Goal: Task Accomplishment & Management: Use online tool/utility

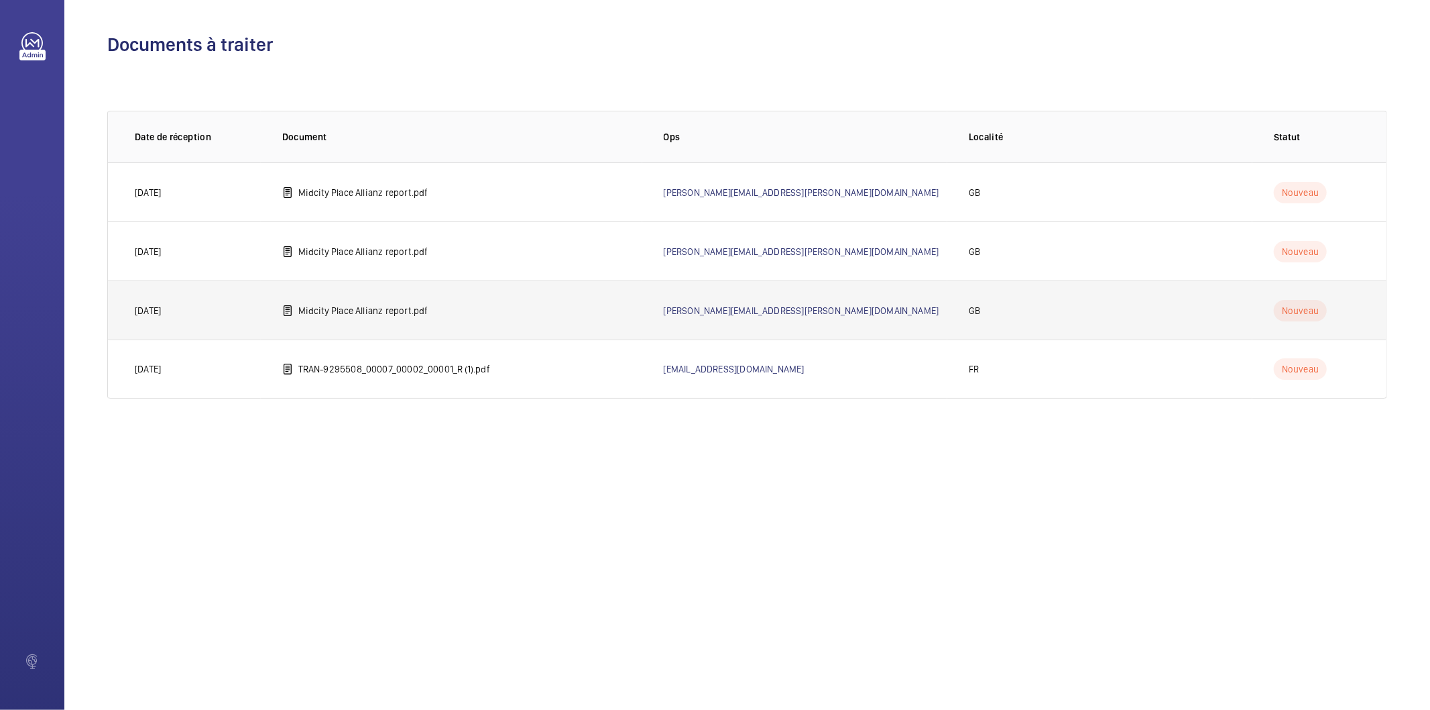
click at [379, 299] on td "Midcity Place Allianz report.pdf" at bounding box center [452, 309] width 382 height 59
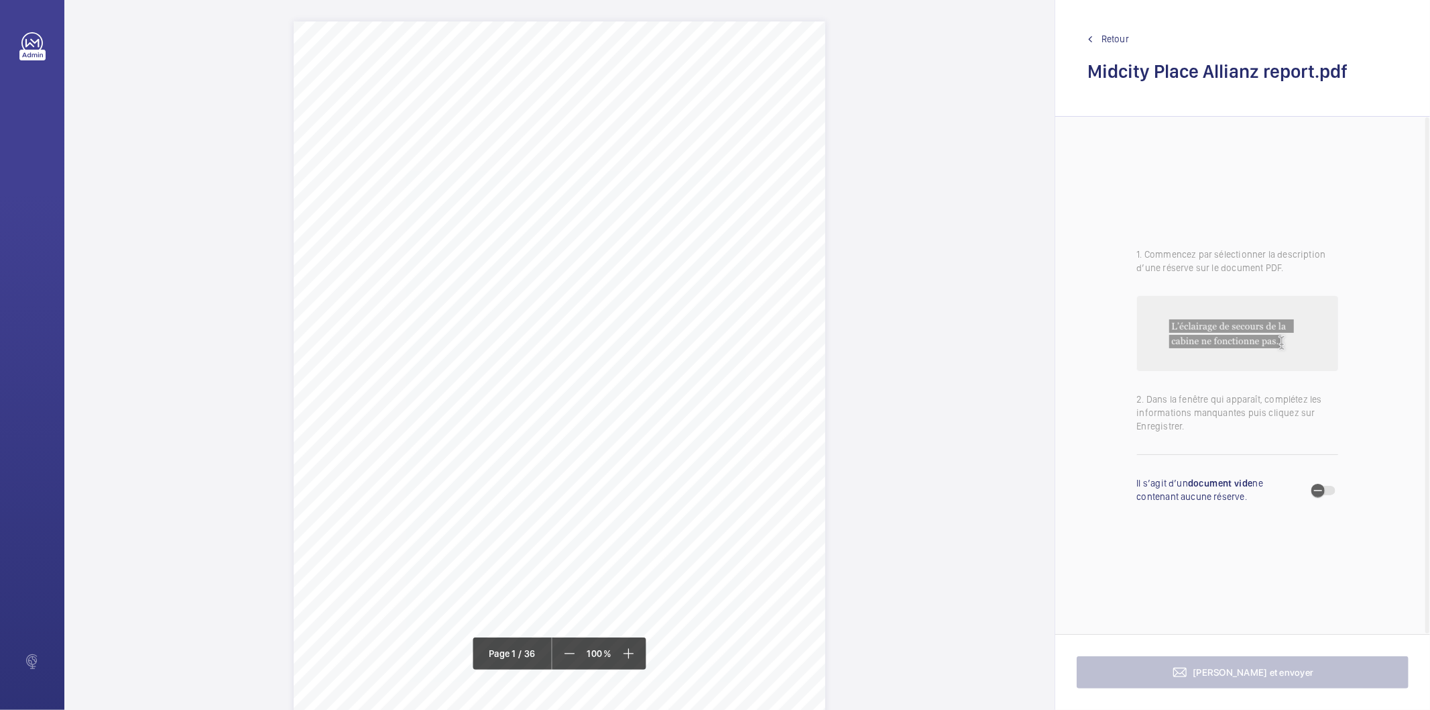
click at [651, 235] on div "Allianz Engineering Inspection Services Ltd, 57 Ladymead, Guildford, Surrey, GU…" at bounding box center [560, 397] width 532 height 752
click at [687, 317] on mat-icon at bounding box center [681, 323] width 16 height 16
drag, startPoint x: 557, startPoint y: 476, endPoint x: 687, endPoint y: 483, distance: 129.6
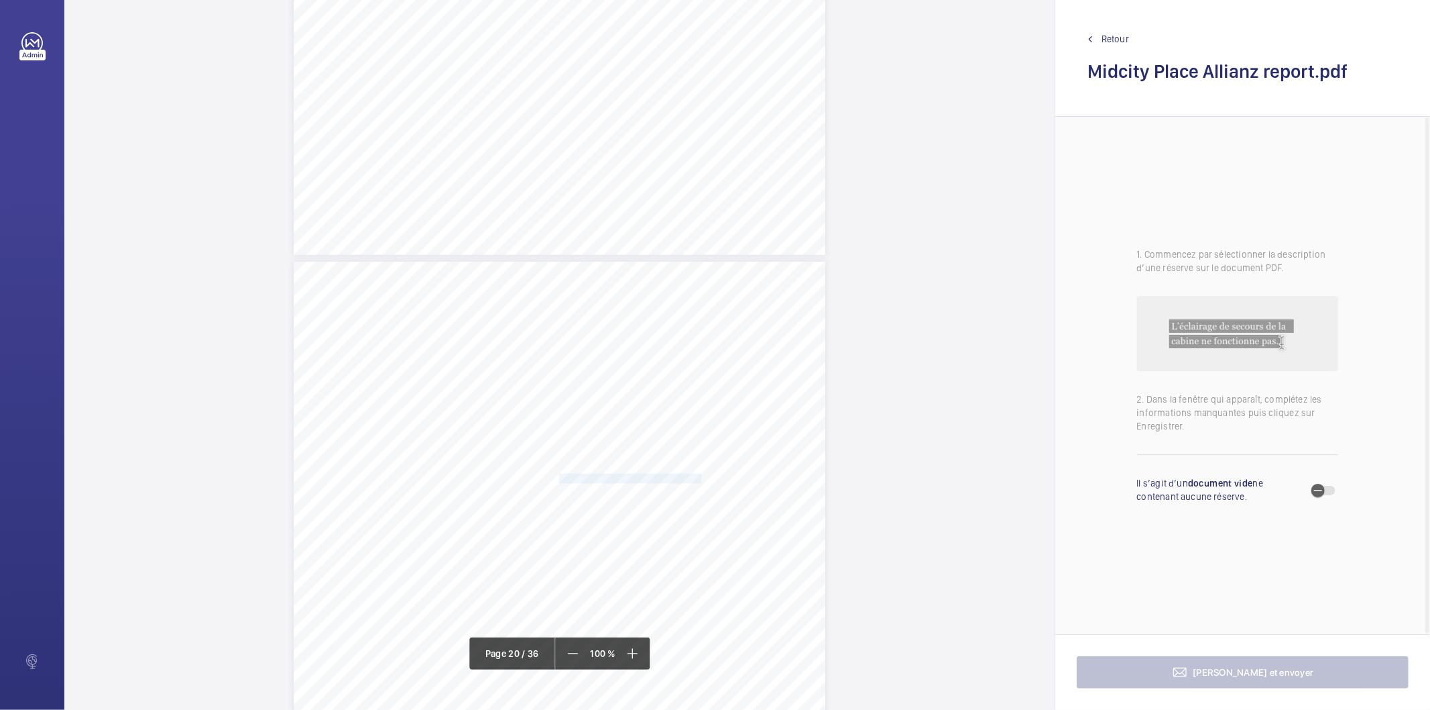
click at [687, 483] on span "Control panel pendant is ineffective." at bounding box center [630, 478] width 142 height 9
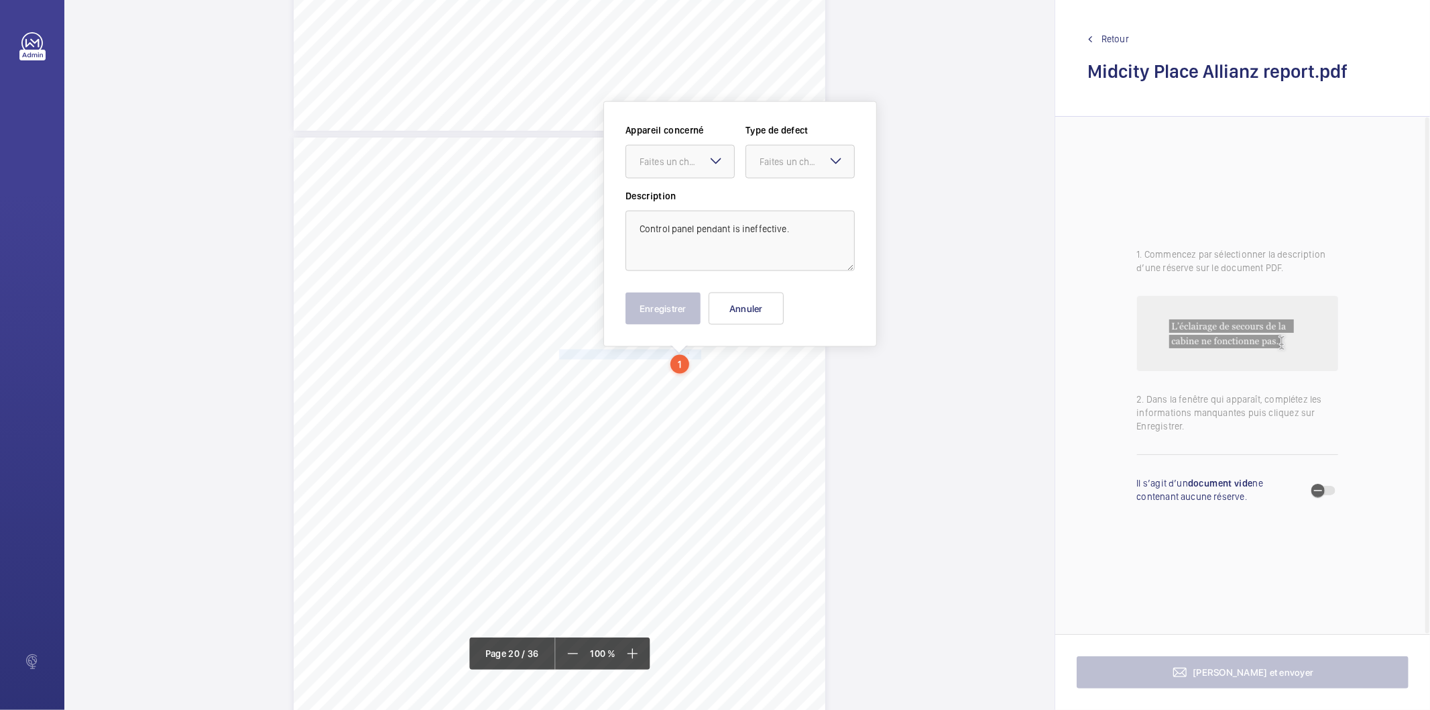
scroll to position [14327, 0]
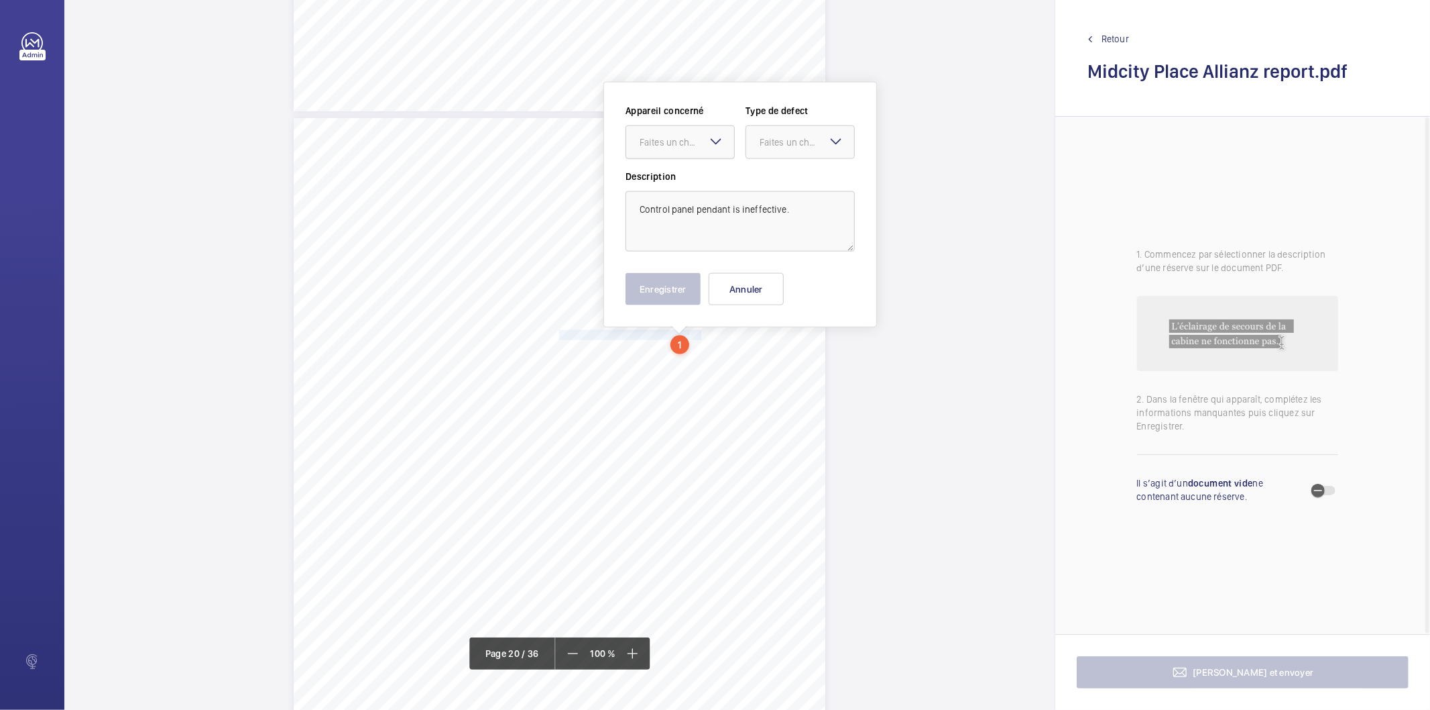
click at [682, 131] on div at bounding box center [680, 142] width 108 height 32
click at [691, 178] on span "7513122/22" at bounding box center [680, 182] width 81 height 13
click at [748, 291] on button "Annuler" at bounding box center [746, 289] width 75 height 32
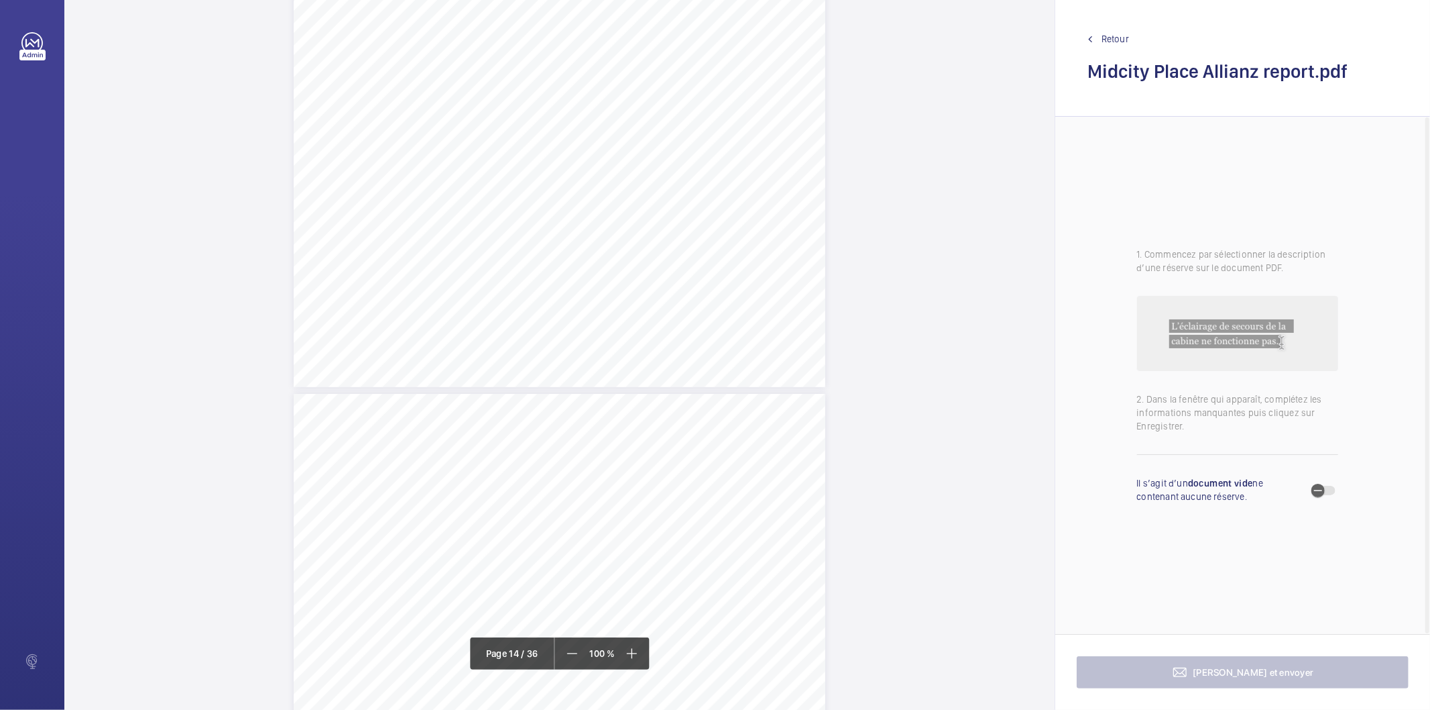
scroll to position [9795, 0]
drag, startPoint x: 557, startPoint y: 310, endPoint x: 732, endPoint y: 319, distance: 174.6
click at [732, 319] on div "Lift Report Lifting Operations & Lifting Equipment Regulation 1998 Provision & …" at bounding box center [560, 472] width 532 height 752
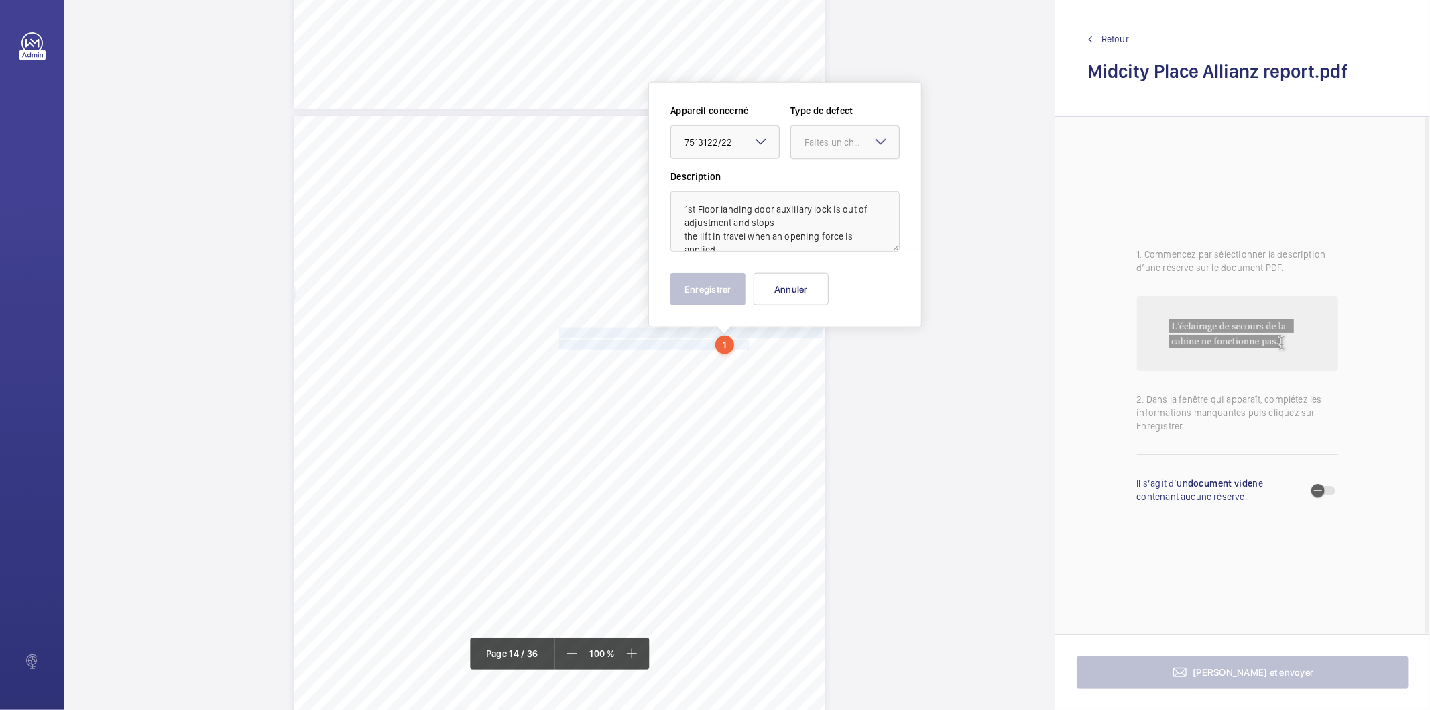
click at [830, 141] on div "Faites un choix" at bounding box center [852, 141] width 95 height 13
click at [827, 180] on span "Standard" at bounding box center [845, 182] width 81 height 13
click at [789, 296] on button "Annuler" at bounding box center [791, 289] width 75 height 32
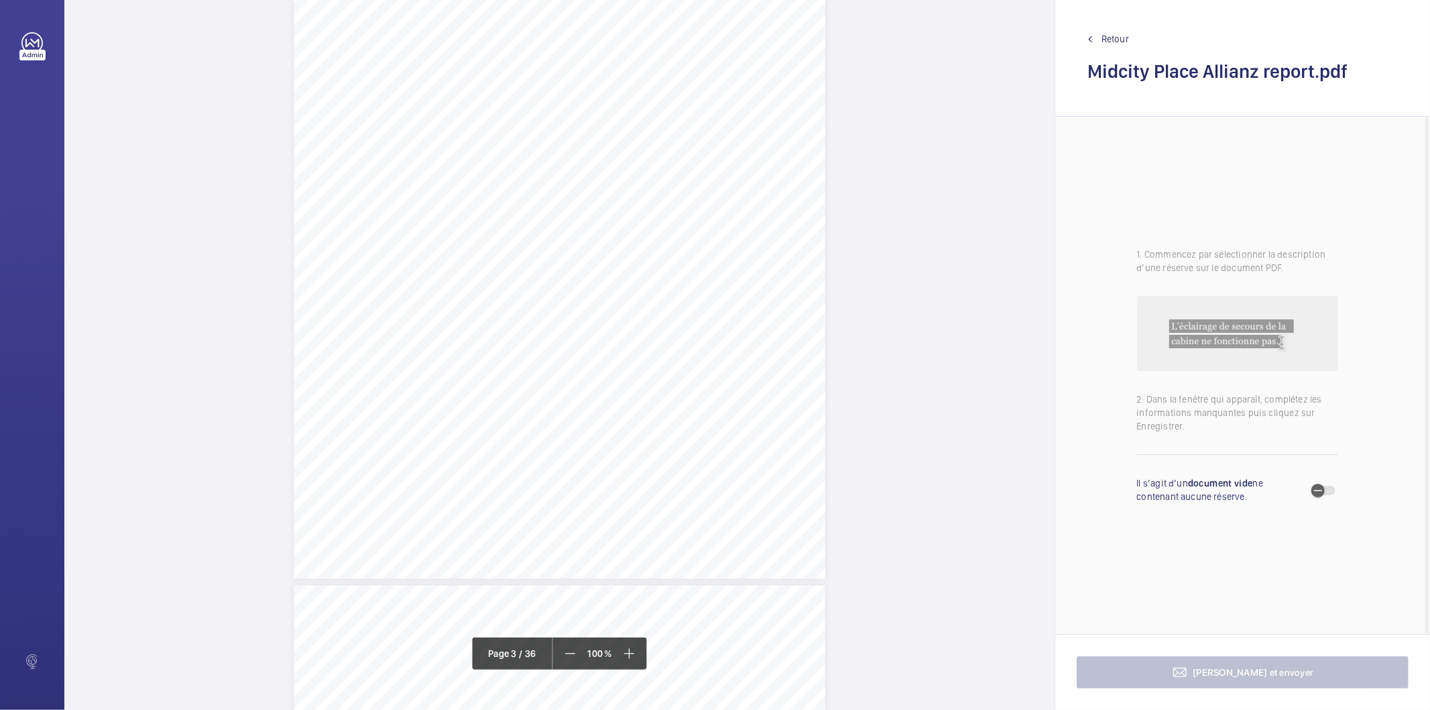
click at [630, 293] on div "Lift Report Lifting Operations & Lifting Equipment Regulation 1998 Provision & …" at bounding box center [560, 202] width 532 height 752
click at [616, 136] on div "Faites un choix" at bounding box center [630, 142] width 95 height 13
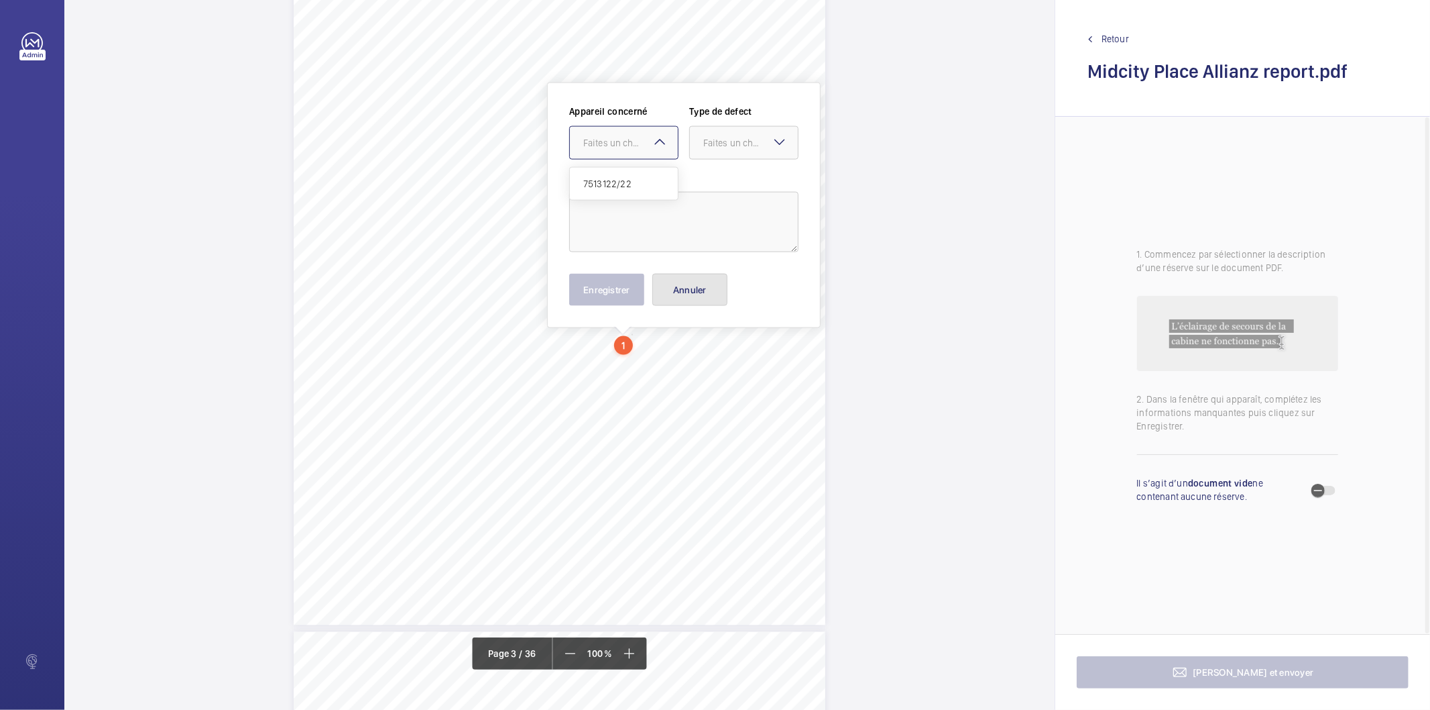
click at [699, 278] on button "Annuler" at bounding box center [690, 290] width 75 height 32
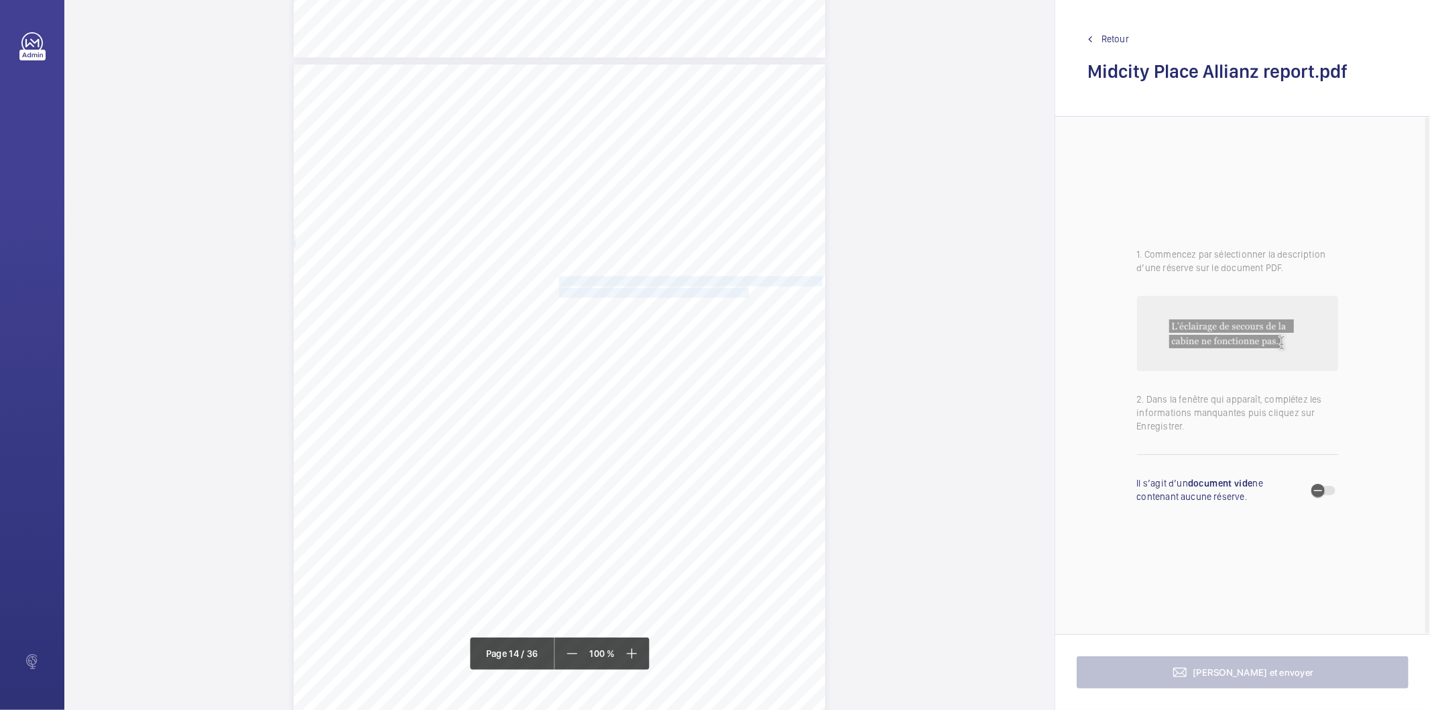
drag, startPoint x: 557, startPoint y: 280, endPoint x: 729, endPoint y: 293, distance: 172.2
click at [729, 293] on div "Lift Report Lifting Operations & Lifting Equipment Regulation 1998 Provision & …" at bounding box center [560, 440] width 532 height 752
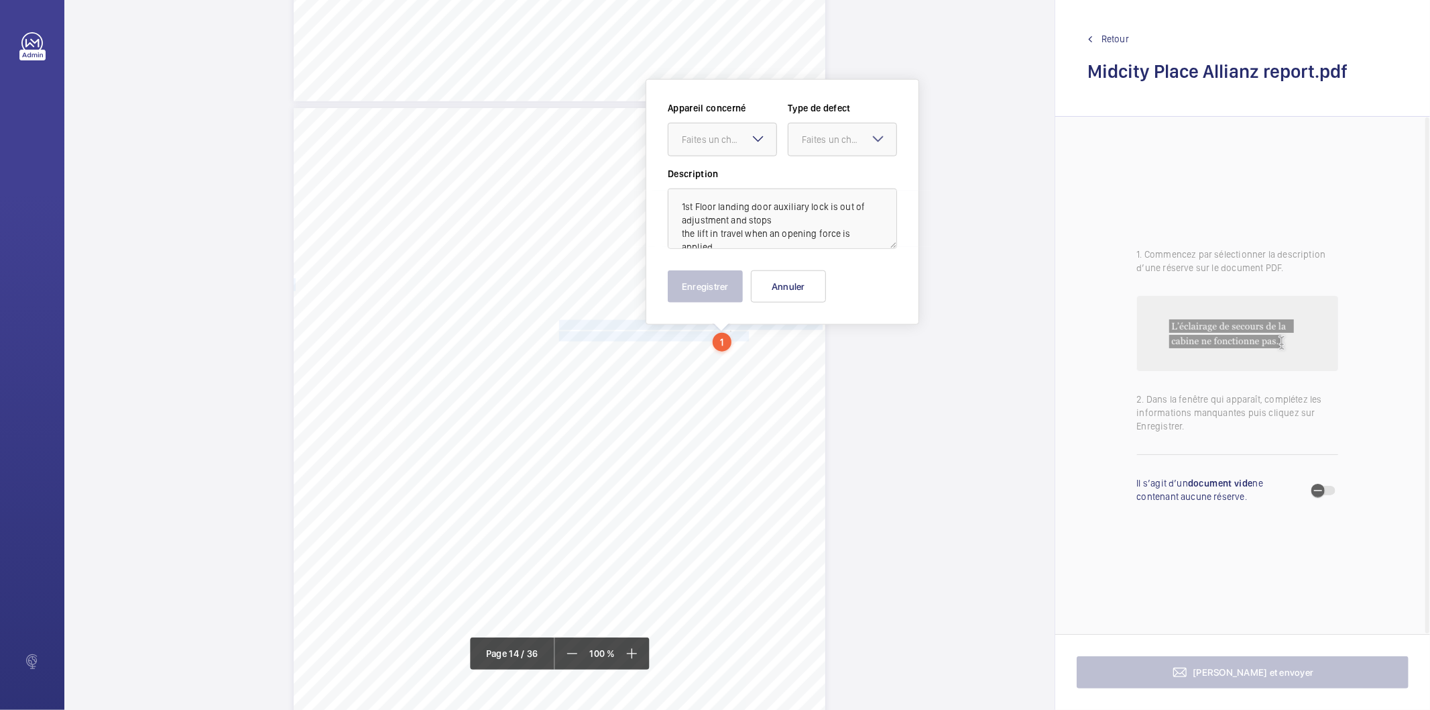
scroll to position [9780, 0]
click at [711, 146] on div "Faites un choix" at bounding box center [729, 141] width 95 height 13
click at [689, 185] on span "7513122/22" at bounding box center [722, 182] width 81 height 13
click at [820, 148] on div "Faites un choix" at bounding box center [843, 141] width 108 height 13
click at [816, 182] on span "Standard" at bounding box center [842, 182] width 81 height 13
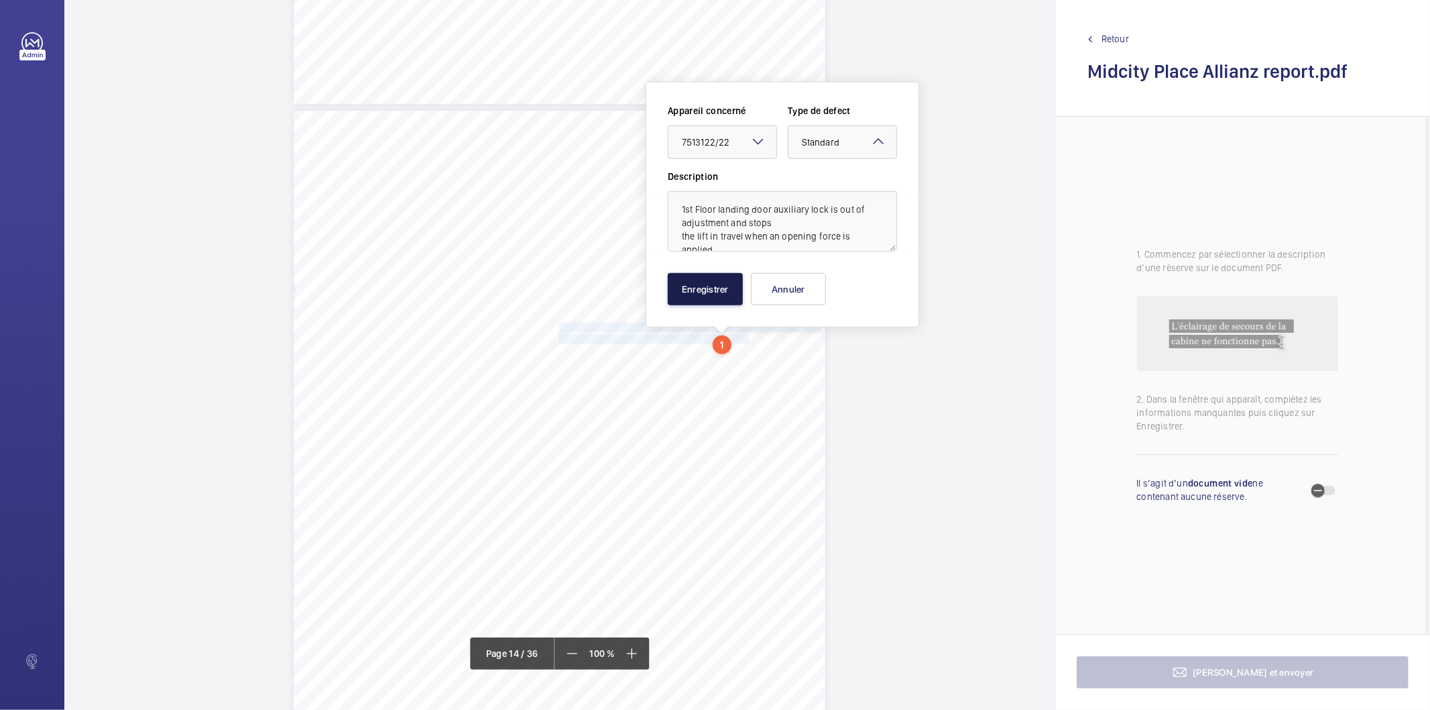
drag, startPoint x: 707, startPoint y: 295, endPoint x: 689, endPoint y: 303, distance: 19.8
click at [708, 295] on button "Enregistrer" at bounding box center [705, 289] width 75 height 32
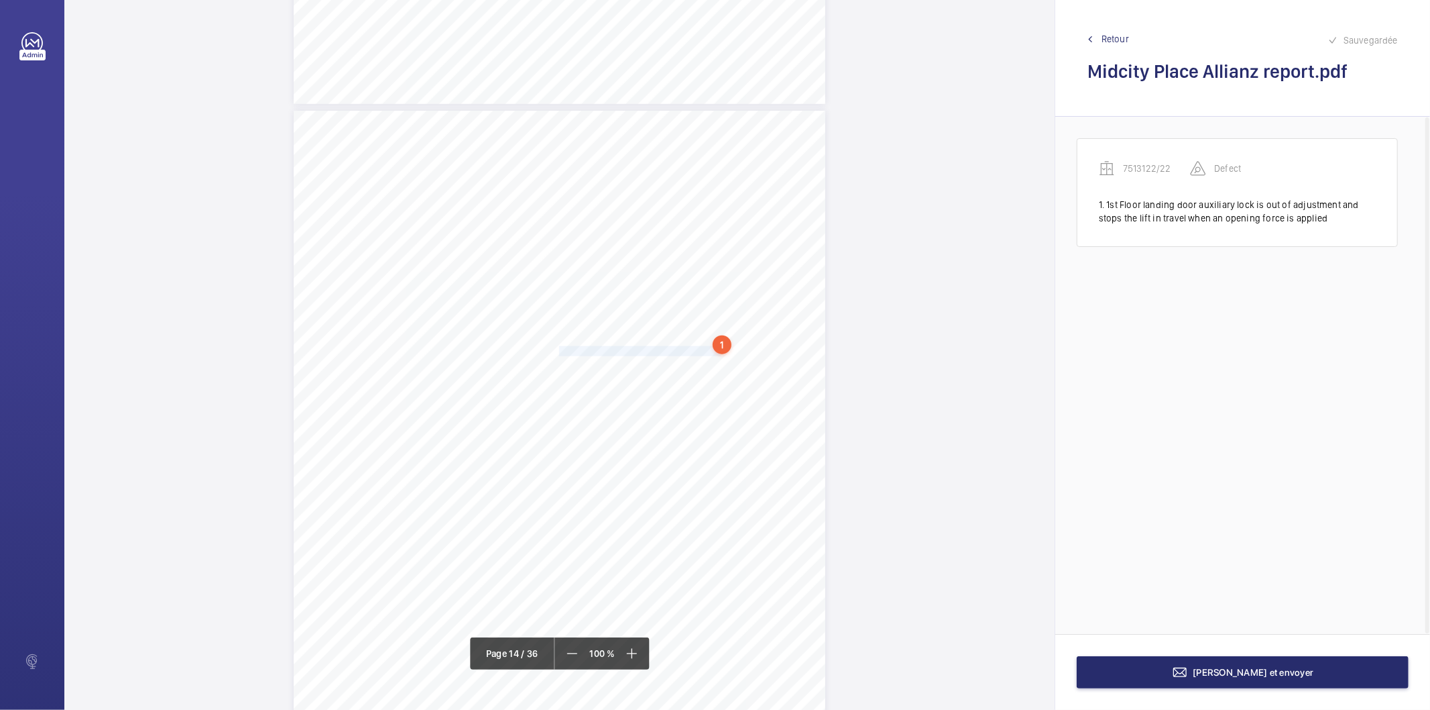
drag, startPoint x: 558, startPoint y: 349, endPoint x: 705, endPoint y: 347, distance: 147.5
click at [705, 347] on span "The overspeed governor rope is stretched." at bounding box center [642, 351] width 166 height 9
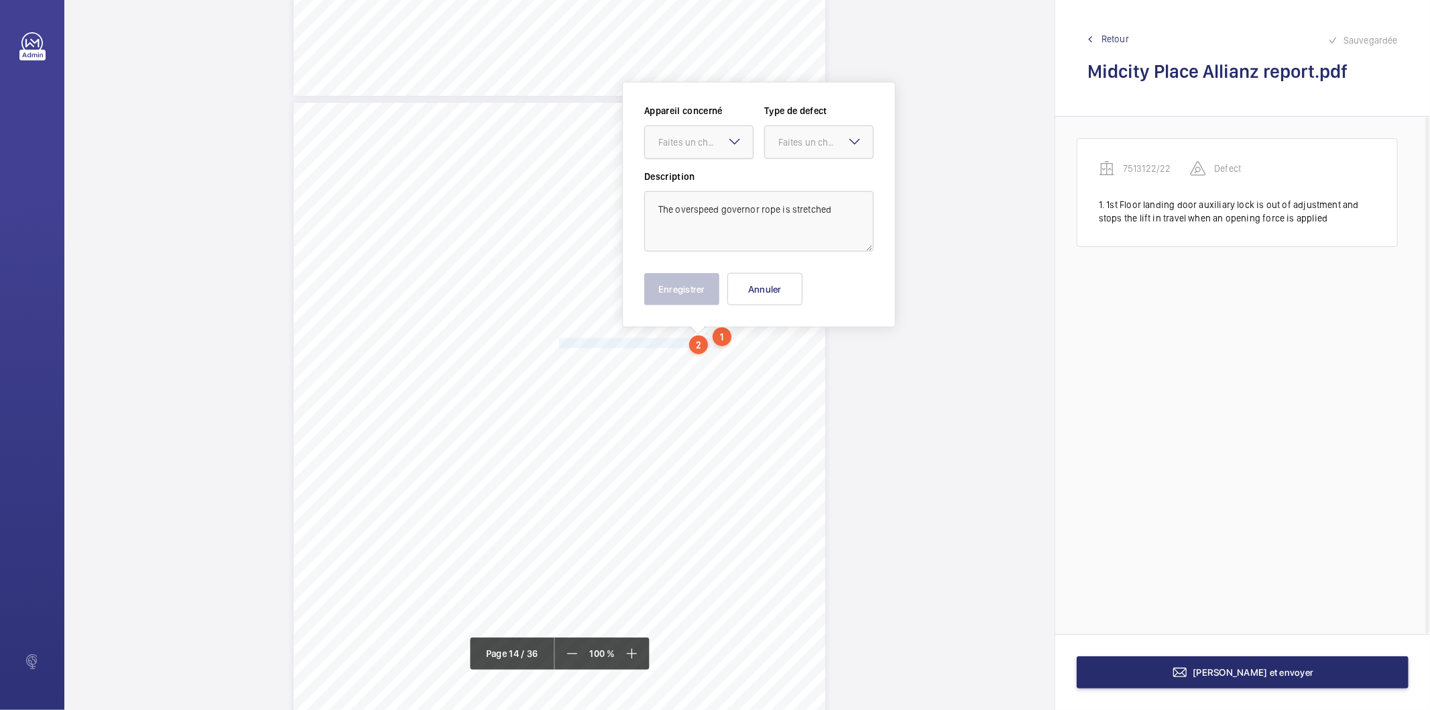
click at [708, 149] on div at bounding box center [699, 142] width 108 height 32
click at [708, 173] on div "7513122/22" at bounding box center [699, 183] width 108 height 32
click at [799, 144] on div "Faites un choix" at bounding box center [826, 141] width 95 height 13
click at [797, 184] on span "Standard" at bounding box center [819, 182] width 81 height 13
click at [694, 290] on button "Enregistrer" at bounding box center [681, 289] width 75 height 32
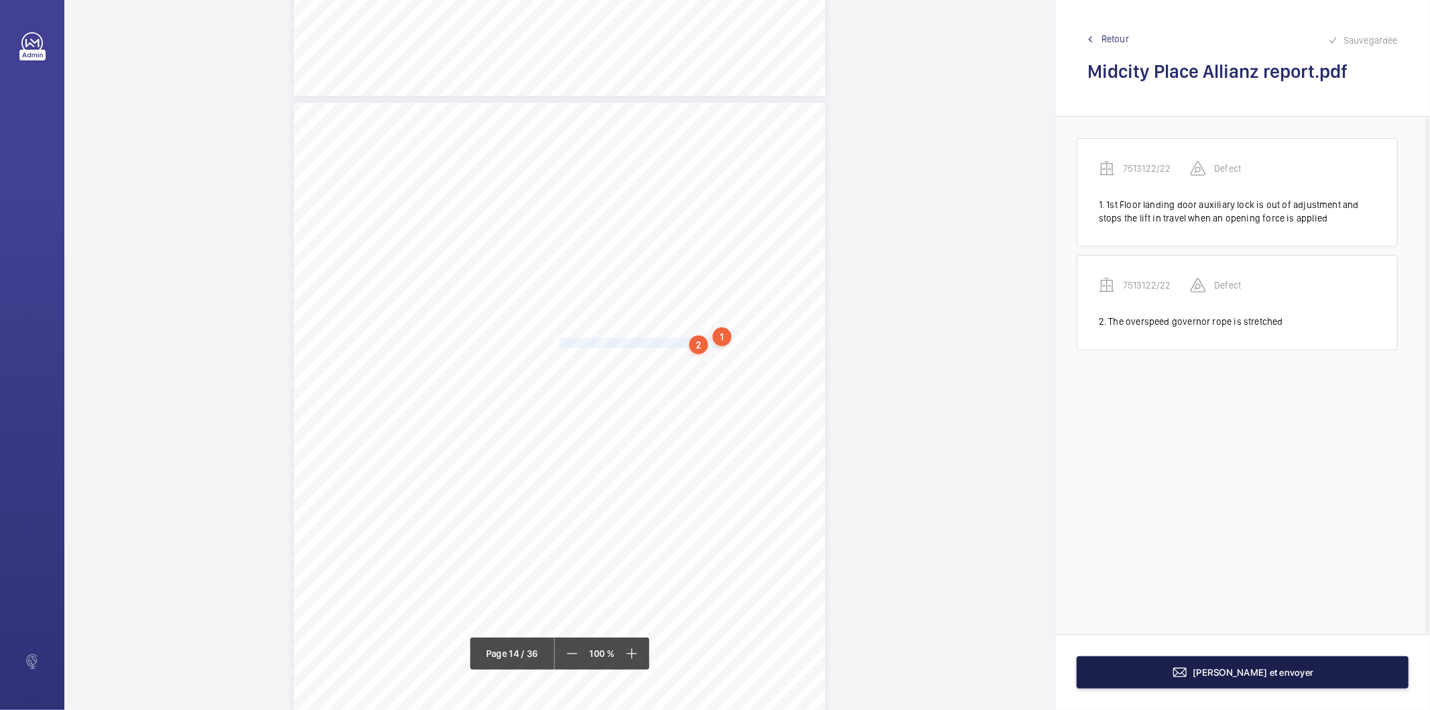
click at [1154, 676] on button "[PERSON_NAME] et envoyer" at bounding box center [1243, 672] width 332 height 32
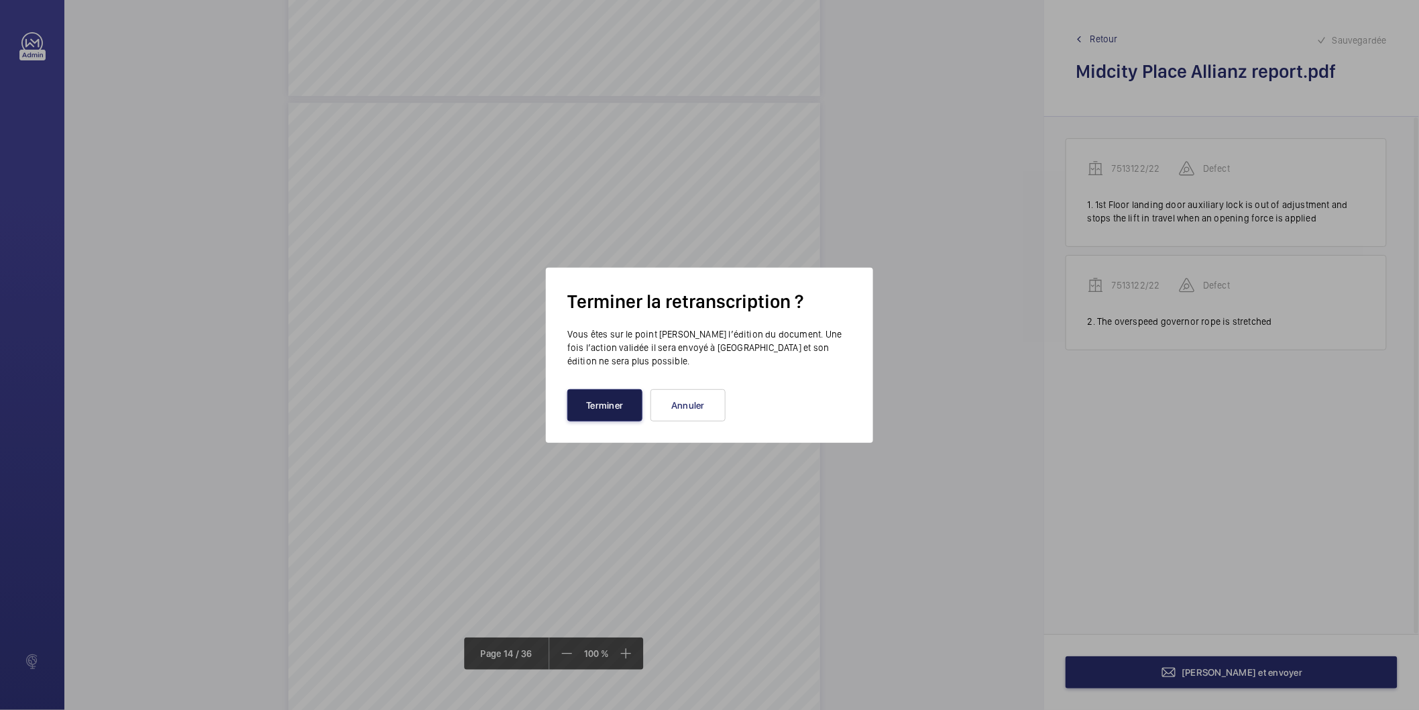
click at [602, 403] on button "Terminer" at bounding box center [604, 405] width 75 height 32
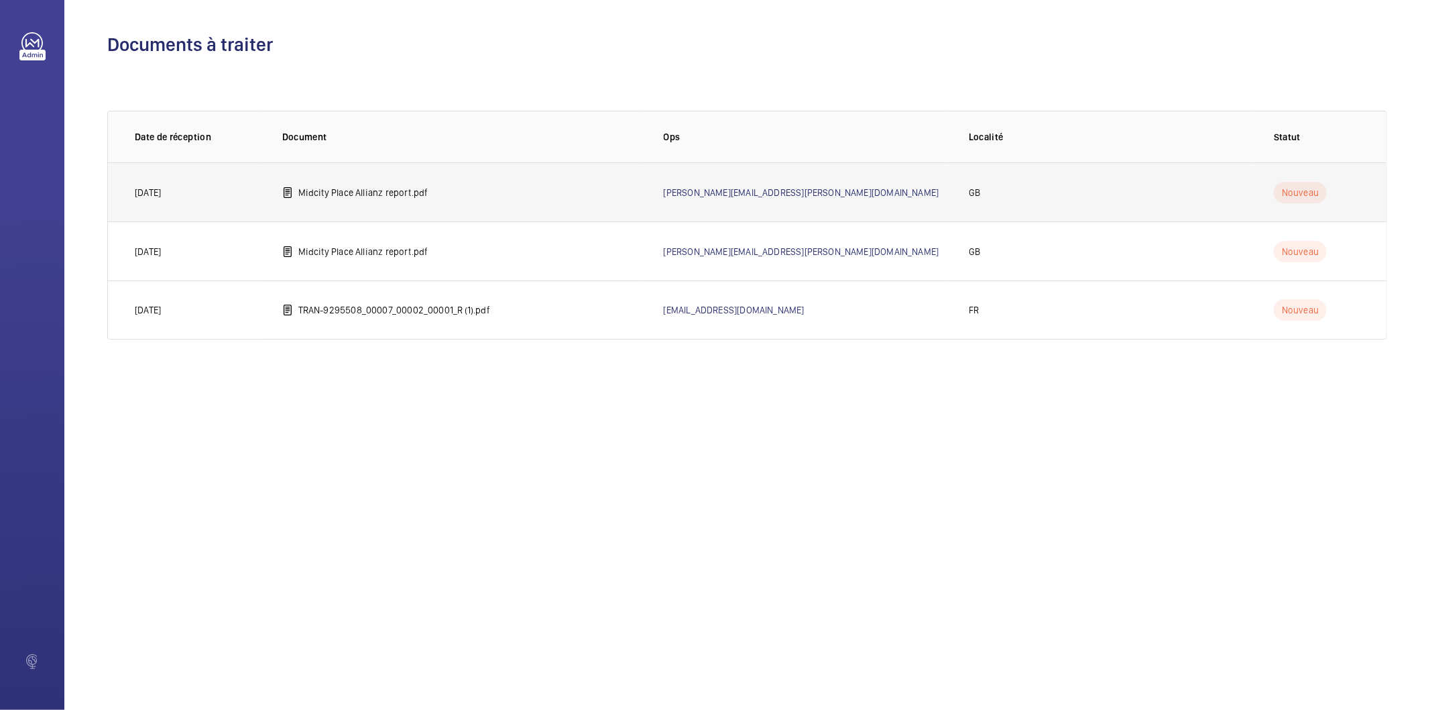
click at [429, 191] on td "Midcity Place Allianz report.pdf" at bounding box center [452, 191] width 382 height 59
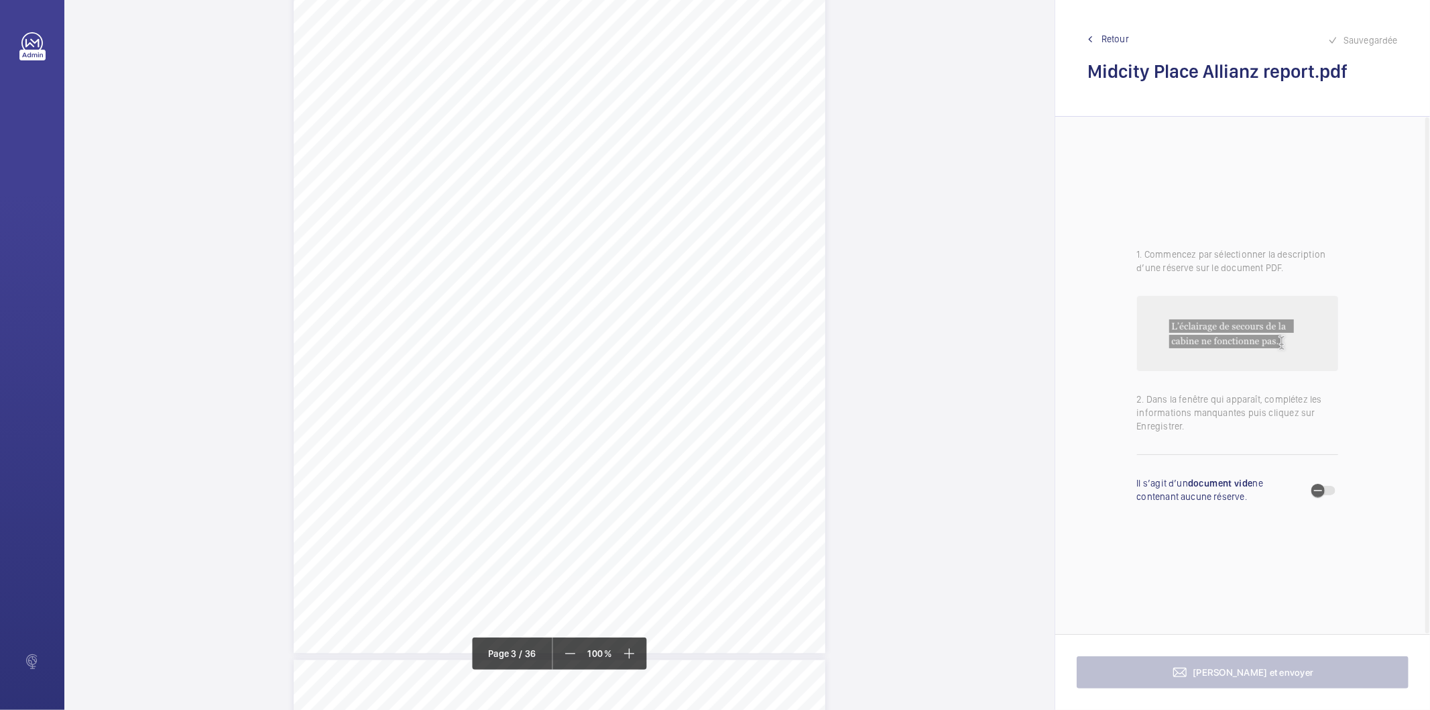
click at [685, 424] on div "Lift Report Lifting Operations & Lifting Equipment Regulation 1998 Provision & …" at bounding box center [560, 277] width 532 height 752
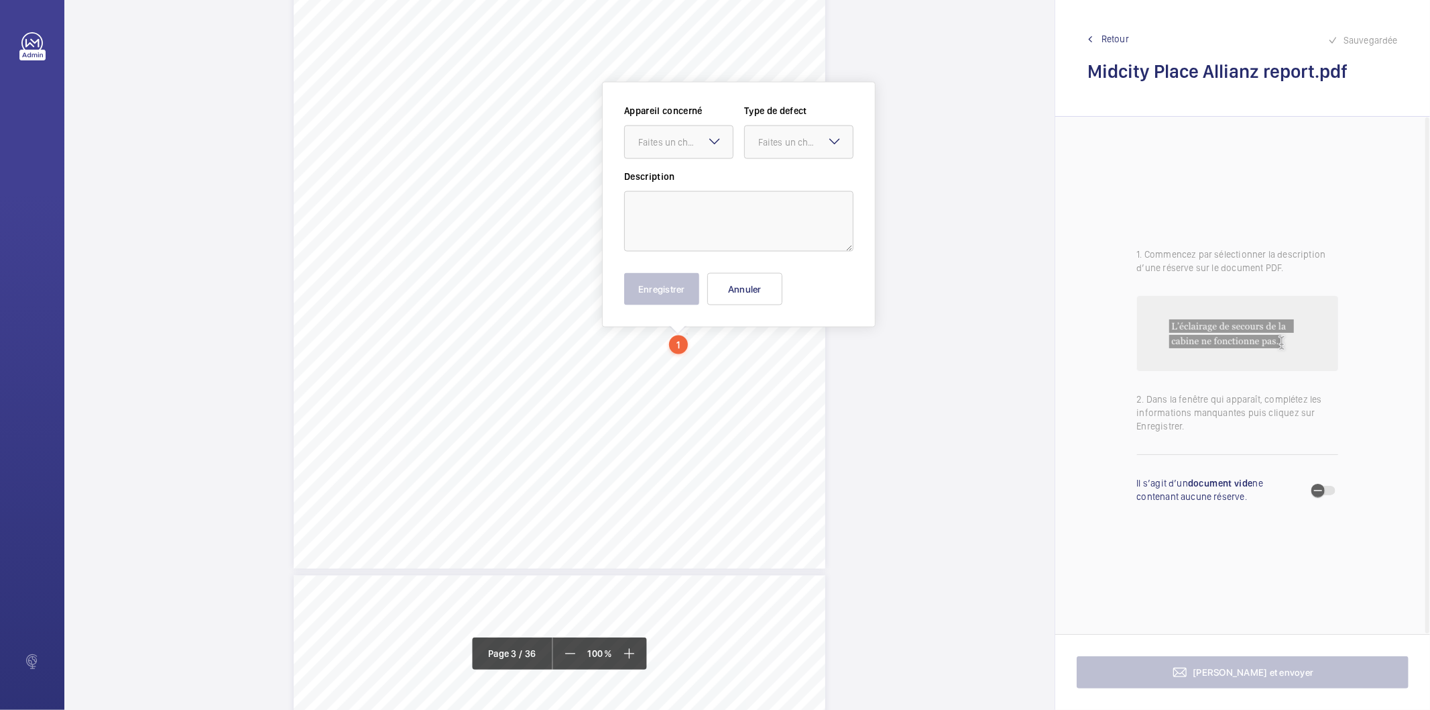
click at [711, 146] on mat-icon at bounding box center [715, 141] width 16 height 16
click at [746, 293] on button "Annuler" at bounding box center [745, 289] width 75 height 32
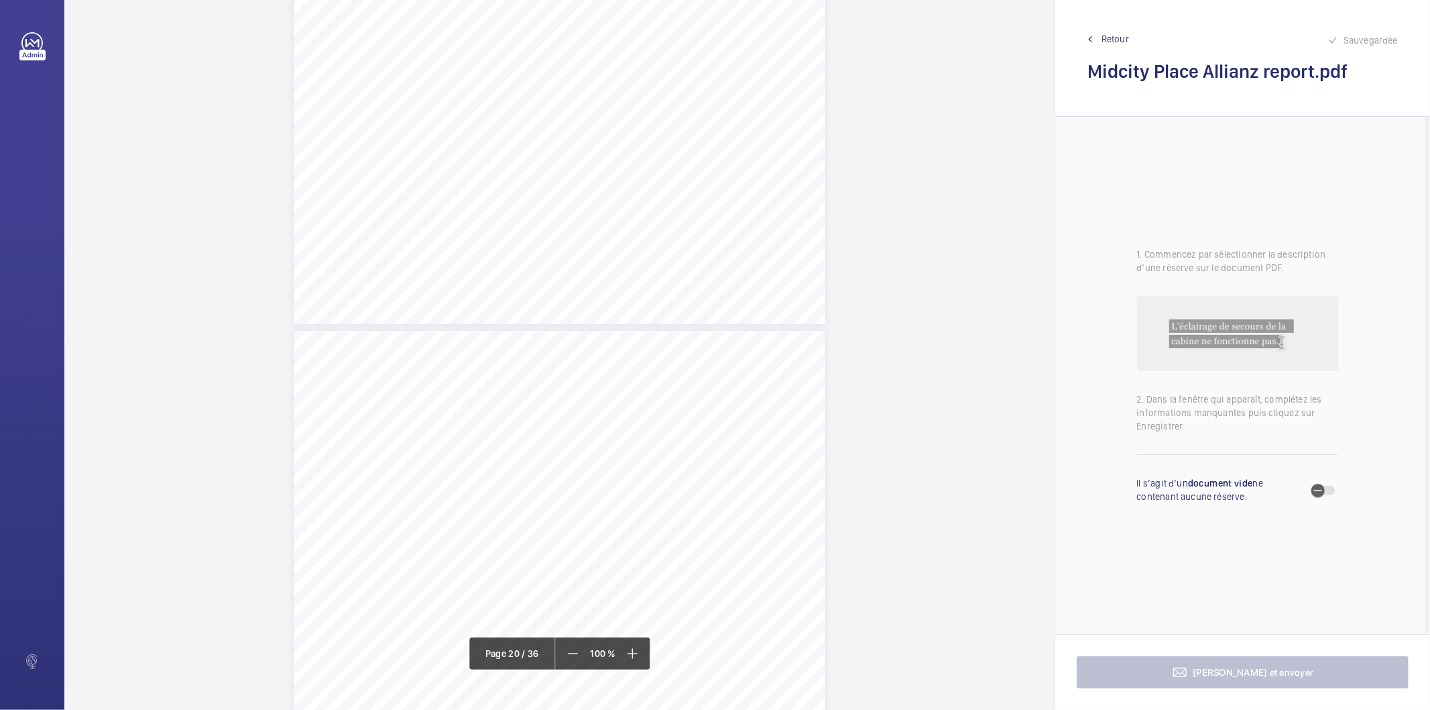
scroll to position [14262, 0]
drag, startPoint x: 557, startPoint y: 398, endPoint x: 684, endPoint y: 399, distance: 126.8
click at [684, 399] on span "Control panel pendant is ineffective." at bounding box center [630, 400] width 142 height 9
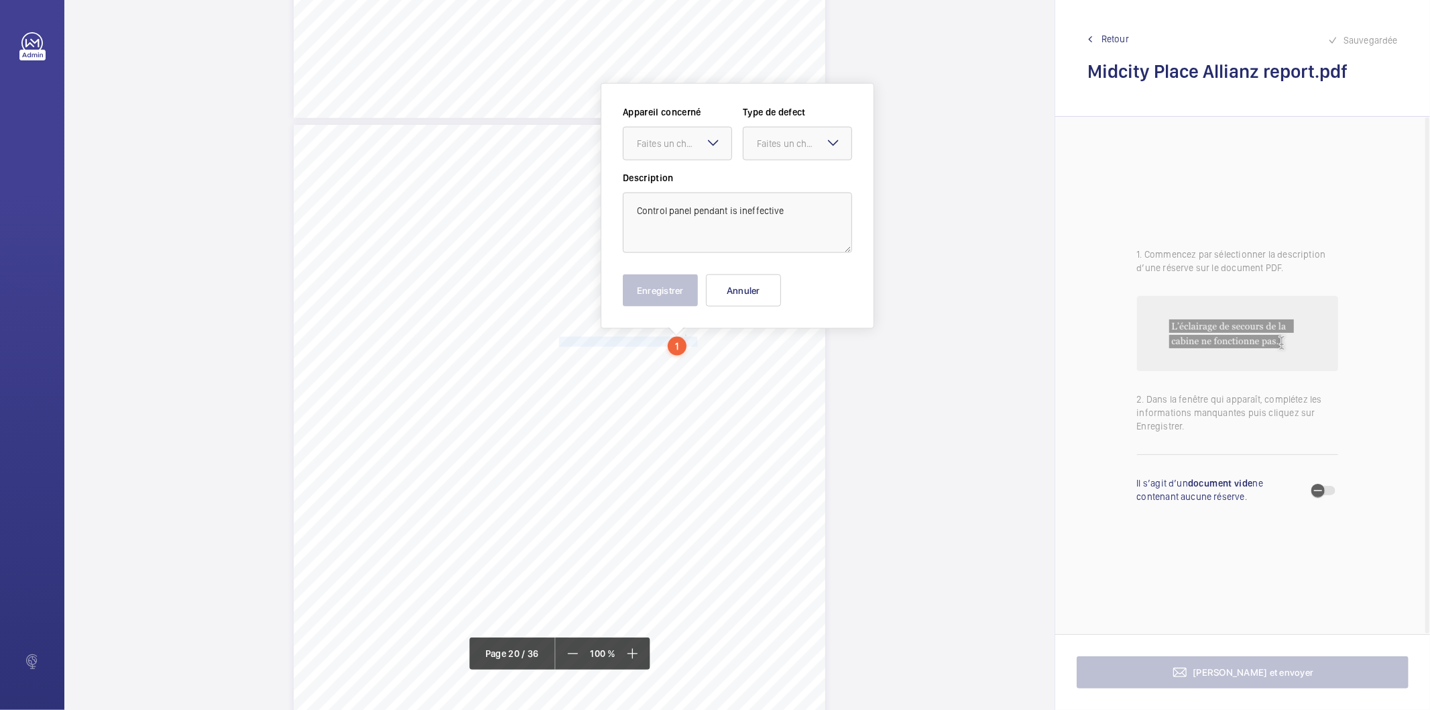
scroll to position [14321, 0]
click at [684, 145] on div "Faites un choix" at bounding box center [684, 142] width 95 height 13
drag, startPoint x: 682, startPoint y: 188, endPoint x: 702, endPoint y: 177, distance: 22.8
click at [683, 188] on span "7583122/22" at bounding box center [677, 183] width 81 height 13
click at [783, 142] on div "Faites un choix" at bounding box center [804, 142] width 95 height 13
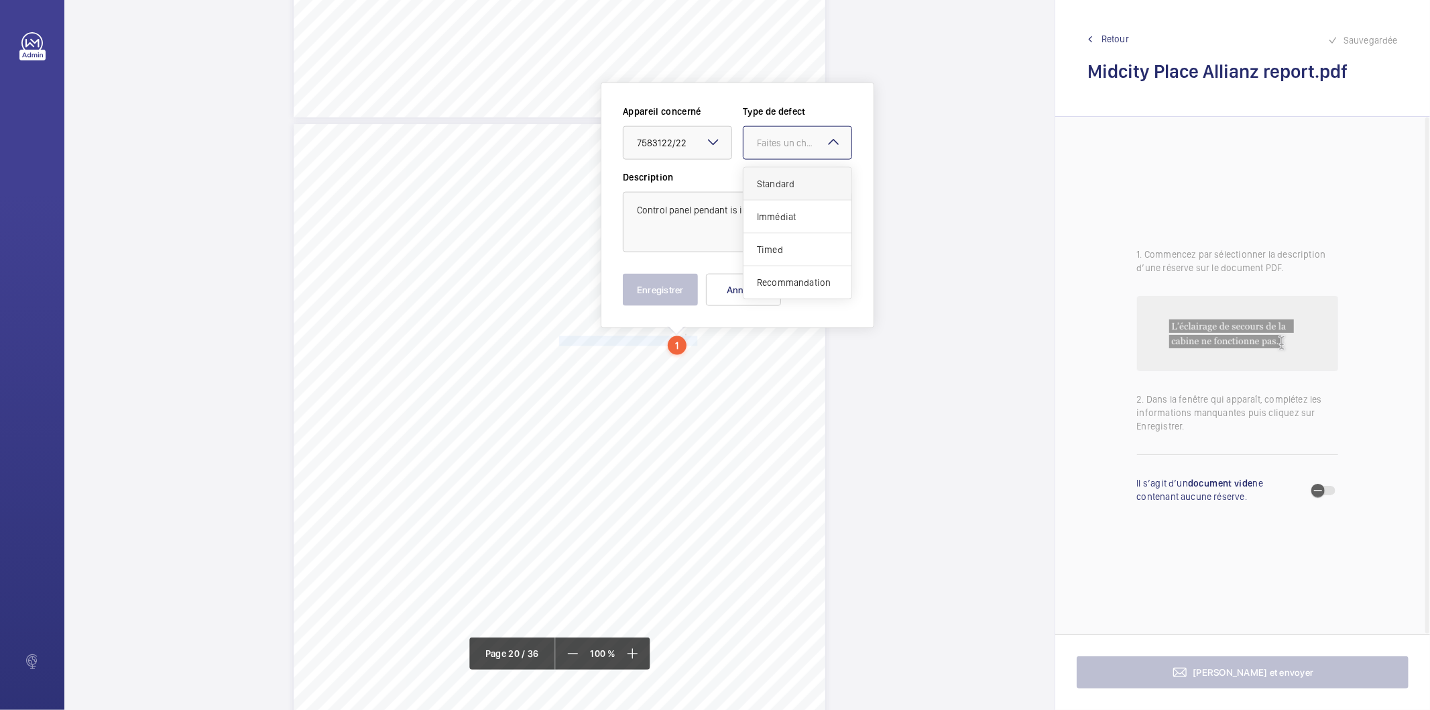
click at [769, 184] on span "Standard" at bounding box center [797, 183] width 81 height 13
click at [683, 286] on button "Enregistrer" at bounding box center [660, 290] width 75 height 32
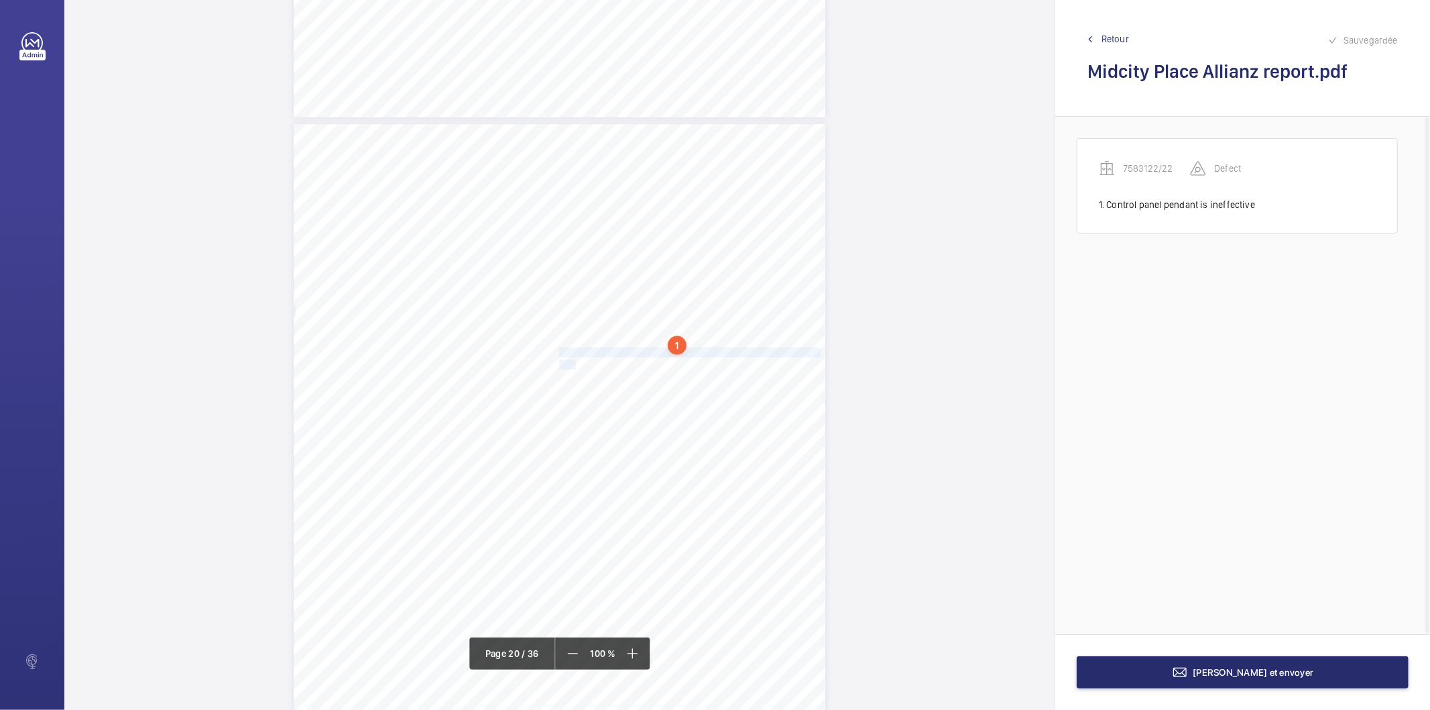
drag, startPoint x: 559, startPoint y: 350, endPoint x: 573, endPoint y: 359, distance: 17.1
click at [573, 359] on div "Lift Report Lifting Operations & Lifting Equipment Regulation 1998 Provision & …" at bounding box center [560, 500] width 532 height 752
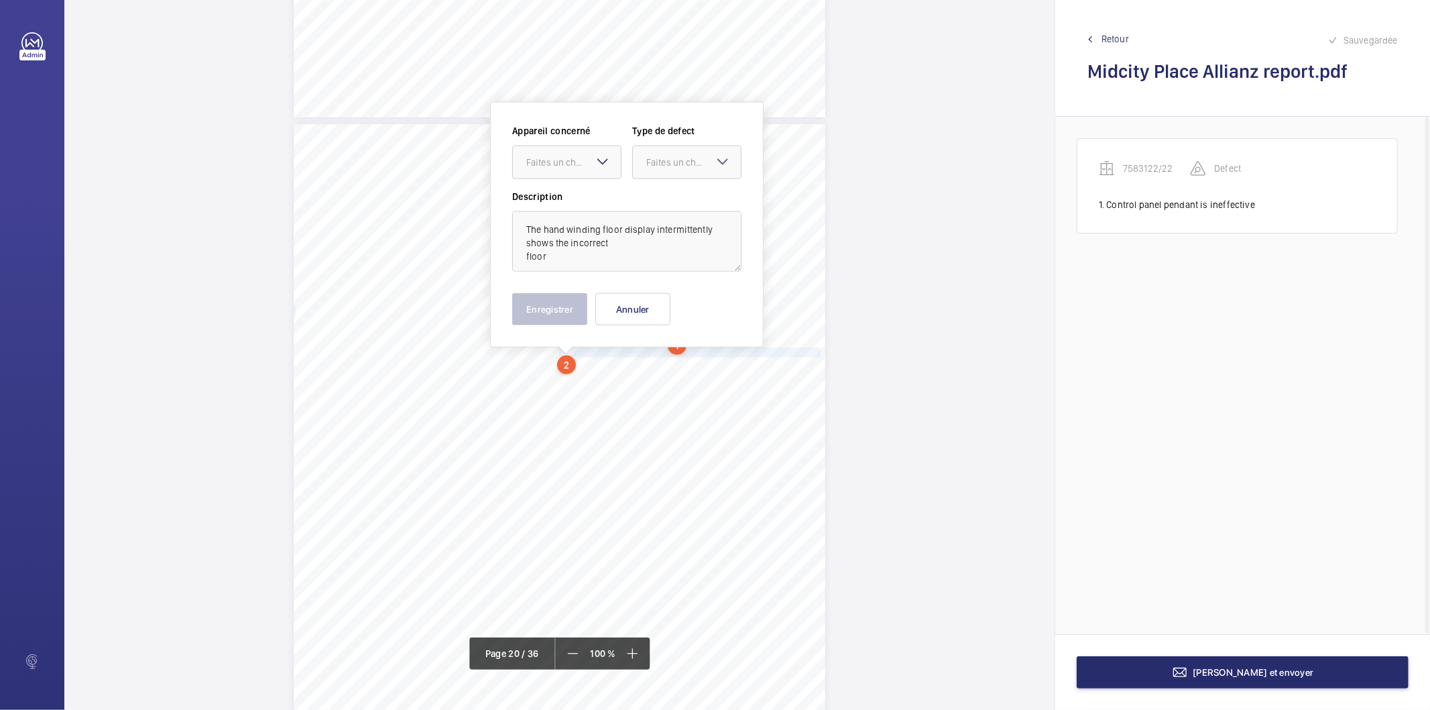
scroll to position [14341, 0]
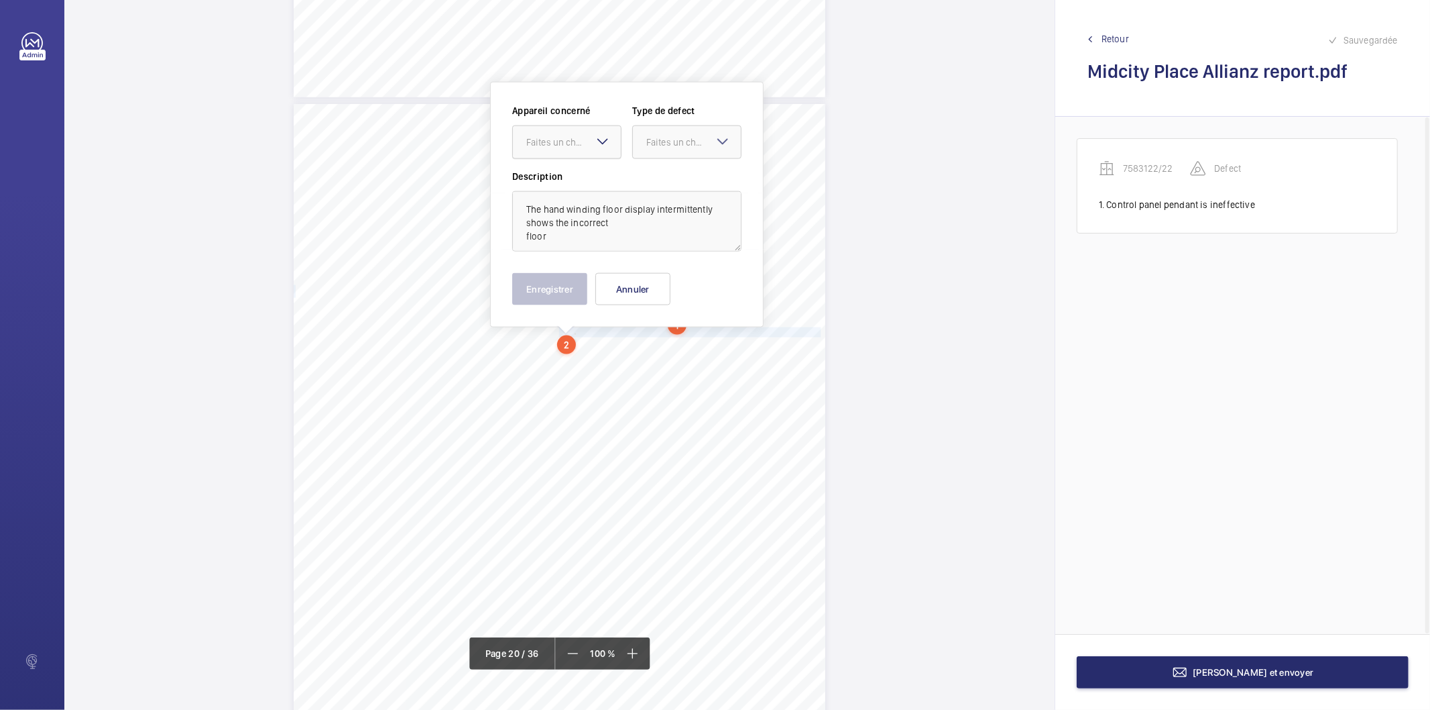
click at [570, 138] on div "Faites un choix" at bounding box center [573, 141] width 95 height 13
click at [559, 178] on span "7583122/22" at bounding box center [566, 182] width 81 height 13
click at [647, 151] on div at bounding box center [687, 142] width 108 height 32
click at [653, 178] on span "Standard" at bounding box center [686, 182] width 81 height 13
click at [573, 278] on button "Enregistrer" at bounding box center [549, 289] width 75 height 32
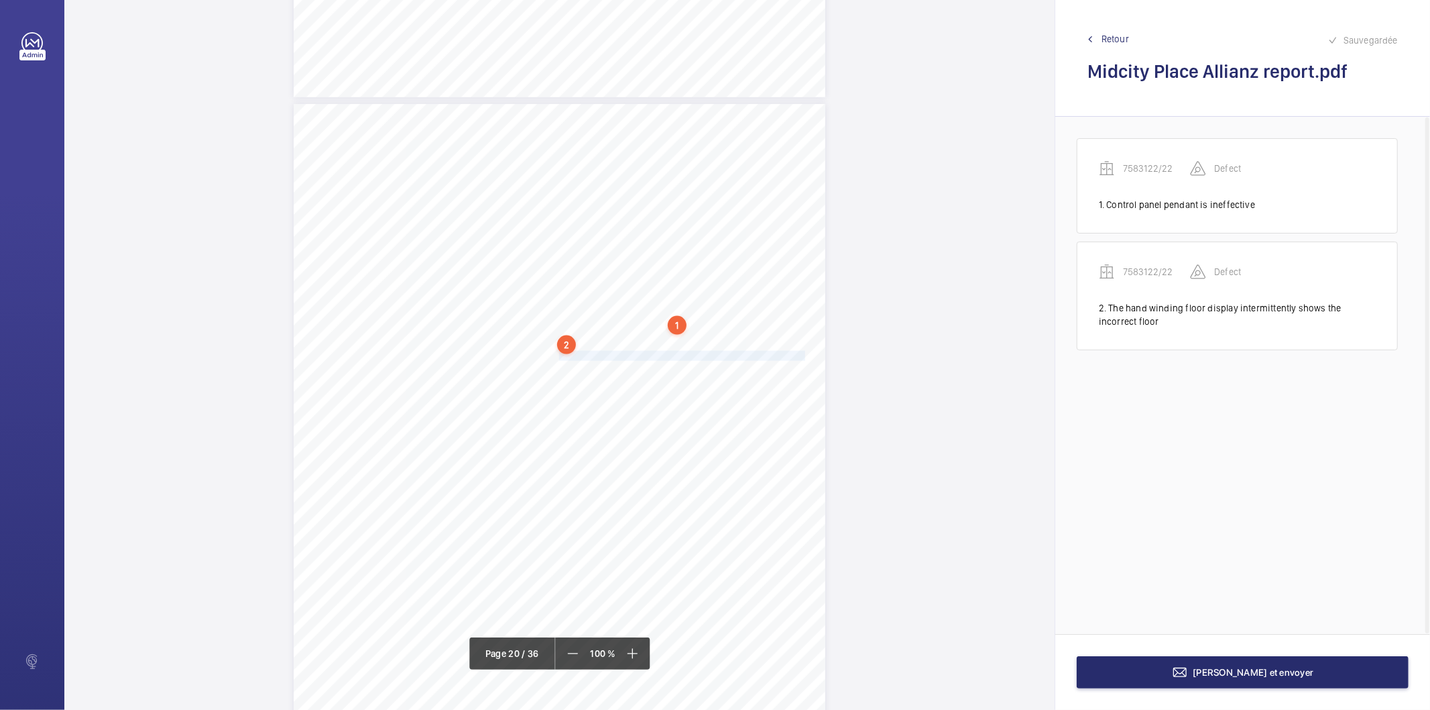
drag, startPoint x: 558, startPoint y: 354, endPoint x: 781, endPoint y: 352, distance: 222.7
click at [781, 352] on span "Car door aircord is splinters on the door serving level 9 QIC side." at bounding box center [683, 355] width 249 height 9
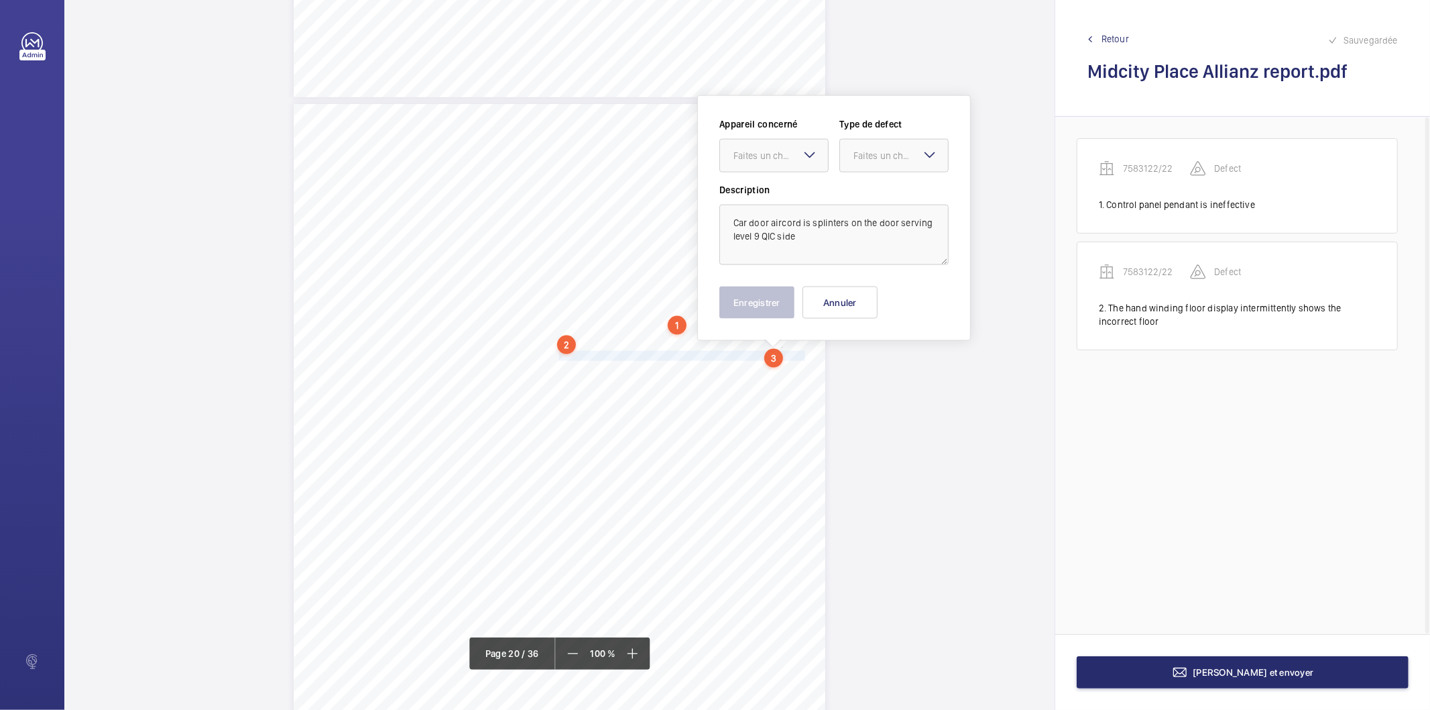
scroll to position [14355, 0]
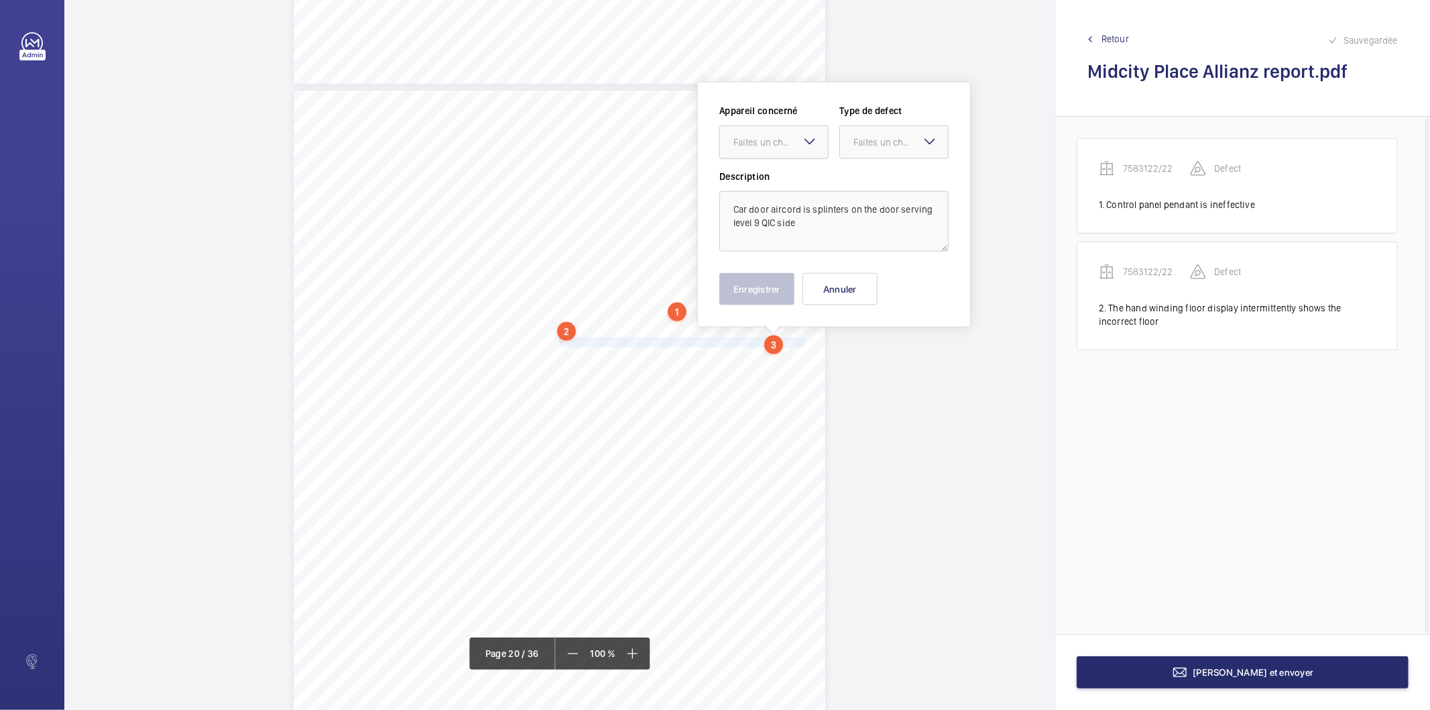
click at [746, 142] on div "Faites un choix" at bounding box center [781, 141] width 95 height 13
click at [746, 172] on div "7583122/22" at bounding box center [774, 183] width 108 height 32
click at [862, 139] on div "Faites un choix" at bounding box center [901, 141] width 95 height 13
drag, startPoint x: 883, startPoint y: 178, endPoint x: 816, endPoint y: 220, distance: 78.9
click at [883, 178] on span "Standard" at bounding box center [894, 182] width 81 height 13
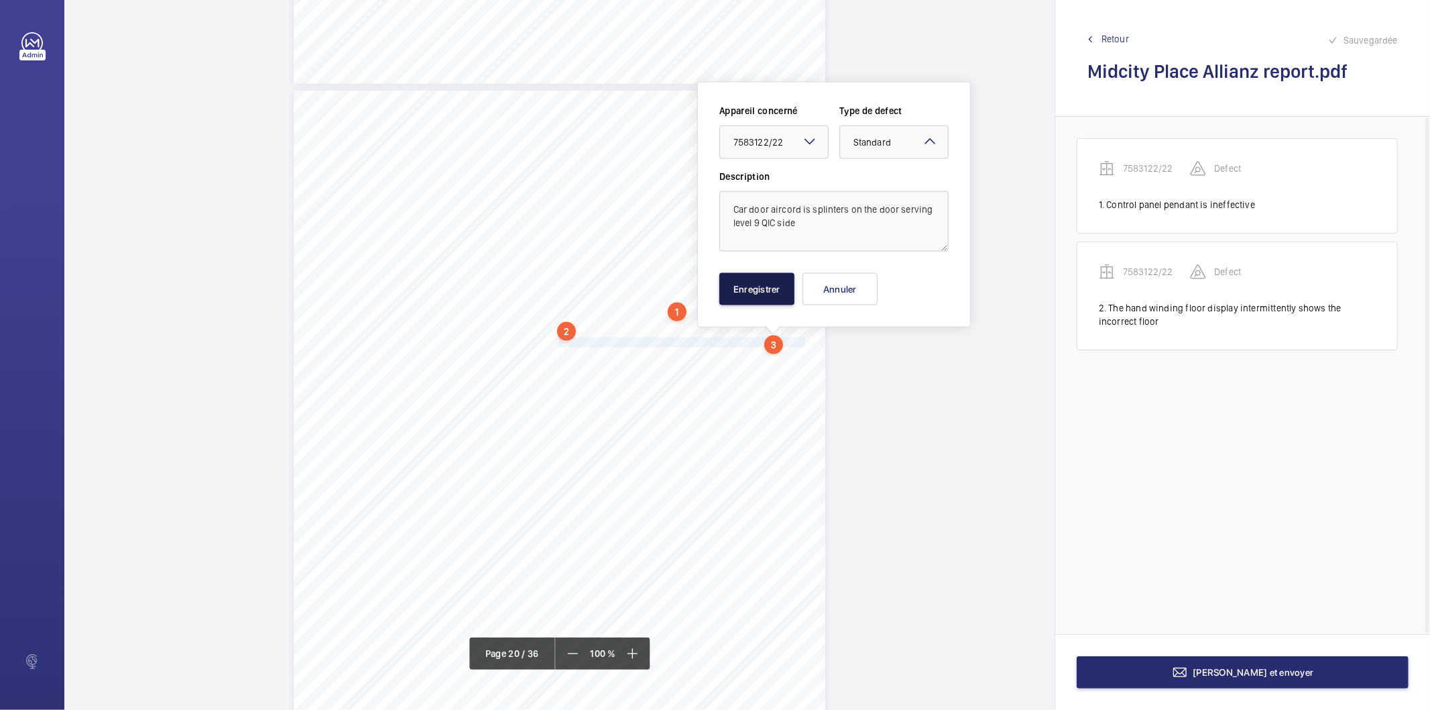
click at [765, 273] on button "Enregistrer" at bounding box center [757, 289] width 75 height 32
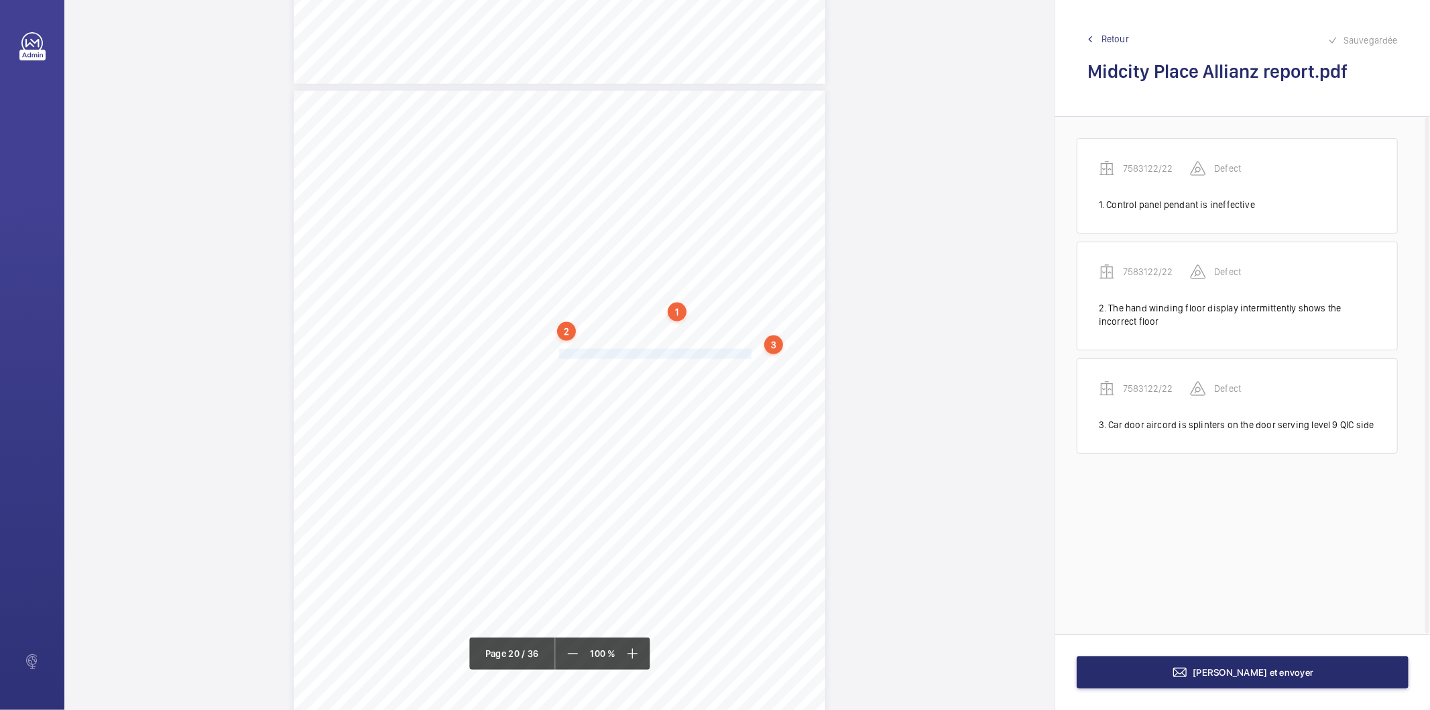
drag, startPoint x: 557, startPoint y: 353, endPoint x: 733, endPoint y: 357, distance: 175.8
click at [733, 357] on span "Ground floor landing call 'UP' button is ineffective." at bounding box center [657, 353] width 196 height 9
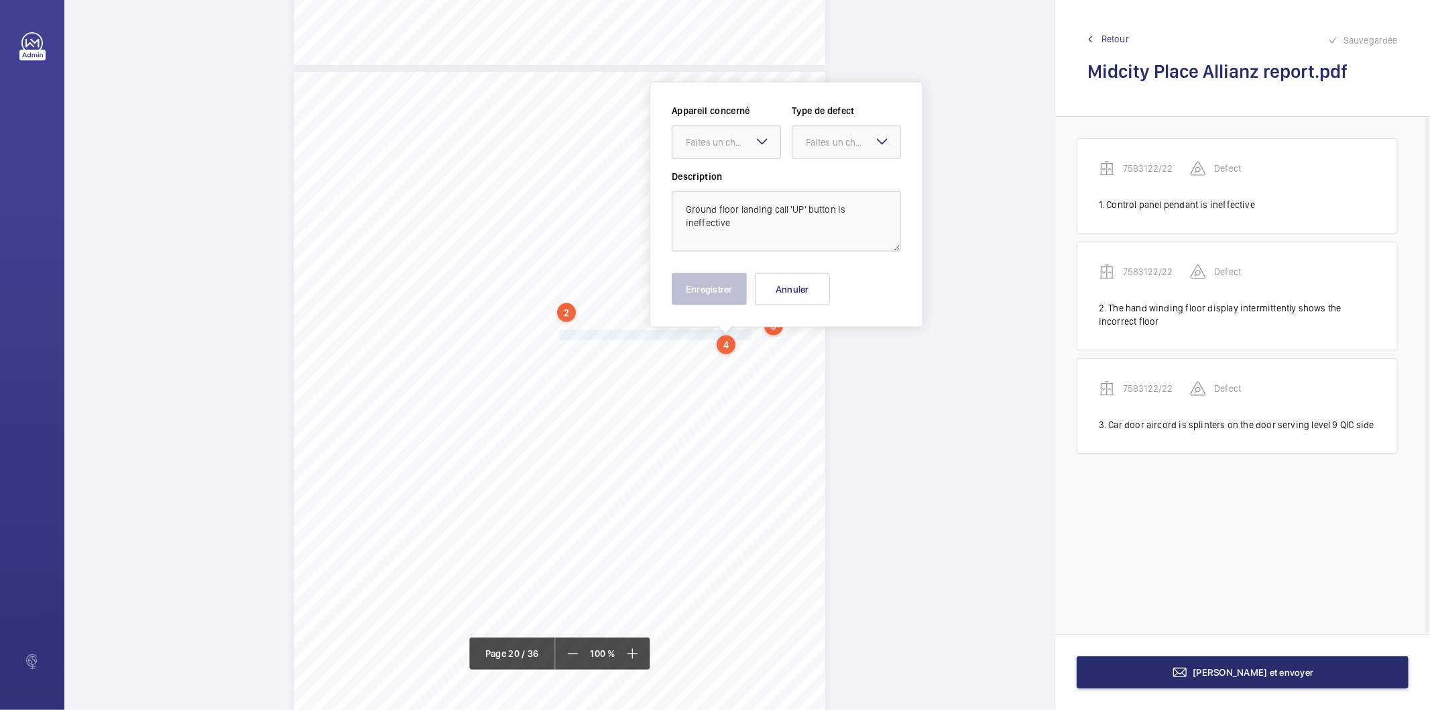
click at [720, 137] on div "Faites un choix" at bounding box center [733, 141] width 95 height 13
click at [722, 180] on span "7583122/22" at bounding box center [726, 182] width 81 height 13
click at [815, 137] on div "Faites un choix" at bounding box center [847, 141] width 108 height 13
click at [826, 180] on span "Standard" at bounding box center [846, 182] width 81 height 13
drag, startPoint x: 706, startPoint y: 292, endPoint x: 709, endPoint y: 282, distance: 9.8
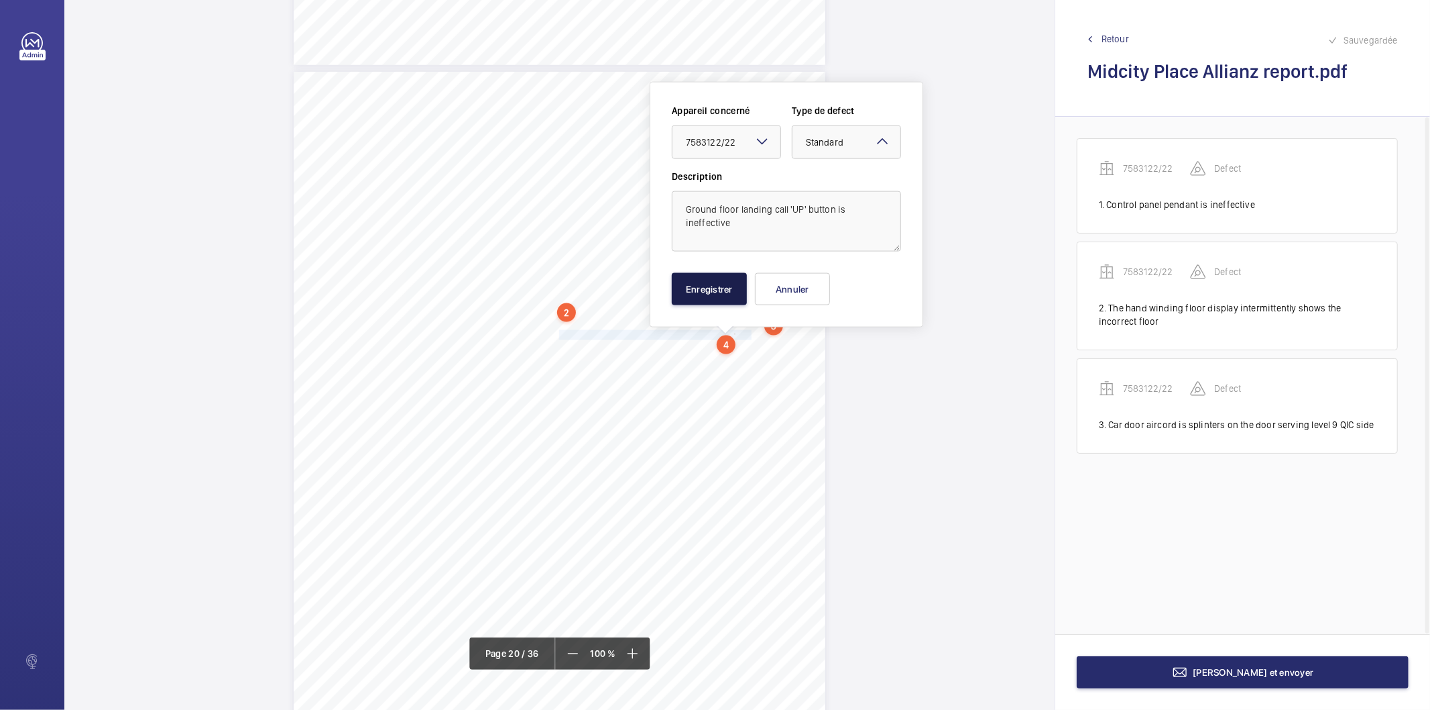
click at [706, 291] on button "Enregistrer" at bounding box center [709, 289] width 75 height 32
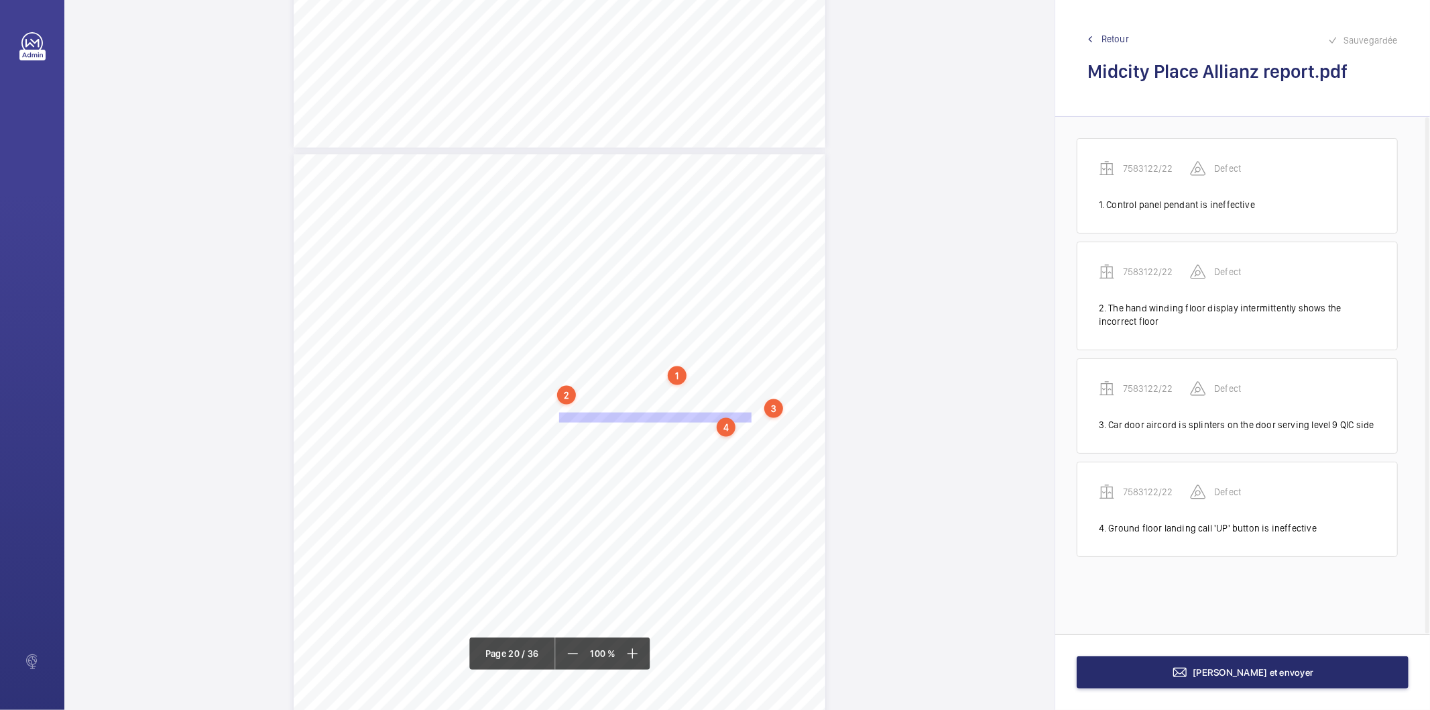
scroll to position [14299, 0]
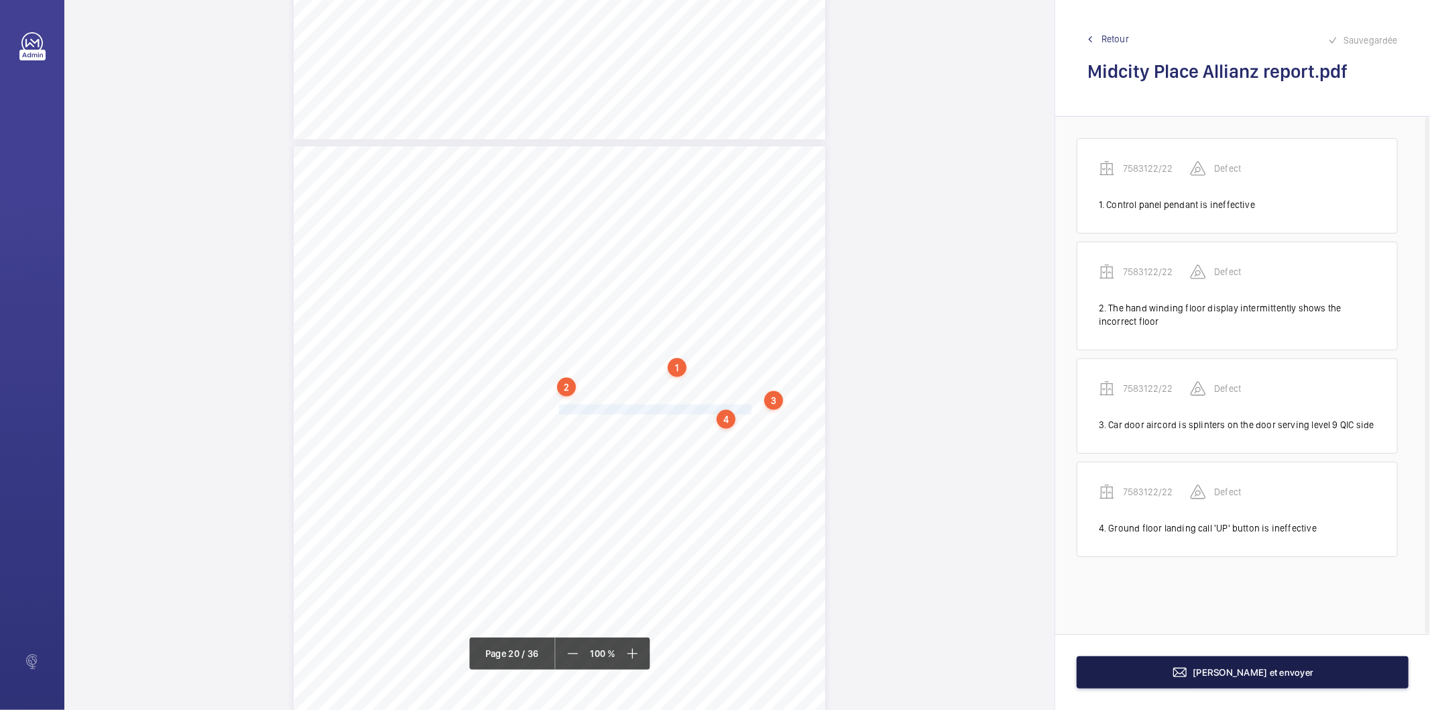
click at [1186, 671] on button "[PERSON_NAME] et envoyer" at bounding box center [1243, 672] width 332 height 32
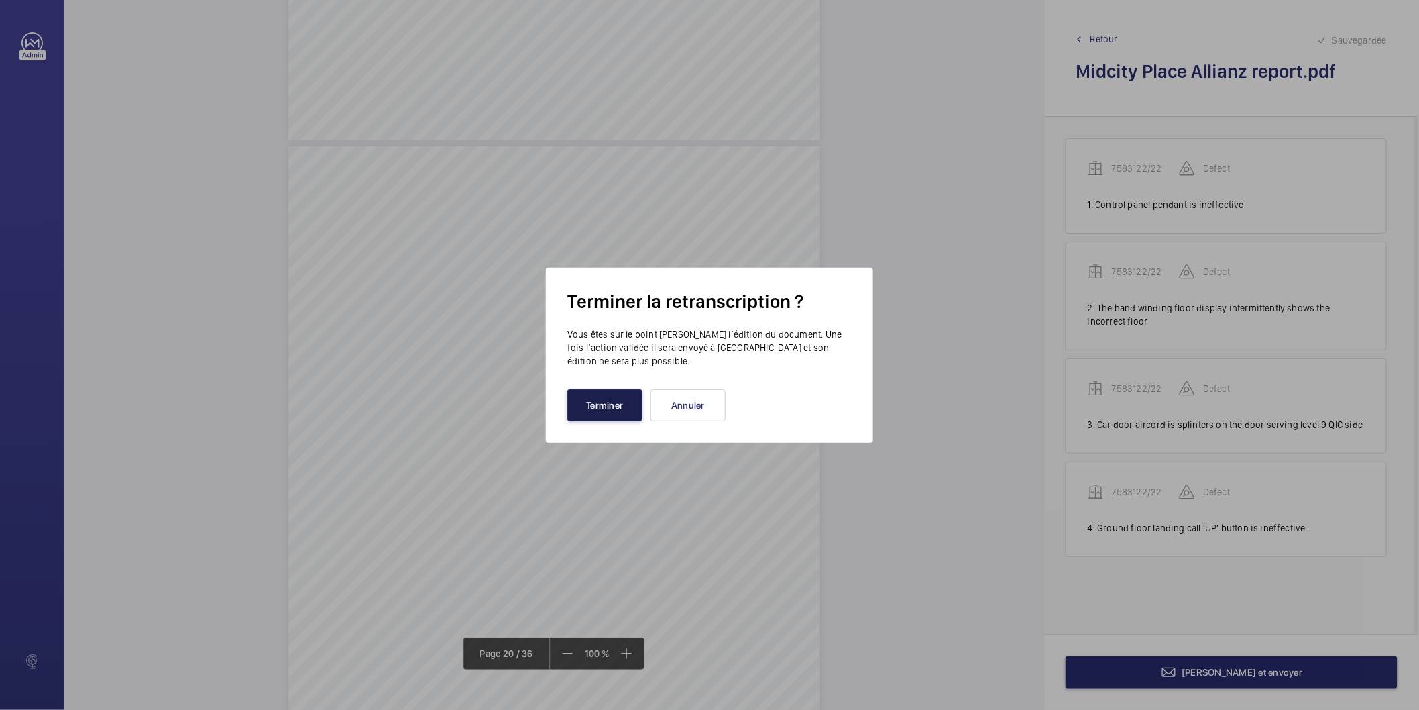
drag, startPoint x: 611, startPoint y: 406, endPoint x: 2860, endPoint y: 334, distance: 2250.4
click at [1419, 334] on html "Lift Report Lifting Operations & Lifting Equipment Regulation 1998 Provision & …" at bounding box center [709, 355] width 1419 height 710
click at [694, 410] on button "Annuler" at bounding box center [688, 405] width 75 height 32
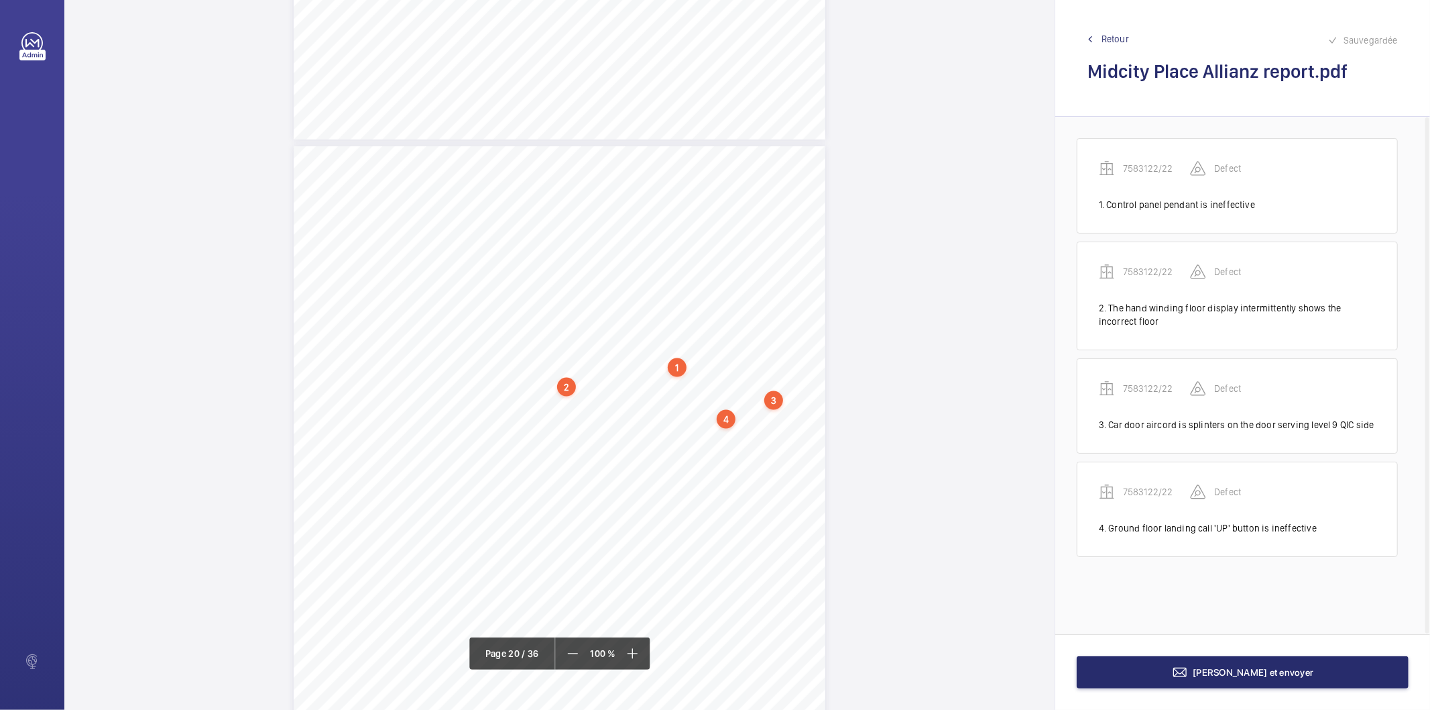
click at [678, 364] on div "1" at bounding box center [677, 367] width 19 height 19
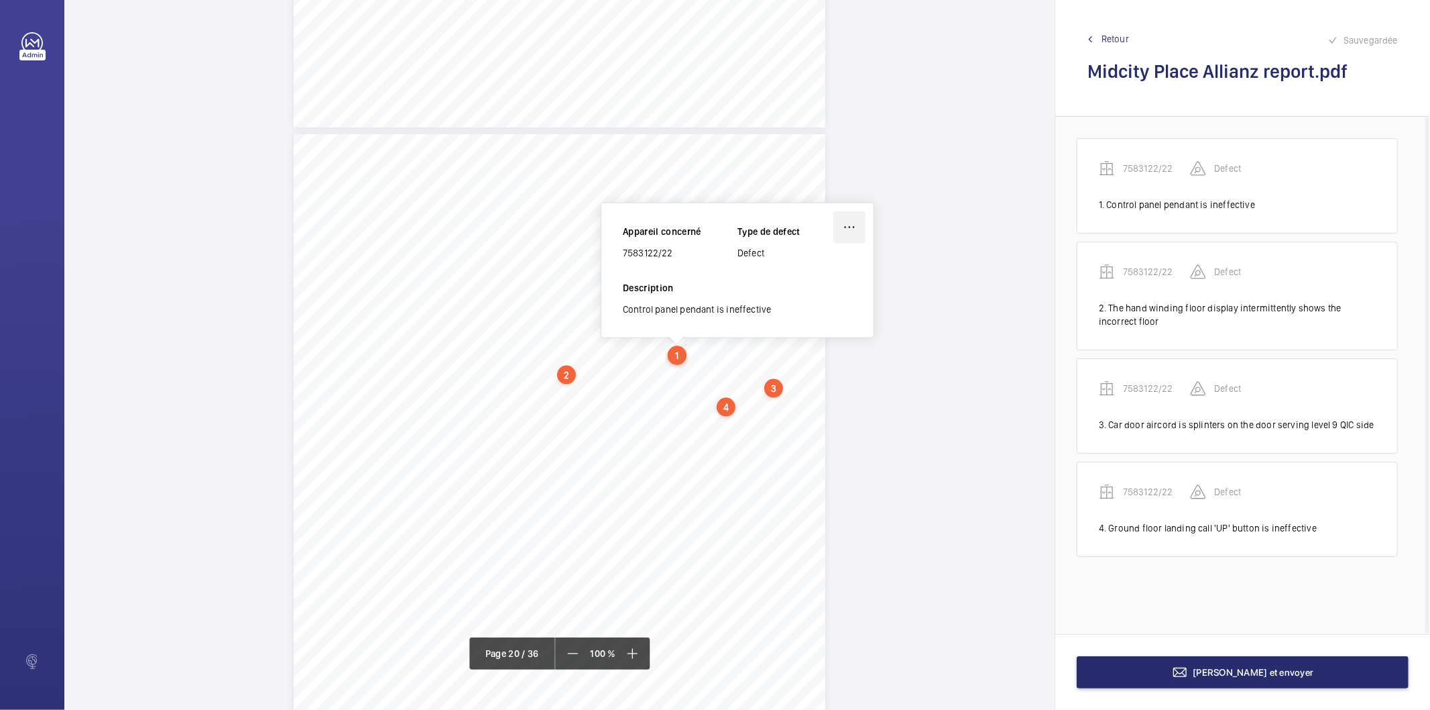
click at [850, 225] on wm-front-icon-button at bounding box center [850, 227] width 32 height 32
click at [802, 293] on div "Supprimer" at bounding box center [812, 291] width 106 height 24
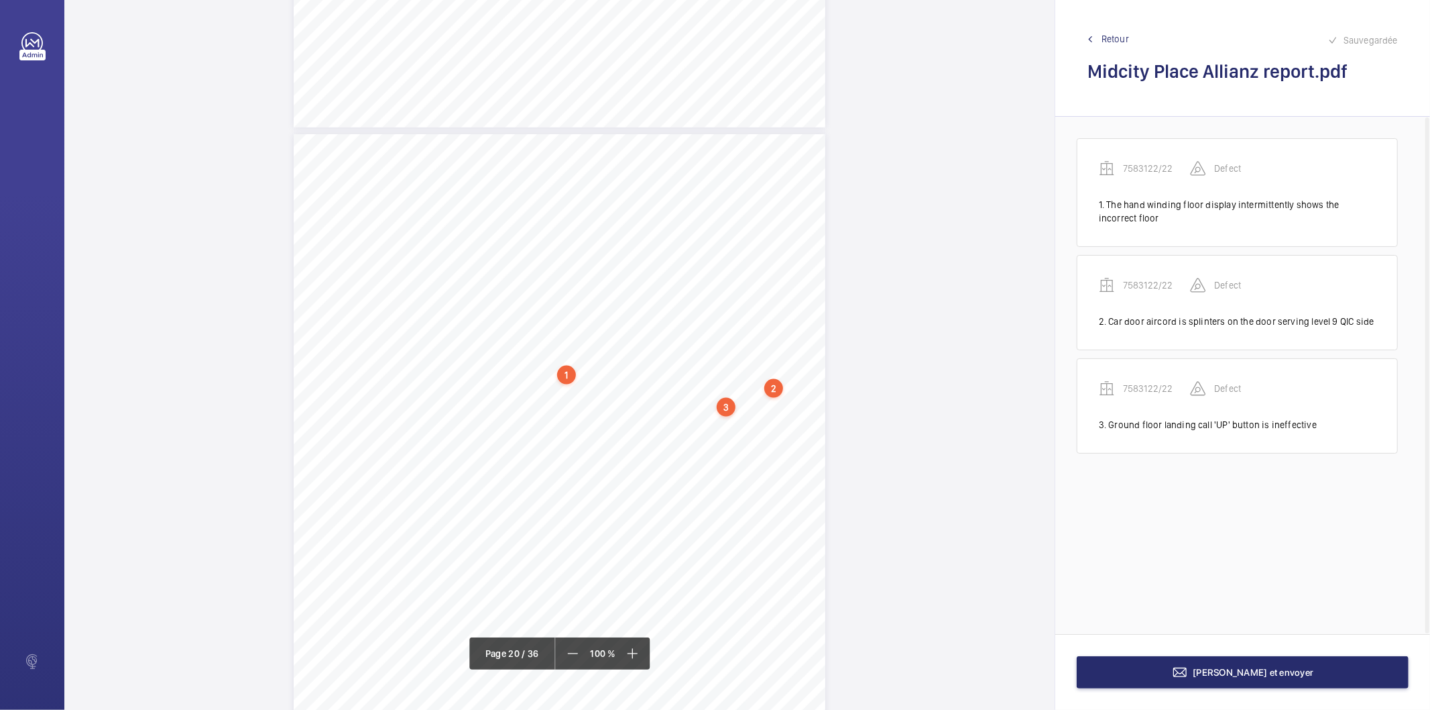
click at [571, 378] on div "1" at bounding box center [566, 374] width 19 height 19
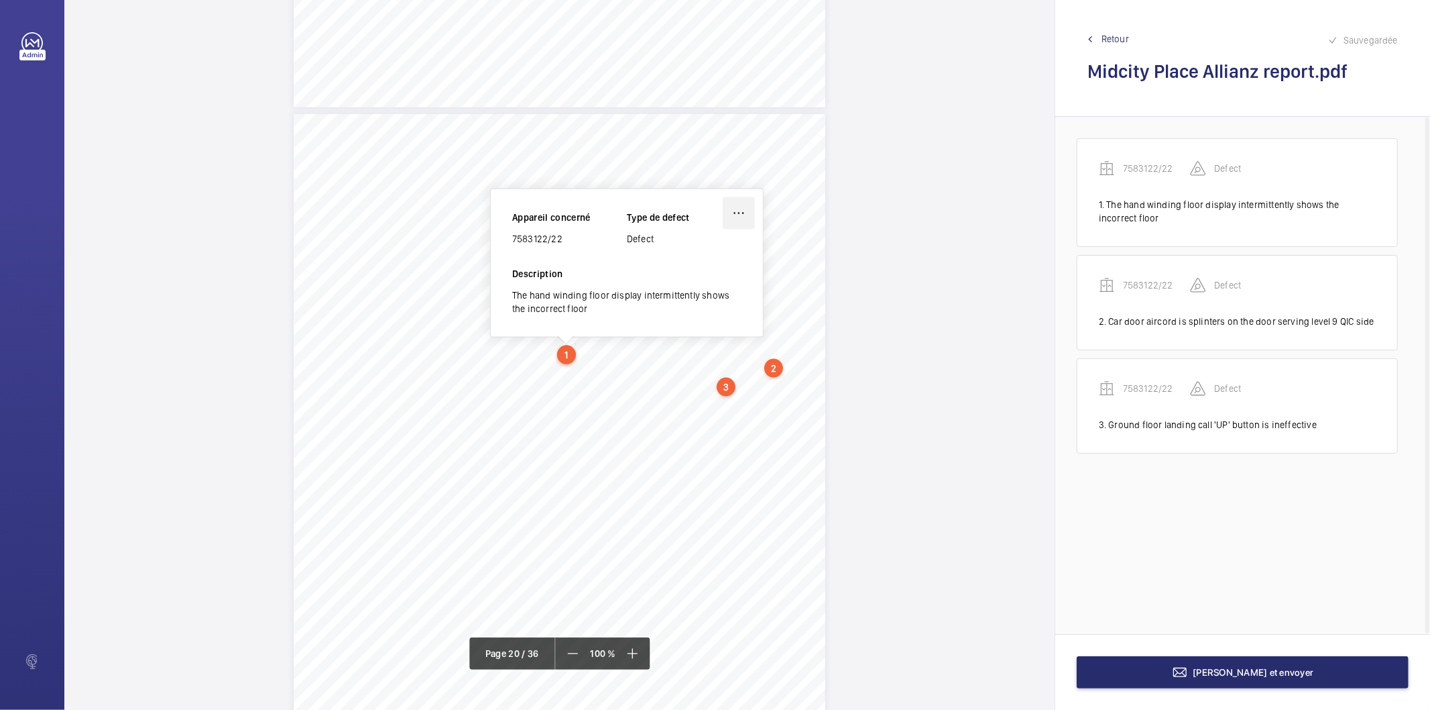
click at [742, 215] on wm-front-icon-button at bounding box center [739, 213] width 32 height 32
click at [688, 278] on div "Supprimer" at bounding box center [701, 277] width 106 height 24
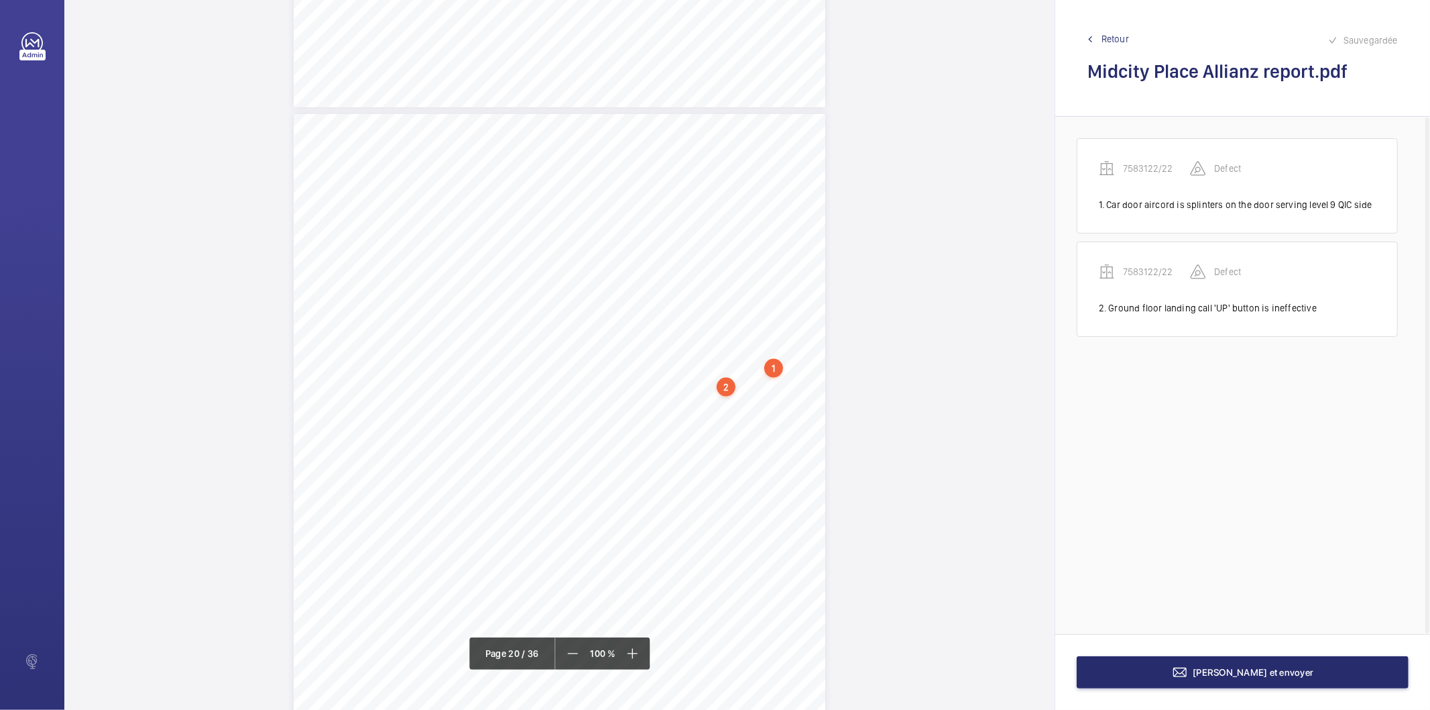
click at [773, 371] on div "1" at bounding box center [774, 368] width 19 height 19
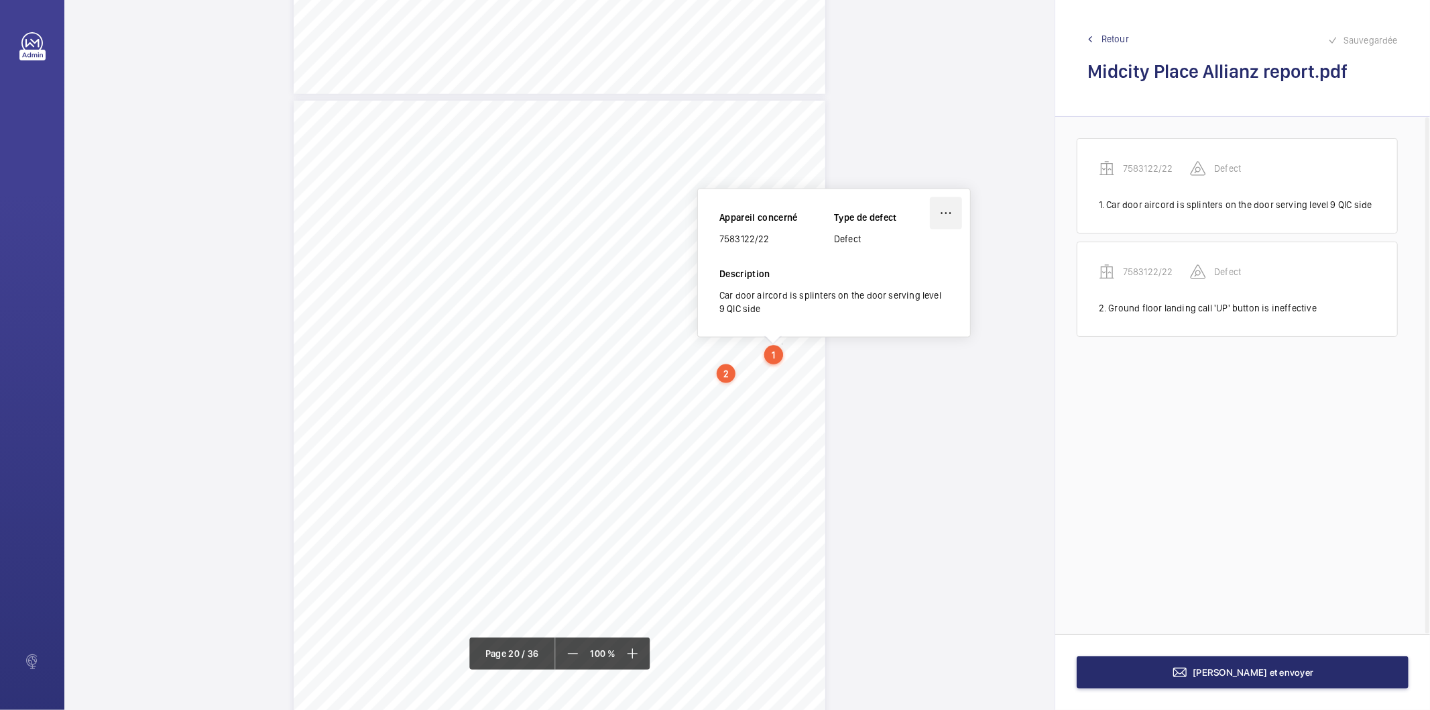
click at [950, 213] on wm-front-icon-button at bounding box center [946, 213] width 32 height 32
click at [891, 280] on div "Supprimer" at bounding box center [909, 277] width 106 height 24
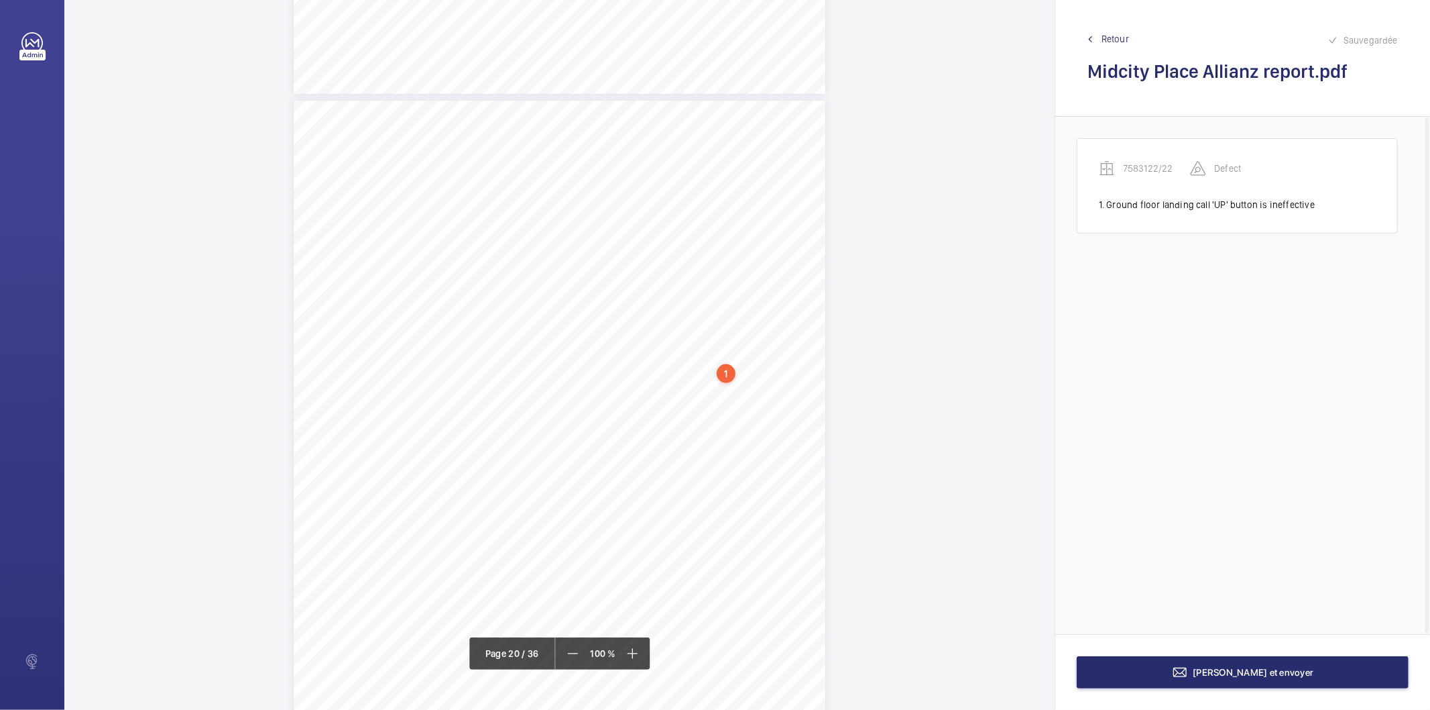
click at [724, 374] on div "1" at bounding box center [726, 373] width 19 height 19
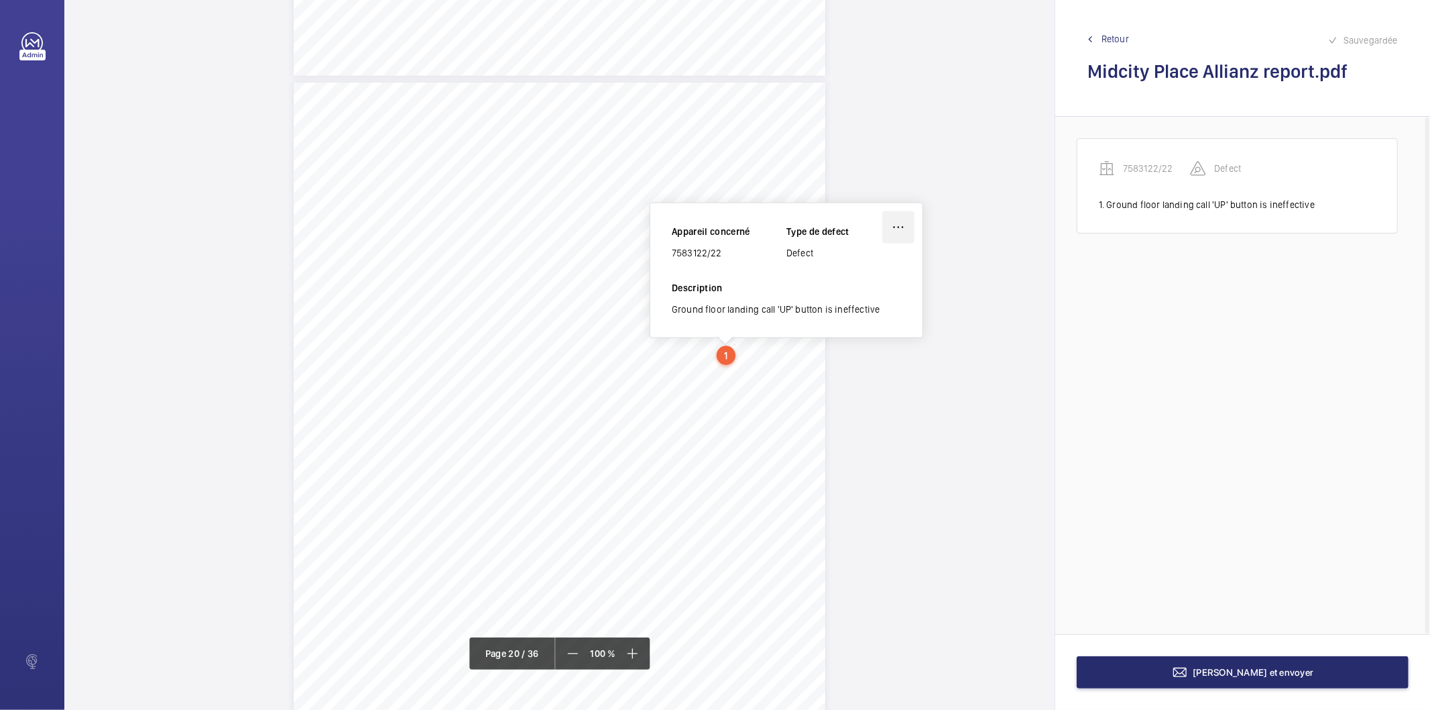
click at [899, 229] on wm-front-icon-button at bounding box center [899, 227] width 32 height 32
click at [856, 291] on div "Supprimer" at bounding box center [861, 291] width 106 height 24
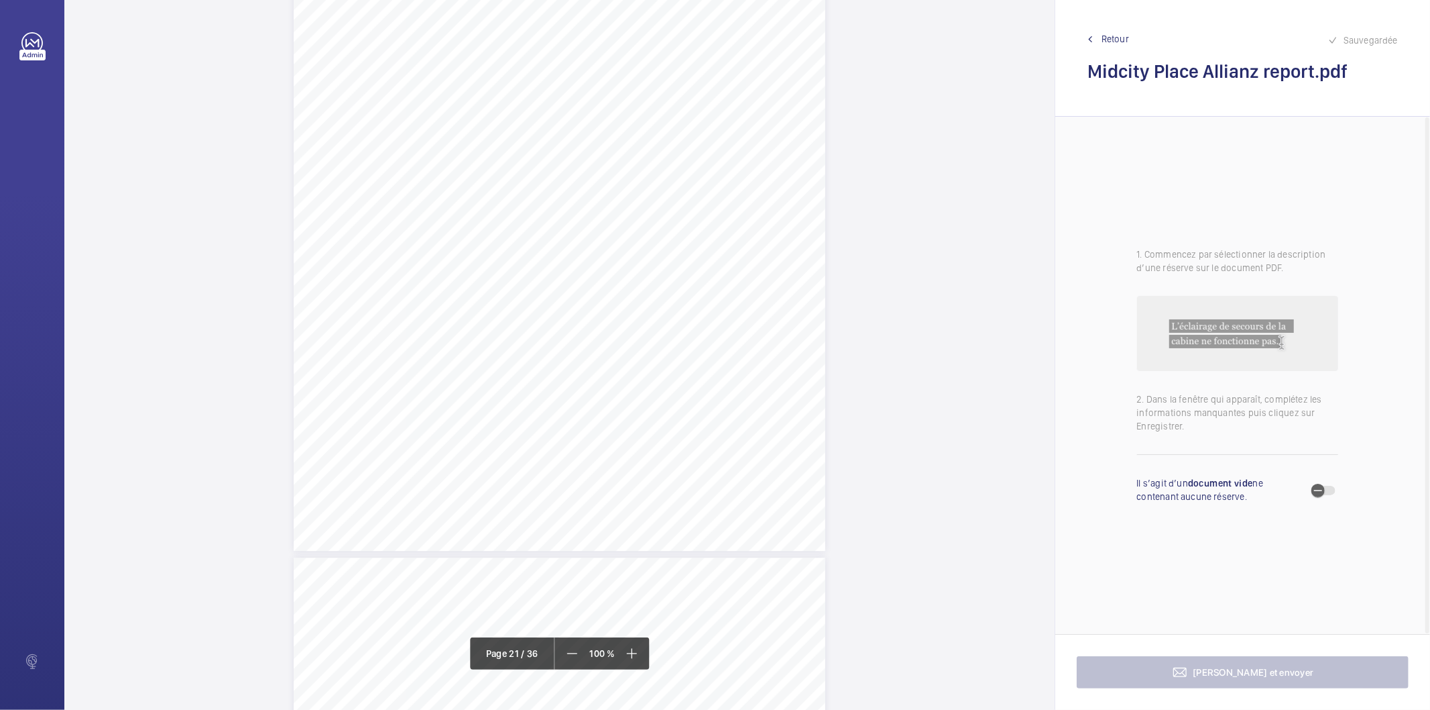
scroll to position [15704, 0]
drag, startPoint x: 557, startPoint y: 475, endPoint x: 747, endPoint y: 470, distance: 189.8
click at [747, 472] on span "The rope brake fails to self reset when power is resorted." at bounding box center [670, 476] width 222 height 9
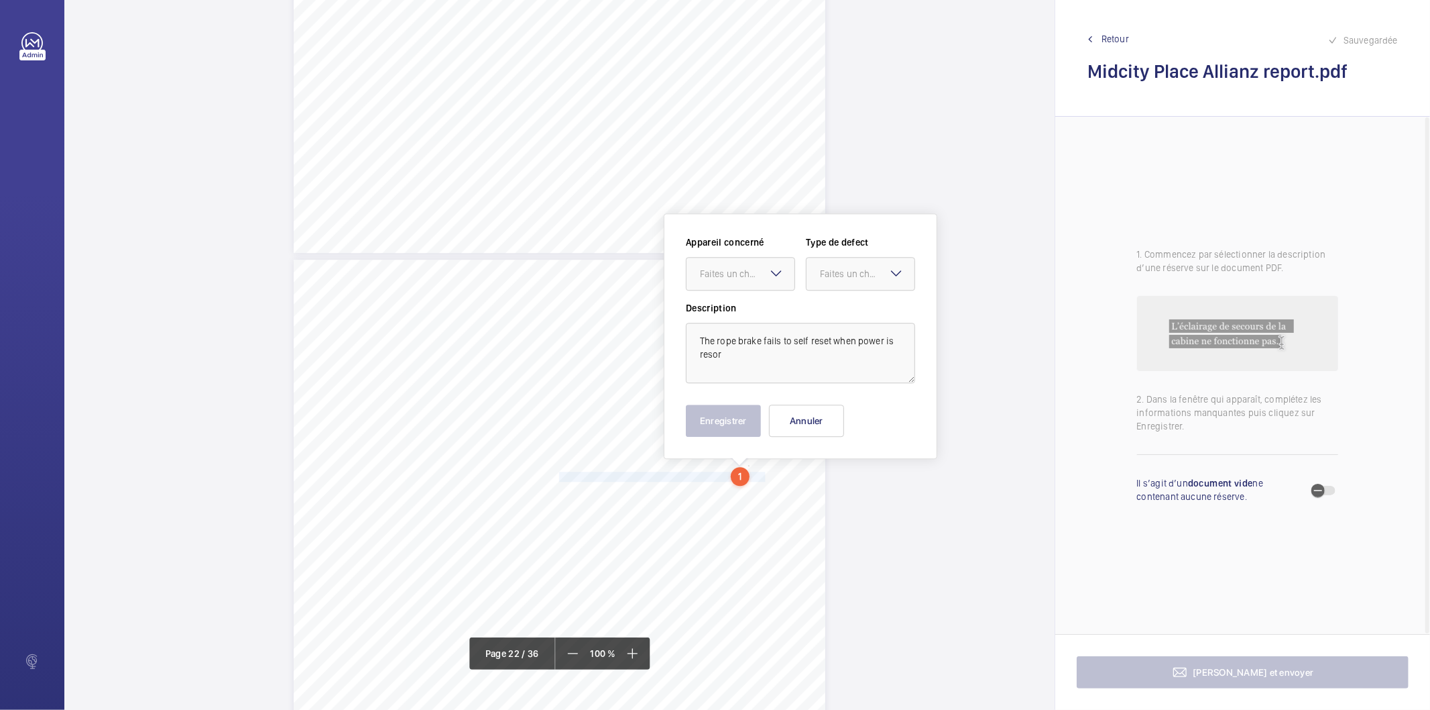
scroll to position [15836, 0]
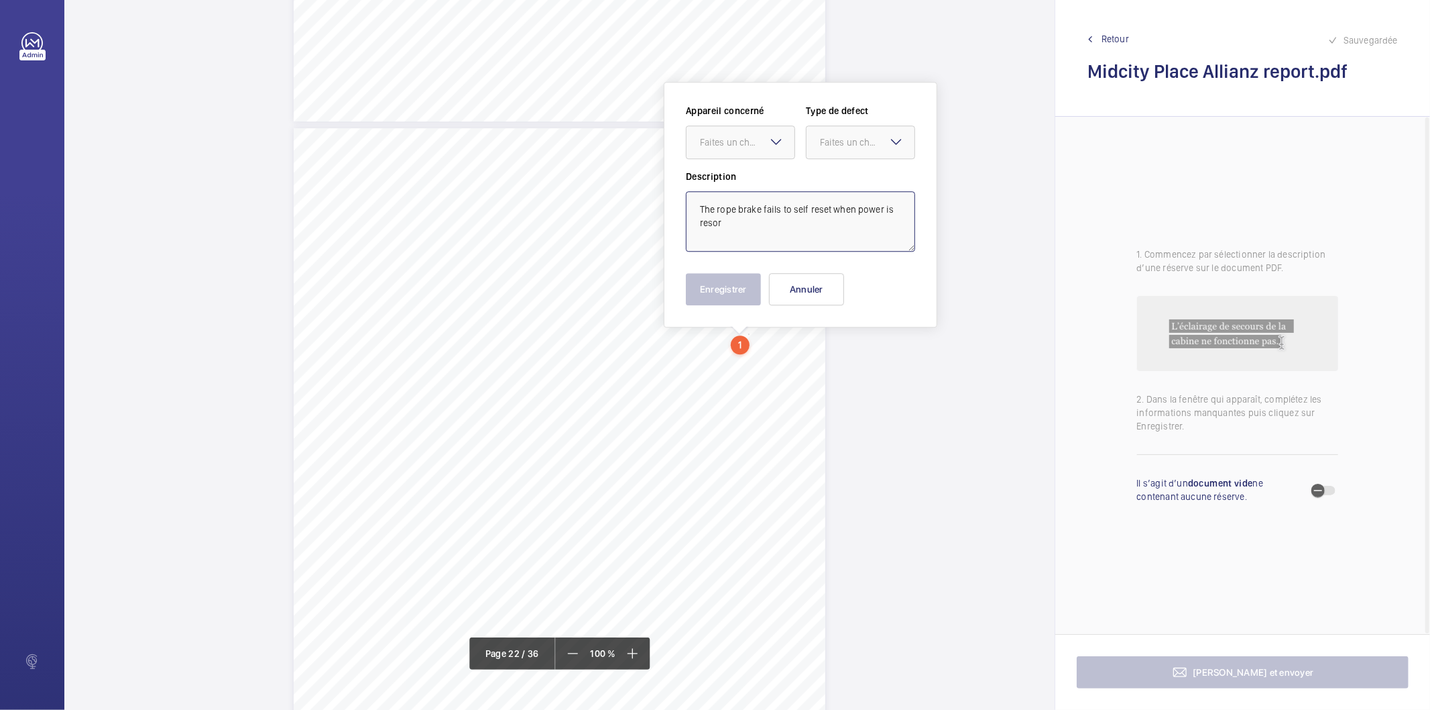
click at [752, 233] on textarea "The rope brake fails to self reset when power is resor" at bounding box center [800, 221] width 229 height 60
click at [760, 132] on div at bounding box center [741, 142] width 108 height 32
click at [730, 179] on span "7583122/22" at bounding box center [740, 182] width 81 height 13
click at [840, 148] on div "Faites un choix" at bounding box center [867, 141] width 95 height 13
click at [836, 184] on span "Standard" at bounding box center [860, 182] width 81 height 13
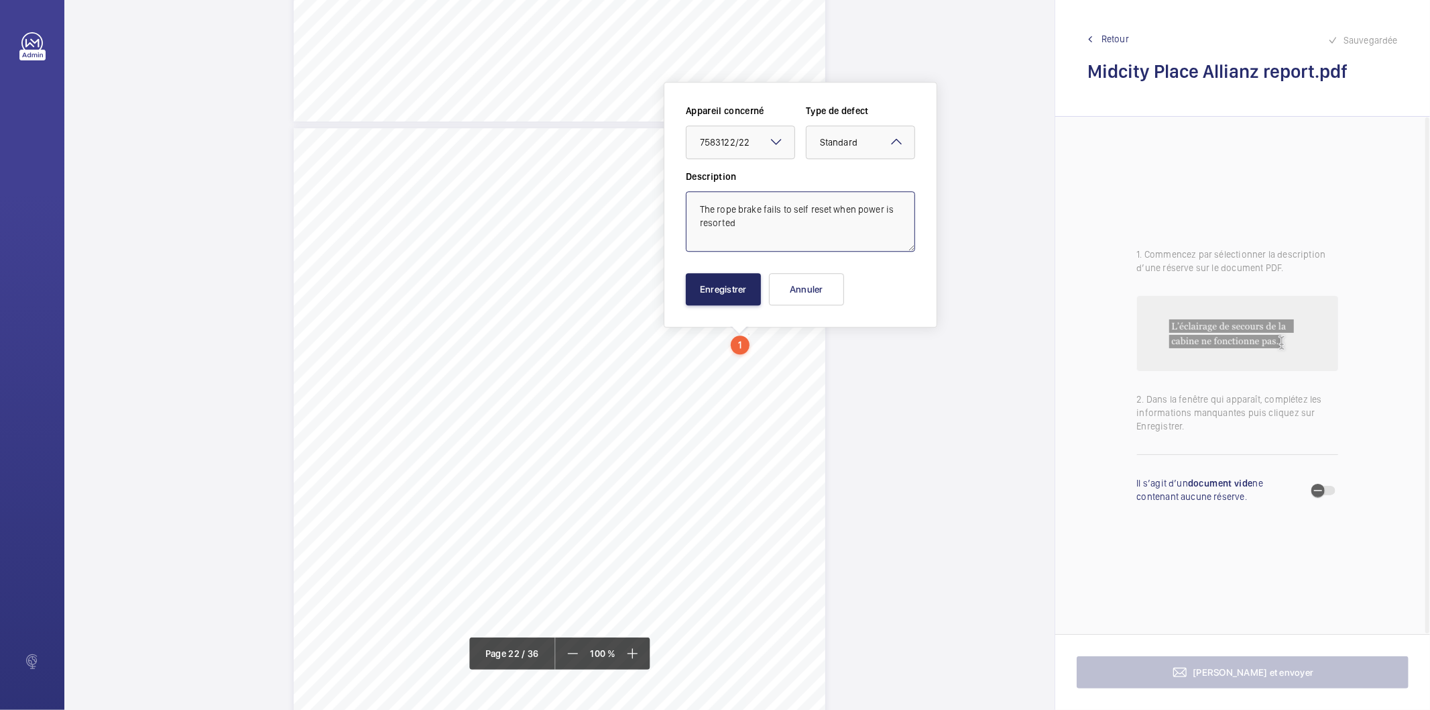
type textarea "The rope brake fails to self reset when power is resorted"
click at [728, 294] on button "Enregistrer" at bounding box center [723, 289] width 75 height 32
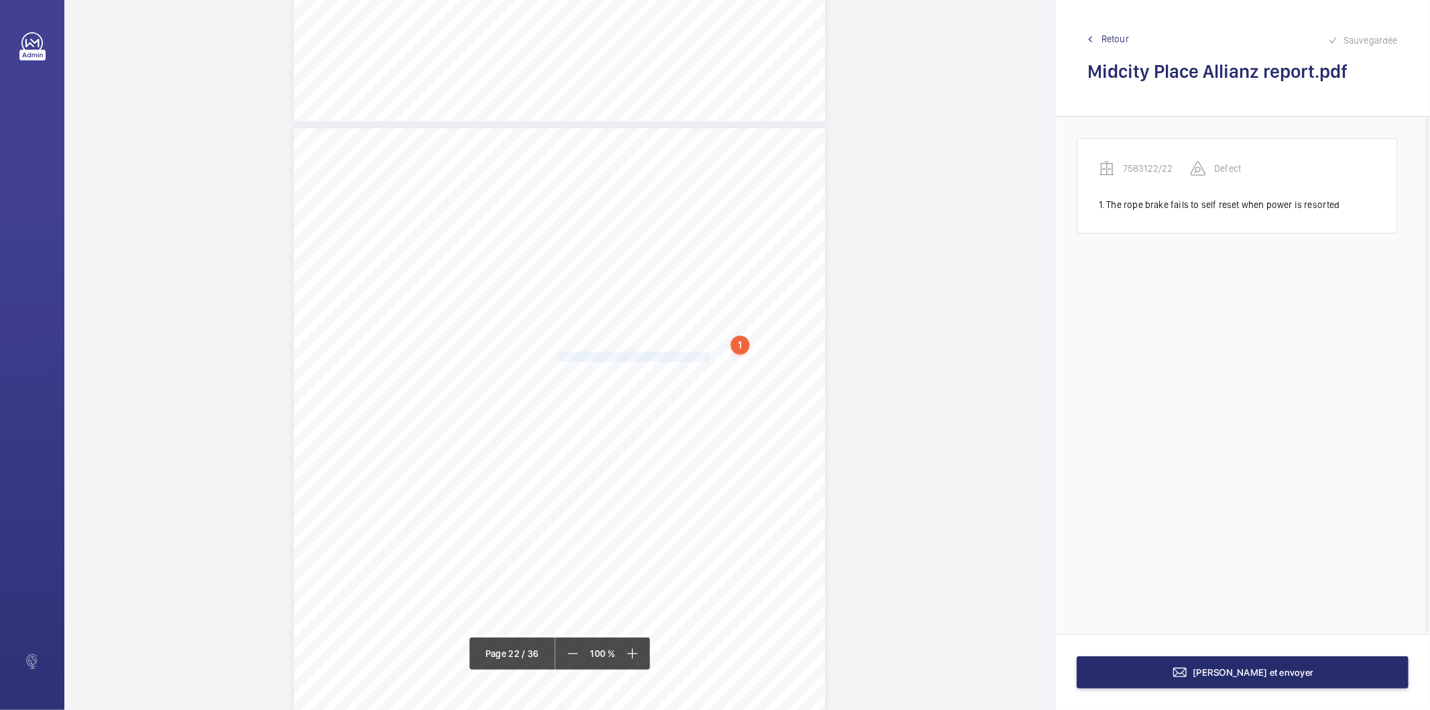
drag, startPoint x: 558, startPoint y: 355, endPoint x: 693, endPoint y: 353, distance: 135.5
click at [693, 353] on span "Car top control 'UP' button is damaged." at bounding box center [636, 356] width 154 height 9
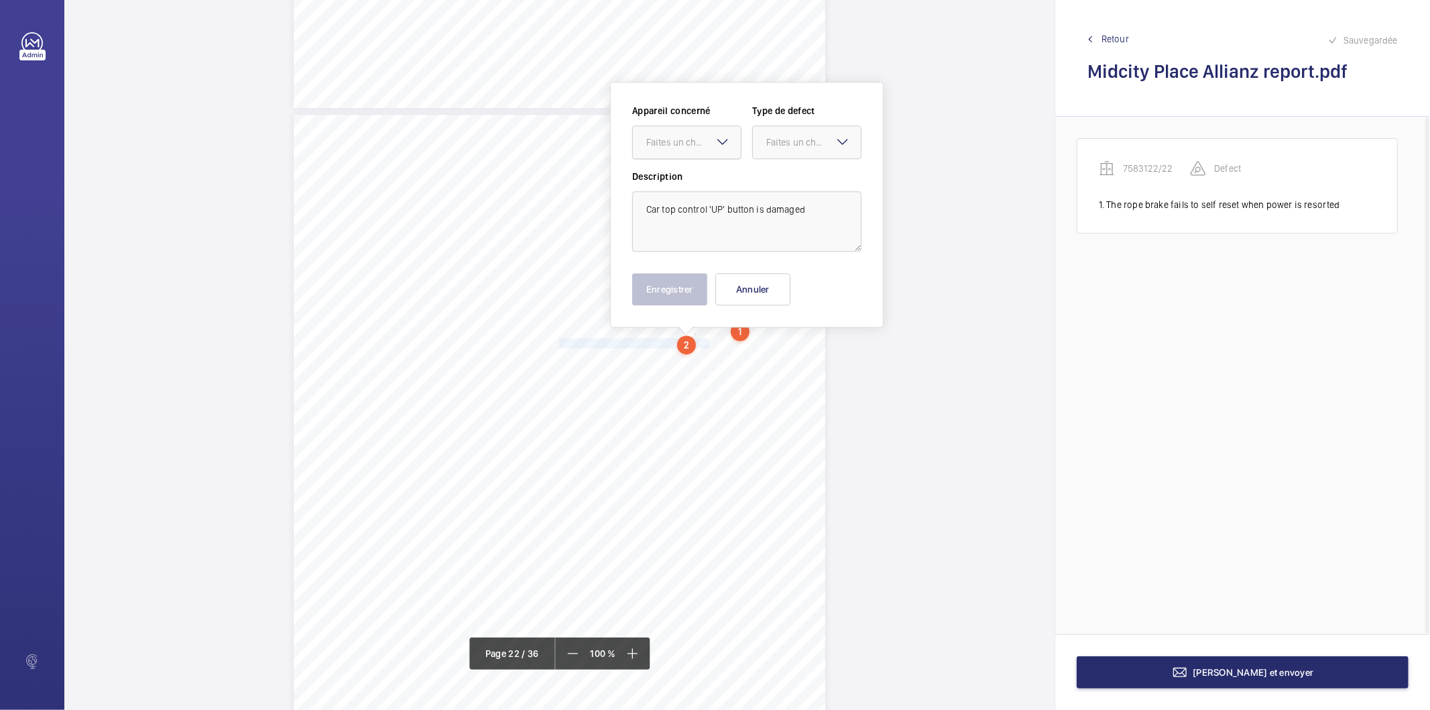
drag, startPoint x: 721, startPoint y: 144, endPoint x: 722, endPoint y: 158, distance: 14.8
click at [721, 144] on mat-icon at bounding box center [723, 141] width 16 height 16
drag, startPoint x: 724, startPoint y: 176, endPoint x: 793, endPoint y: 142, distance: 77.1
click at [725, 176] on span "7583122/22" at bounding box center [686, 182] width 81 height 13
click at [798, 138] on div "Faites un choix" at bounding box center [814, 141] width 95 height 13
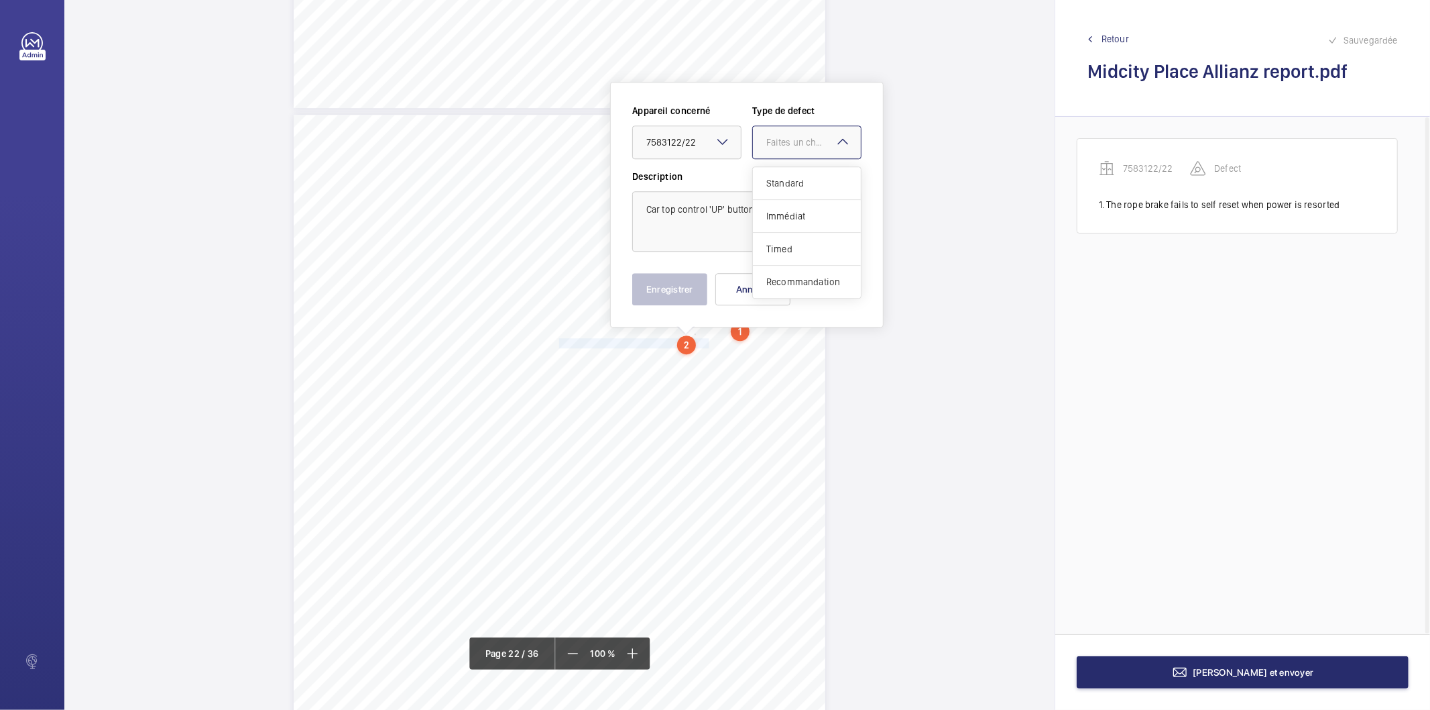
drag, startPoint x: 794, startPoint y: 180, endPoint x: 746, endPoint y: 245, distance: 81.2
click at [793, 181] on span "Standard" at bounding box center [807, 182] width 81 height 13
click at [701, 285] on button "Enregistrer" at bounding box center [669, 289] width 75 height 32
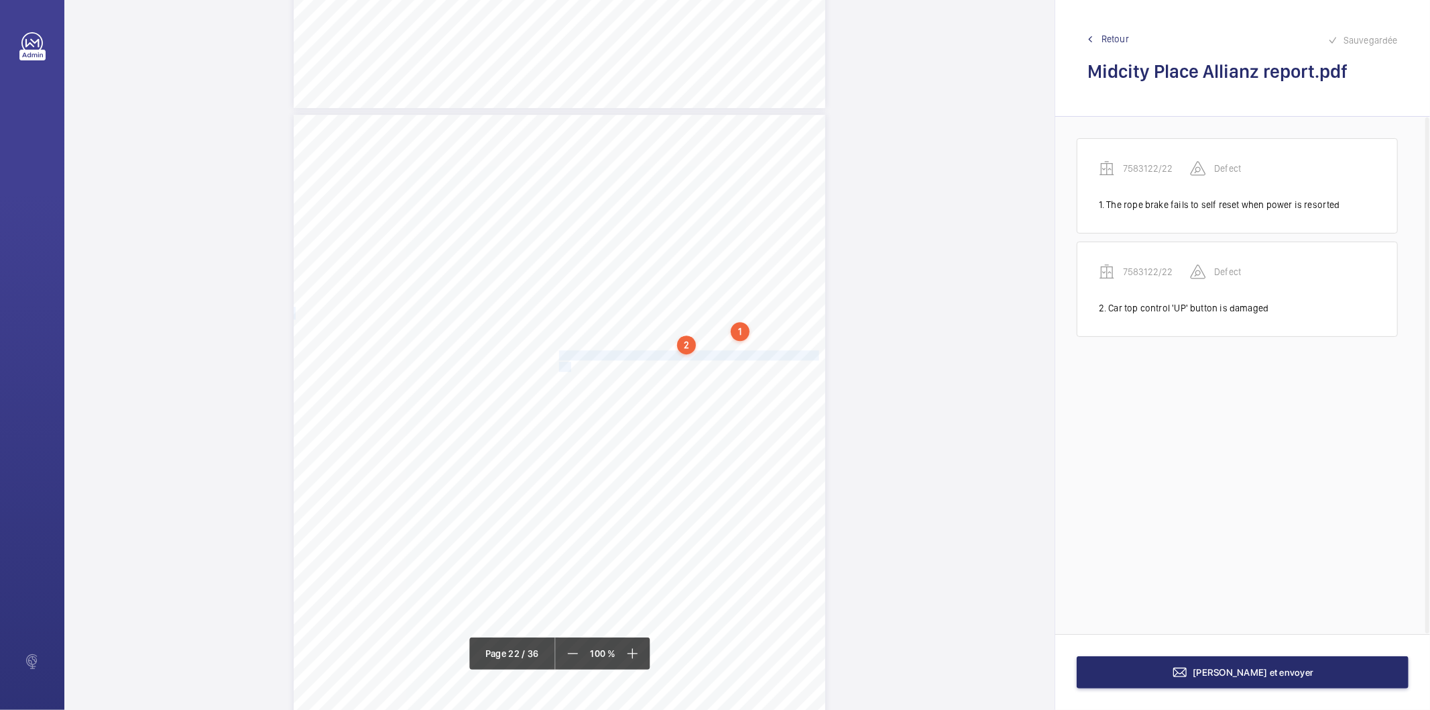
drag, startPoint x: 558, startPoint y: 355, endPoint x: 567, endPoint y: 366, distance: 13.8
click at [567, 366] on div "Lift Report Lifting Operations & Lifting Equipment Regulation 1998 Provision & …" at bounding box center [560, 491] width 532 height 752
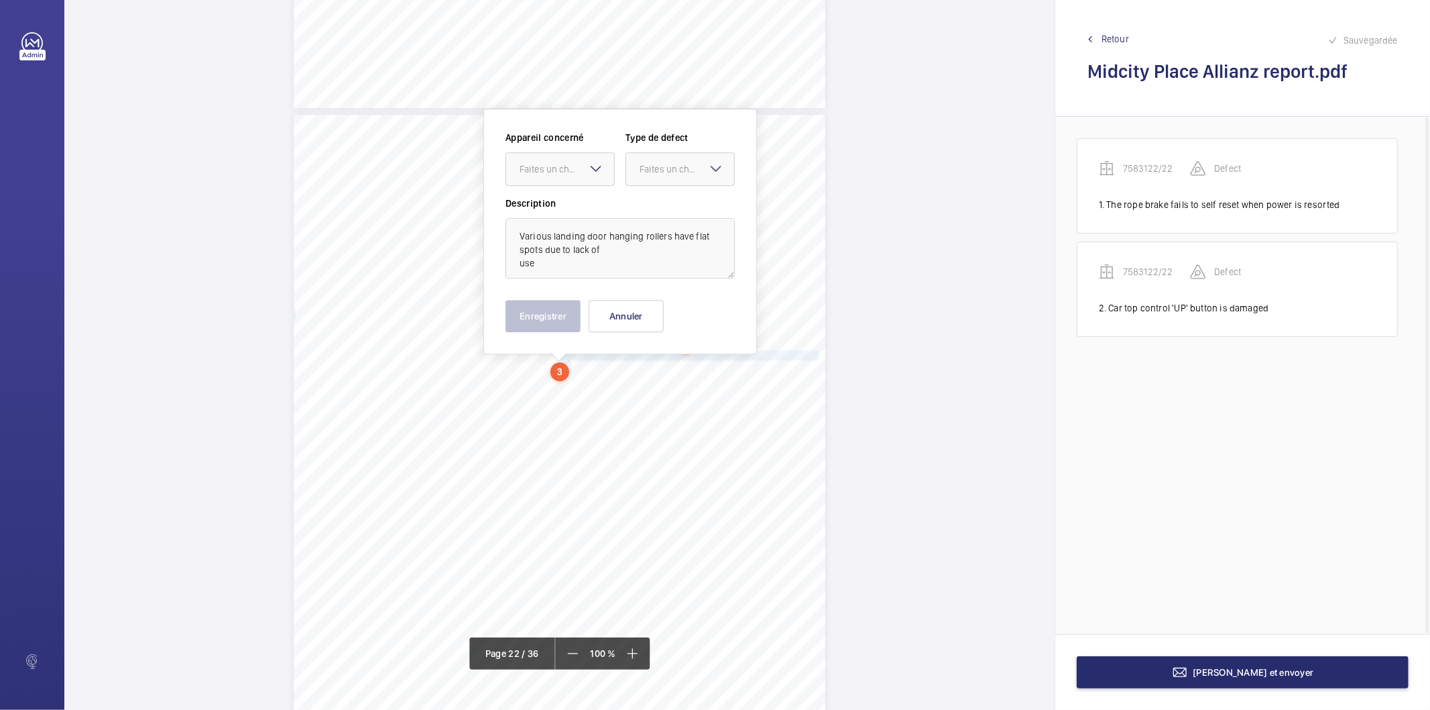
scroll to position [15876, 0]
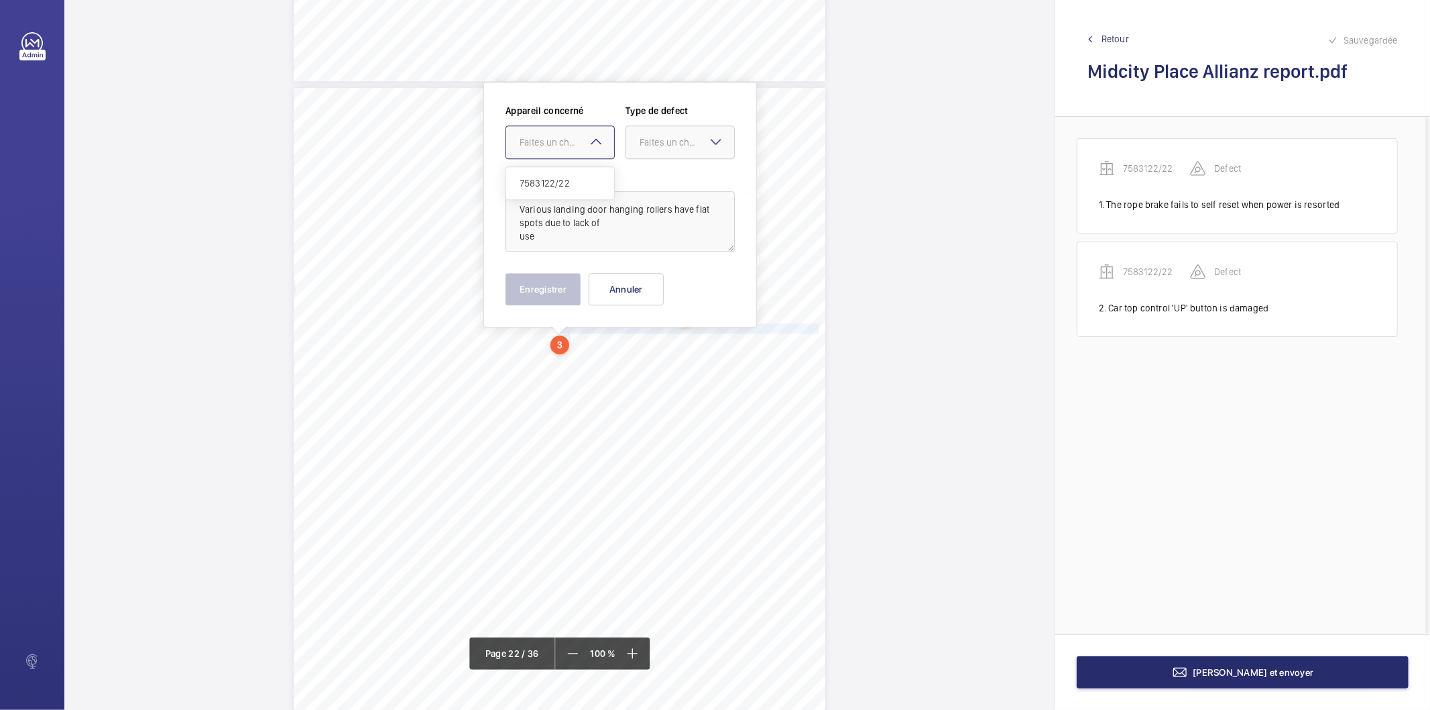
click at [585, 137] on div "Faites un choix" at bounding box center [567, 141] width 95 height 13
click at [564, 179] on span "7583122/22" at bounding box center [560, 182] width 81 height 13
click at [640, 146] on div "Faites un choix" at bounding box center [687, 141] width 95 height 13
drag, startPoint x: 655, startPoint y: 179, endPoint x: 598, endPoint y: 240, distance: 83.5
click at [654, 181] on span "Standard" at bounding box center [680, 182] width 81 height 13
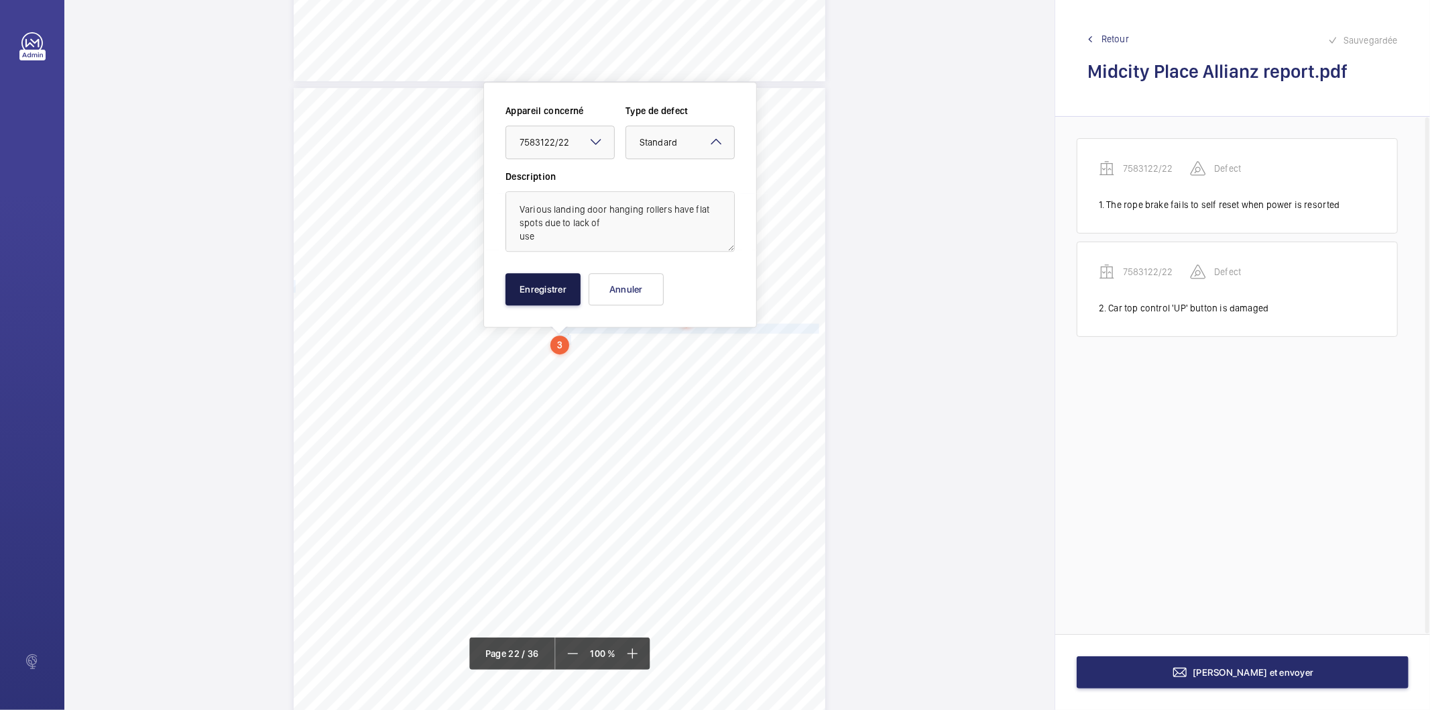
click at [549, 284] on button "Enregistrer" at bounding box center [543, 289] width 75 height 32
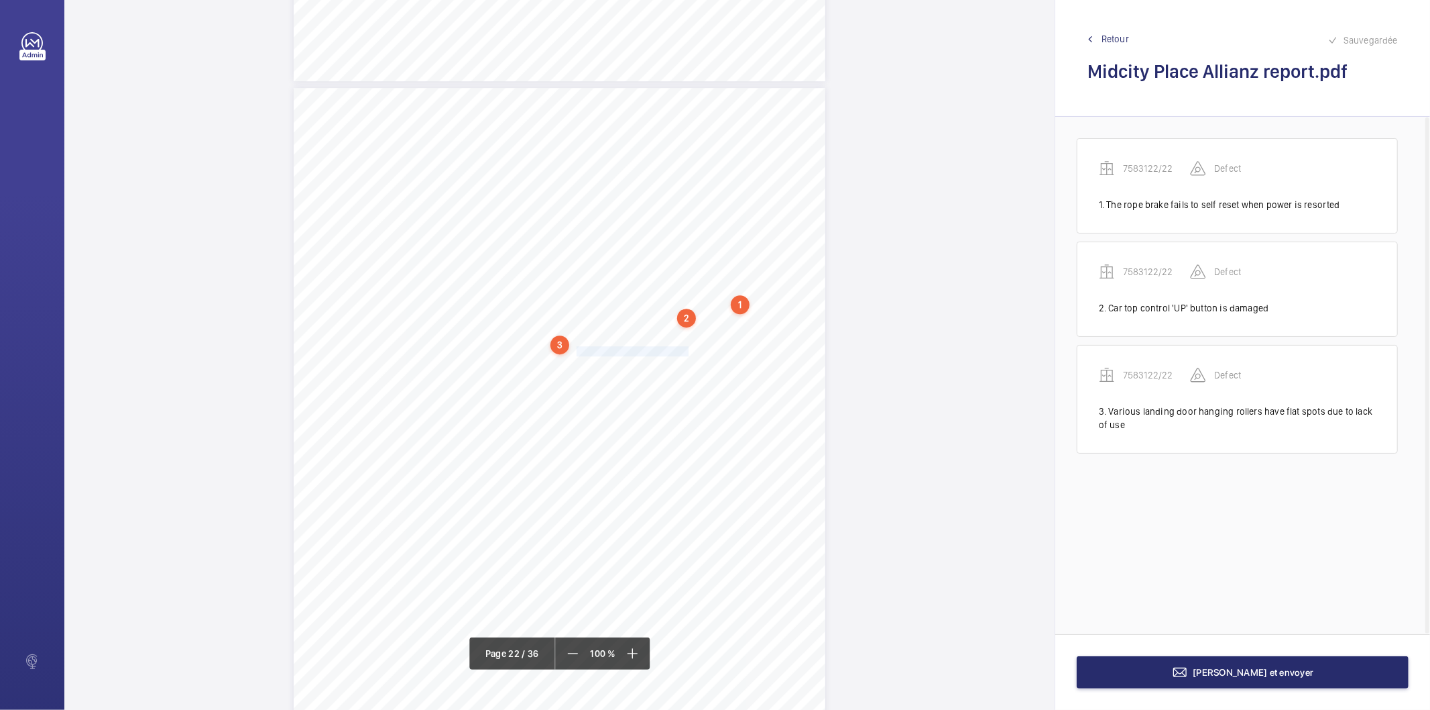
drag, startPoint x: 573, startPoint y: 349, endPoint x: 675, endPoint y: 352, distance: 102.0
click at [675, 352] on span "Pit shaft light switch is ineffective." at bounding box center [625, 351] width 133 height 9
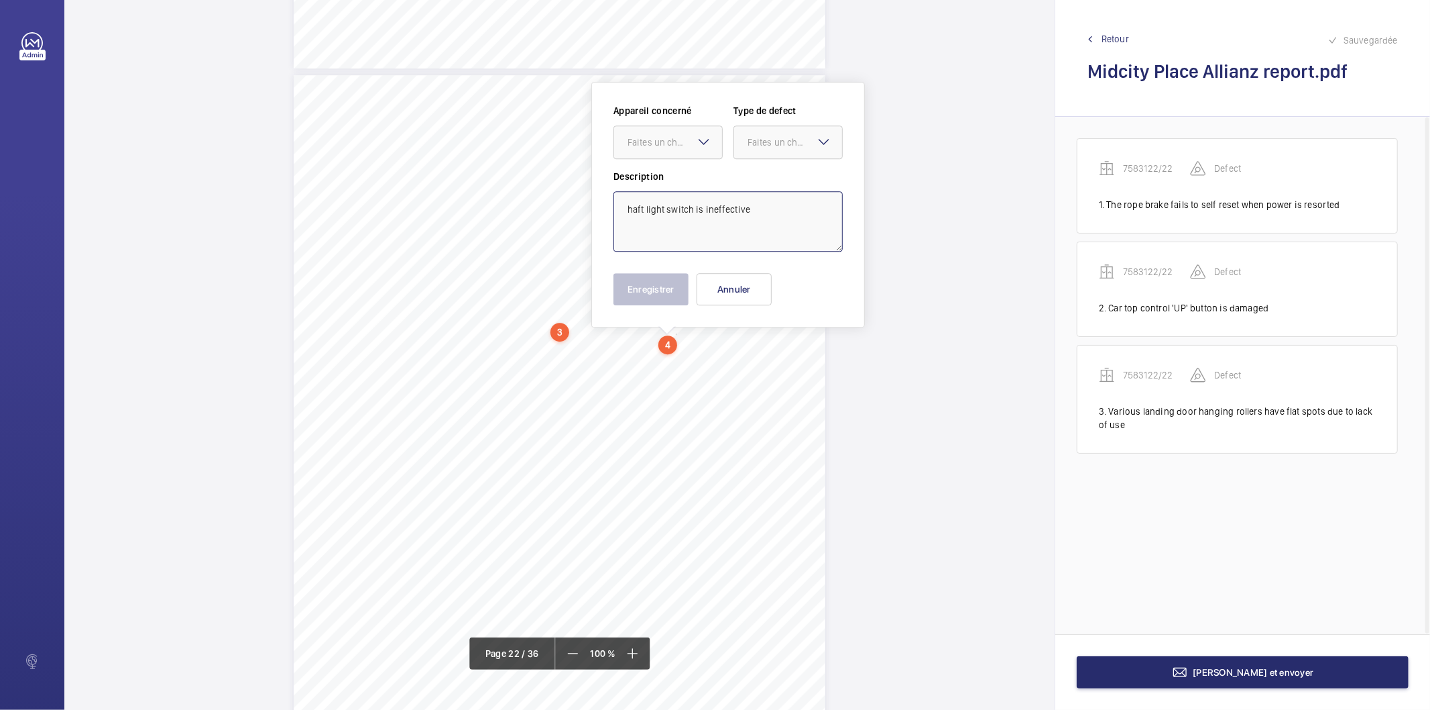
click at [720, 202] on textarea "haft light switch is ineffective" at bounding box center [728, 221] width 229 height 60
click at [694, 146] on div "Faites un choix" at bounding box center [675, 141] width 95 height 13
click at [681, 180] on span "7583122/22" at bounding box center [668, 182] width 81 height 13
click at [812, 152] on div at bounding box center [788, 142] width 108 height 32
click at [786, 185] on span "Standard" at bounding box center [788, 182] width 81 height 13
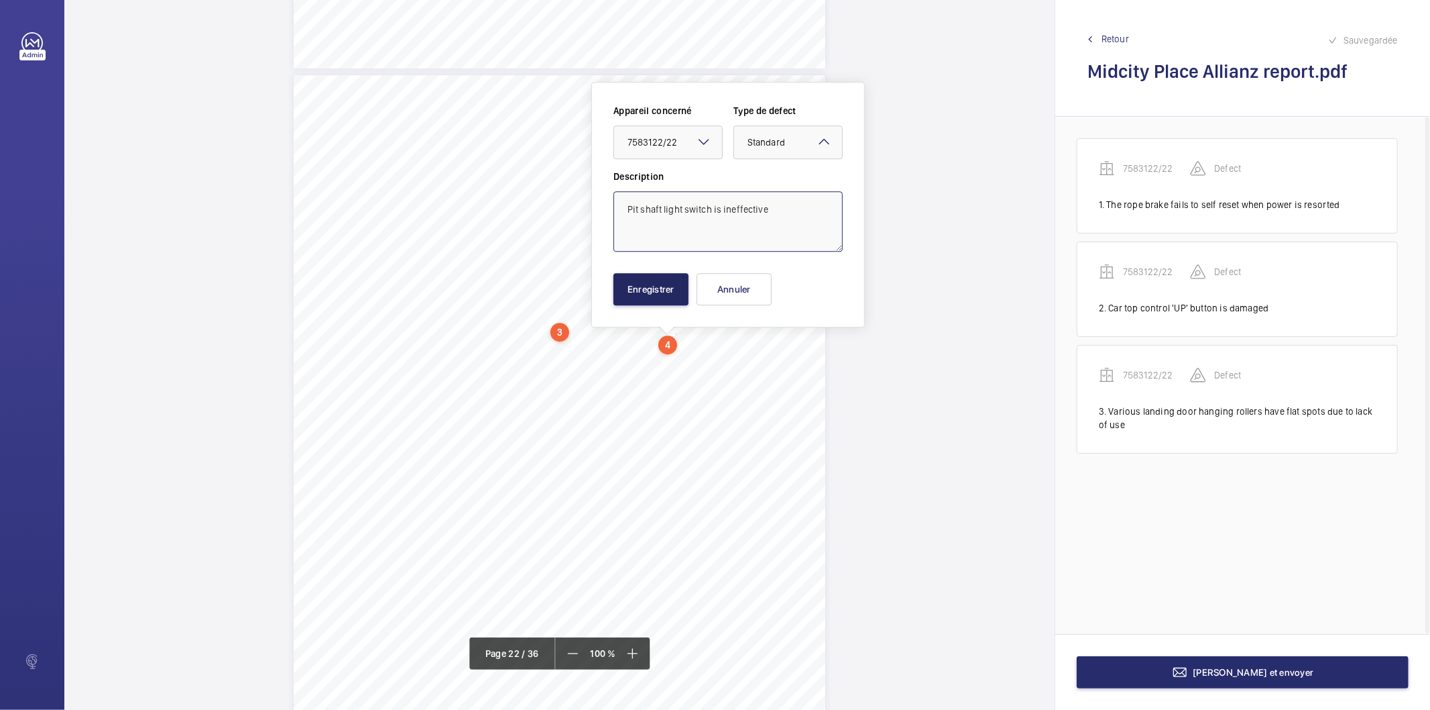
type textarea "Pit shaft light switch is ineffective"
click at [669, 291] on button "Enregistrer" at bounding box center [651, 289] width 75 height 32
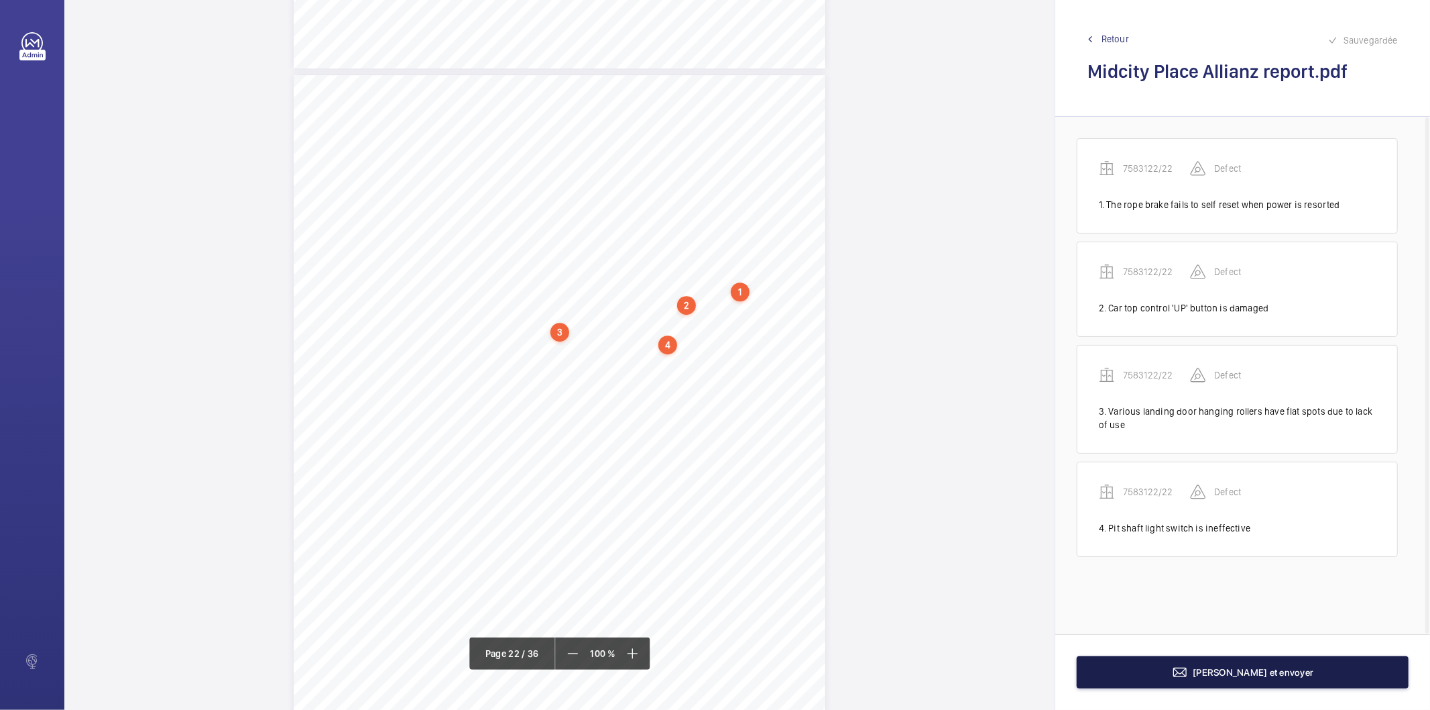
click at [1188, 676] on mat-icon at bounding box center [1180, 672] width 16 height 16
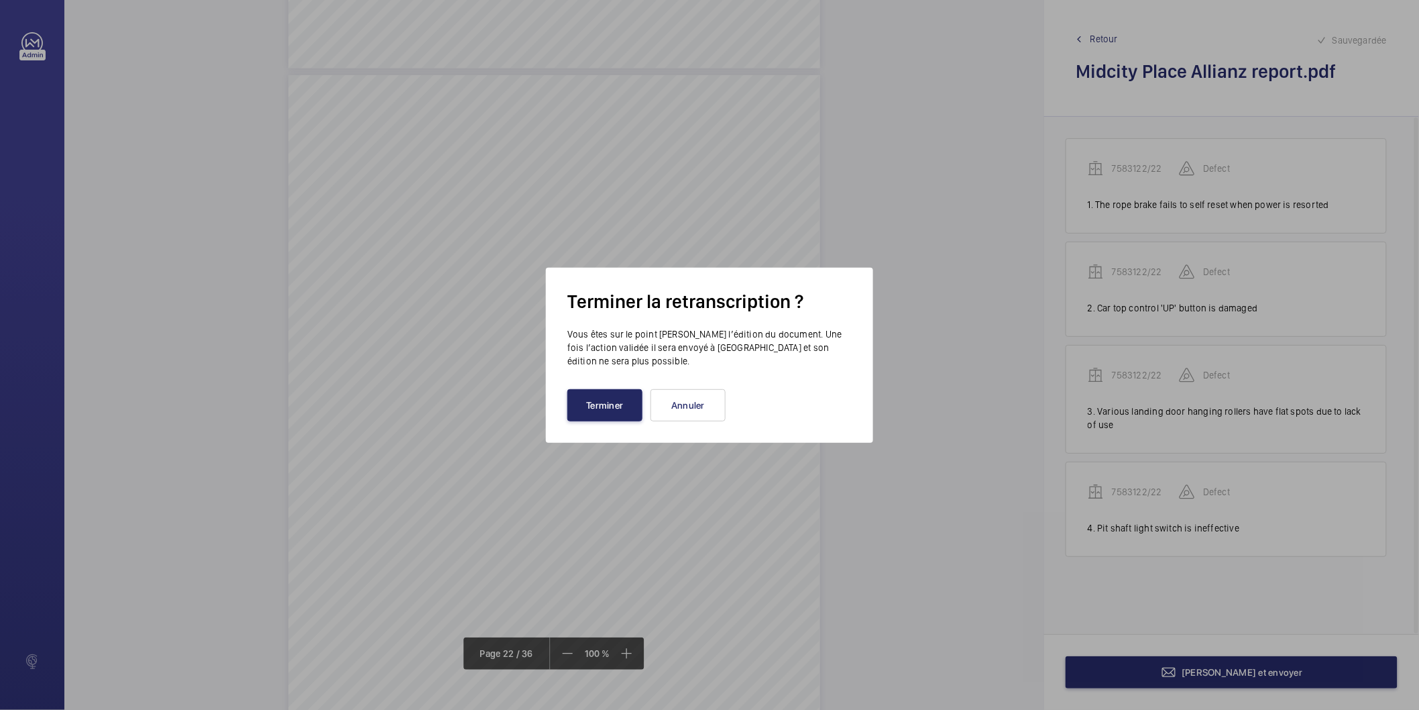
click at [610, 407] on button "Terminer" at bounding box center [604, 405] width 75 height 32
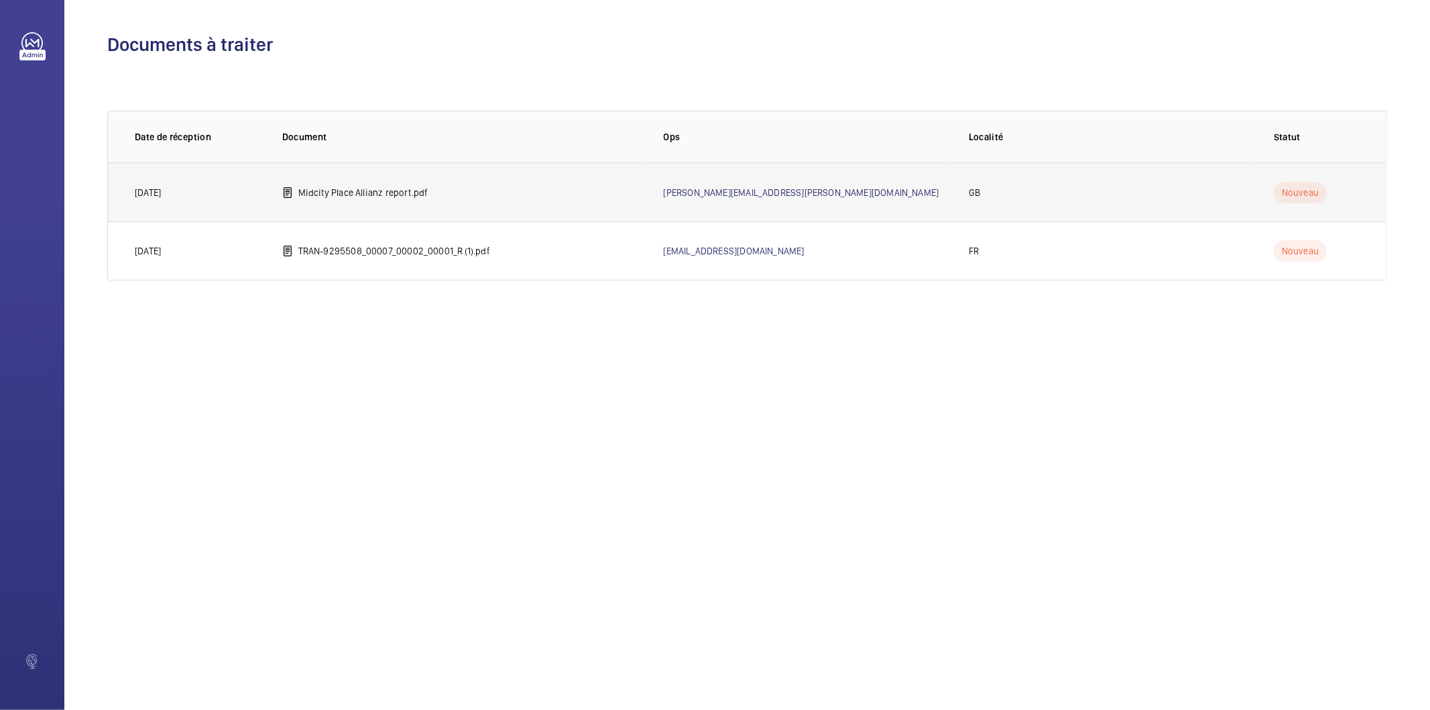
click at [359, 196] on p "Midcity Place Allianz report.pdf" at bounding box center [363, 192] width 130 height 13
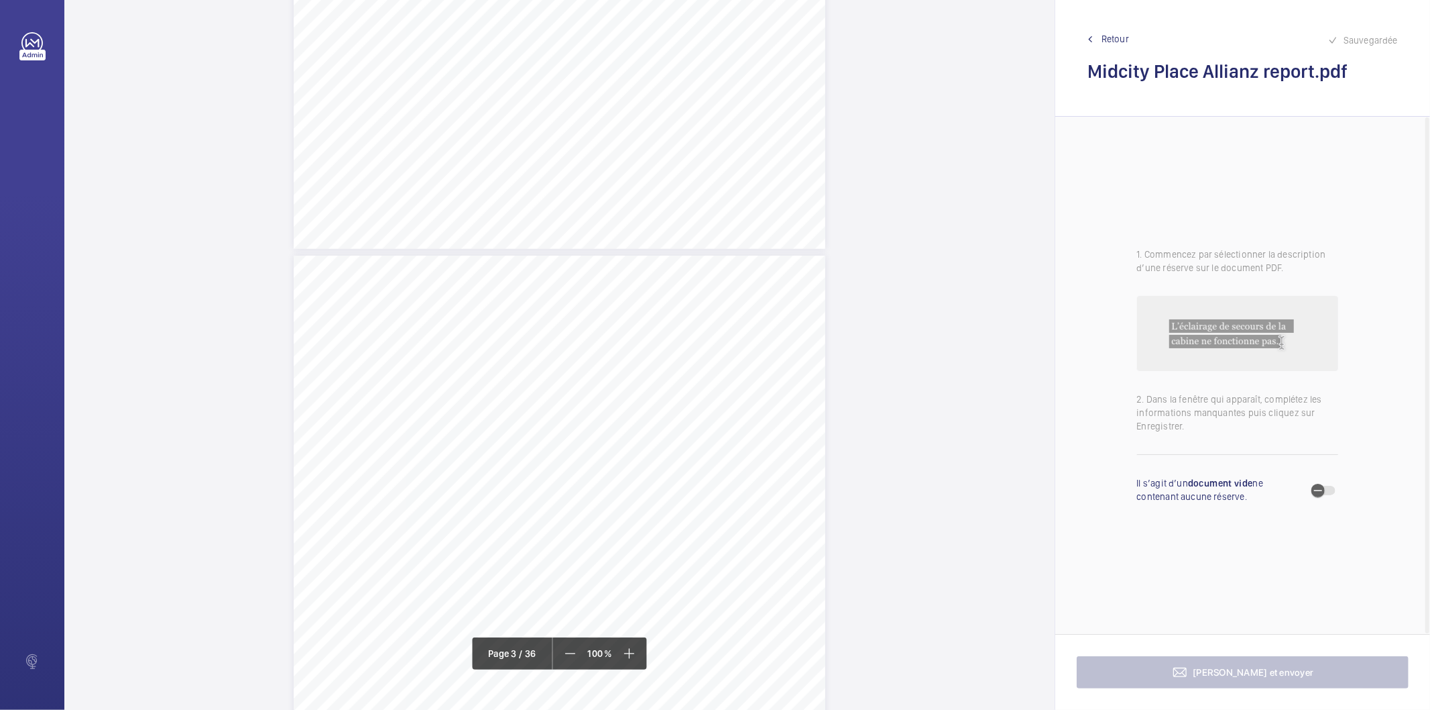
scroll to position [1490, 0]
click at [709, 250] on div "Lift Report Lifting Operations & Lifting Equipment Regulation 1998 Provision & …" at bounding box center [560, 426] width 532 height 752
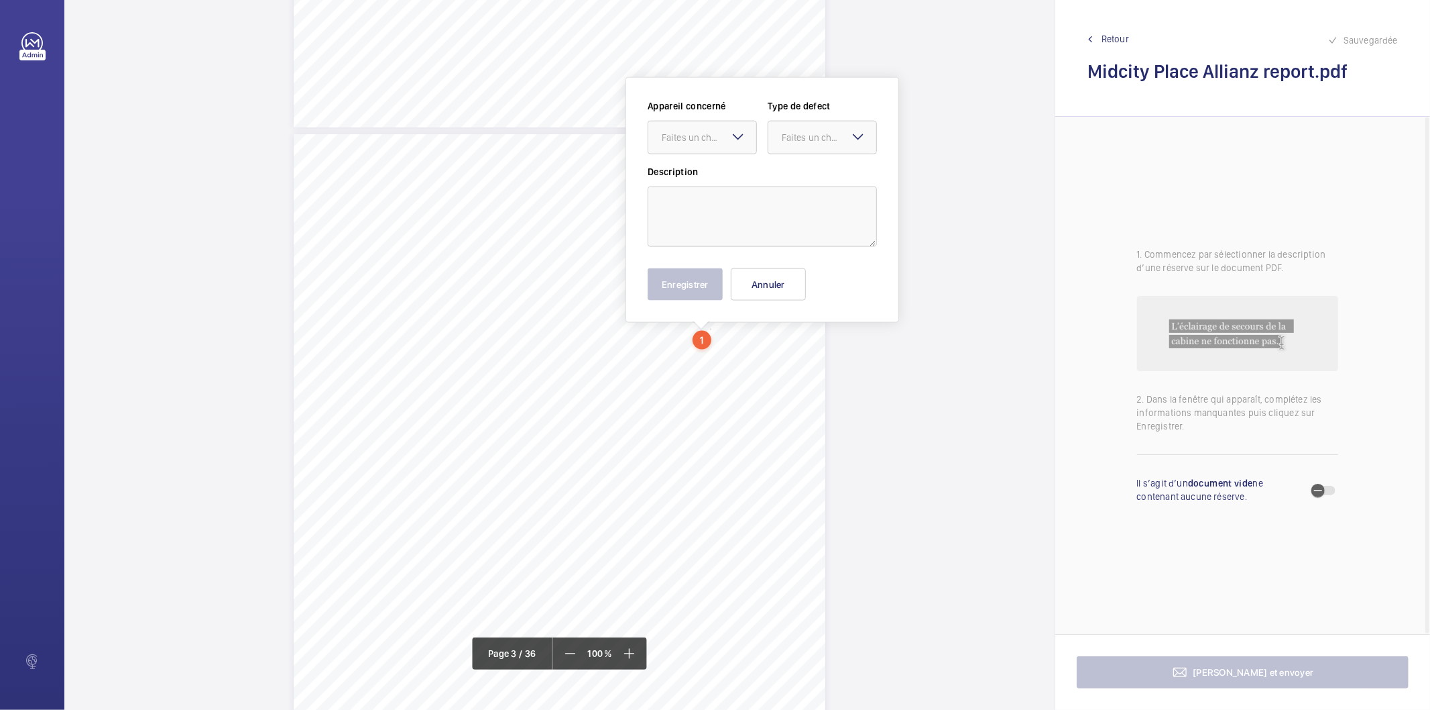
scroll to position [1400, 0]
click at [713, 152] on div at bounding box center [702, 143] width 108 height 32
click at [767, 290] on button "Annuler" at bounding box center [768, 290] width 75 height 32
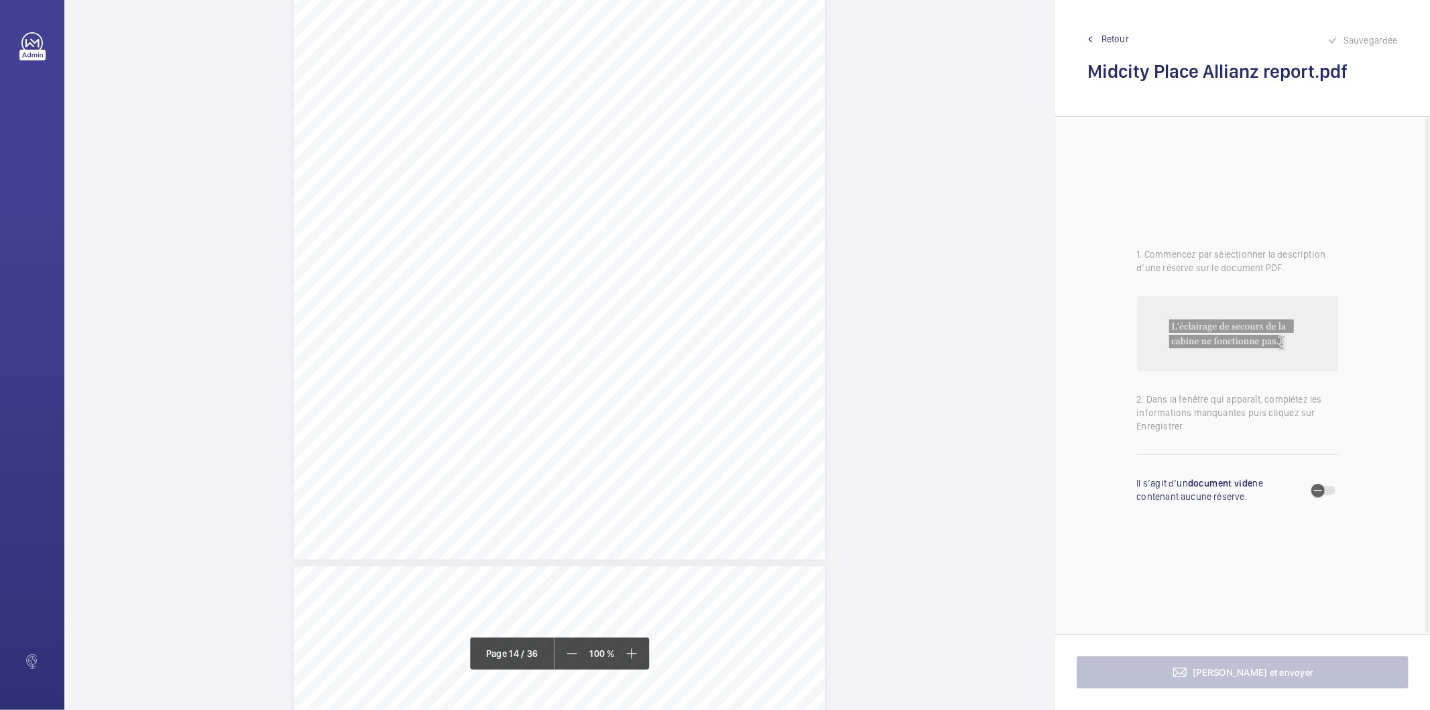
scroll to position [9768, 0]
drag, startPoint x: 557, startPoint y: 337, endPoint x: 791, endPoint y: 335, distance: 234.1
click at [791, 335] on span "1st Floor landing door auxiliary lock is out of adjustment and stops" at bounding box center [689, 339] width 260 height 9
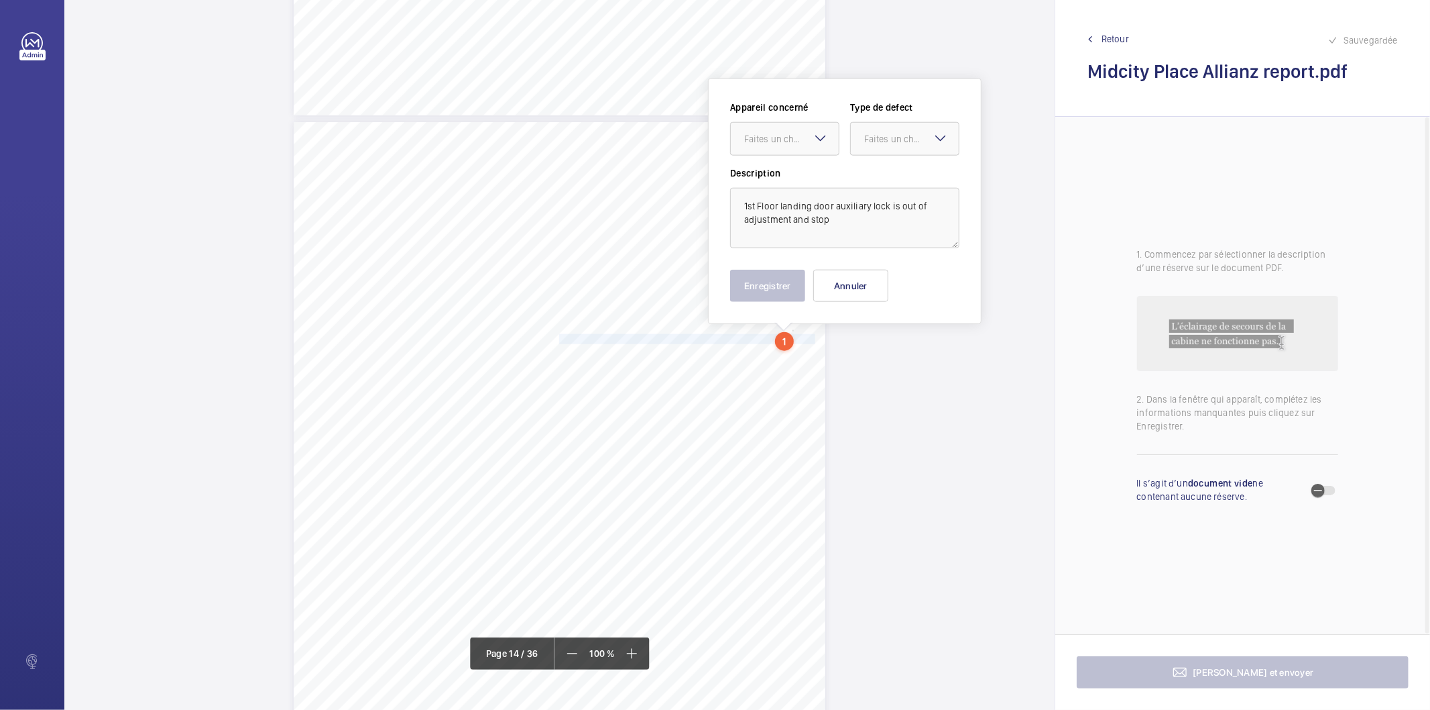
scroll to position [9765, 0]
click at [775, 142] on div "Faites un choix" at bounding box center [791, 141] width 95 height 13
drag, startPoint x: 782, startPoint y: 183, endPoint x: 810, endPoint y: 169, distance: 31.5
click at [786, 183] on span "7513122/22" at bounding box center [784, 182] width 81 height 13
click at [875, 136] on div "Faites un choix" at bounding box center [911, 141] width 95 height 13
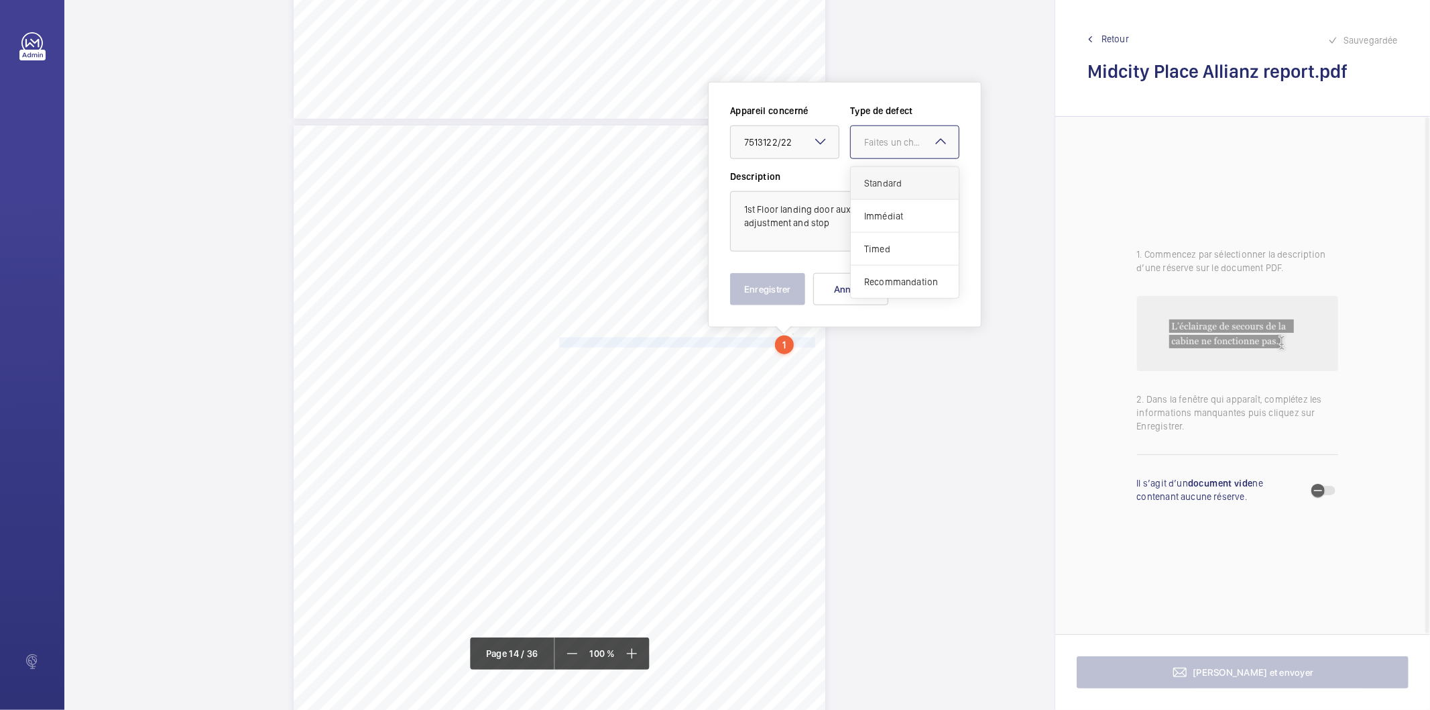
click at [890, 183] on span "Standard" at bounding box center [904, 182] width 81 height 13
click at [781, 293] on button "Enregistrer" at bounding box center [767, 289] width 75 height 32
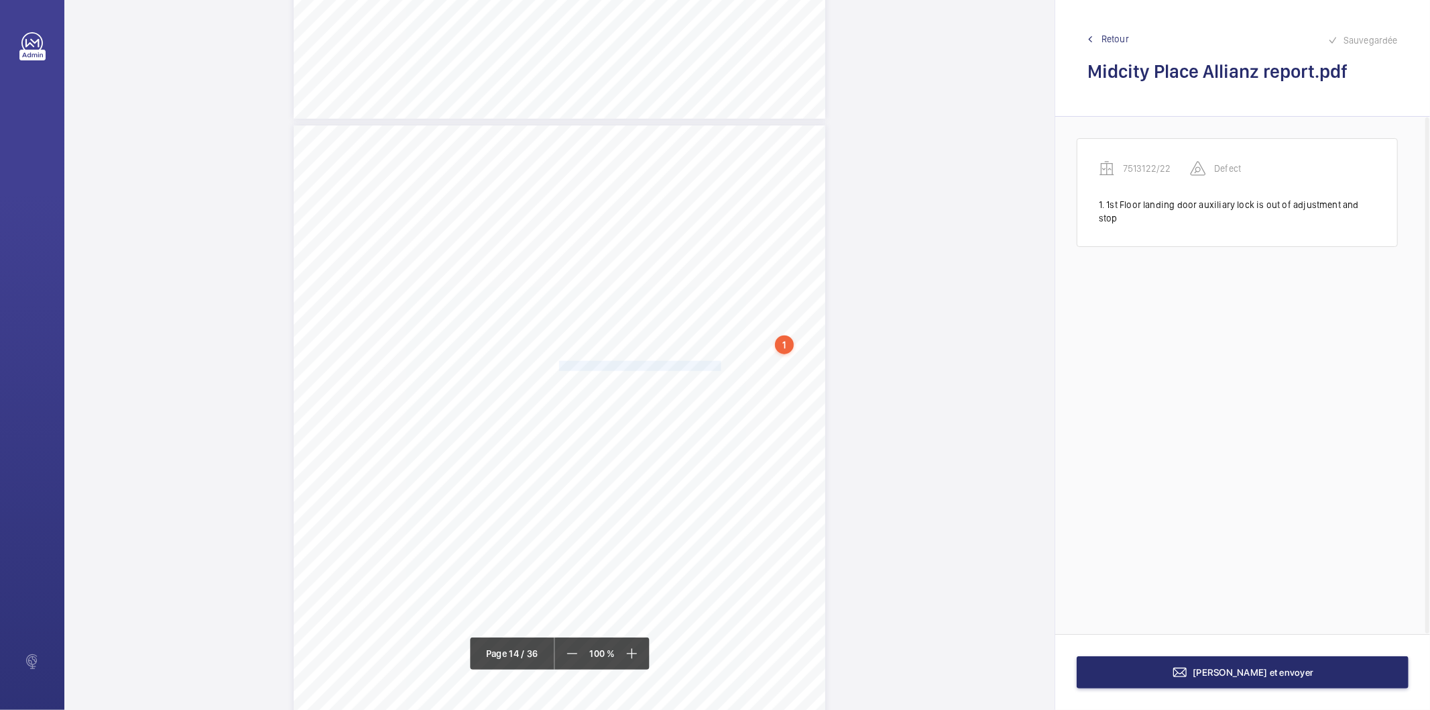
drag, startPoint x: 558, startPoint y: 364, endPoint x: 705, endPoint y: 367, distance: 146.9
click at [705, 367] on span "The overspeed governor rope is stretched." at bounding box center [642, 365] width 166 height 9
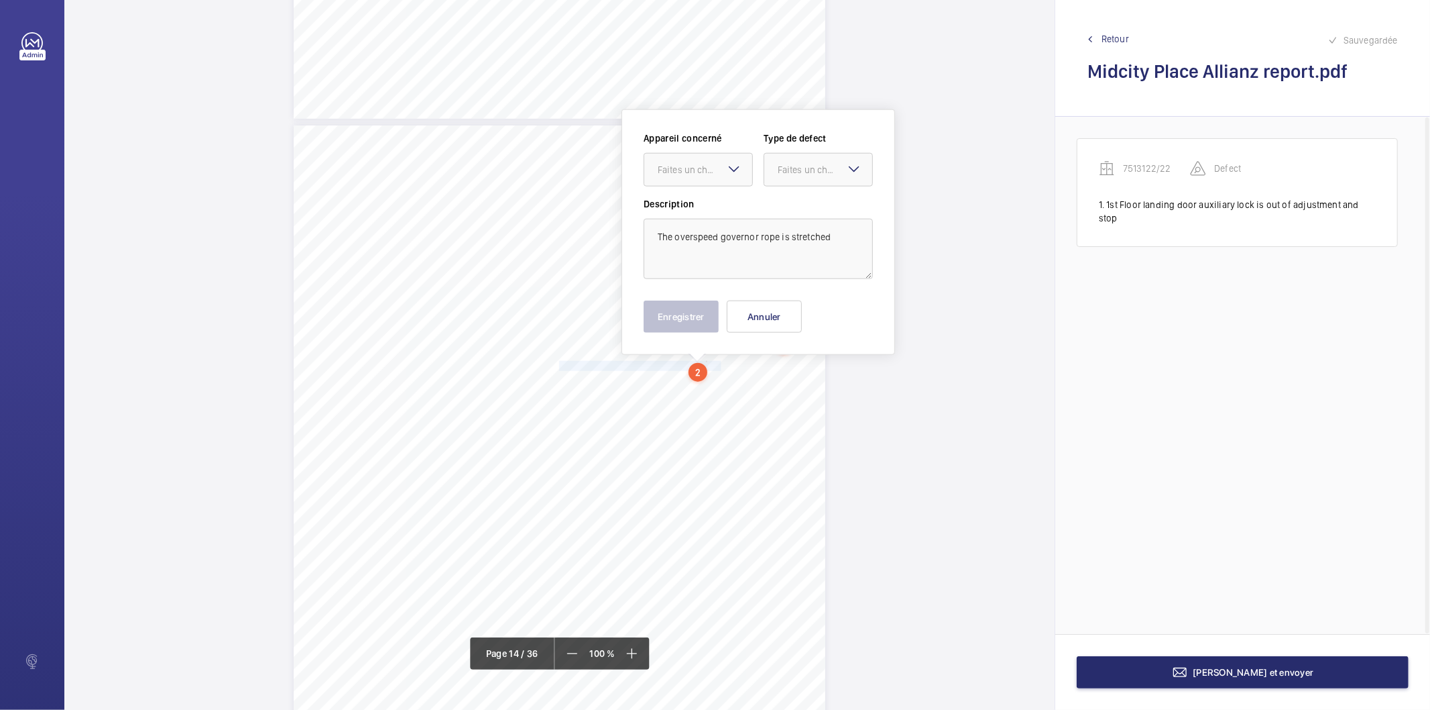
scroll to position [9792, 0]
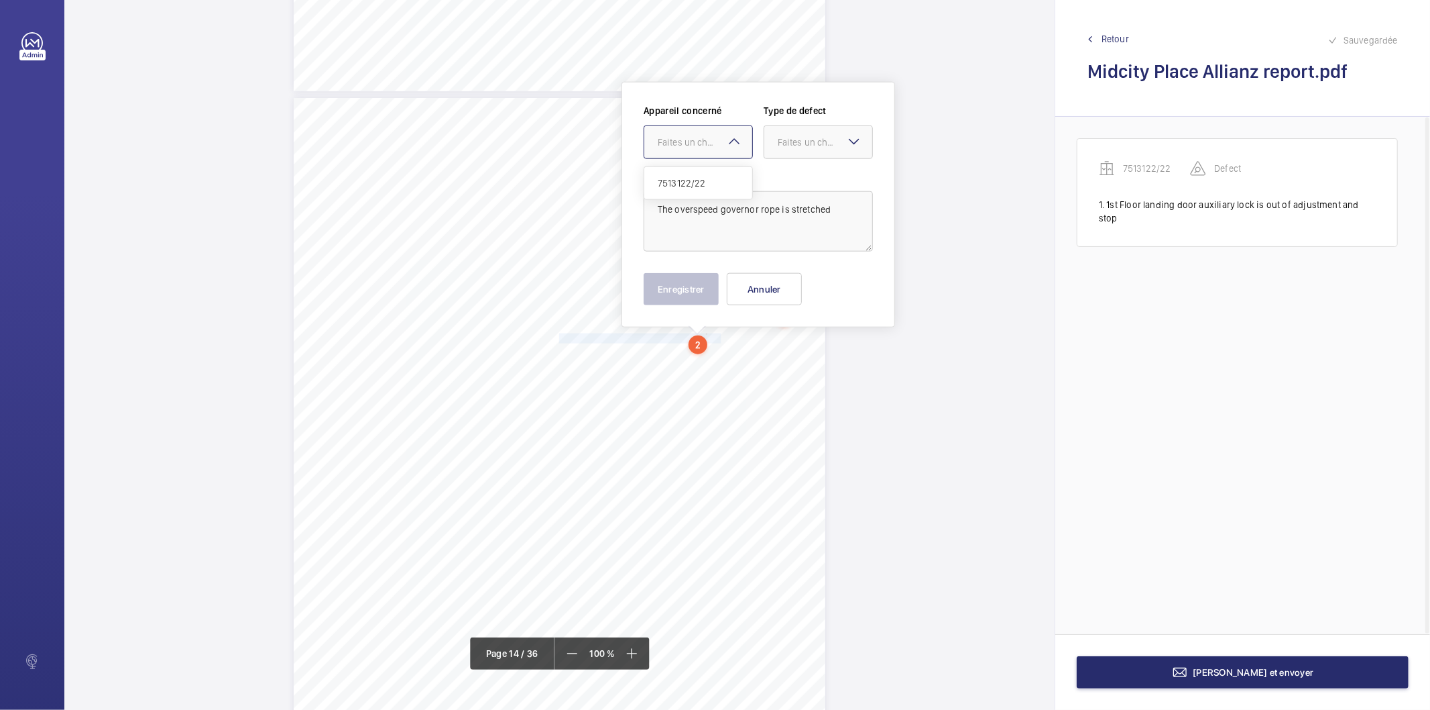
drag, startPoint x: 708, startPoint y: 146, endPoint x: 695, endPoint y: 192, distance: 48.8
click at [708, 148] on div "Faites un choix" at bounding box center [705, 141] width 95 height 13
drag, startPoint x: 699, startPoint y: 185, endPoint x: 790, endPoint y: 159, distance: 94.9
click at [699, 184] on span "7513122/22" at bounding box center [698, 182] width 81 height 13
drag, startPoint x: 803, startPoint y: 138, endPoint x: 798, endPoint y: 212, distance: 74.0
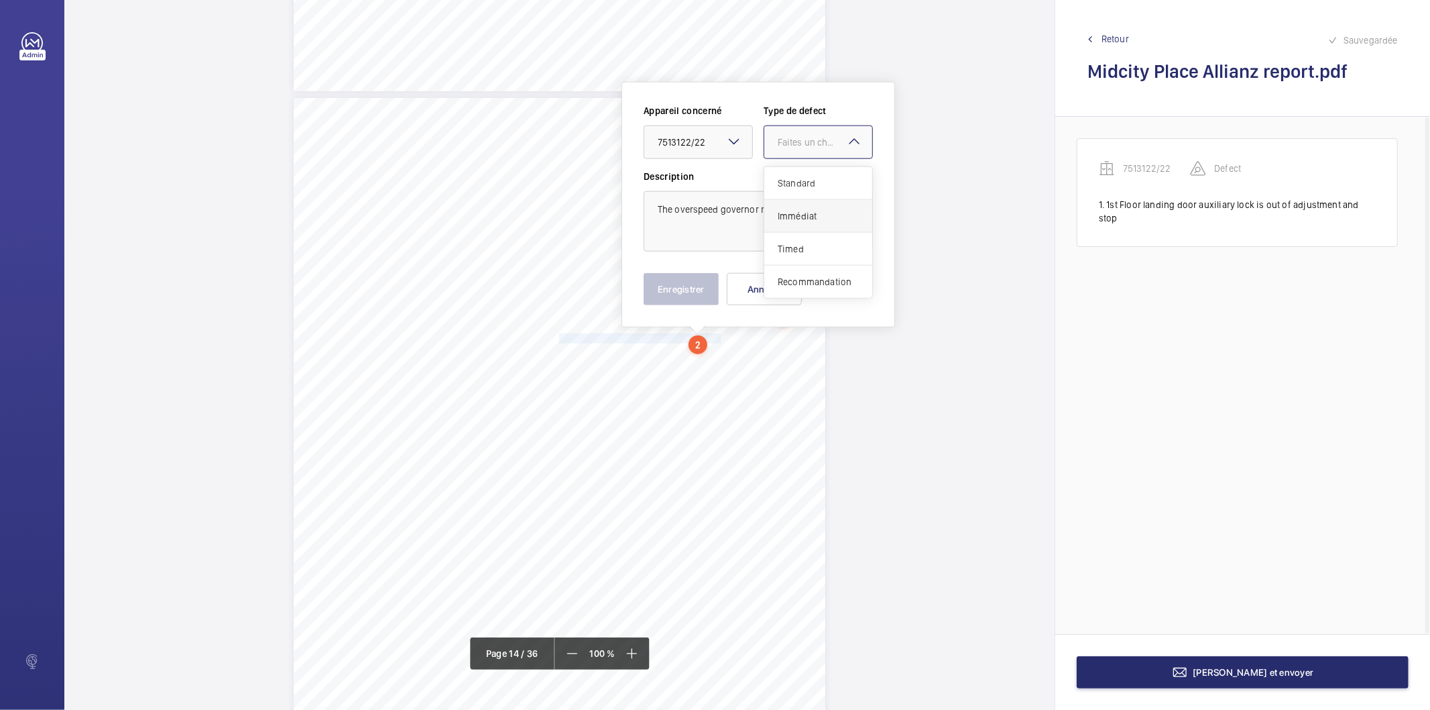
click at [803, 142] on div "Faites un choix" at bounding box center [825, 141] width 95 height 13
click at [801, 186] on span "Standard" at bounding box center [818, 182] width 81 height 13
click at [706, 292] on button "Enregistrer" at bounding box center [681, 289] width 75 height 32
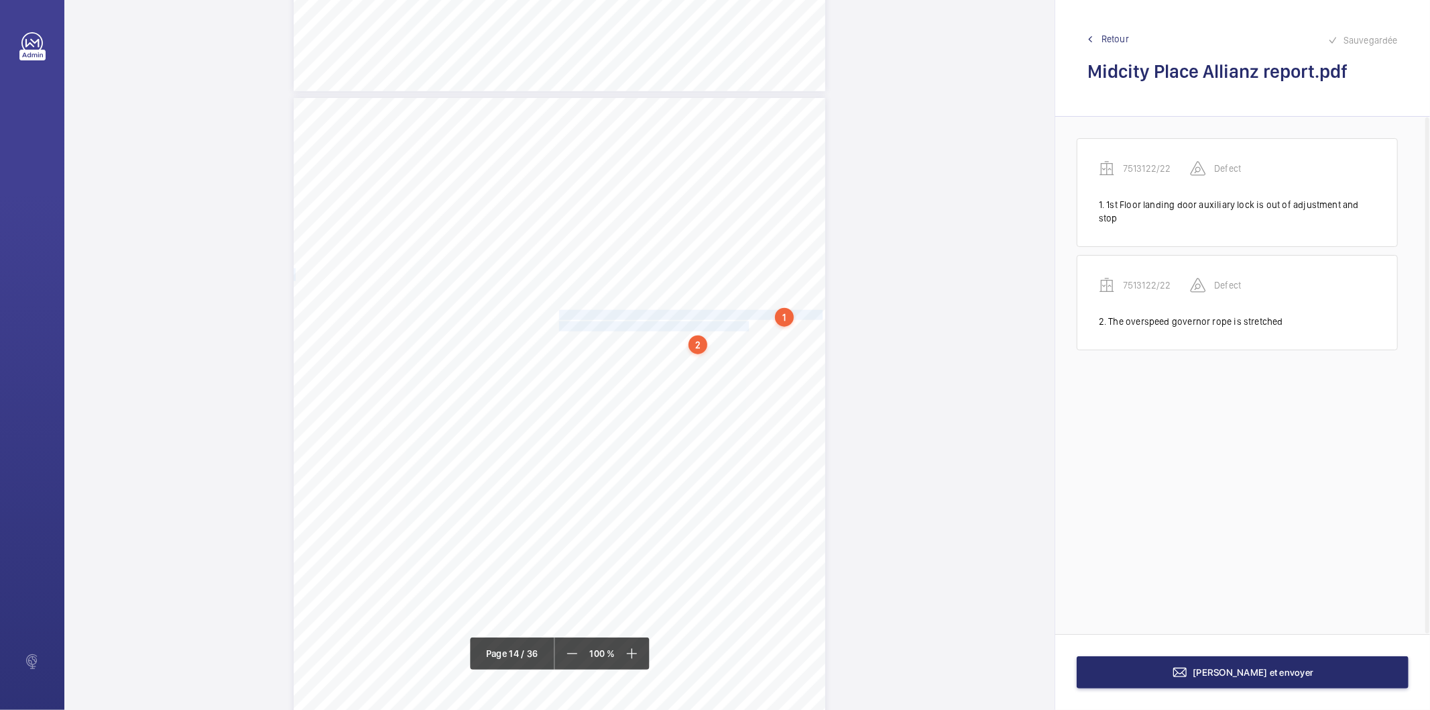
drag, startPoint x: 732, startPoint y: 326, endPoint x: 557, endPoint y: 311, distance: 175.7
click at [557, 311] on div "Lift Report Lifting Operations & Lifting Equipment Regulation 1998 Provision & …" at bounding box center [560, 474] width 532 height 752
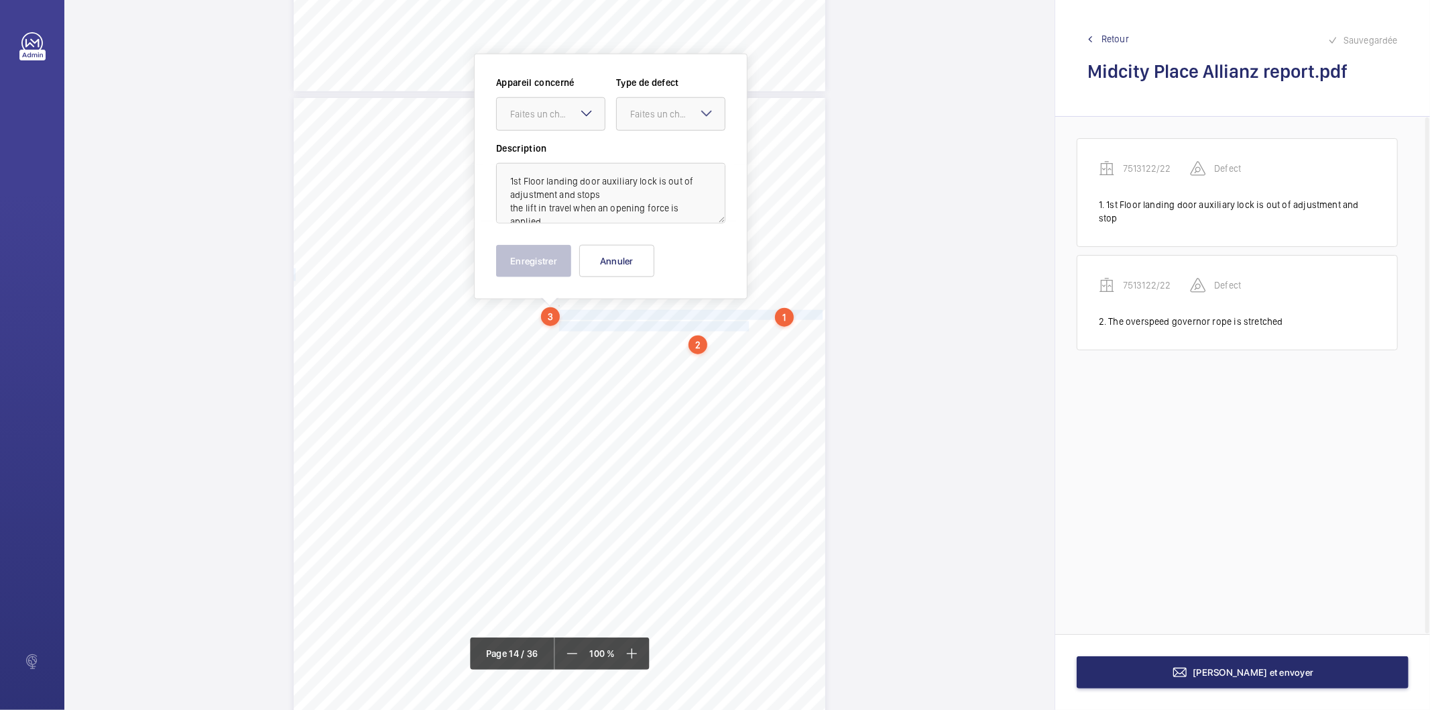
scroll to position [9764, 0]
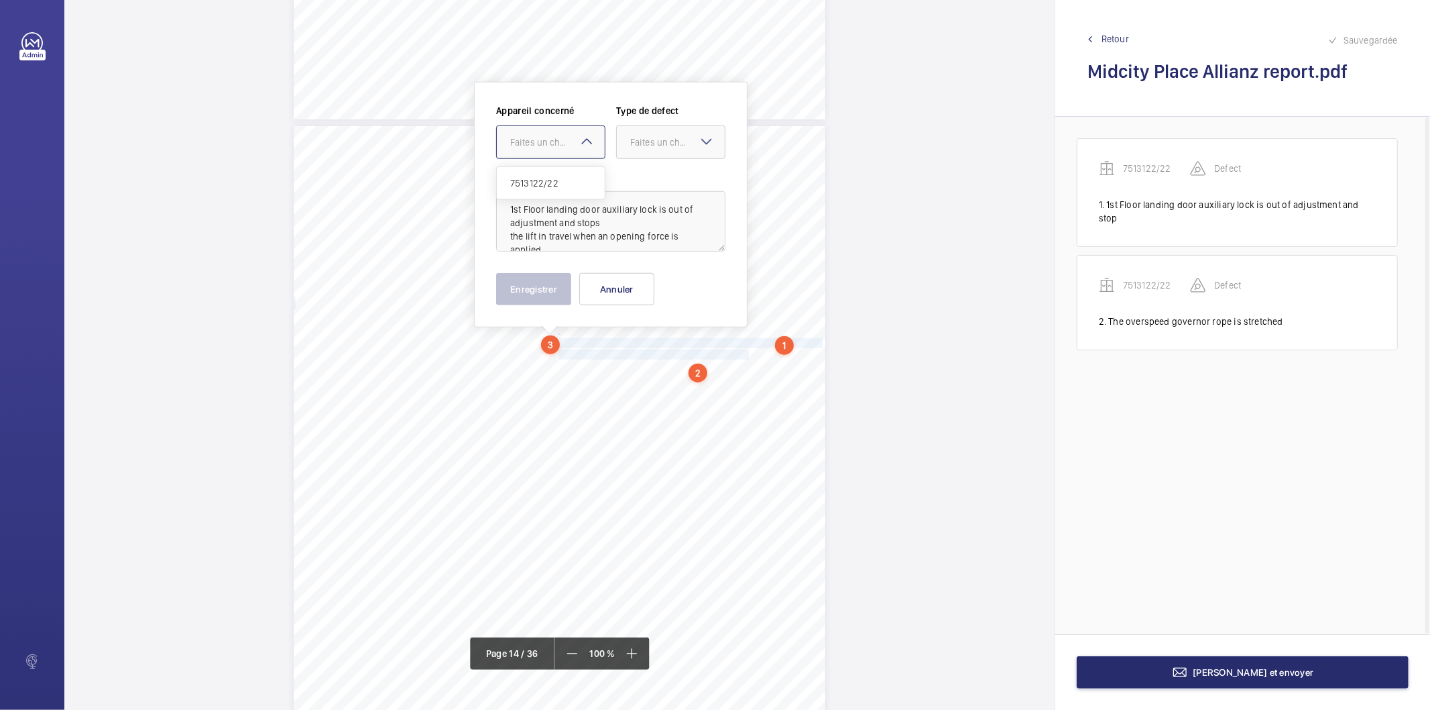
click at [555, 138] on div "Faites un choix" at bounding box center [557, 141] width 95 height 13
click at [546, 181] on span "7513122/22" at bounding box center [550, 182] width 81 height 13
click at [646, 132] on div at bounding box center [671, 142] width 108 height 32
click at [639, 178] on span "Standard" at bounding box center [670, 182] width 81 height 13
click at [555, 285] on button "Enregistrer" at bounding box center [533, 289] width 75 height 32
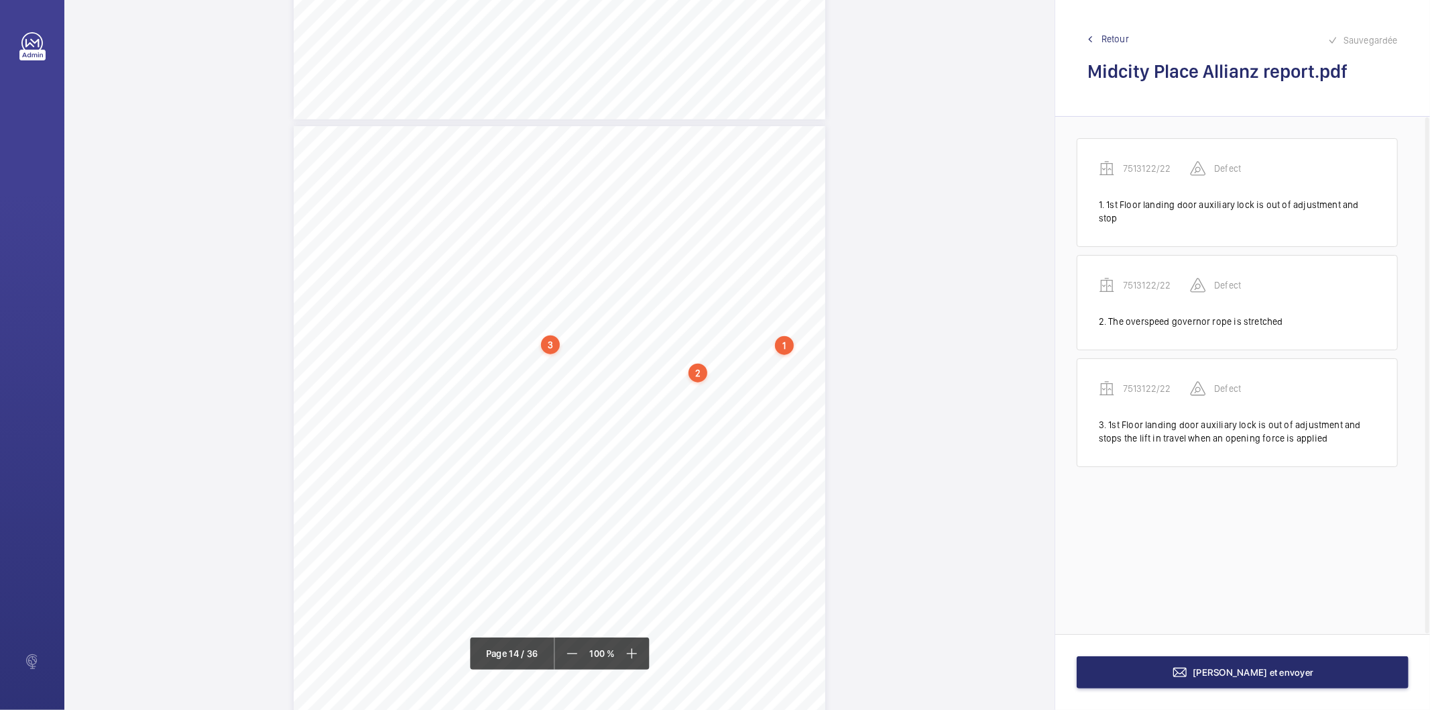
click at [790, 346] on div "1" at bounding box center [784, 345] width 19 height 19
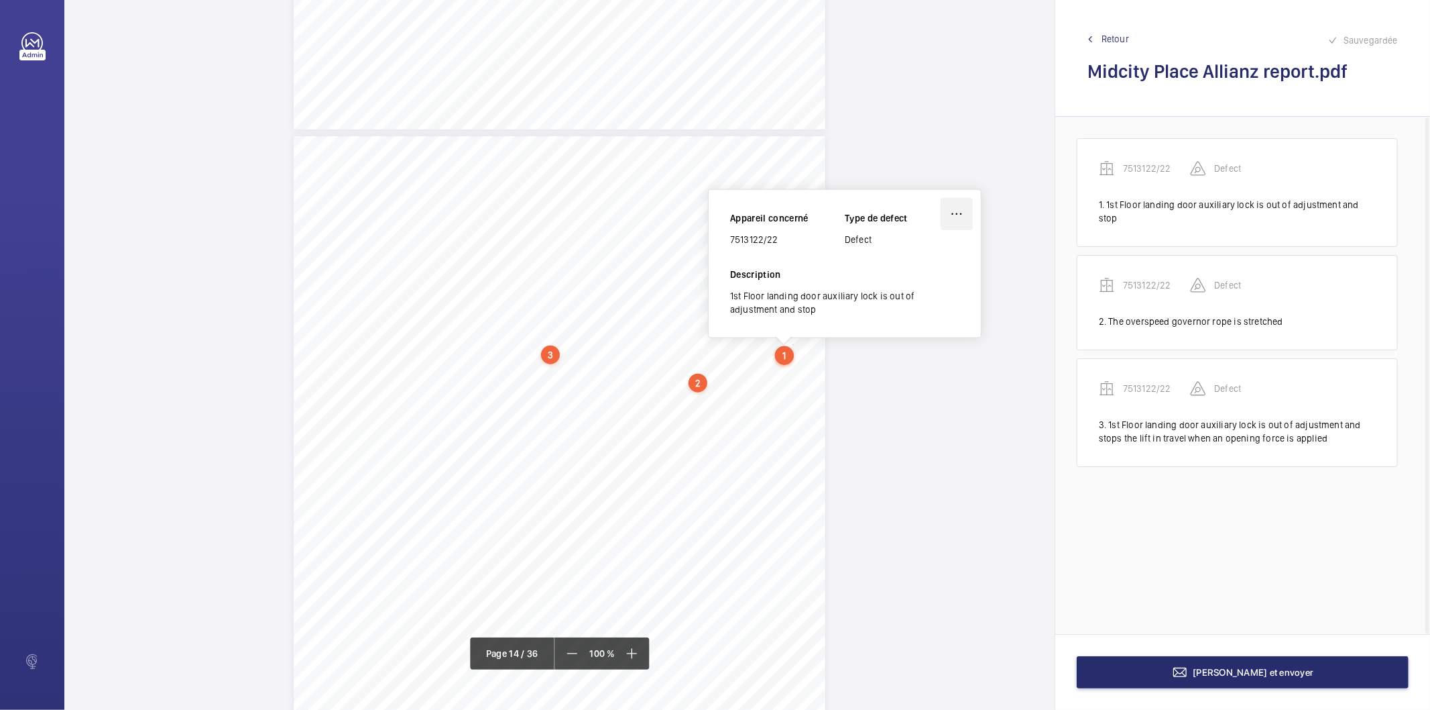
click at [948, 209] on wm-front-icon-button at bounding box center [957, 214] width 32 height 32
click at [912, 275] on div "Supprimer" at bounding box center [919, 278] width 106 height 24
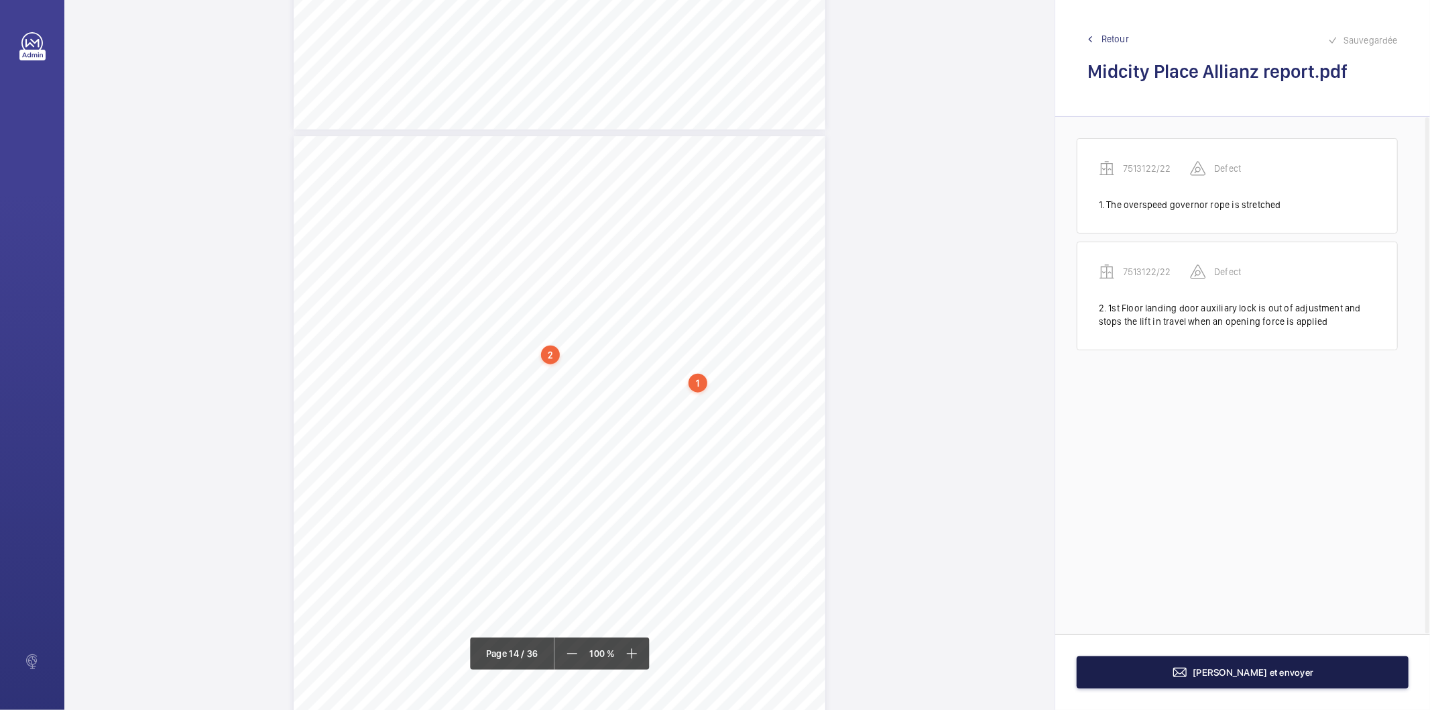
click at [1114, 673] on button "[PERSON_NAME] et envoyer" at bounding box center [1243, 672] width 332 height 32
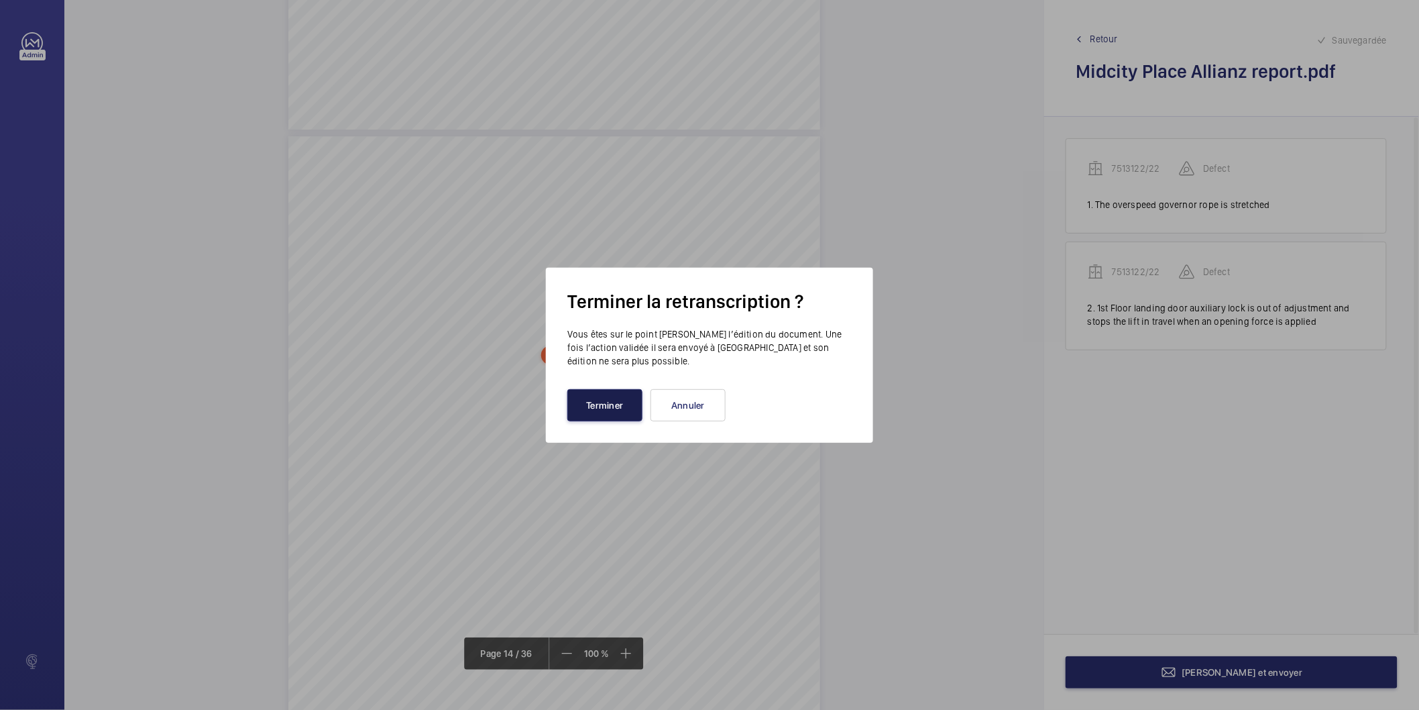
click at [622, 409] on button "Terminer" at bounding box center [604, 405] width 75 height 32
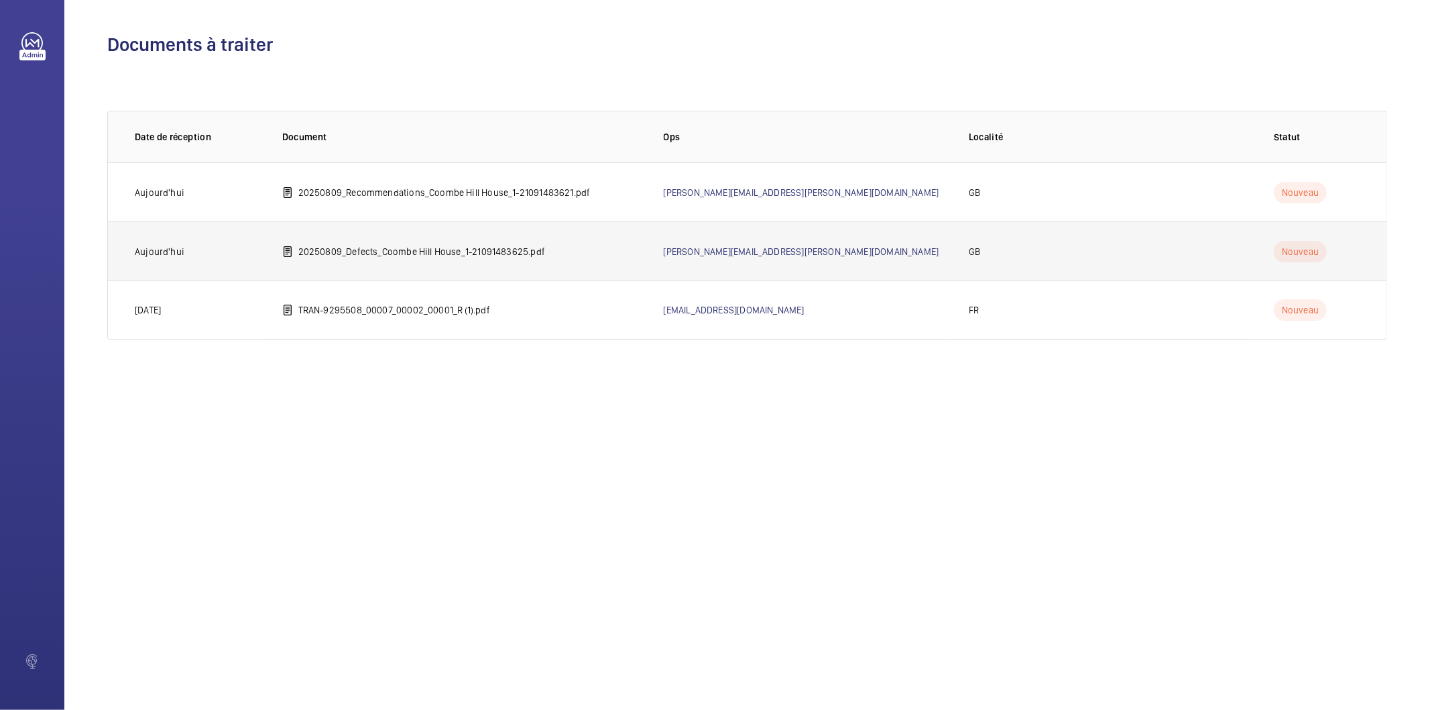
click at [458, 245] on p "20250809_Defects_Coombe Hill House_1-21091483625.pdf" at bounding box center [421, 251] width 247 height 13
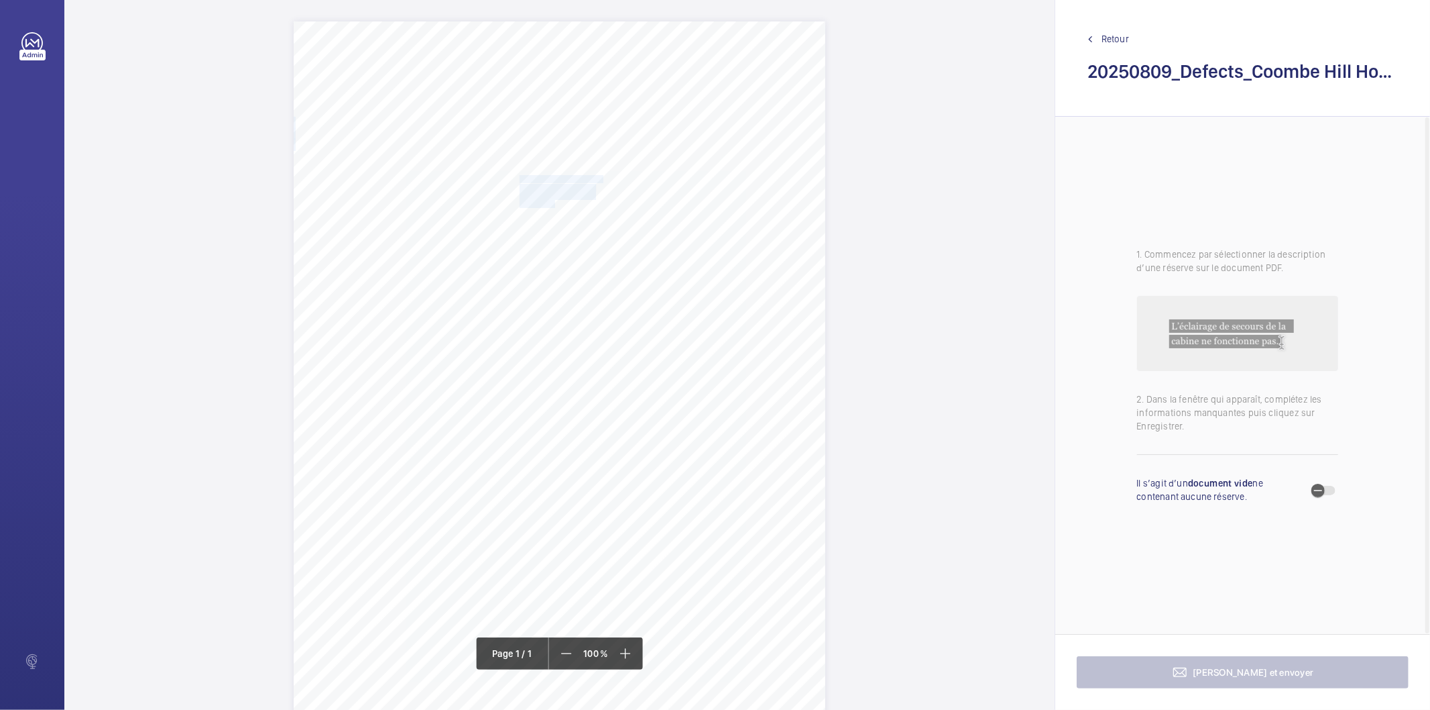
drag, startPoint x: 551, startPoint y: 205, endPoint x: 519, endPoint y: 179, distance: 41.5
click at [519, 179] on div "Report Id 4251813_Coombe Hill House_1-21091483625_1-9P88GST 100797181CPO REPORT…" at bounding box center [560, 397] width 532 height 752
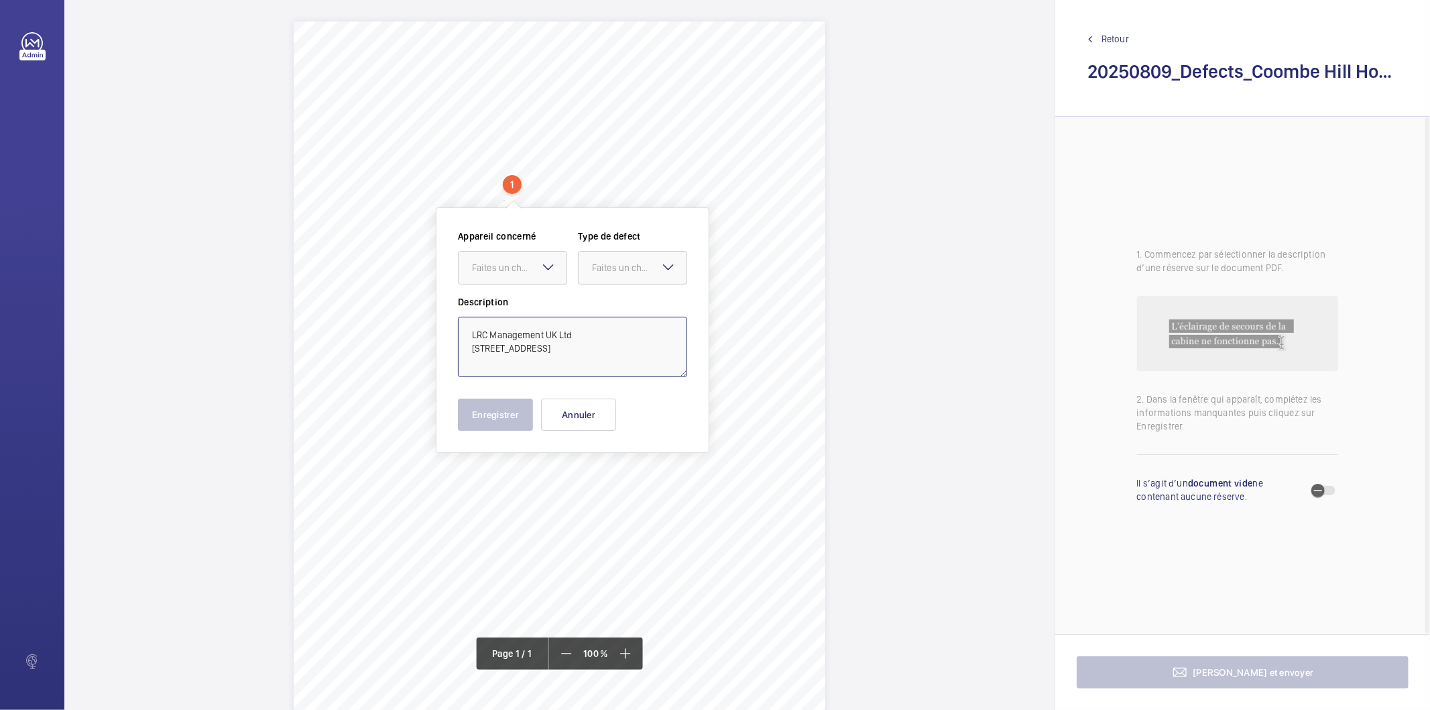
click at [595, 329] on textarea "LRC Management UK Ltd [STREET_ADDRESS]" at bounding box center [572, 347] width 229 height 60
click at [577, 346] on textarea "LRC Management UK Ltd [STREET_ADDRESS]" at bounding box center [572, 347] width 229 height 60
click at [577, 345] on textarea "LRC Management UK Ltd [STREET_ADDRESS]" at bounding box center [572, 347] width 229 height 60
click at [662, 335] on textarea "LRC Management UK Ltd [STREET_ADDRESS]" at bounding box center [572, 347] width 229 height 60
type textarea "LRC Management UK Ltd [STREET_ADDRESS]"
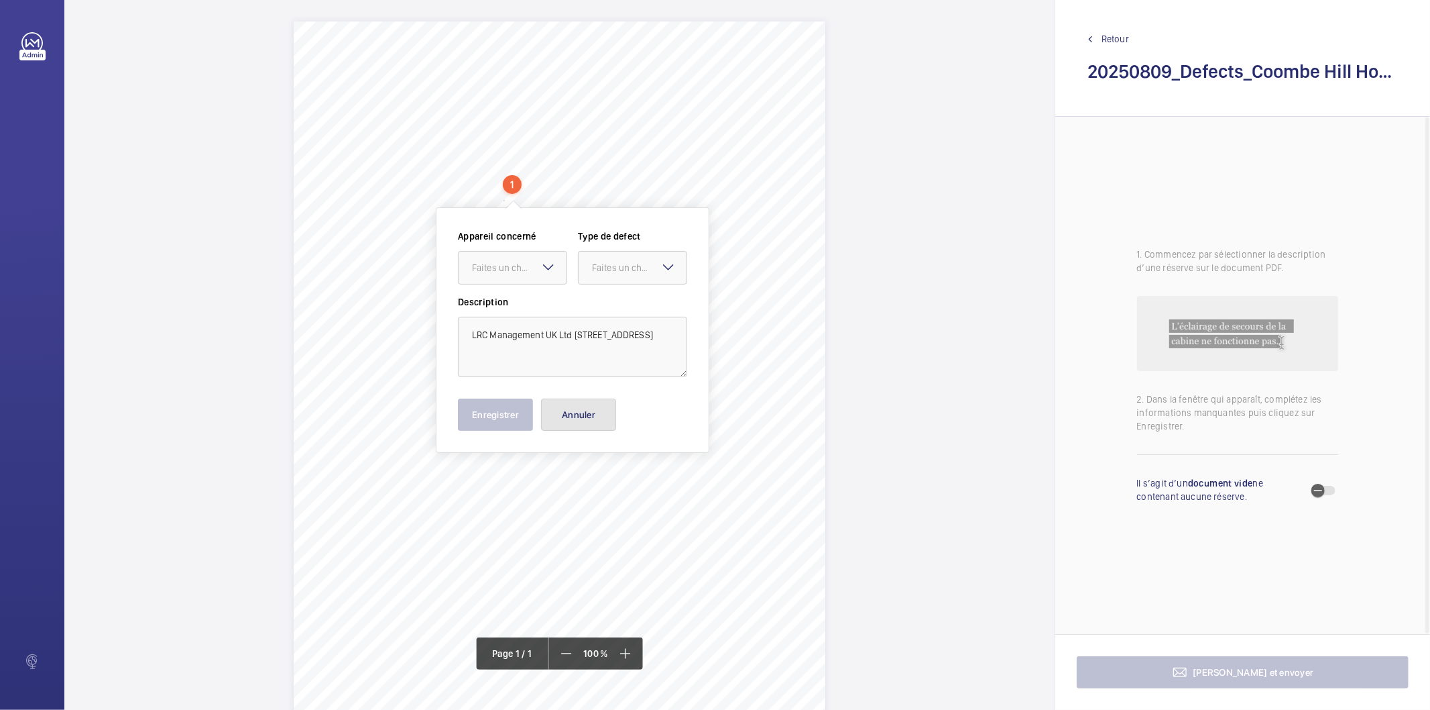
click at [597, 411] on button "Annuler" at bounding box center [578, 414] width 75 height 32
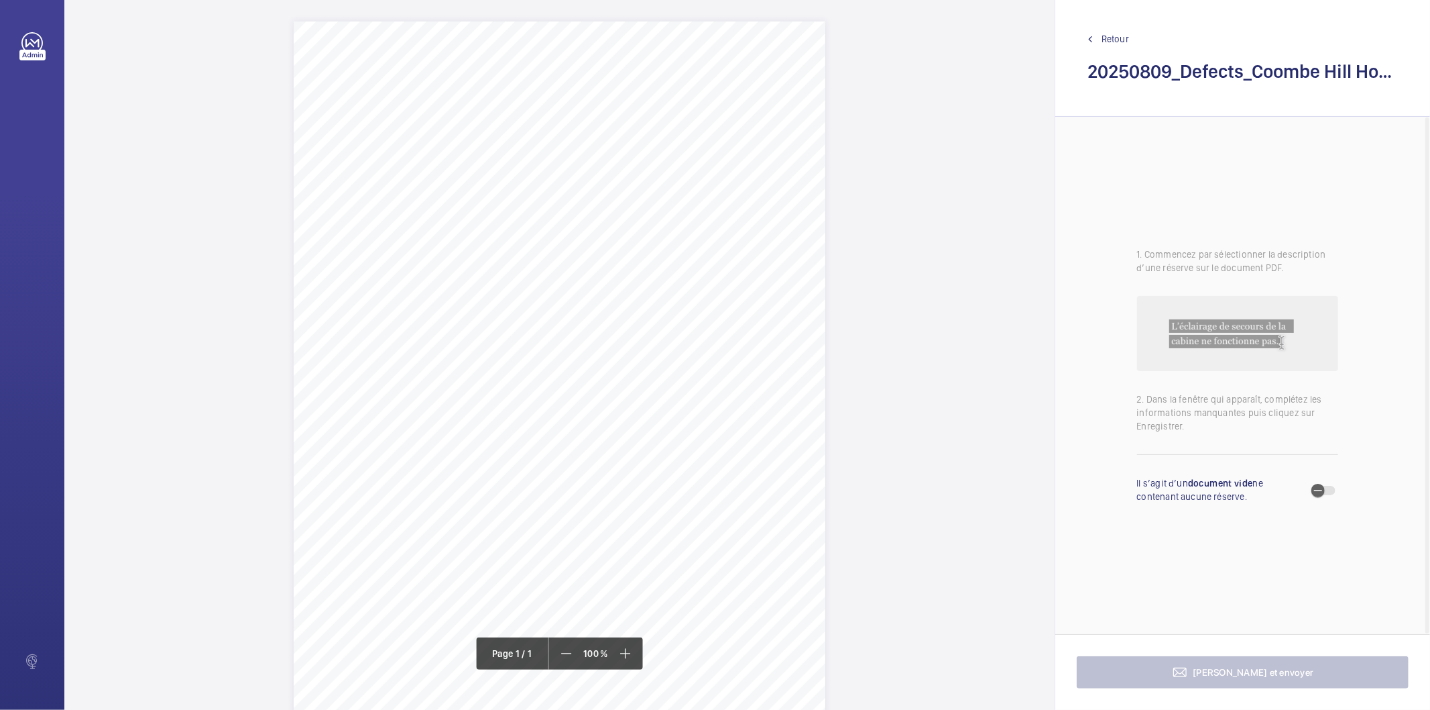
drag, startPoint x: 326, startPoint y: 396, endPoint x: 414, endPoint y: 400, distance: 87.9
click at [414, 400] on div "Report Id 4251813_Coombe Hill House_1-21091483625_1-9P88GST 100797181CPO REPORT…" at bounding box center [560, 397] width 532 height 752
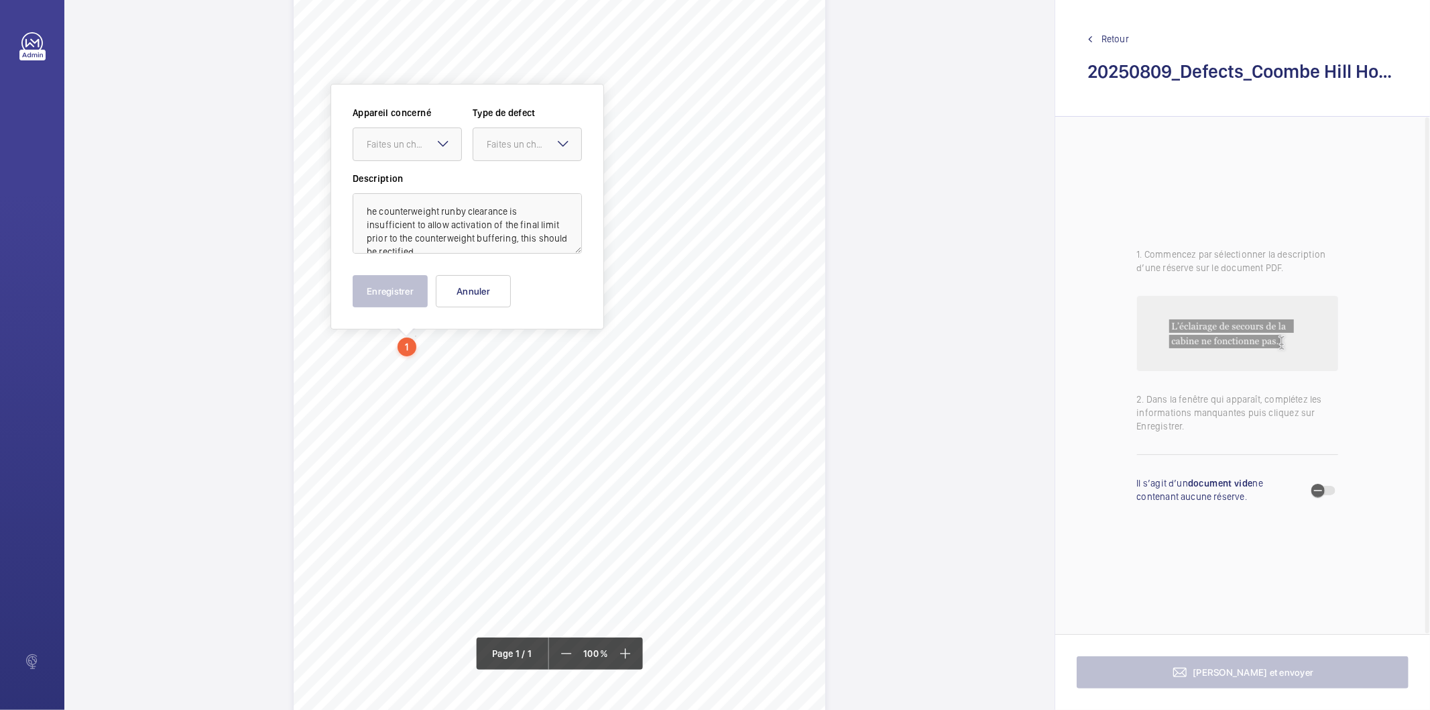
scroll to position [61, 0]
click at [433, 143] on div "Faites un choix" at bounding box center [414, 141] width 95 height 13
click at [429, 182] on span "4251813_Coombe Hill House_1-21091483625_1-9P88GST 100797181CPO" at bounding box center [407, 182] width 81 height 13
click at [515, 136] on div "Faites un choix" at bounding box center [534, 141] width 95 height 13
click at [531, 249] on span "Timed" at bounding box center [527, 248] width 81 height 13
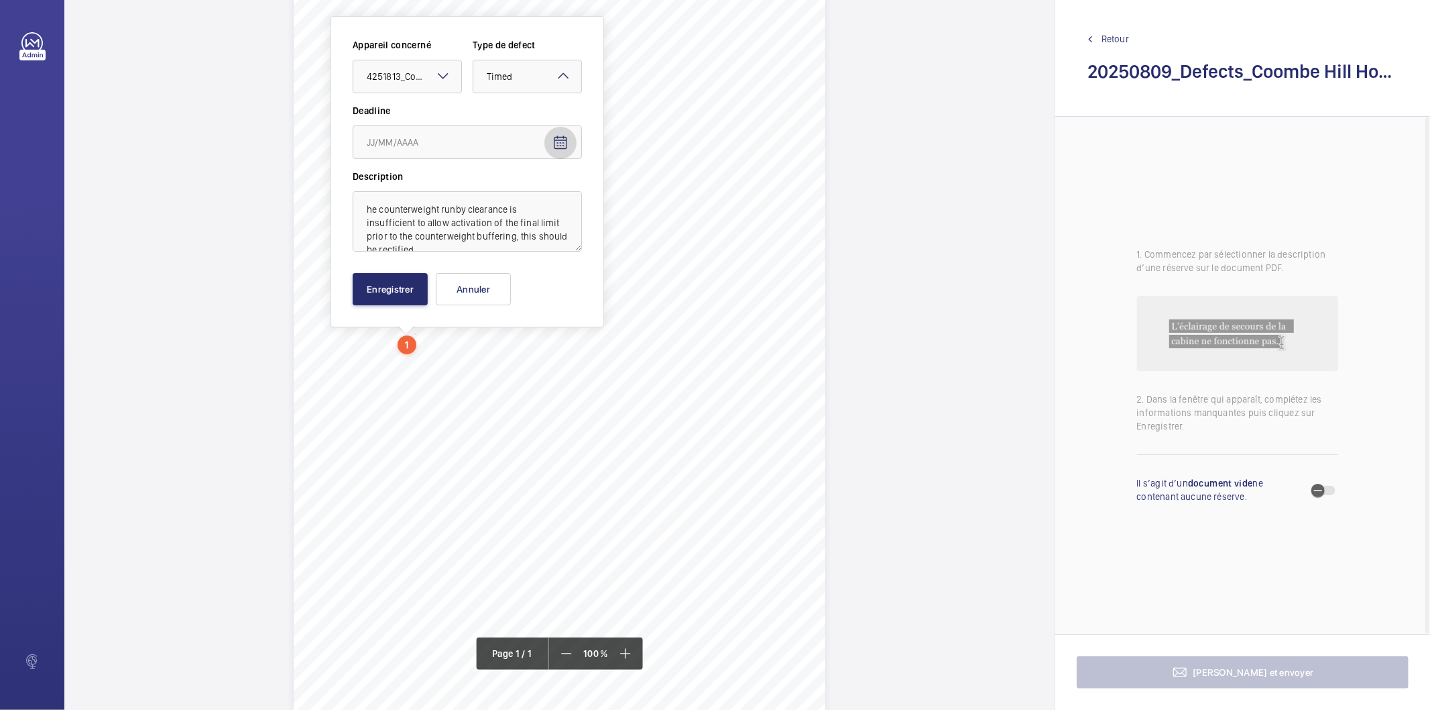
click at [565, 148] on mat-icon "Open calendar" at bounding box center [561, 143] width 16 height 16
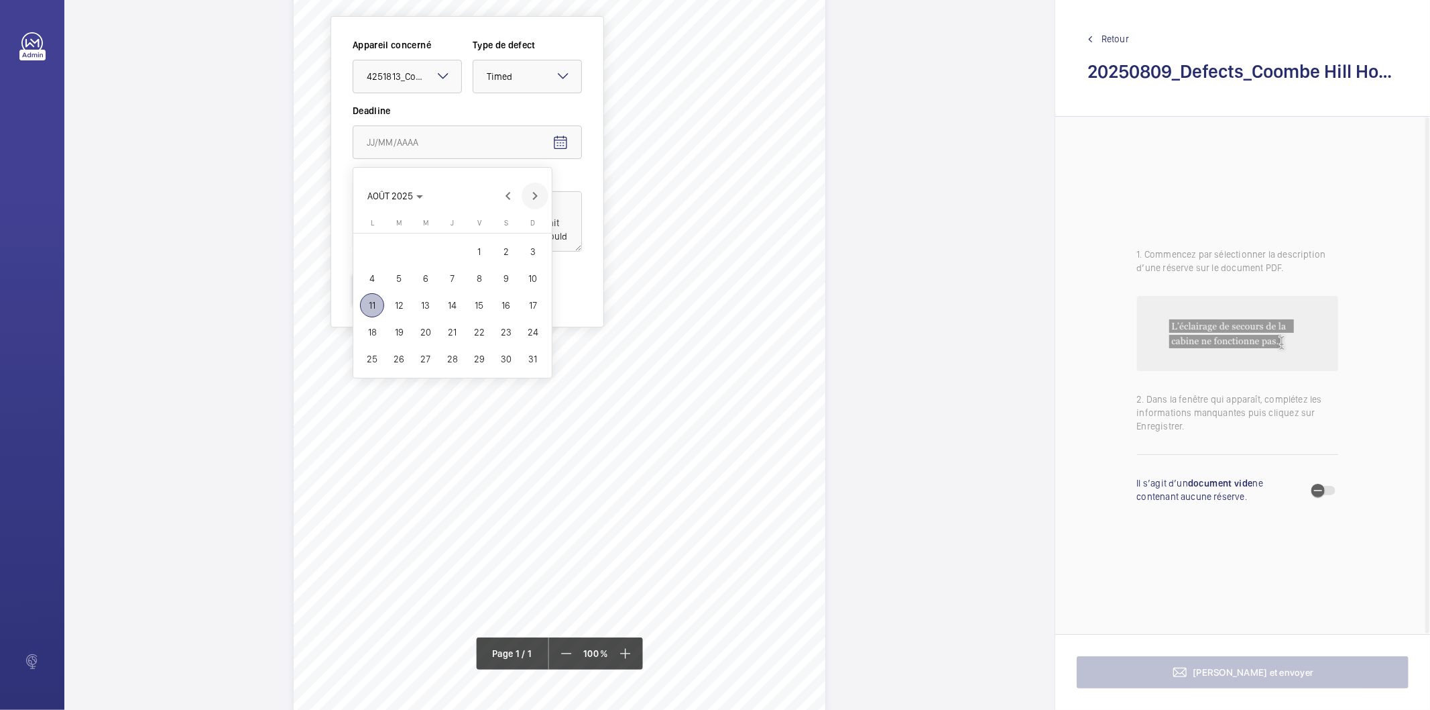
click at [535, 195] on span "Next month" at bounding box center [535, 195] width 27 height 27
click at [402, 280] on span "9" at bounding box center [399, 278] width 24 height 24
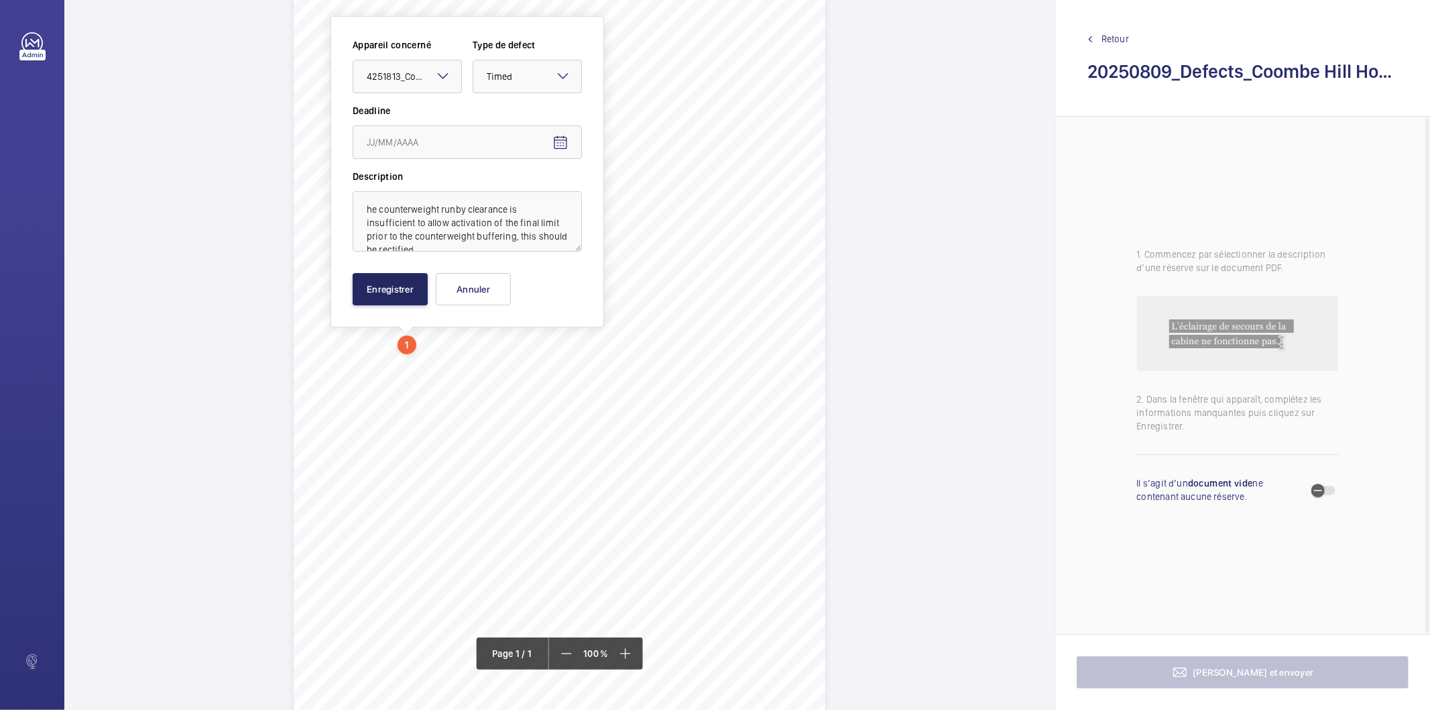
type input "[DATE]"
click at [417, 207] on textarea "he counterweight runby clearance is insufficient to allow activation of the fin…" at bounding box center [467, 221] width 229 height 60
type textarea "The counterweight runby clearance is insufficient to allow activation of the fi…"
click at [386, 280] on button "Enregistrer" at bounding box center [390, 289] width 75 height 32
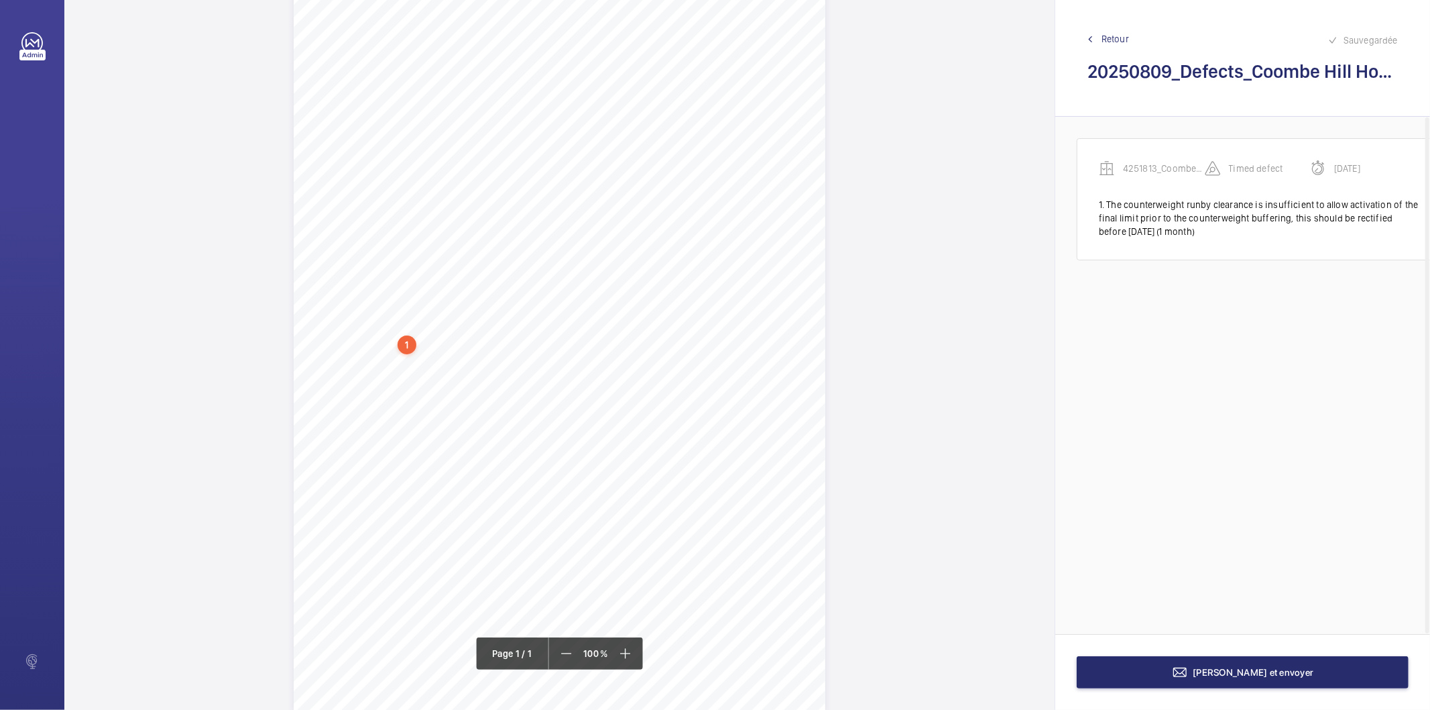
scroll to position [0, 9]
drag, startPoint x: 331, startPoint y: 368, endPoint x: 504, endPoint y: 368, distance: 172.4
click at [504, 368] on span "1. The empty counterweight oil pot should be replenished. 2. The missing counte…" at bounding box center [553, 368] width 454 height 7
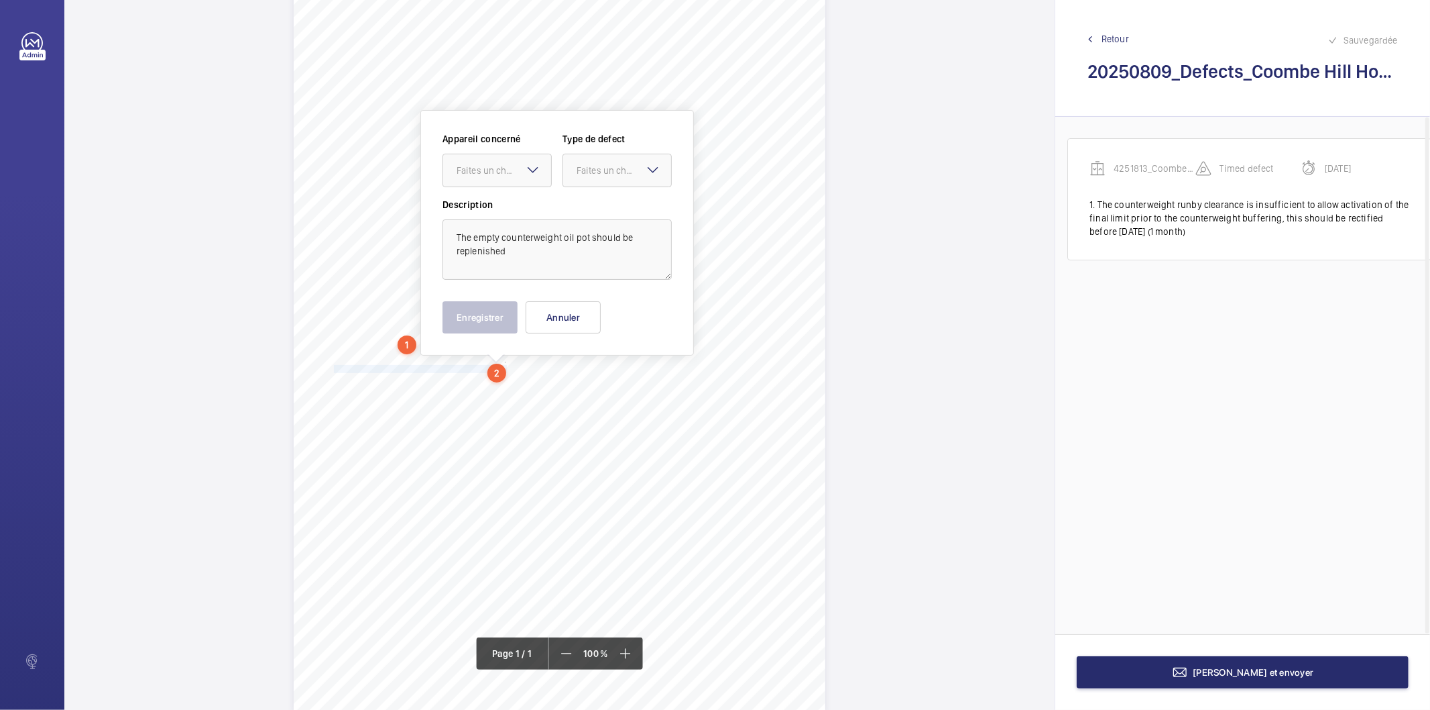
scroll to position [89, 0]
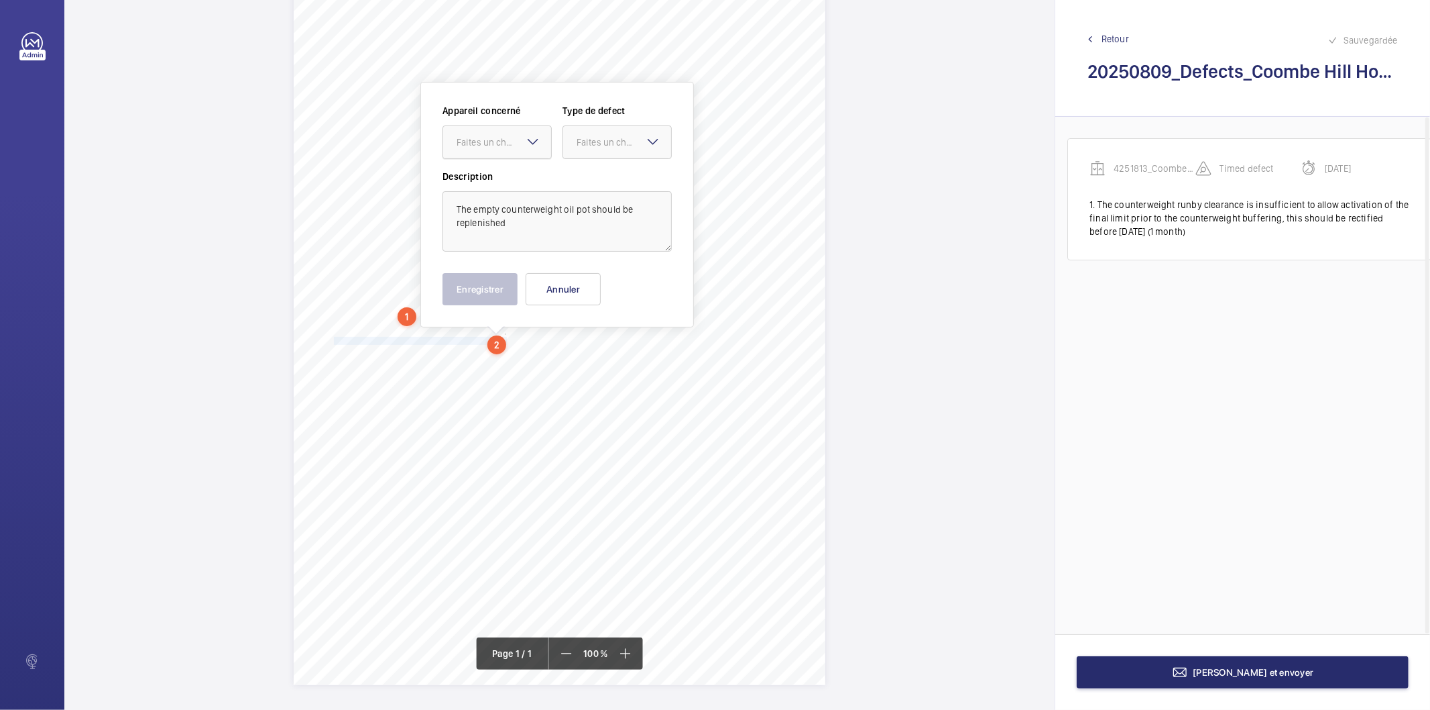
click at [515, 156] on div at bounding box center [497, 142] width 108 height 32
click at [505, 184] on span "4251813_Coombe Hill House_1-21091483625_1-9P88GST 100797181CPO" at bounding box center [497, 182] width 81 height 13
click at [588, 139] on div "Faites un choix" at bounding box center [624, 141] width 95 height 13
click at [593, 183] on span "Standard" at bounding box center [617, 182] width 81 height 13
click at [491, 296] on button "Enregistrer" at bounding box center [480, 289] width 75 height 32
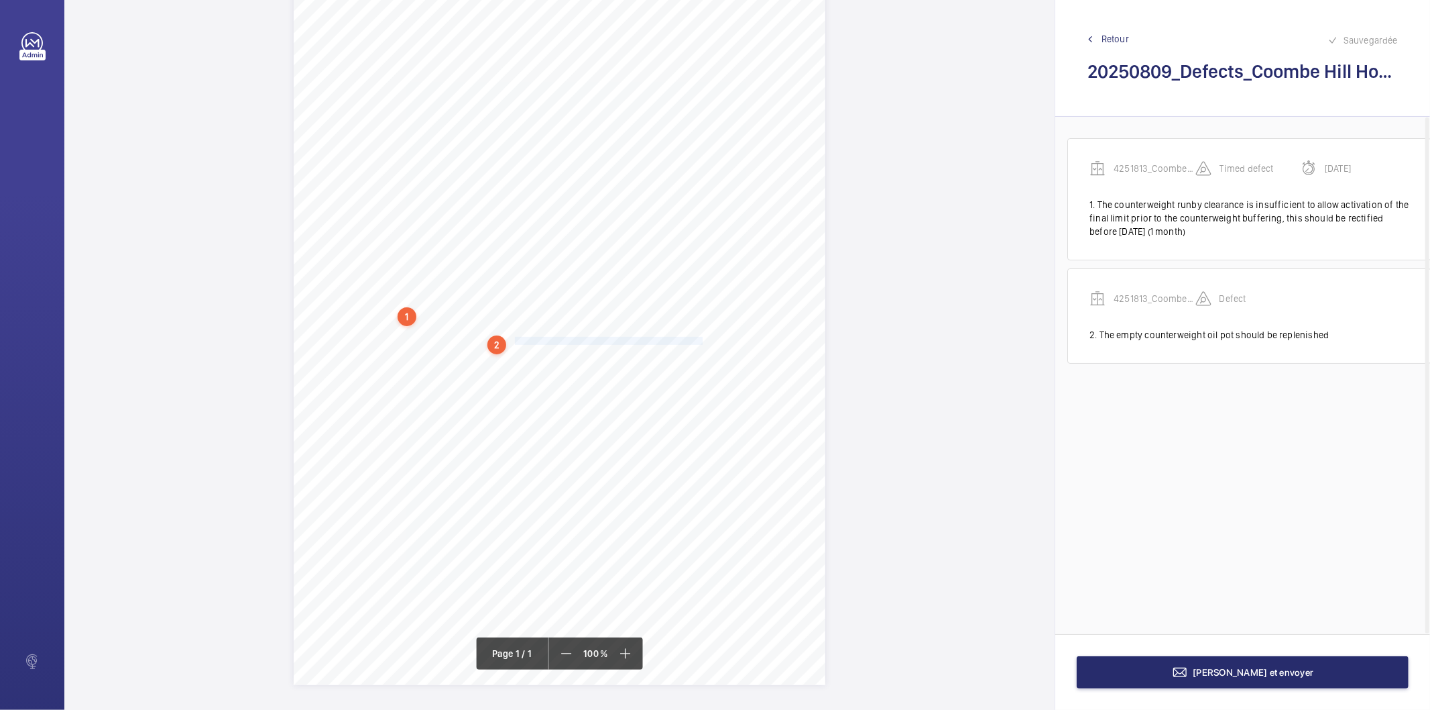
drag, startPoint x: 513, startPoint y: 337, endPoint x: 700, endPoint y: 339, distance: 187.1
click at [700, 339] on span "1. The empty counterweight oil pot should be replenished. 2. The missing counte…" at bounding box center [553, 340] width 454 height 7
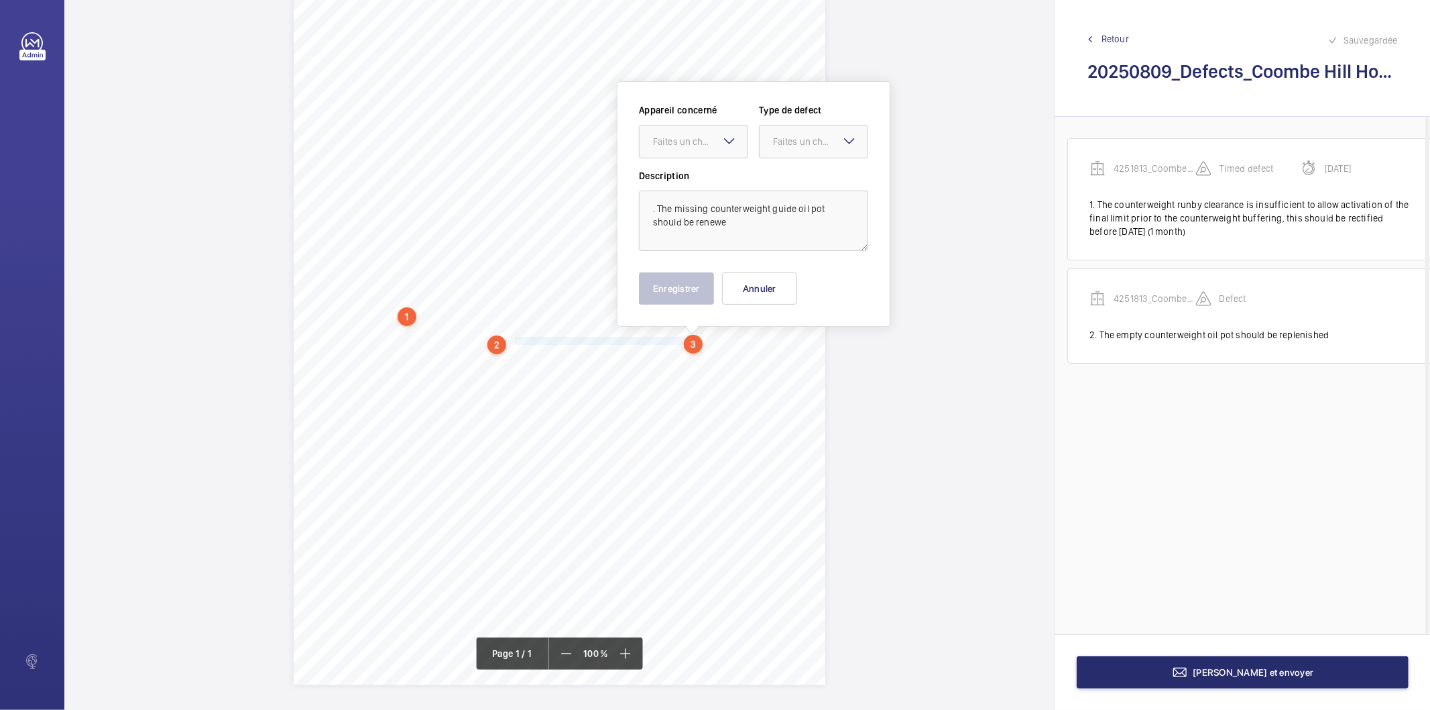
scroll to position [89, 0]
click at [714, 148] on div "Faites un choix" at bounding box center [700, 141] width 95 height 13
click at [708, 177] on span "4251813_Coombe Hill House_1-21091483625_1-9P88GST 100797181CPO" at bounding box center [693, 182] width 81 height 13
click at [776, 135] on div "Faites un choix" at bounding box center [820, 141] width 95 height 13
drag, startPoint x: 786, startPoint y: 179, endPoint x: 707, endPoint y: 243, distance: 102.0
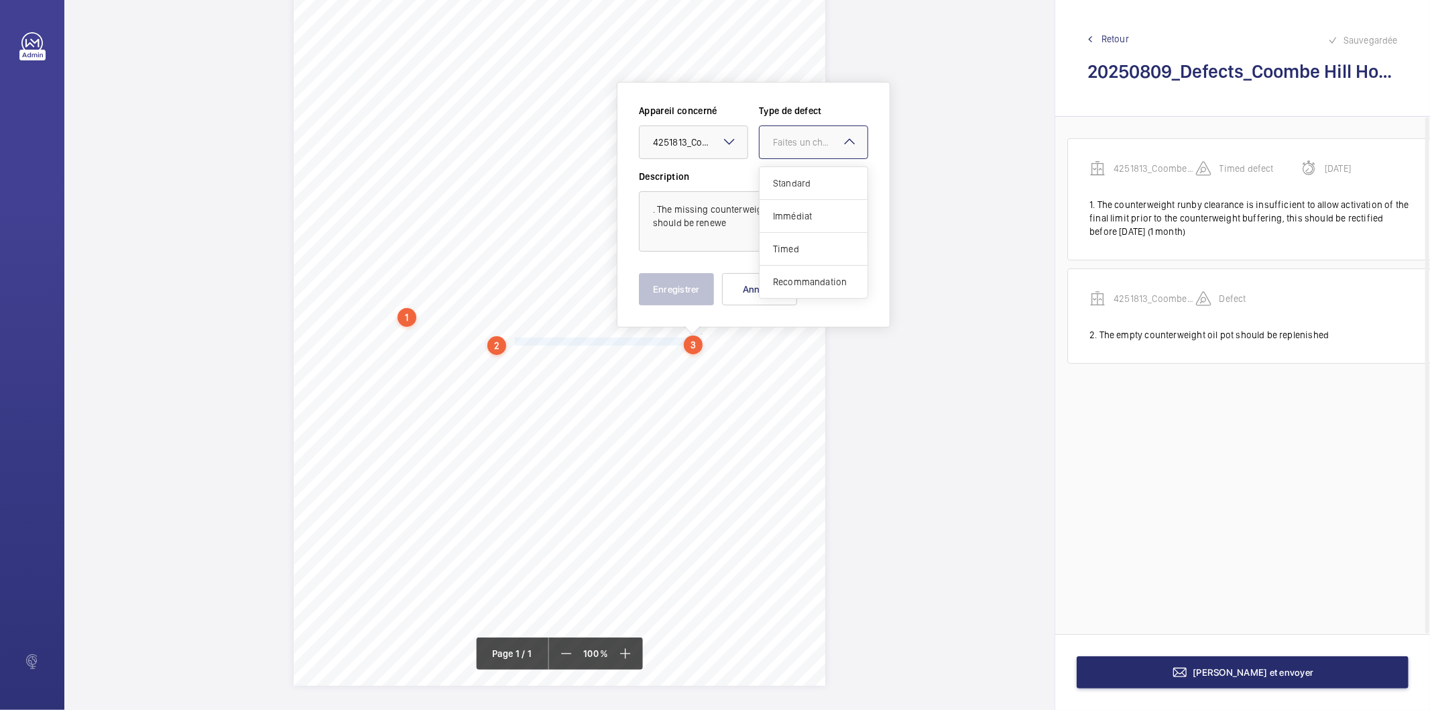
click at [780, 184] on span "Standard" at bounding box center [813, 182] width 81 height 13
click at [684, 296] on button "Enregistrer" at bounding box center [676, 289] width 75 height 32
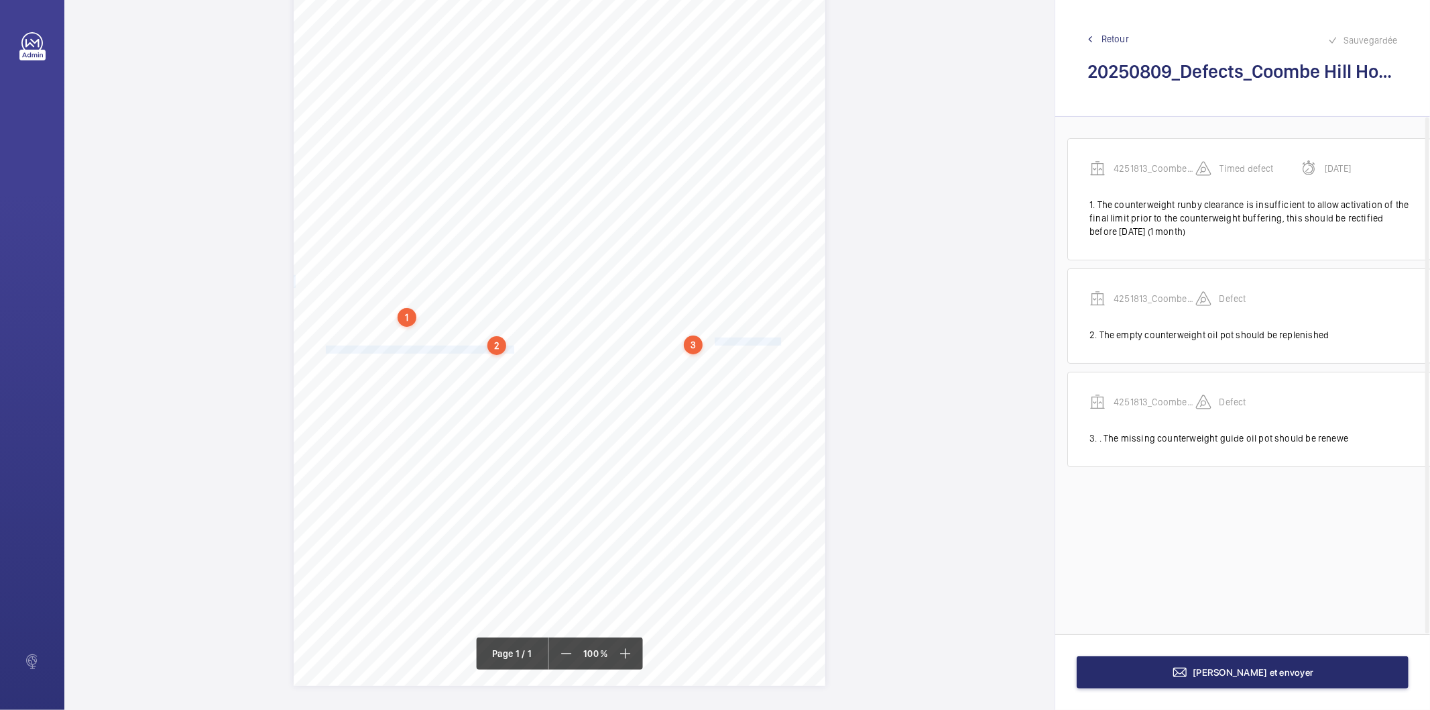
drag, startPoint x: 713, startPoint y: 337, endPoint x: 512, endPoint y: 351, distance: 201.0
click at [512, 351] on div "Report Id 4251813_Coombe Hill House_1-21091483625_1-9P88GST 100797181CPO REPORT…" at bounding box center [560, 309] width 532 height 752
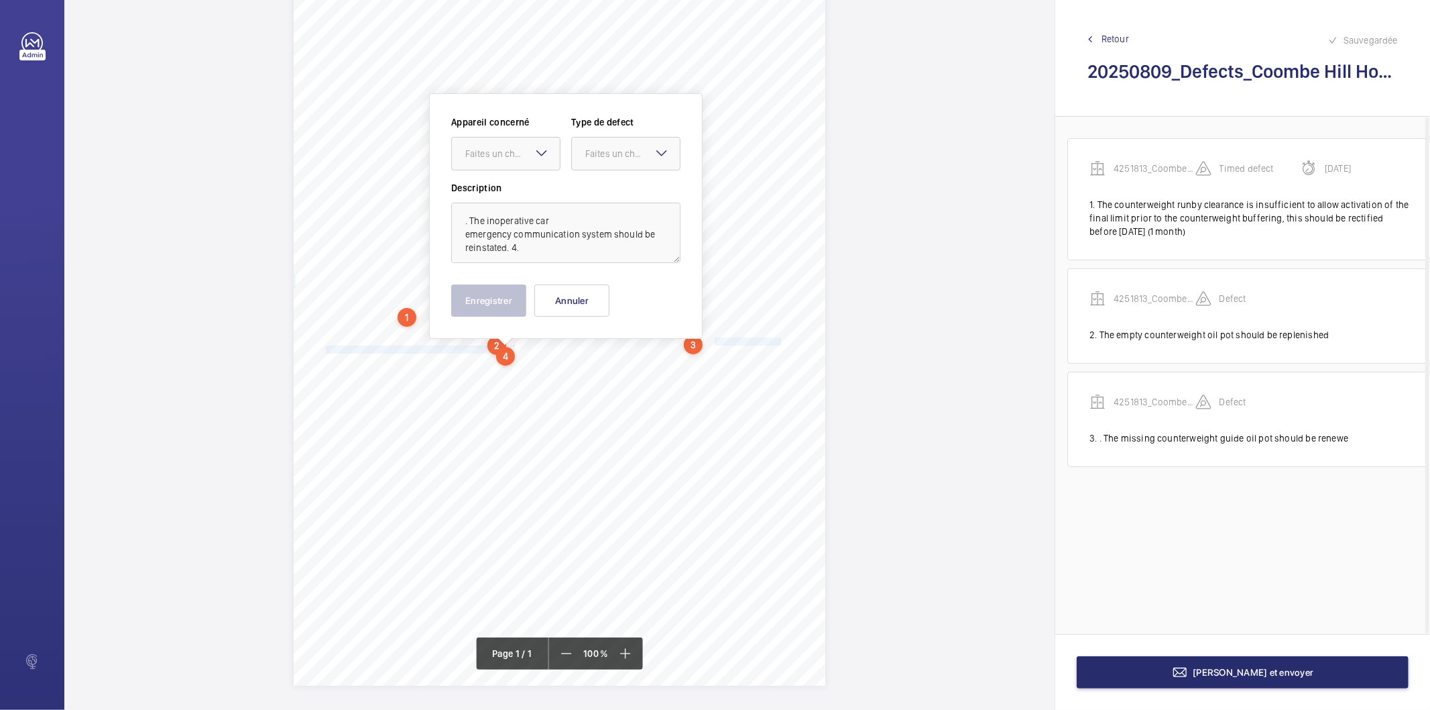
scroll to position [99, 0]
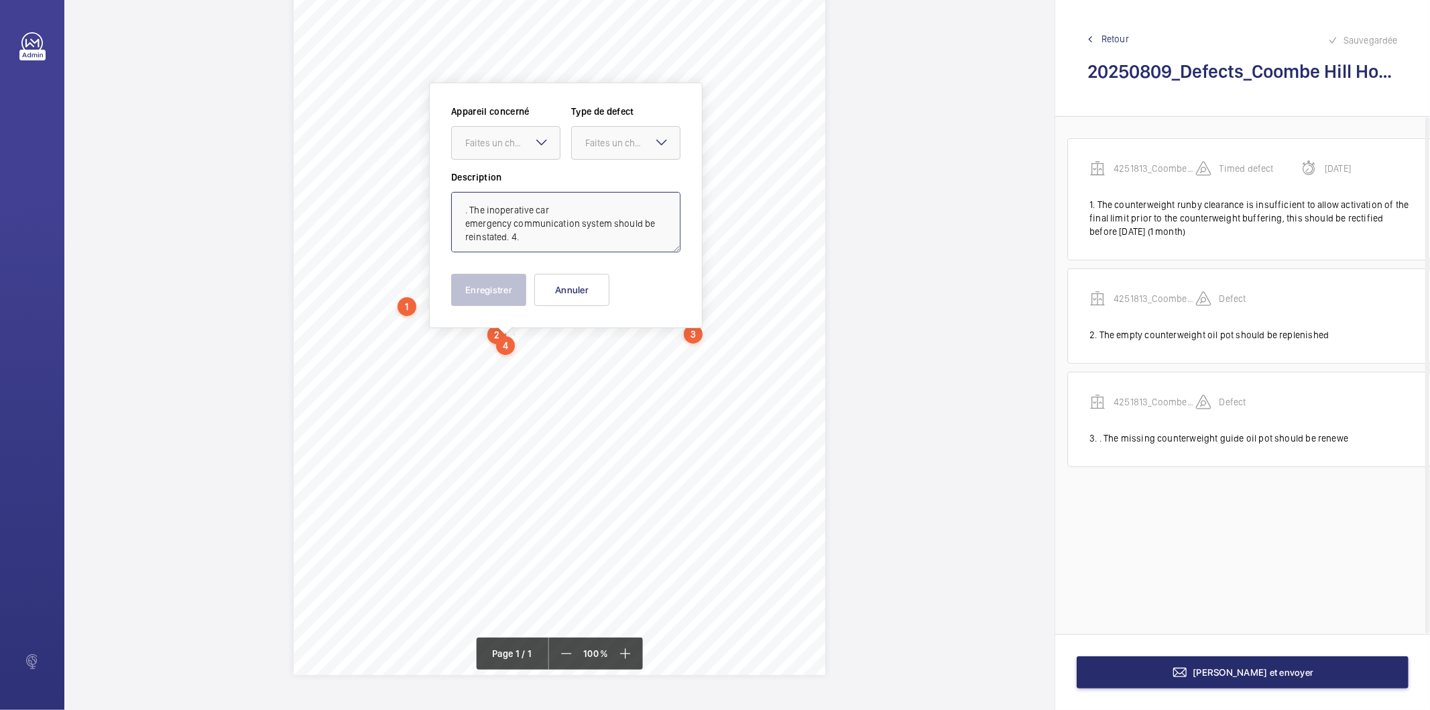
drag, startPoint x: 507, startPoint y: 235, endPoint x: 535, endPoint y: 229, distance: 29.0
click at [534, 229] on textarea ". The inoperative car emergency communication system should be reinstated. 4." at bounding box center [565, 222] width 229 height 60
click at [514, 233] on textarea ". The inoperative car emergency communication system should be reinstated. 4." at bounding box center [565, 222] width 229 height 60
click at [506, 237] on textarea ". The inoperative car emergency communication system should be reinstated. 4." at bounding box center [565, 222] width 229 height 60
click at [465, 211] on textarea ". The inoperative car emergency communication system should be reinstated" at bounding box center [565, 222] width 229 height 60
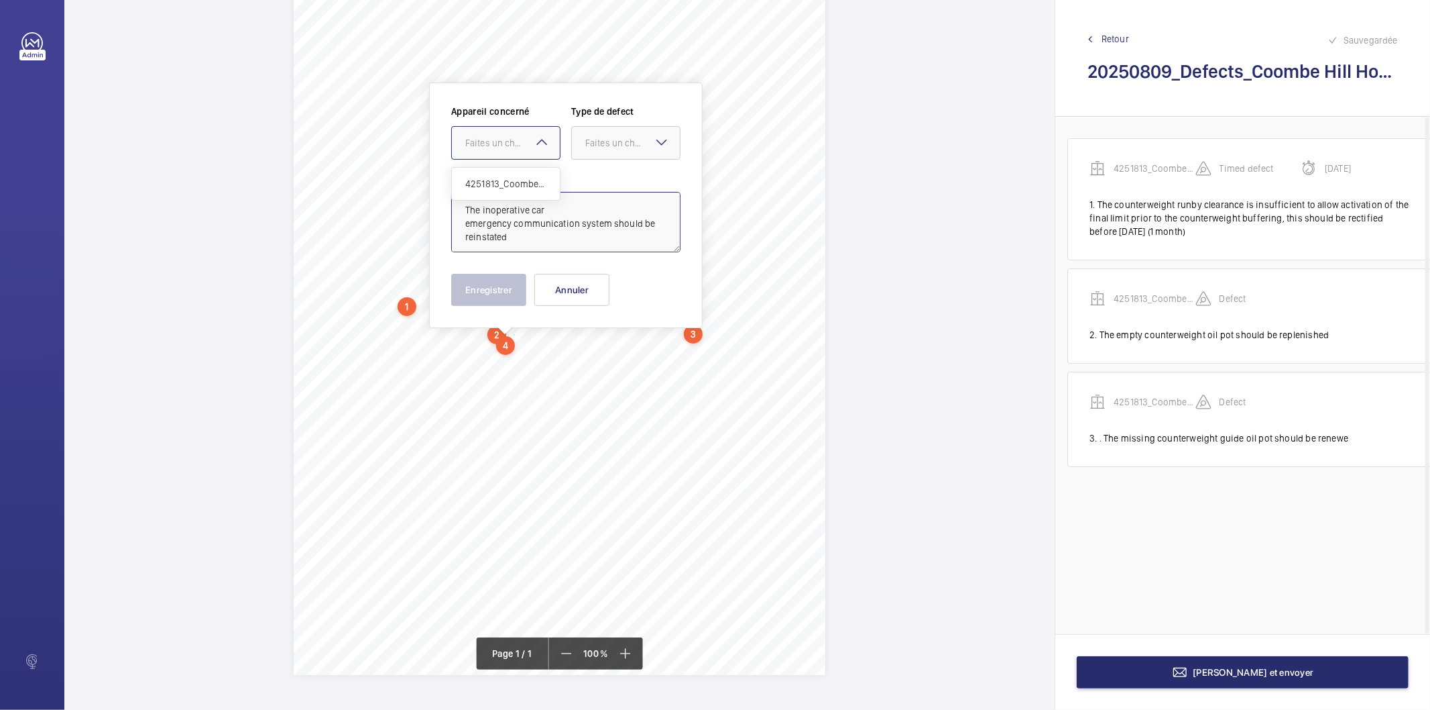
click at [486, 142] on div "Faites un choix" at bounding box center [512, 142] width 95 height 13
click at [486, 180] on span "4251813_Coombe Hill House_1-21091483625_1-9P88GST 100797181CPO" at bounding box center [505, 183] width 81 height 13
click at [628, 136] on div "Faites un choix" at bounding box center [632, 142] width 95 height 13
click at [627, 186] on span "Standard" at bounding box center [625, 183] width 81 height 13
type textarea "The inoperative car emergency communication system should be reinstated"
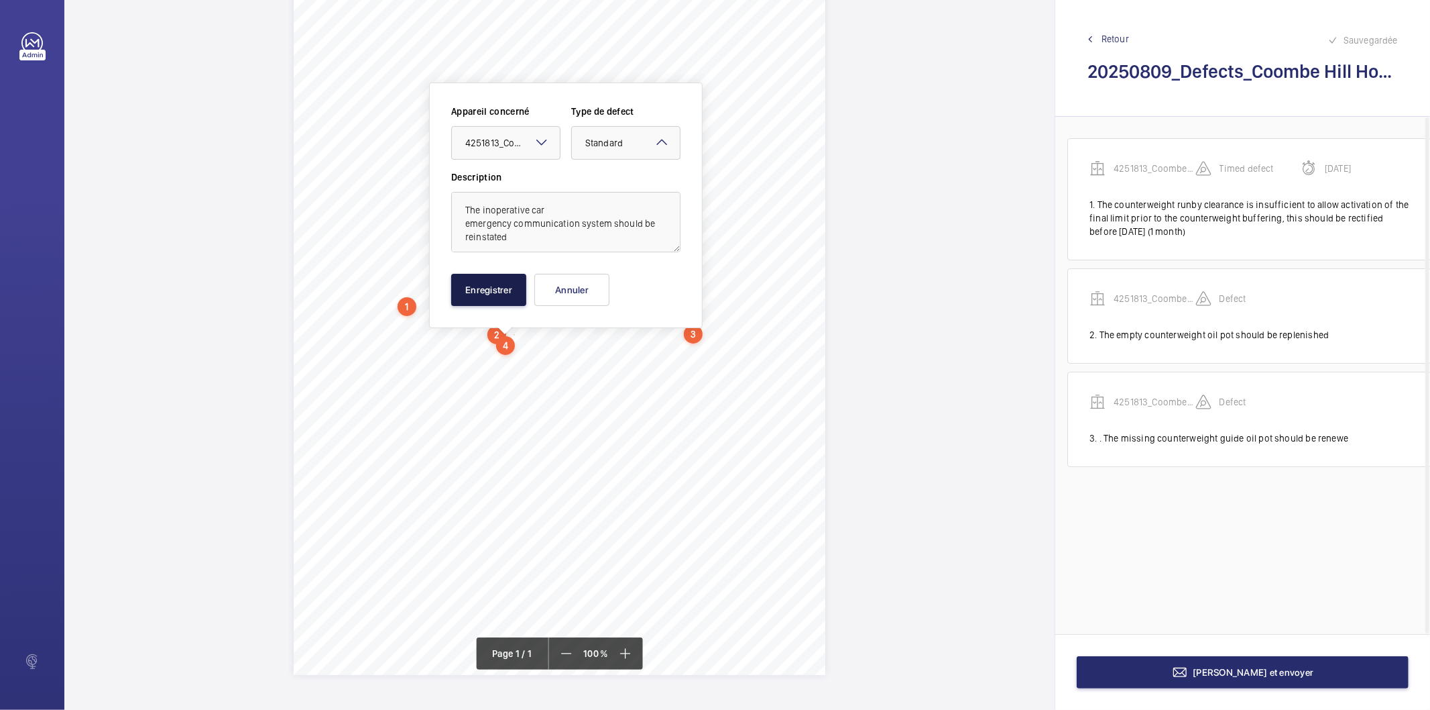
click at [507, 293] on button "Enregistrer" at bounding box center [488, 290] width 75 height 32
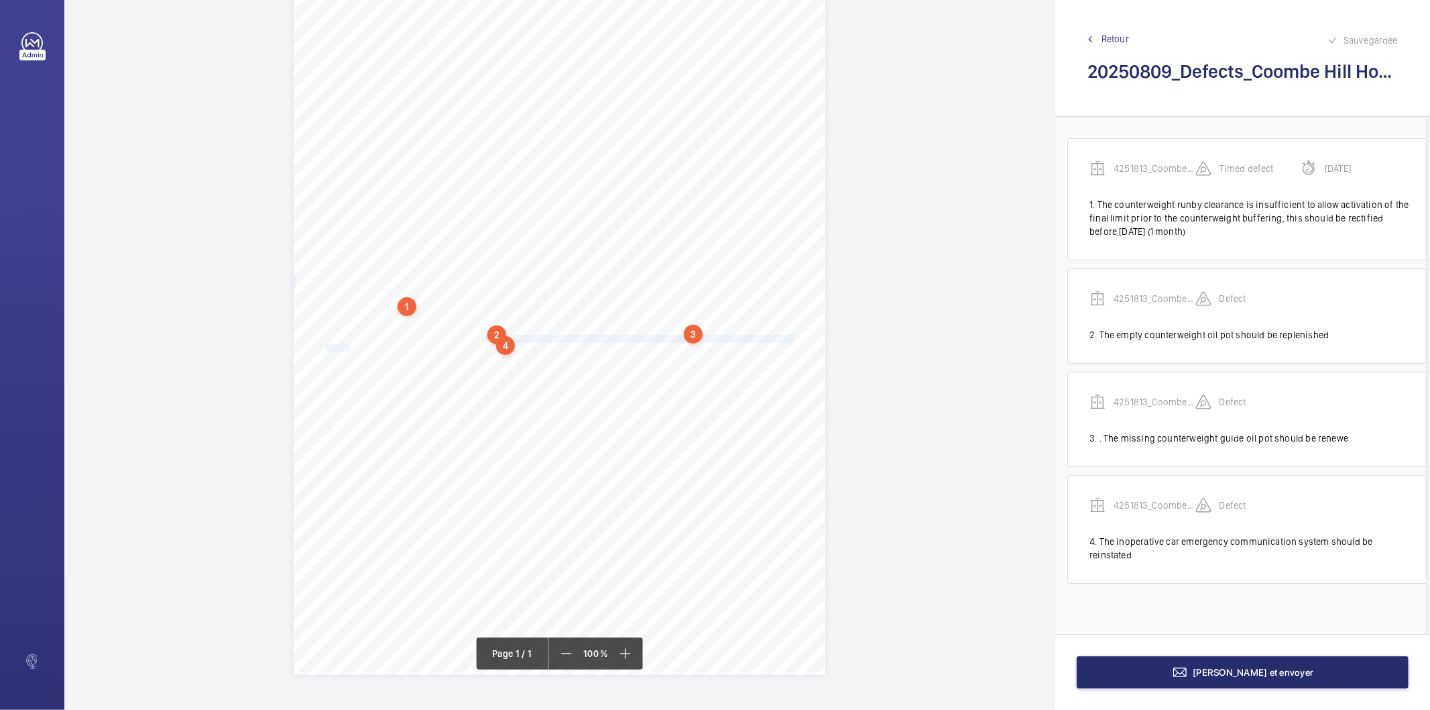
drag, startPoint x: 484, startPoint y: 337, endPoint x: 349, endPoint y: 344, distance: 134.3
click at [349, 344] on div "Report Id 4251813_Coombe Hill House_1-21091483625_1-9P88GST 100797181CPO REPORT…" at bounding box center [560, 298] width 532 height 752
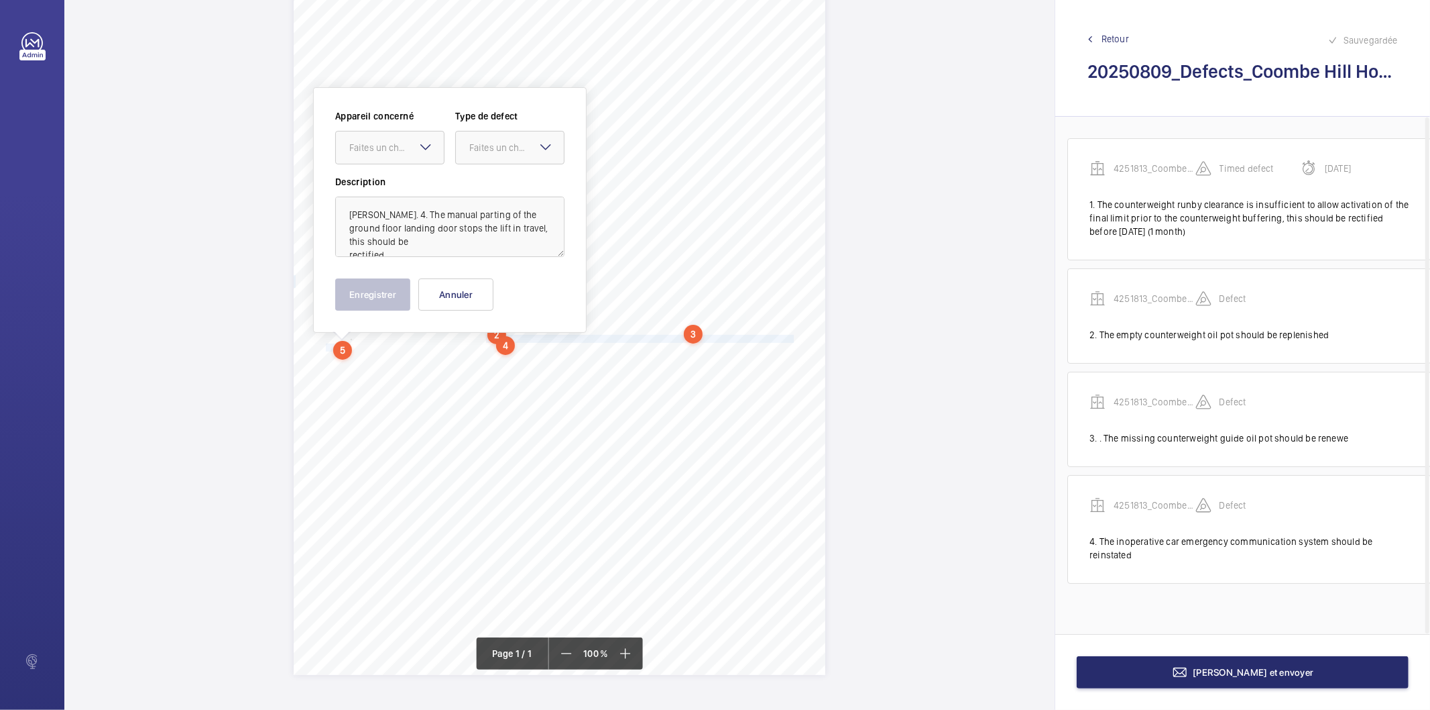
scroll to position [104, 0]
drag, startPoint x: 384, startPoint y: 207, endPoint x: 286, endPoint y: 209, distance: 98.6
click at [284, 209] on div "Report Id 4251813_Coombe Hill House_1-21091483625_1-9P88GST 100797181CPO REPORT…" at bounding box center [559, 355] width 991 height 710
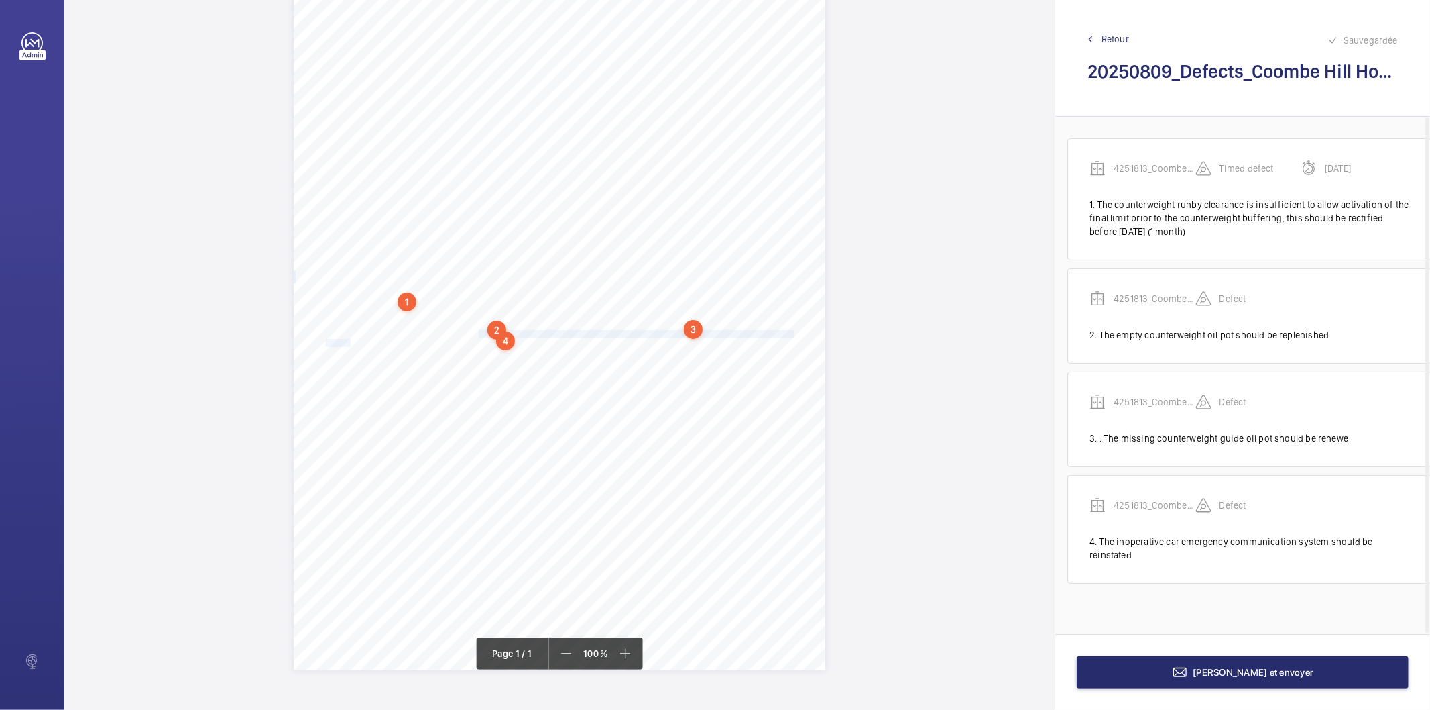
drag, startPoint x: 477, startPoint y: 331, endPoint x: 349, endPoint y: 341, distance: 128.5
click at [349, 341] on div "Report Id 4251813_Coombe Hill House_1-21091483625_1-9P88GST 100797181CPO REPORT…" at bounding box center [560, 294] width 532 height 752
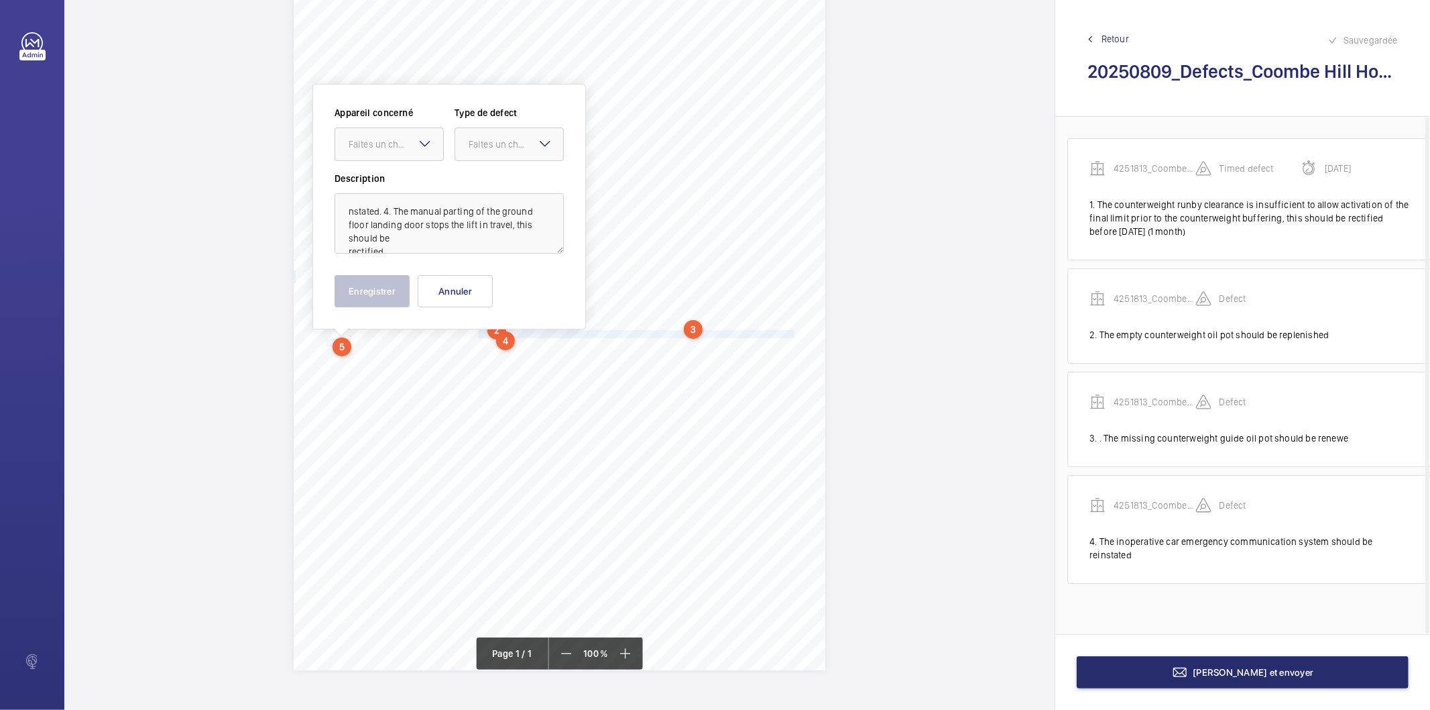
scroll to position [105, 0]
drag, startPoint x: 392, startPoint y: 207, endPoint x: 320, endPoint y: 206, distance: 71.8
click at [320, 206] on div "Appareil concerné Faites un choix Type de defect Faites un choix Description ns…" at bounding box center [450, 204] width 274 height 245
click at [386, 236] on textarea "The manual parting of the ground floor landing door stops the lift in travel, t…" at bounding box center [449, 222] width 229 height 60
click at [372, 144] on div "Faites un choix" at bounding box center [396, 142] width 95 height 13
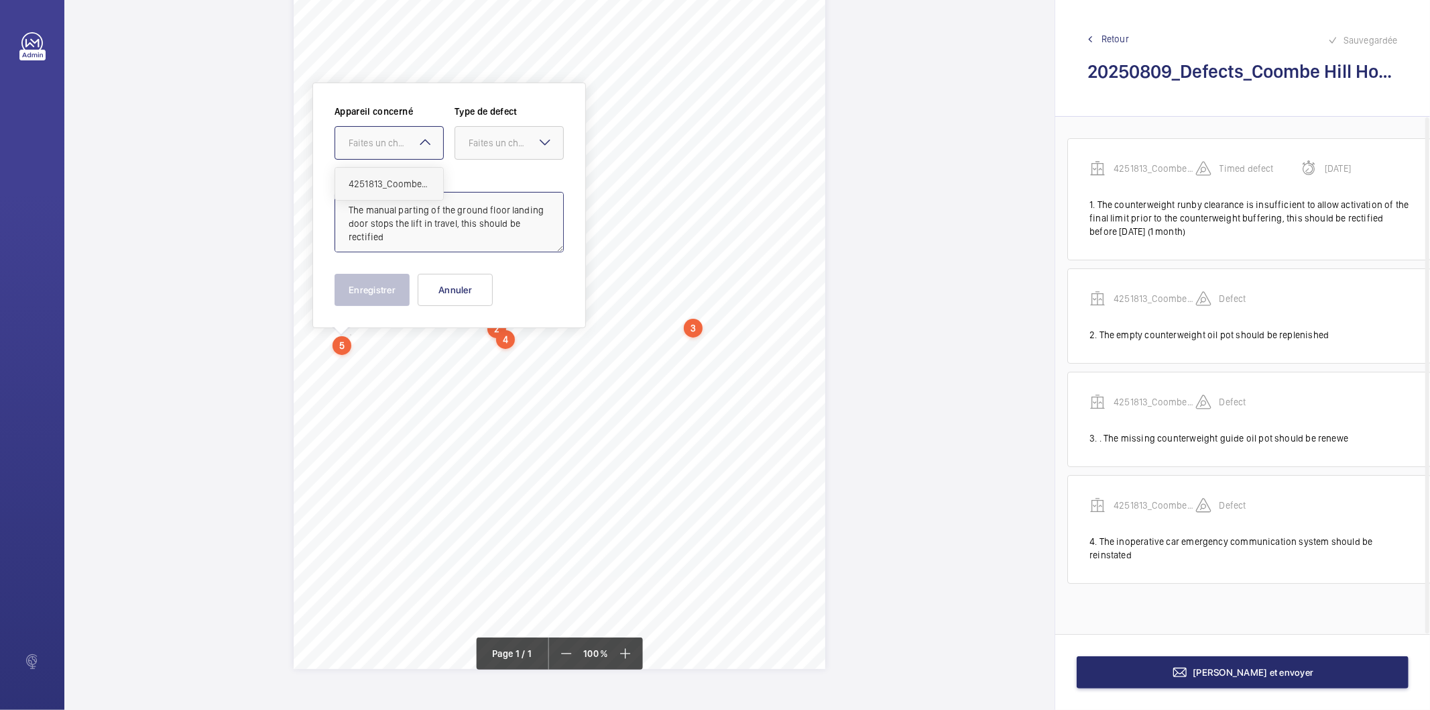
click at [372, 181] on span "4251813_Coombe Hill House_1-21091483625_1-9P88GST 100797181CPO" at bounding box center [389, 183] width 81 height 13
click at [488, 142] on div "Faites un choix" at bounding box center [516, 142] width 95 height 13
drag, startPoint x: 493, startPoint y: 172, endPoint x: 474, endPoint y: 193, distance: 28.5
click at [490, 173] on div "Standard" at bounding box center [509, 184] width 108 height 33
type textarea "The manual parting of the ground floor landing door stops the lift in travel, t…"
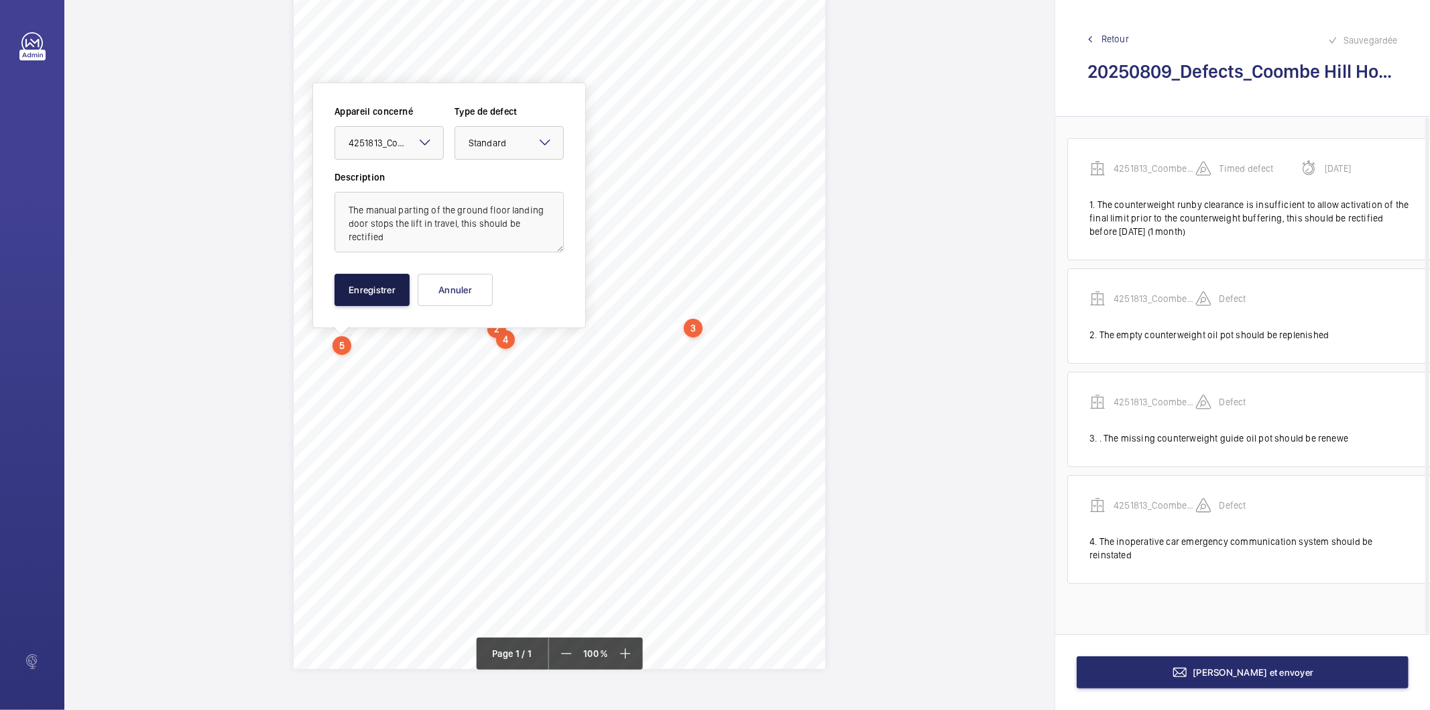
click at [386, 283] on button "Enregistrer" at bounding box center [372, 290] width 75 height 32
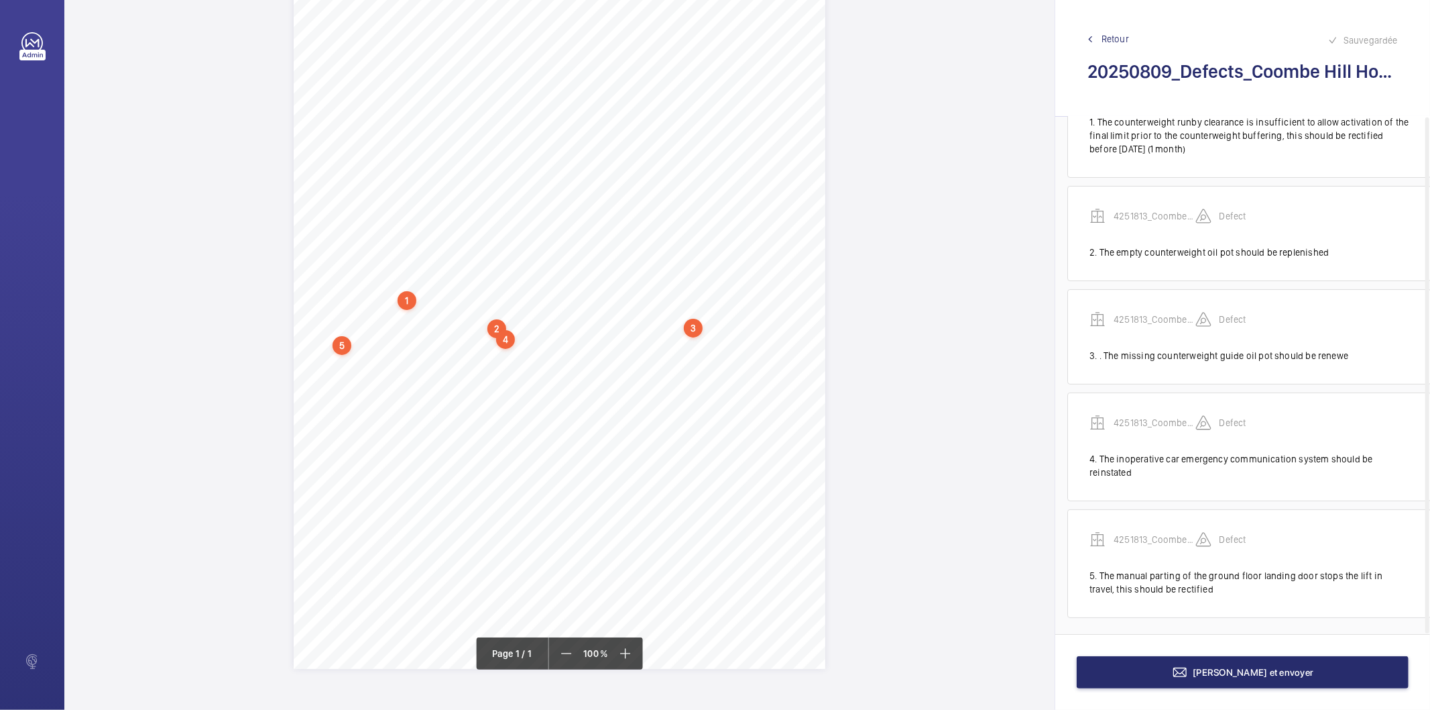
scroll to position [88, 9]
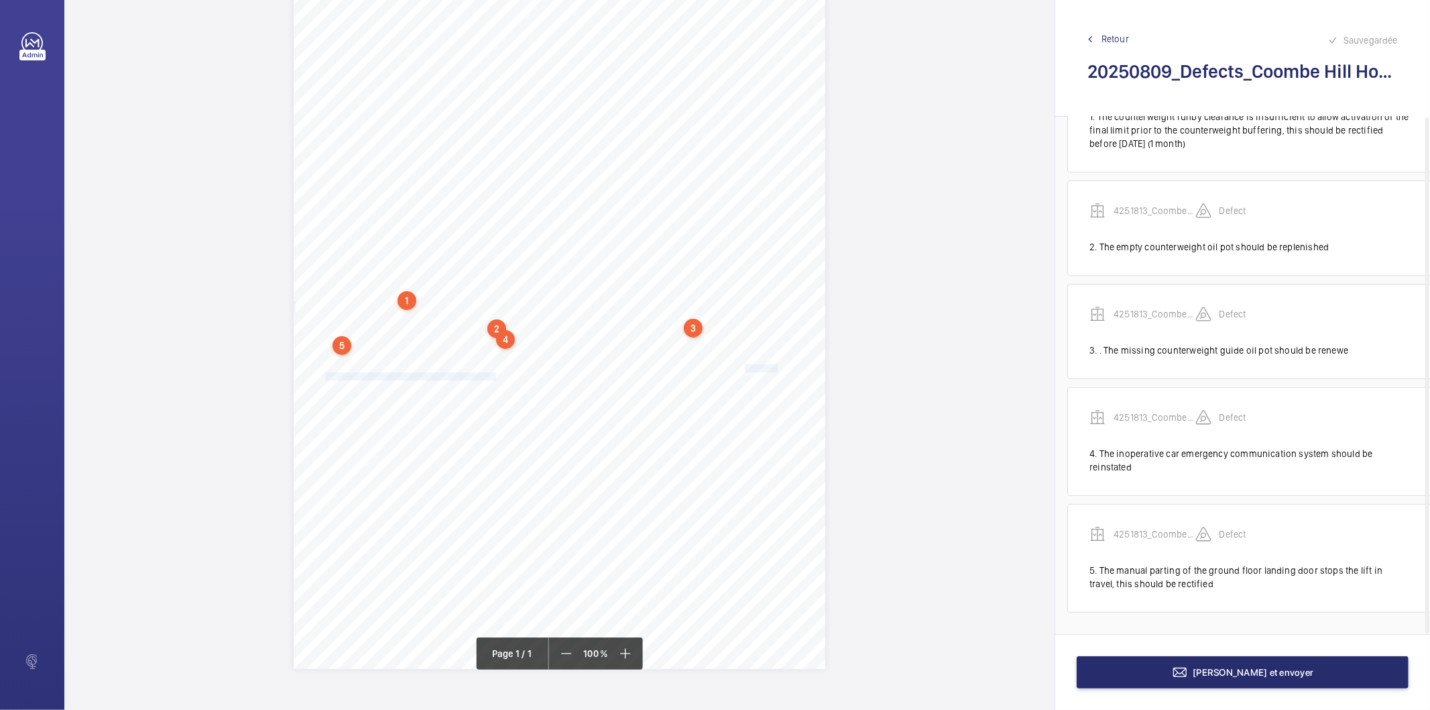
drag, startPoint x: 742, startPoint y: 368, endPoint x: 493, endPoint y: 374, distance: 249.6
click at [493, 374] on div "Report Id 4251813_Coombe Hill House_1-21091483625_1-9P88GST 100797181CPO REPORT…" at bounding box center [560, 292] width 532 height 752
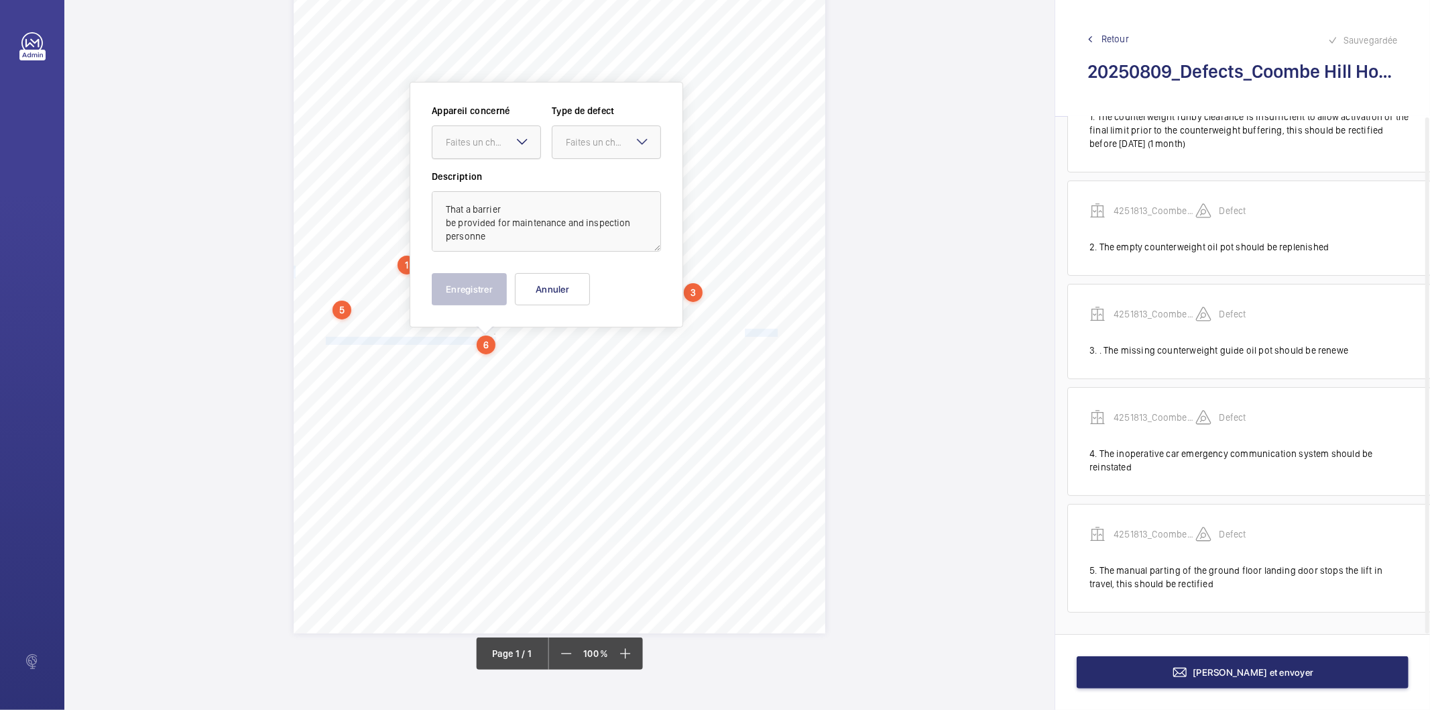
click at [490, 144] on div "Faites un choix" at bounding box center [493, 141] width 95 height 13
drag, startPoint x: 485, startPoint y: 184, endPoint x: 548, endPoint y: 157, distance: 68.8
click at [490, 184] on span "4251813_Coombe Hill House_1-21091483625_1-9P88GST 100797181CPO" at bounding box center [486, 182] width 81 height 13
click at [577, 138] on div "Faites un choix" at bounding box center [613, 141] width 95 height 13
click at [601, 273] on div "Recommandation" at bounding box center [607, 282] width 108 height 32
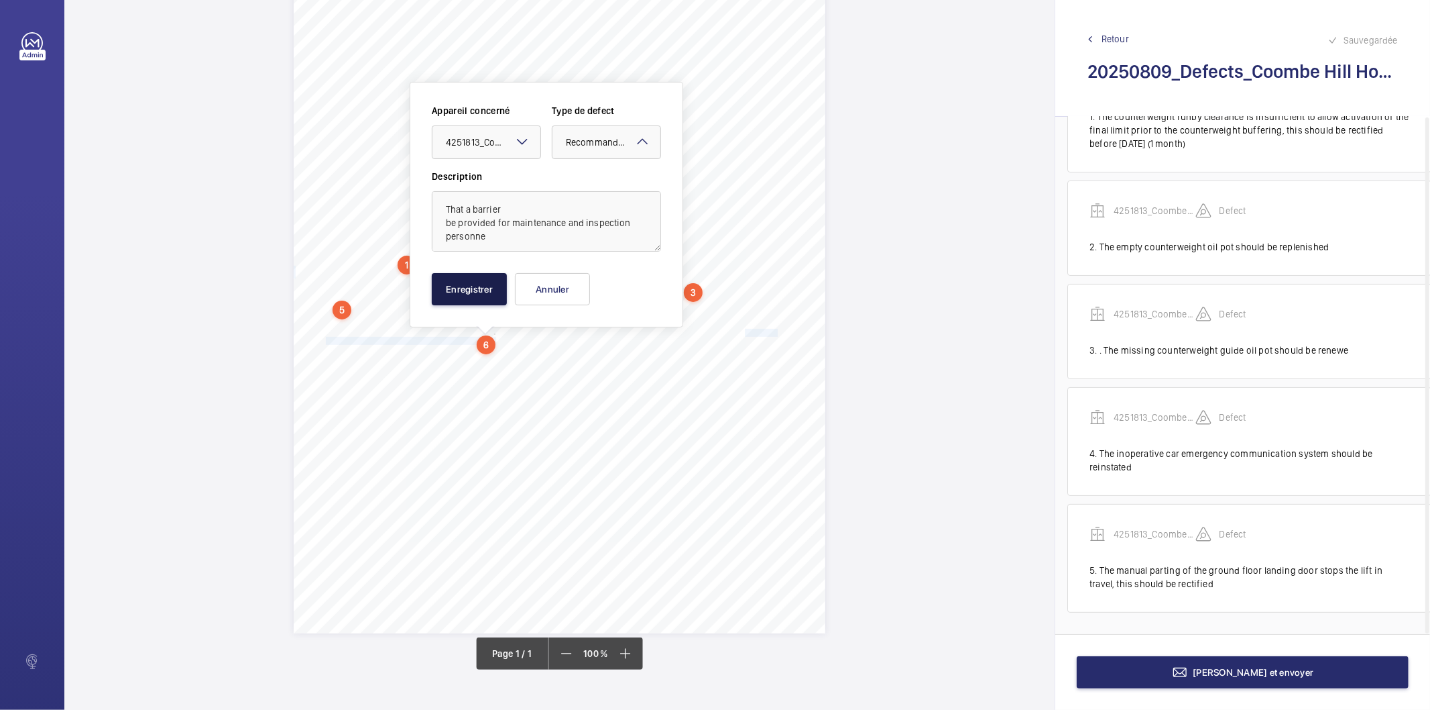
click at [477, 282] on button "Enregistrer" at bounding box center [469, 289] width 75 height 32
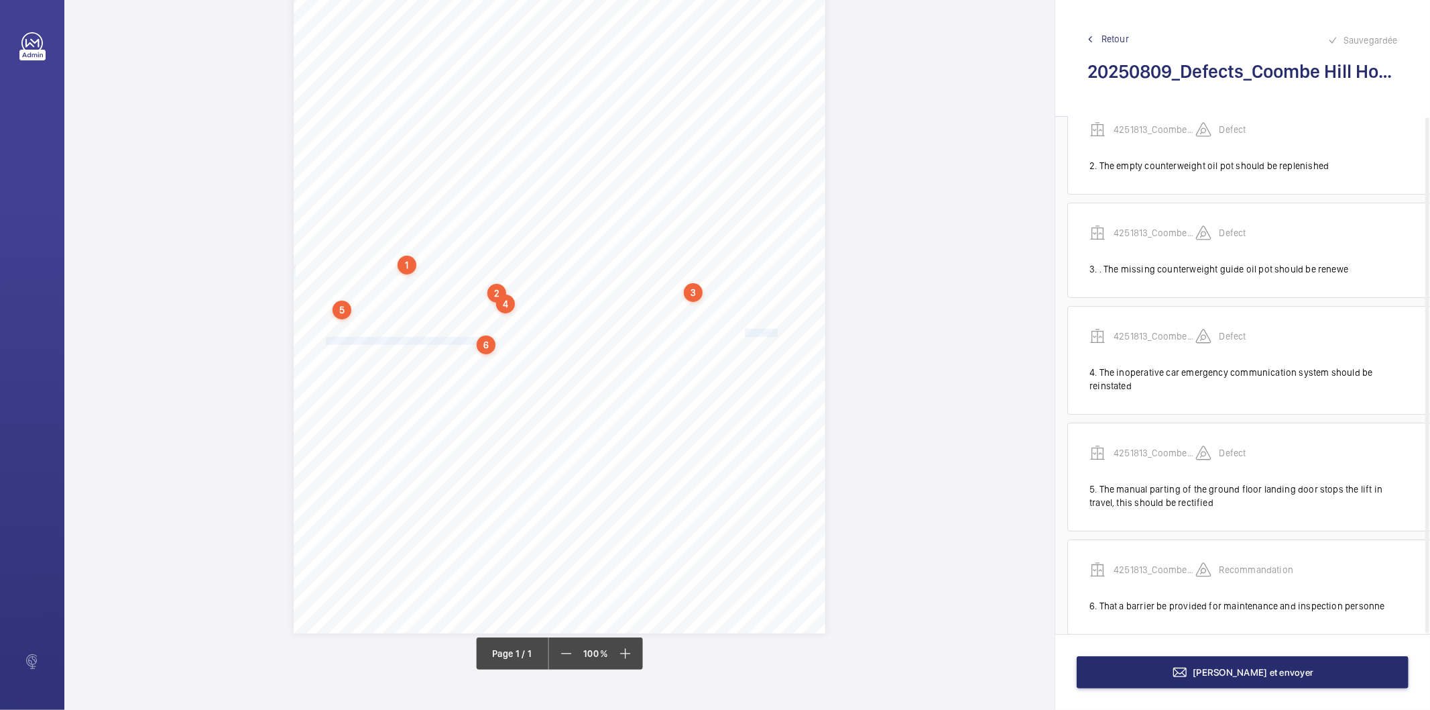
scroll to position [190, 9]
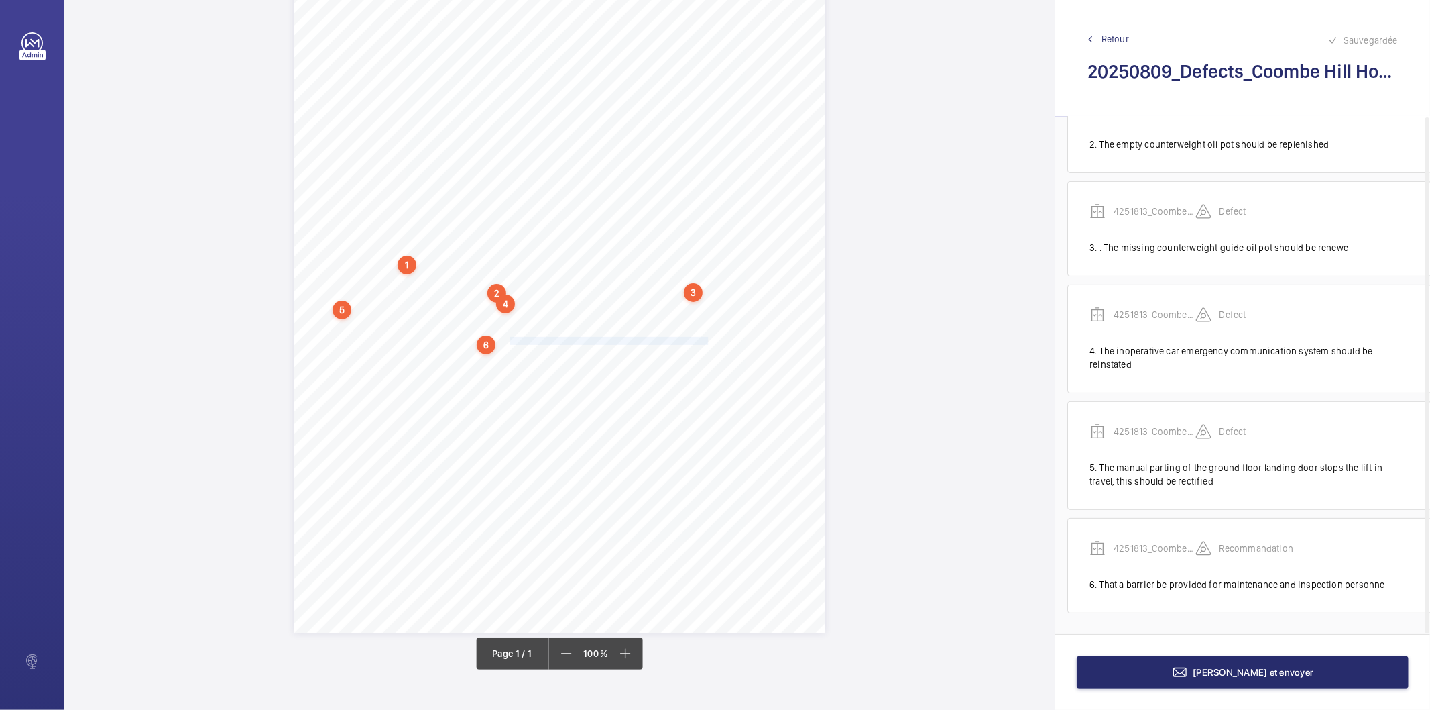
drag, startPoint x: 507, startPoint y: 342, endPoint x: 705, endPoint y: 336, distance: 198.6
click at [705, 337] on span "be provided for maintenance and inspection personnel. 2. That a shaft screen be…" at bounding box center [550, 340] width 448 height 7
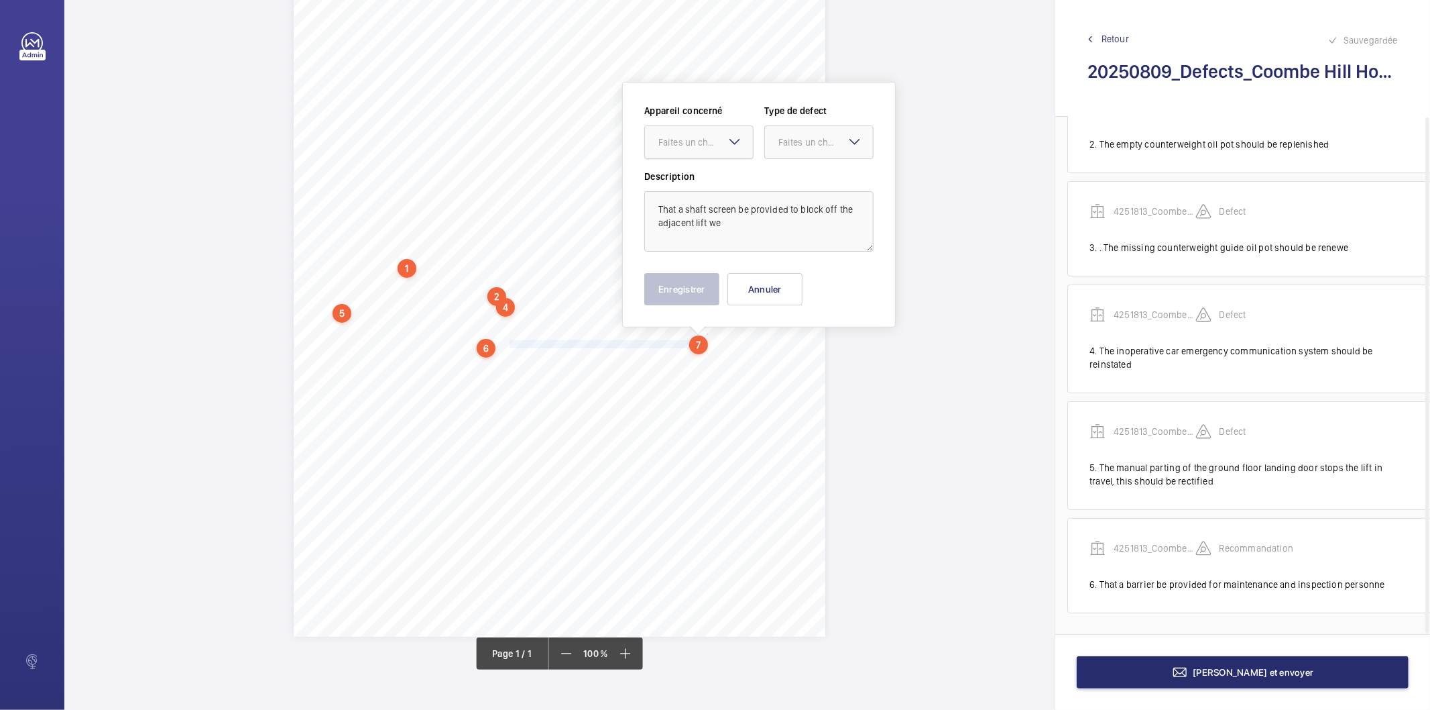
click at [702, 148] on div "Faites un choix" at bounding box center [706, 141] width 95 height 13
click at [709, 177] on span "4251813_Coombe Hill House_1-21091483625_1-9P88GST 100797181CPO" at bounding box center [699, 182] width 81 height 13
click at [789, 145] on div "Faites un choix" at bounding box center [826, 141] width 95 height 13
click at [801, 282] on span "Recommandation" at bounding box center [819, 281] width 81 height 13
click at [673, 292] on button "Enregistrer" at bounding box center [681, 289] width 75 height 32
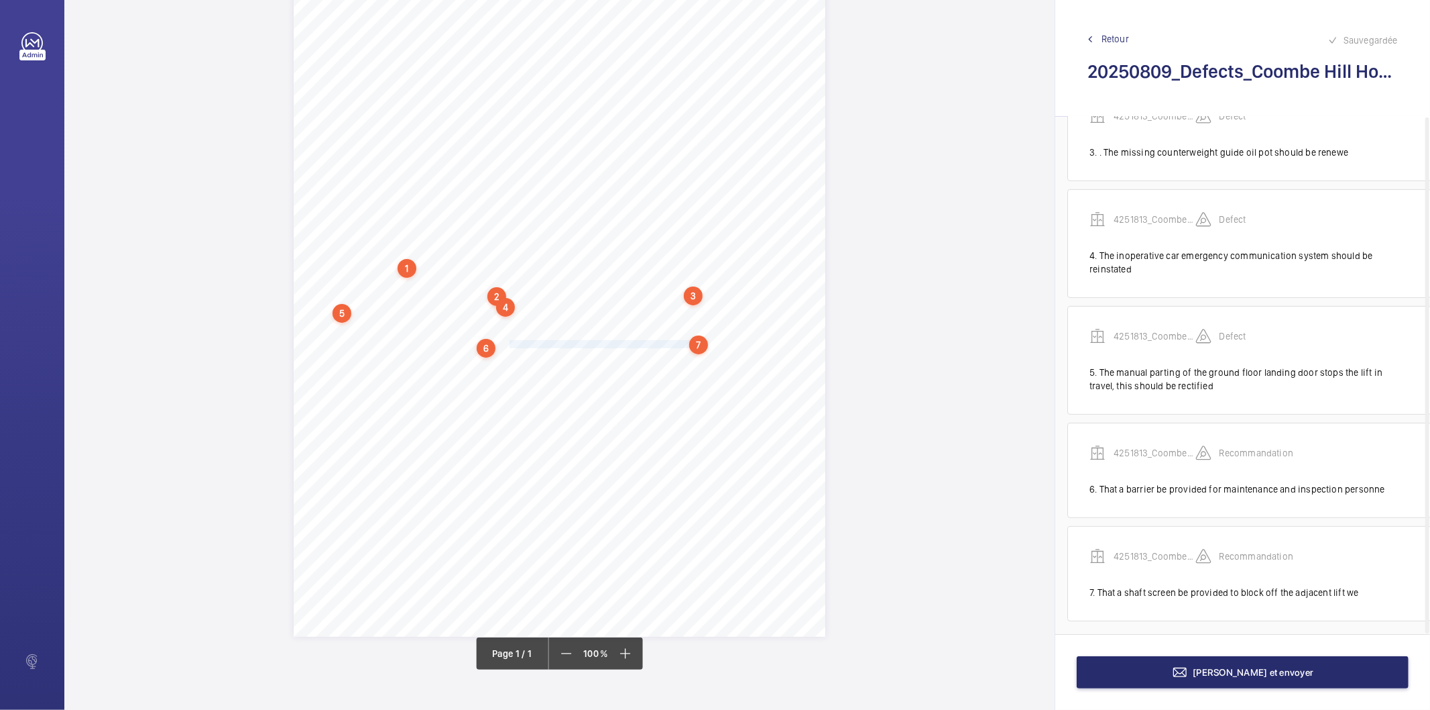
scroll to position [294, 9]
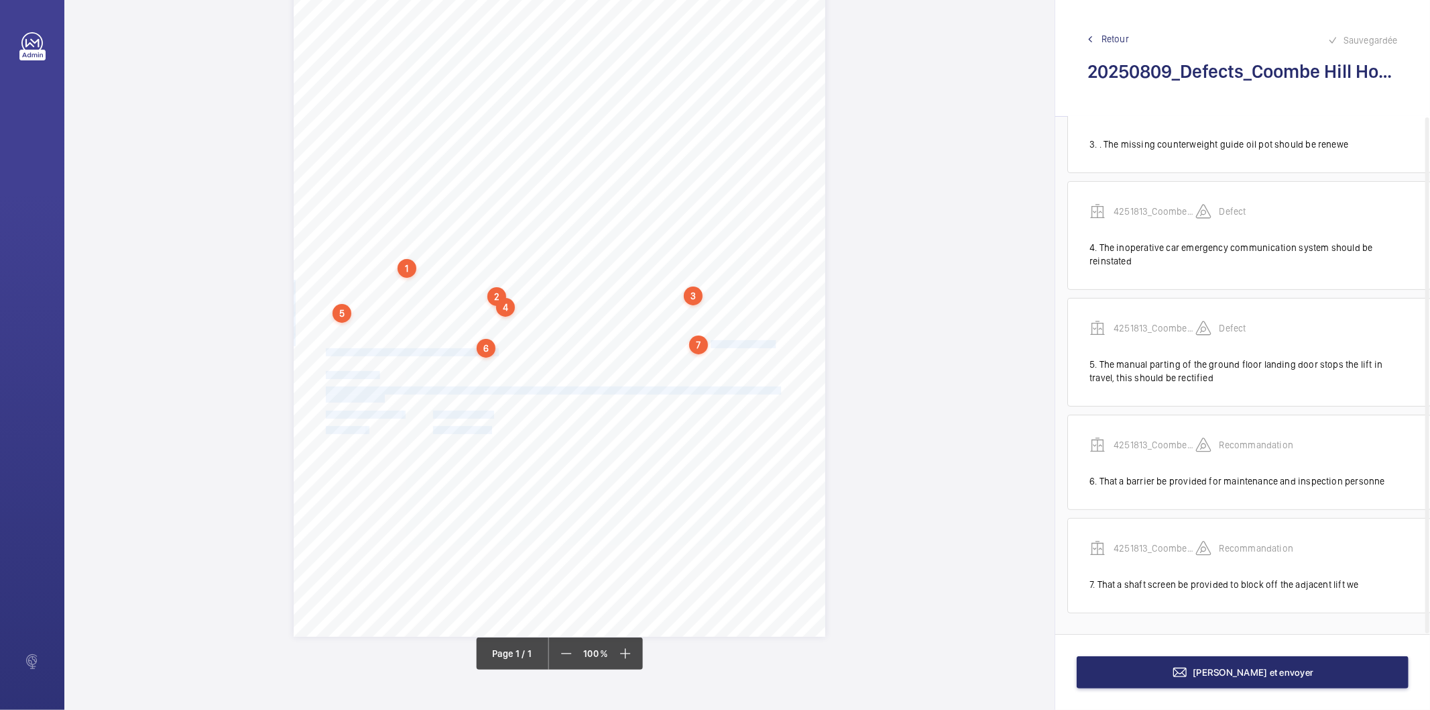
drag, startPoint x: 710, startPoint y: 343, endPoint x: 496, endPoint y: 352, distance: 213.5
click at [496, 352] on div "Report Id 4251813_Coombe Hill House_1-21091483625_1-9P88GST 100797181CPO REPORT…" at bounding box center [560, 260] width 532 height 752
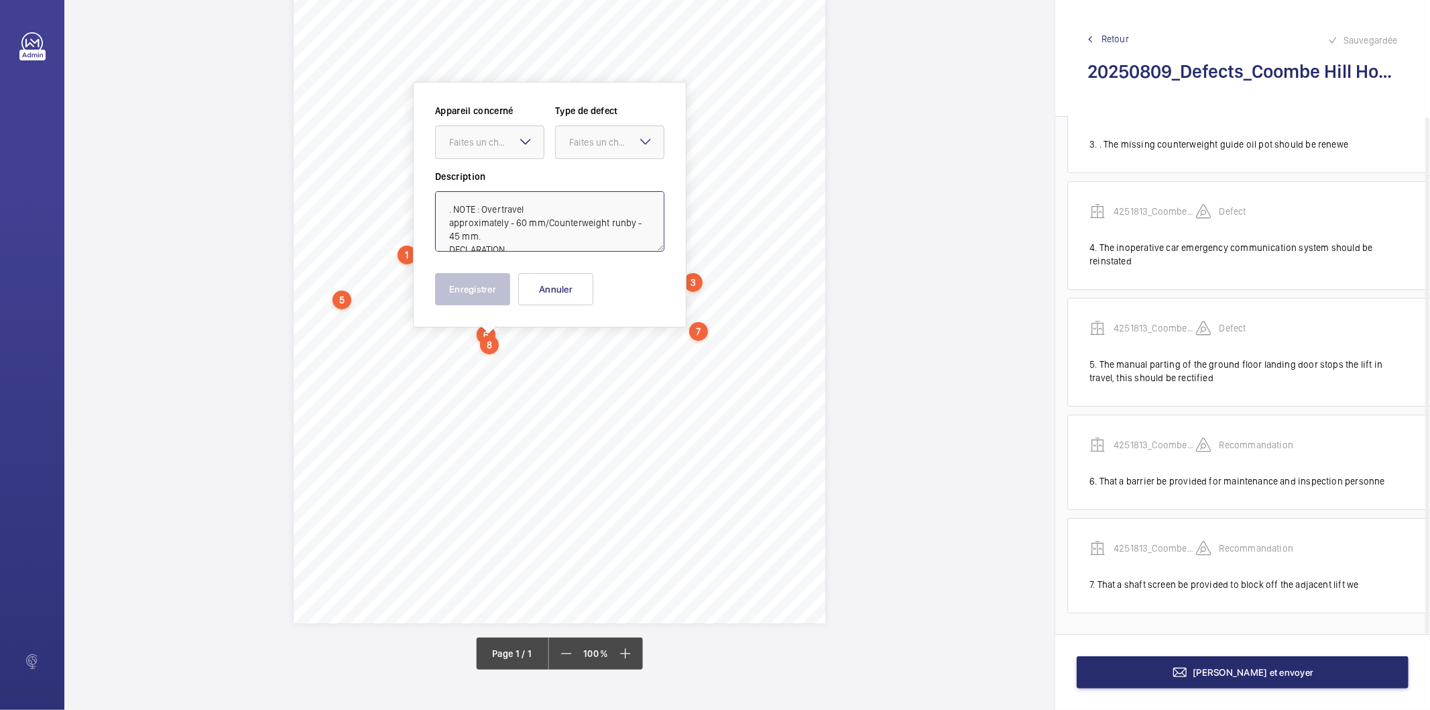
scroll to position [123, 0]
drag, startPoint x: 502, startPoint y: 246, endPoint x: 541, endPoint y: 351, distance: 112.5
click at [541, 351] on div "Report Id 4251813_Coombe Hill House_1-21091483625_1-9P88GST 100797181CPO REPORT…" at bounding box center [559, 355] width 991 height 710
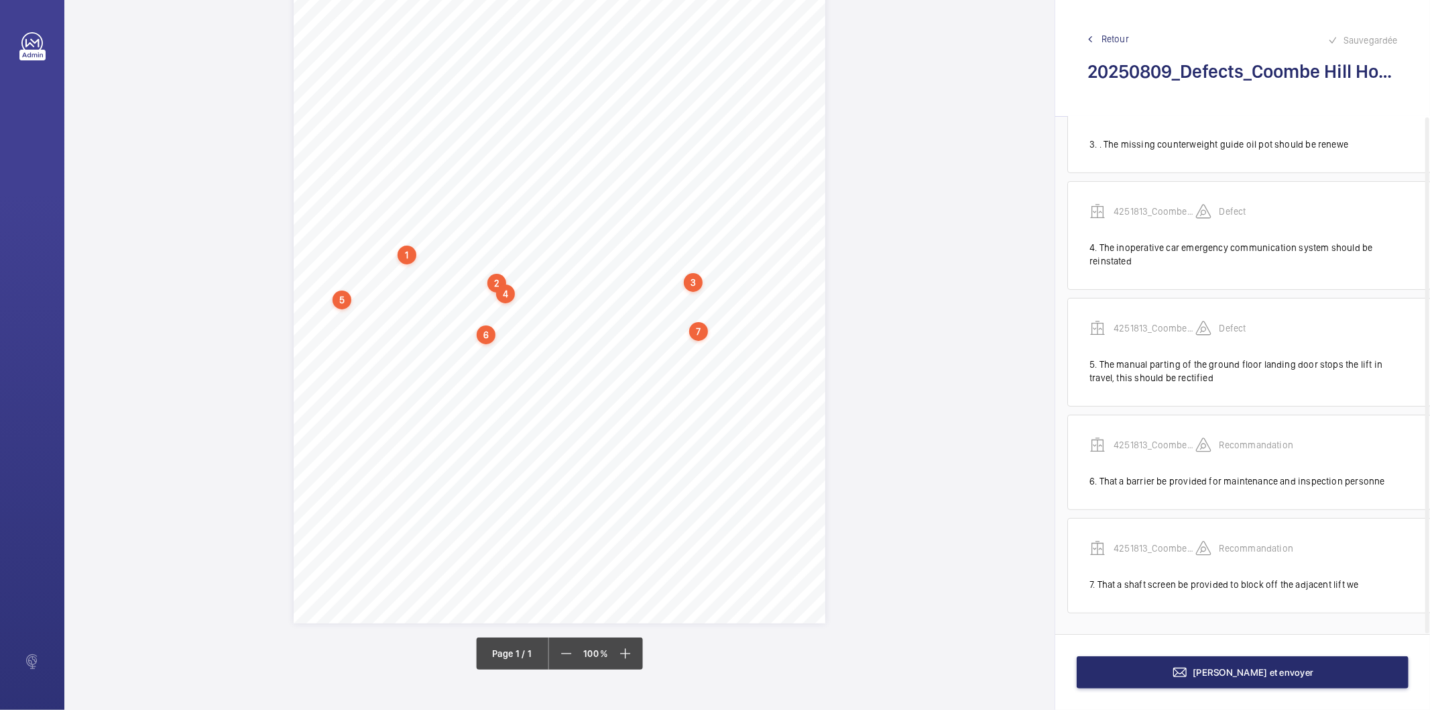
drag, startPoint x: 711, startPoint y: 329, endPoint x: 494, endPoint y: 339, distance: 217.5
click at [494, 339] on div "Report Id 4251813_Coombe Hill House_1-21091483625_1-9P88GST 100797181CPO REPORT…" at bounding box center [559, 355] width 991 height 710
click at [465, 338] on span "approximately - 60 mm/Counterweight runby - 45 mm." at bounding box center [411, 338] width 171 height 7
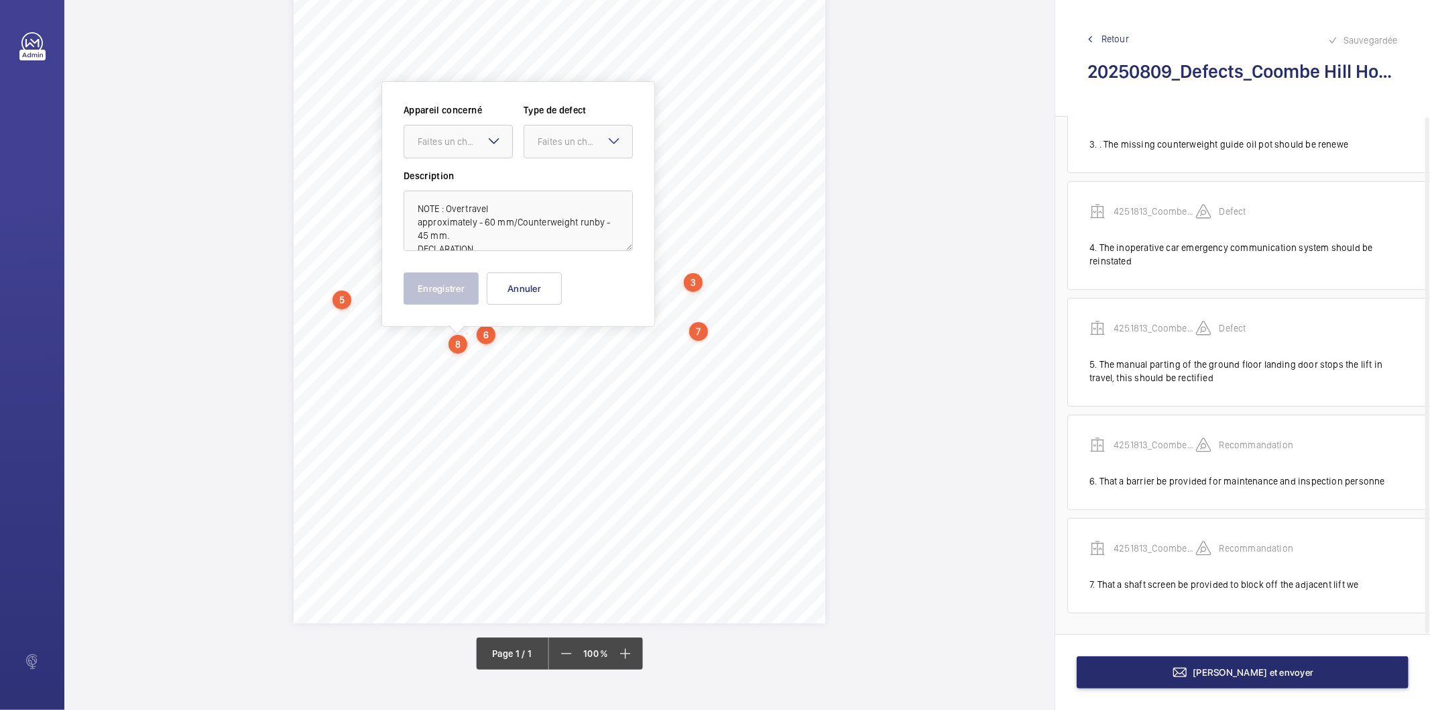
scroll to position [150, 0]
click at [463, 238] on textarea "NOTE : Overtravel approximately - 60 mm/Counterweight runby - 45 mm. DECLARATIO…" at bounding box center [518, 221] width 229 height 60
click at [465, 144] on div "Faites un choix" at bounding box center [465, 141] width 95 height 13
click at [449, 184] on span "4251813_Coombe Hill House_1-21091483625_1-9P88GST 100797181CPO" at bounding box center [458, 182] width 81 height 13
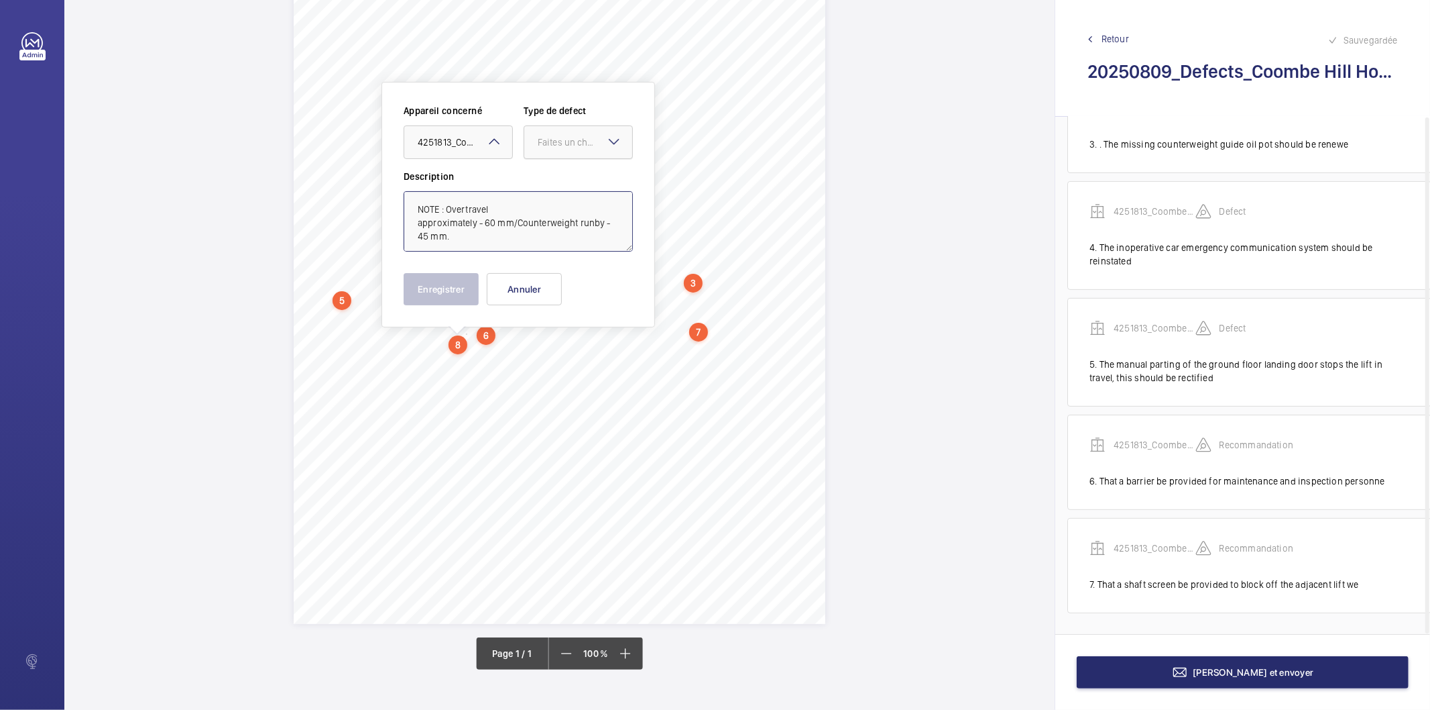
click at [574, 129] on div at bounding box center [578, 142] width 108 height 32
click at [594, 278] on span "Recommandation" at bounding box center [578, 281] width 81 height 13
type textarea "NOTE : Overtravel approximately - 60 mm/Counterweight runby - 45 mm."
click at [463, 286] on button "Enregistrer" at bounding box center [441, 289] width 75 height 32
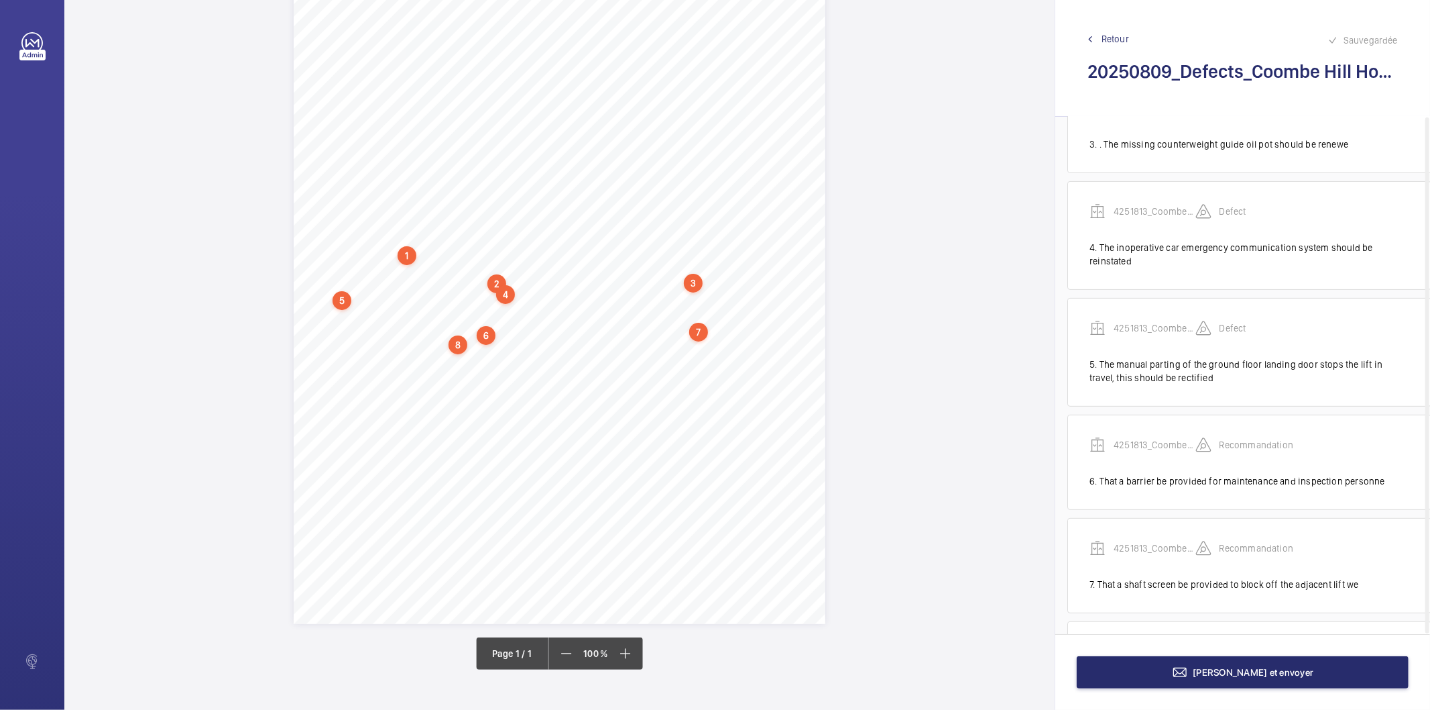
scroll to position [398, 9]
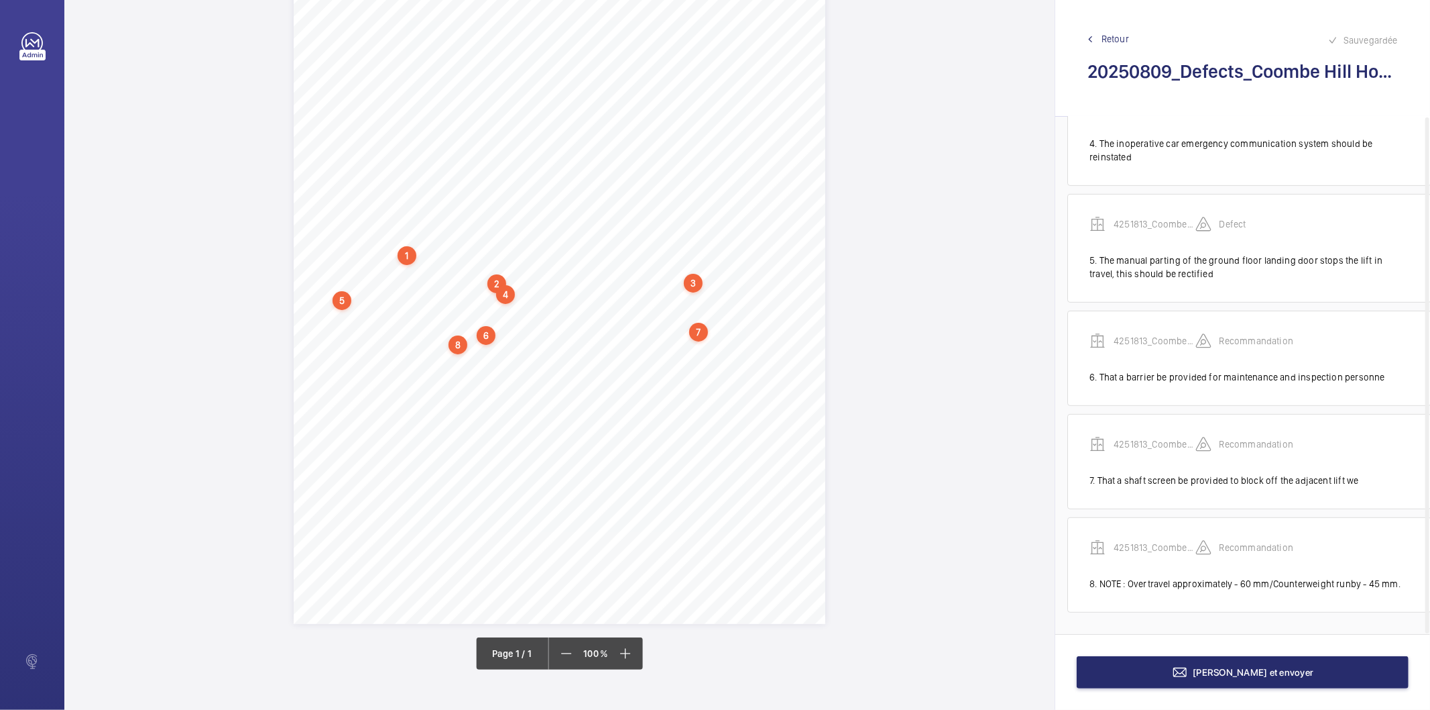
click at [456, 344] on div "8" at bounding box center [458, 344] width 19 height 19
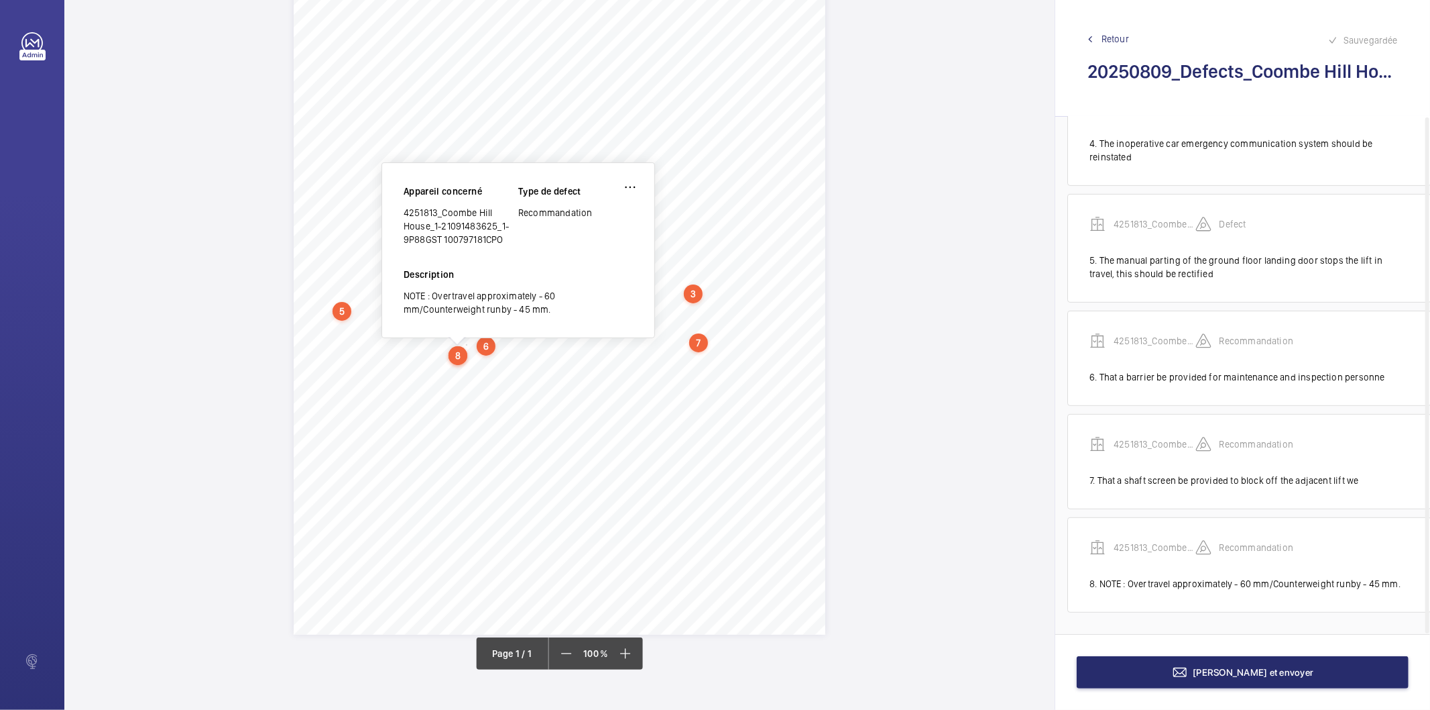
click at [429, 209] on div "4251813_Coombe Hill House_1-21091483625_1-9P88GST 100797181CPO" at bounding box center [461, 226] width 115 height 40
copy div "4251813_Coombe Hill House_1-21091483625_1-9P88GST 100797181CPO"
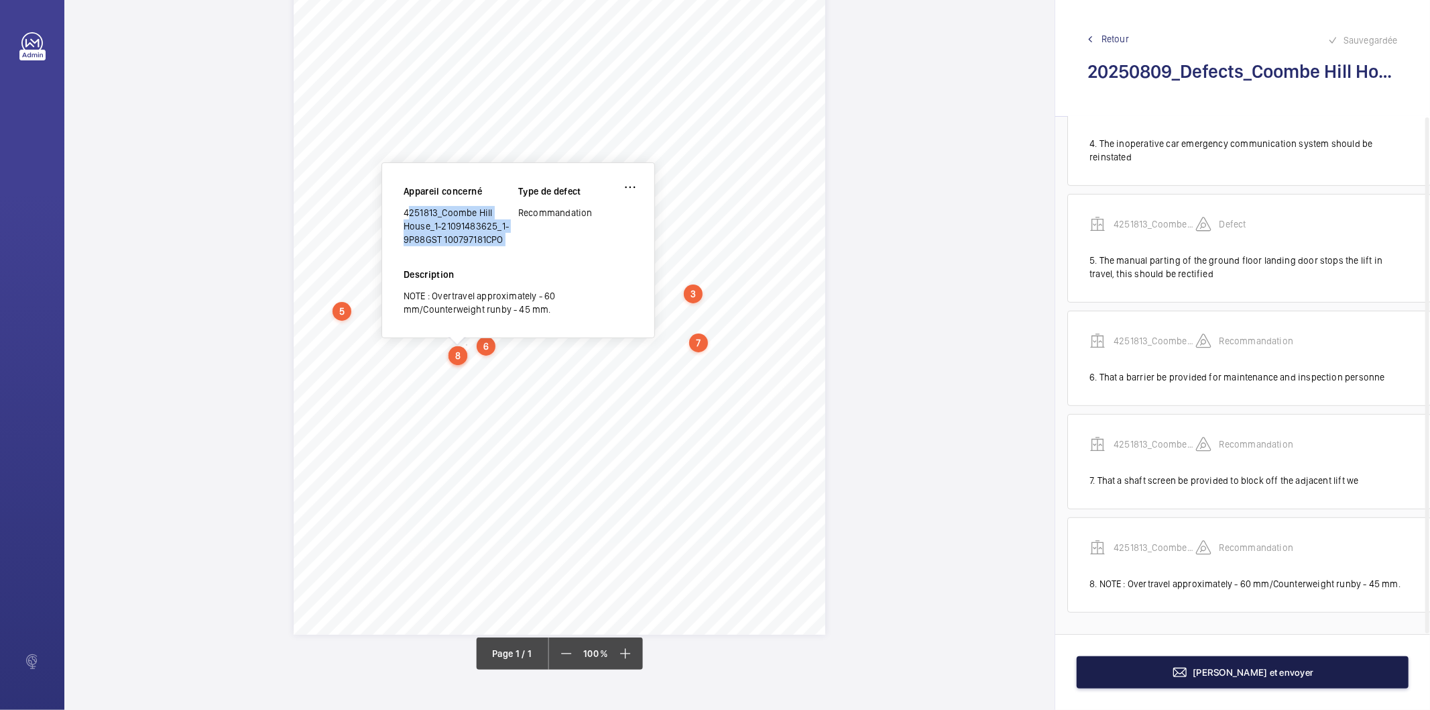
click at [1217, 667] on span "[PERSON_NAME] et envoyer" at bounding box center [1254, 672] width 121 height 11
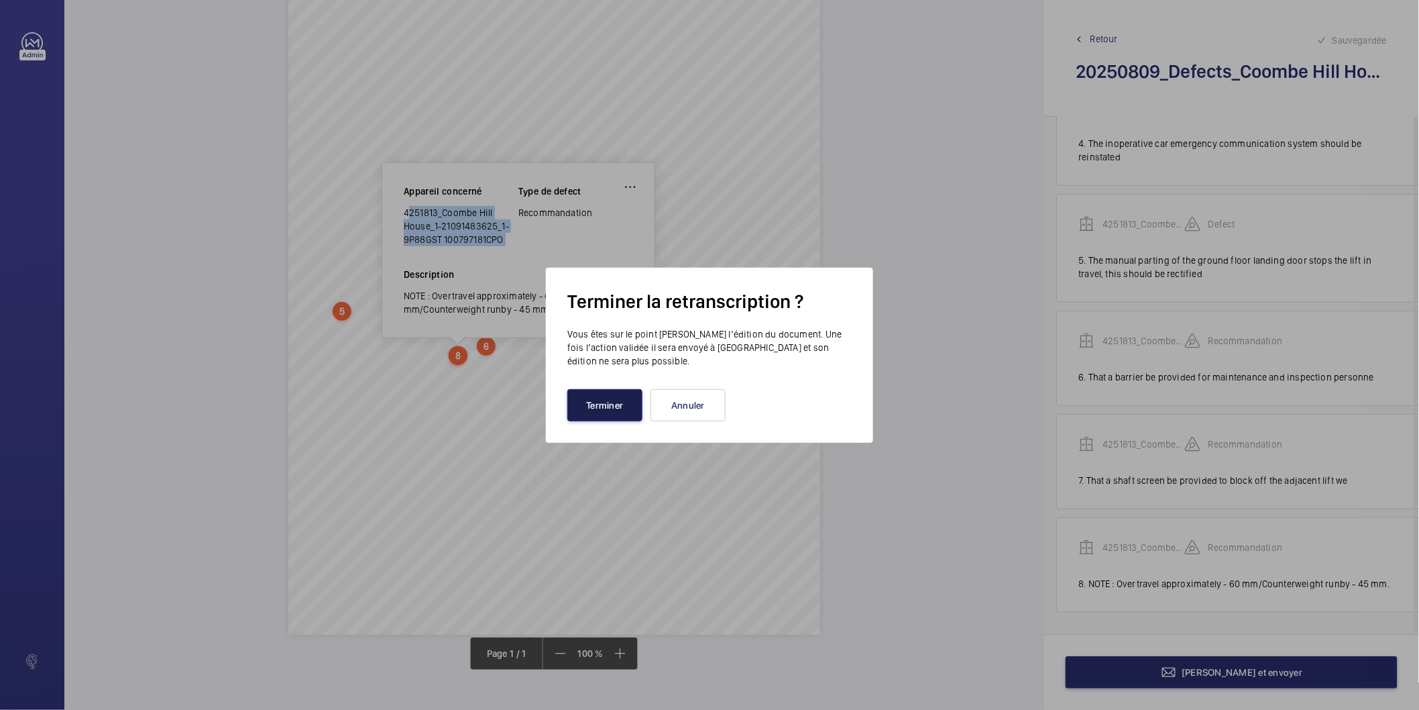
click at [600, 404] on button "Terminer" at bounding box center [604, 405] width 75 height 32
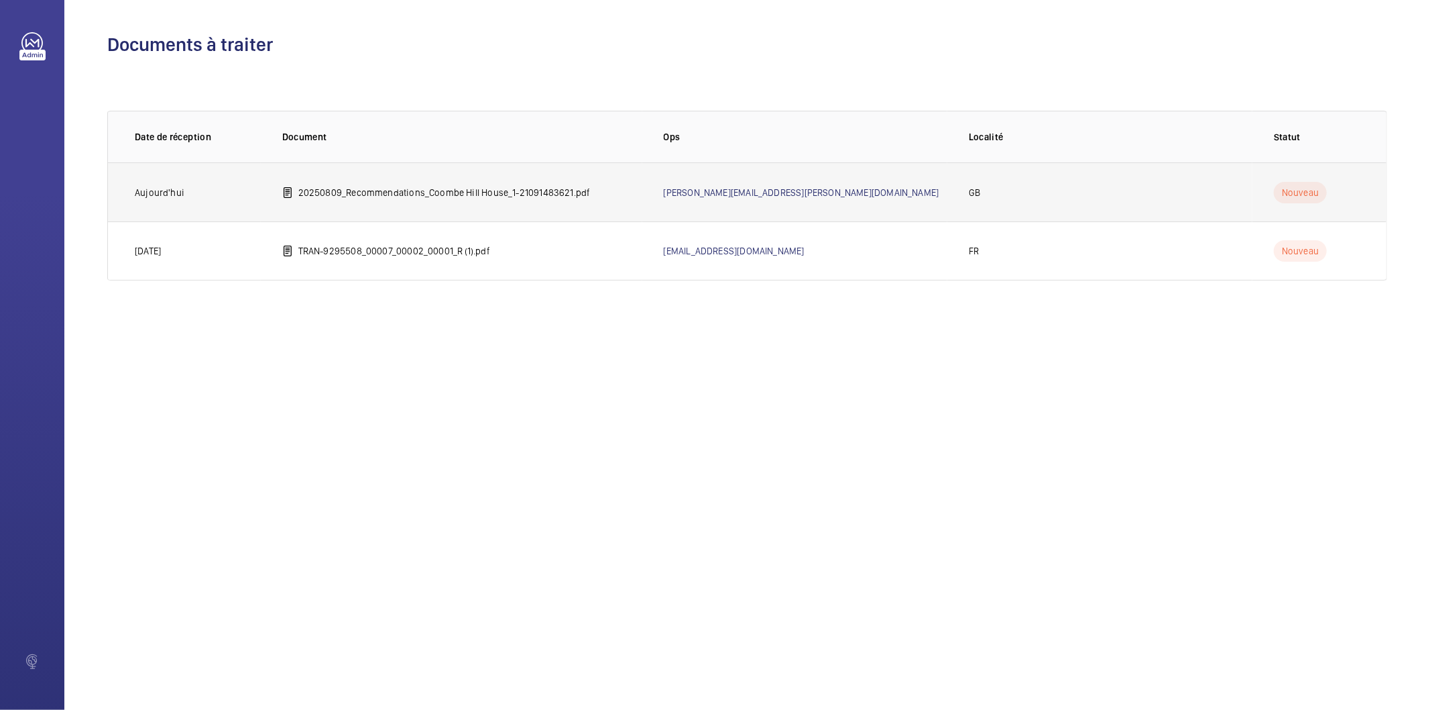
click at [484, 201] on td "20250809_Recommendations_Coombe Hill House_1-21091483621.pdf" at bounding box center [452, 191] width 382 height 59
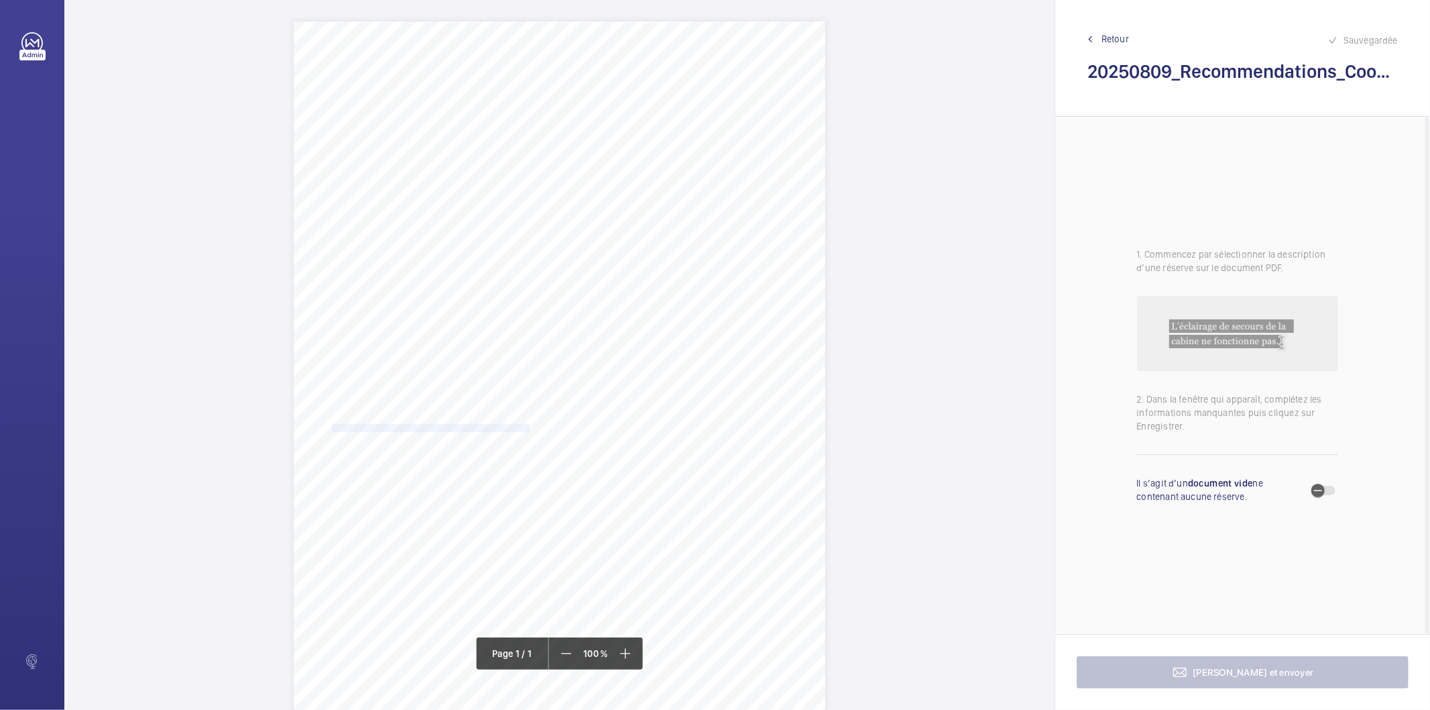
drag, startPoint x: 331, startPoint y: 429, endPoint x: 526, endPoint y: 424, distance: 195.9
click at [526, 425] on span "1. The empty counterweight guide oil pots should be replenished. 2. The inopera…" at bounding box center [554, 428] width 457 height 7
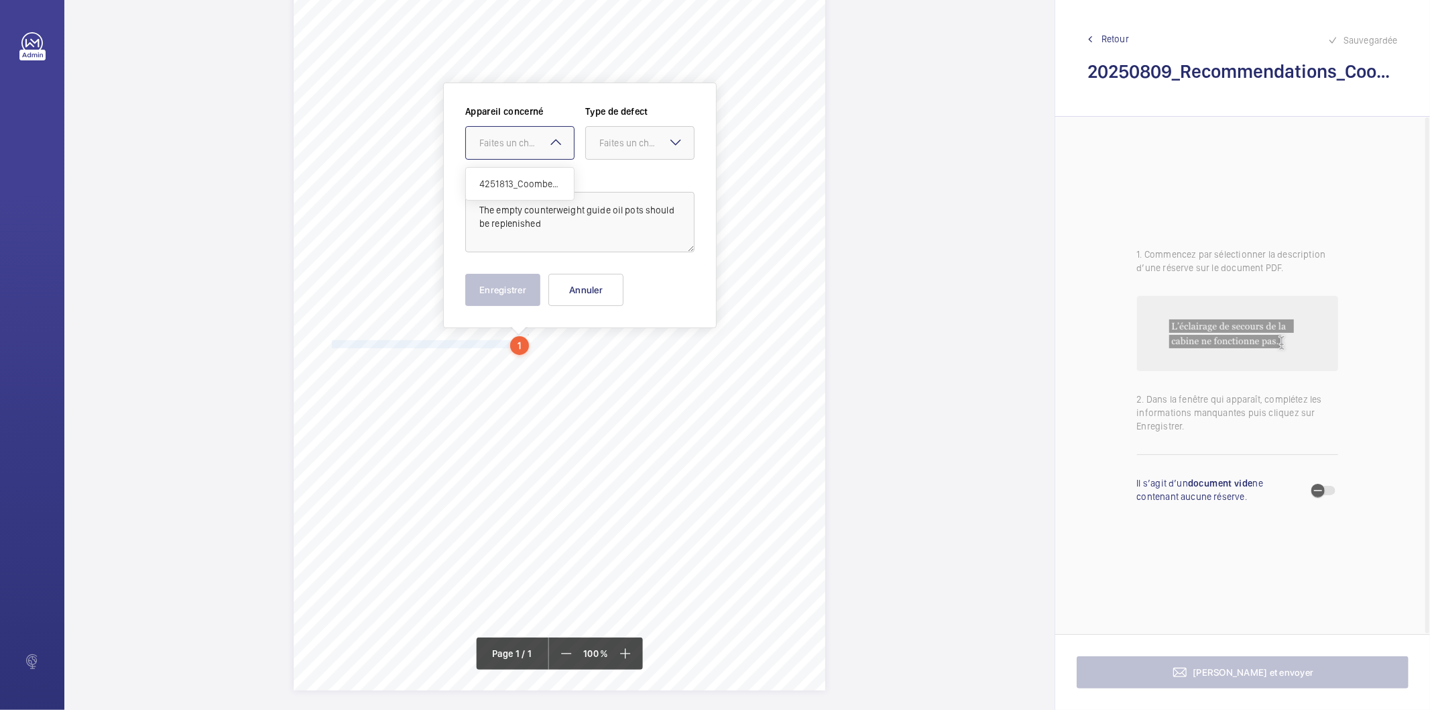
click at [512, 152] on div at bounding box center [520, 143] width 108 height 32
click at [506, 191] on div "4251813_Coombe Hill House_1-21091483621_1-9P88GRR 100797181CPO" at bounding box center [520, 184] width 108 height 32
click at [611, 148] on div "Faites un choix" at bounding box center [647, 142] width 95 height 13
click at [613, 182] on span "Standard" at bounding box center [640, 183] width 81 height 13
click at [527, 290] on button "Enregistrer" at bounding box center [502, 290] width 75 height 32
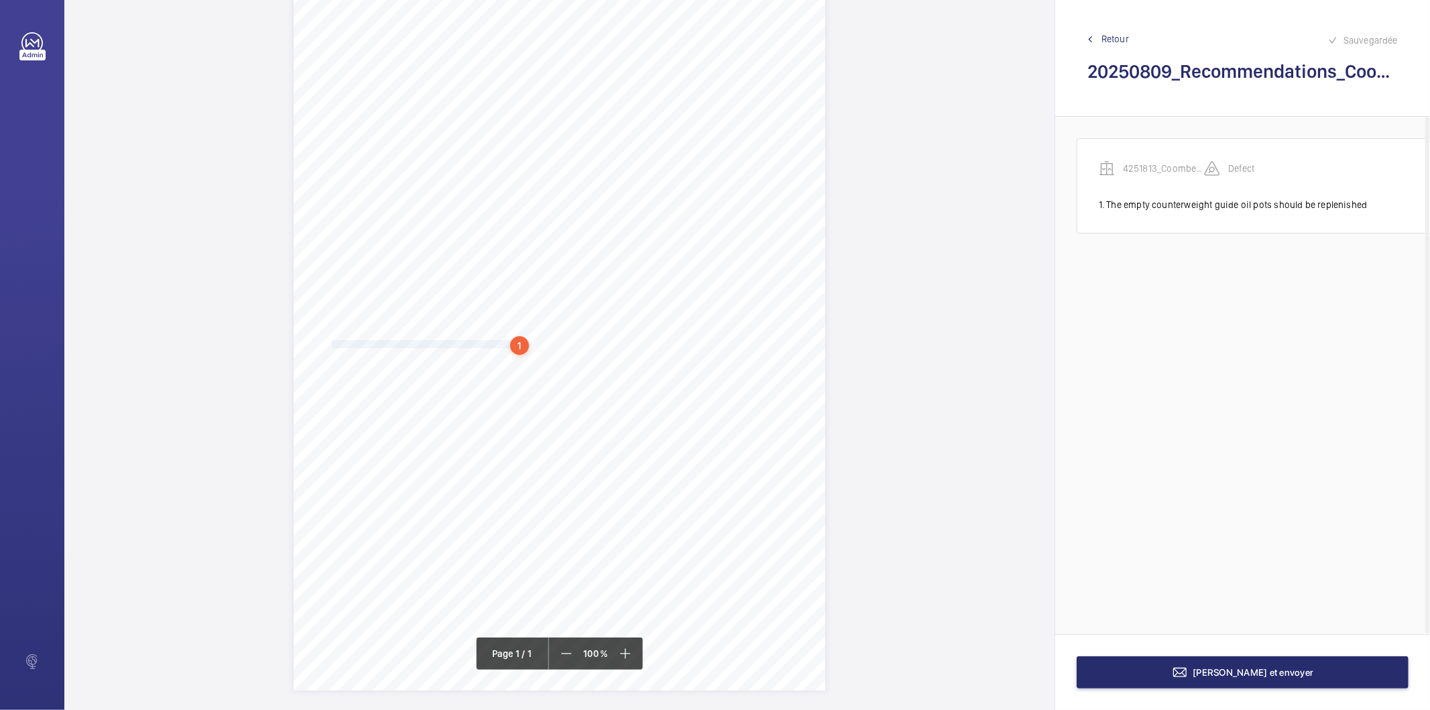
scroll to position [0, 9]
drag, startPoint x: 539, startPoint y: 344, endPoint x: 777, endPoint y: 344, distance: 237.4
click at [777, 344] on span "1. The empty counterweight guide oil pots should be replenished. 2. The inopera…" at bounding box center [554, 344] width 457 height 7
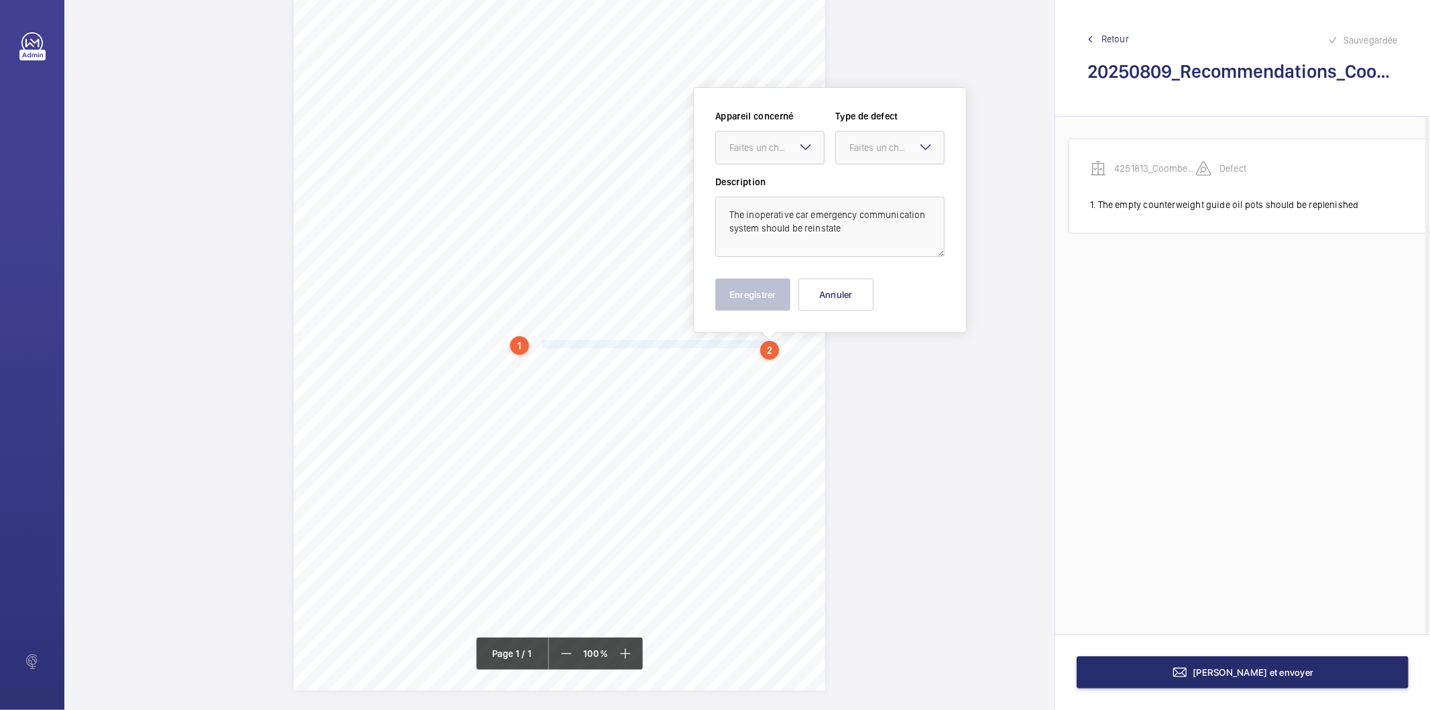
scroll to position [89, 0]
click at [773, 133] on div at bounding box center [770, 142] width 108 height 32
click at [763, 184] on span "4251813_Coombe Hill House_1-21091483621_1-9P88GRR 100797181CPO" at bounding box center [770, 182] width 81 height 13
click at [872, 141] on div "Faites un choix" at bounding box center [897, 141] width 95 height 13
click at [874, 179] on span "Standard" at bounding box center [890, 182] width 81 height 13
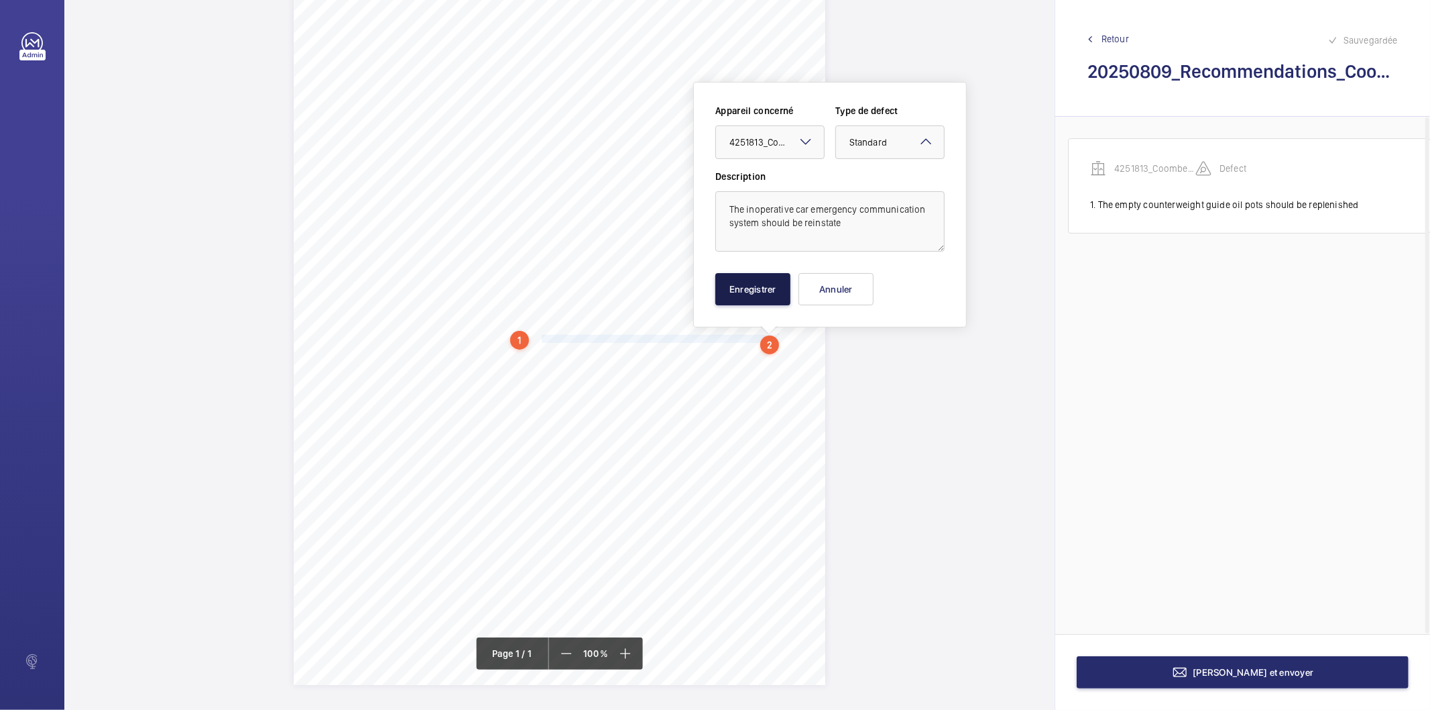
click at [752, 284] on button "Enregistrer" at bounding box center [753, 289] width 75 height 32
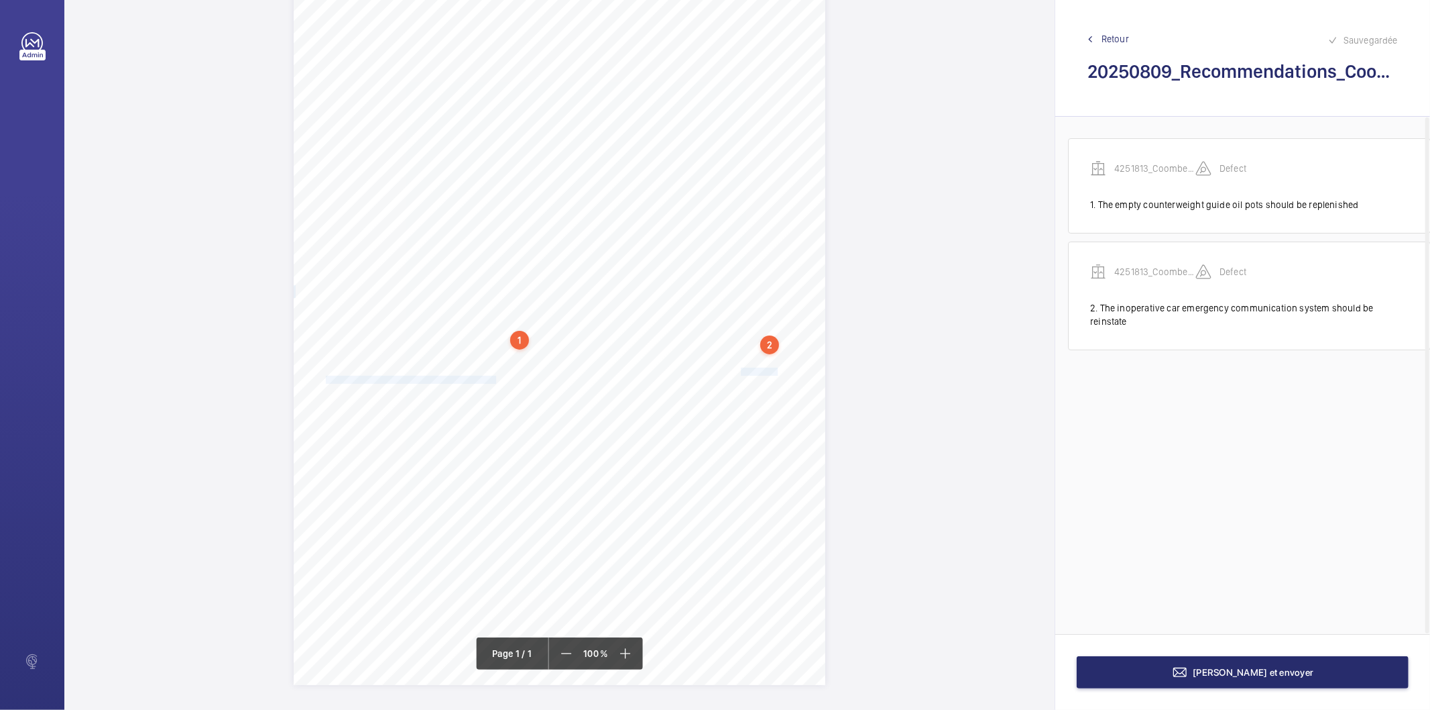
drag, startPoint x: 741, startPoint y: 372, endPoint x: 495, endPoint y: 379, distance: 246.2
click at [495, 379] on div "Report Id 4251813_Coombe Hill House_1-21091483621_1-9P88GRR 100797181CPO REPORT…" at bounding box center [560, 308] width 532 height 752
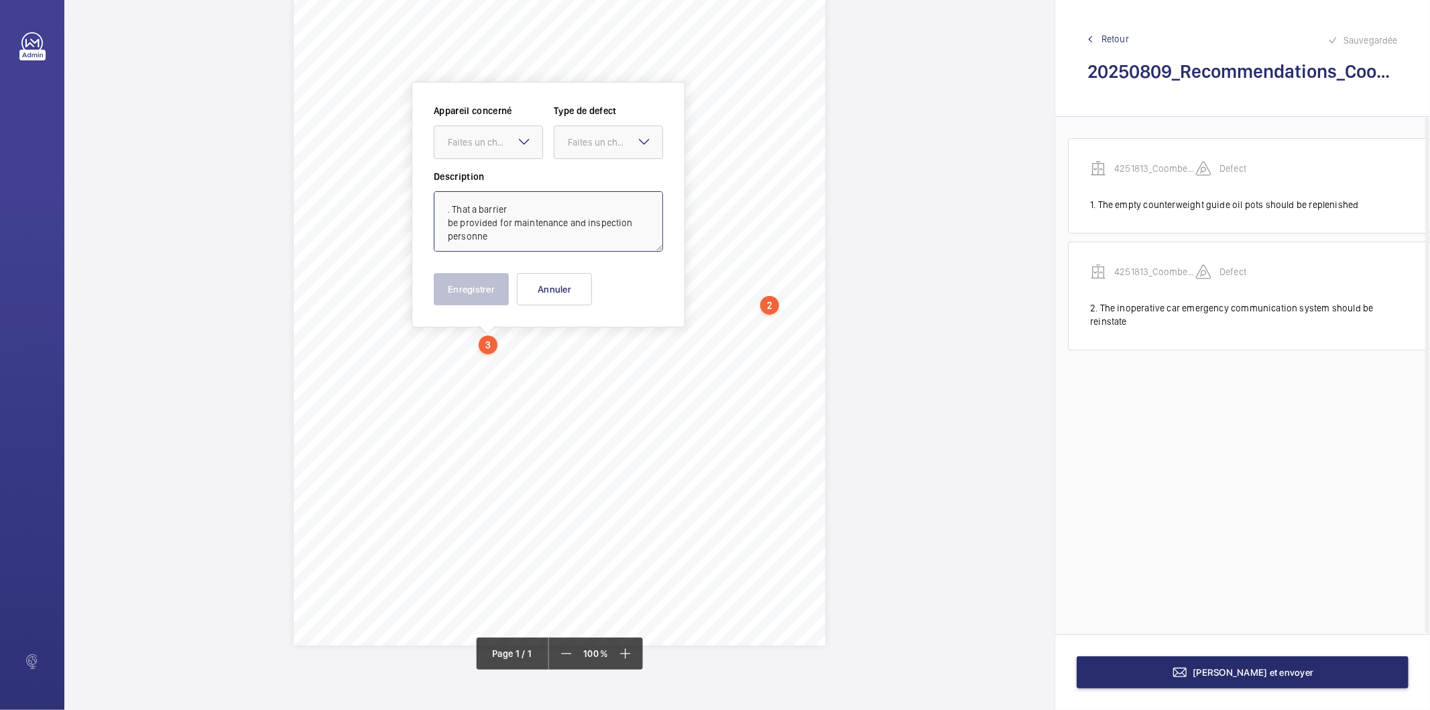
drag, startPoint x: 452, startPoint y: 209, endPoint x: 376, endPoint y: 196, distance: 77.6
click at [376, 196] on div "Report Id 4251813_Coombe Hill House_1-21091483621_1-9P88GRR 100797181CPO REPORT…" at bounding box center [559, 355] width 991 height 710
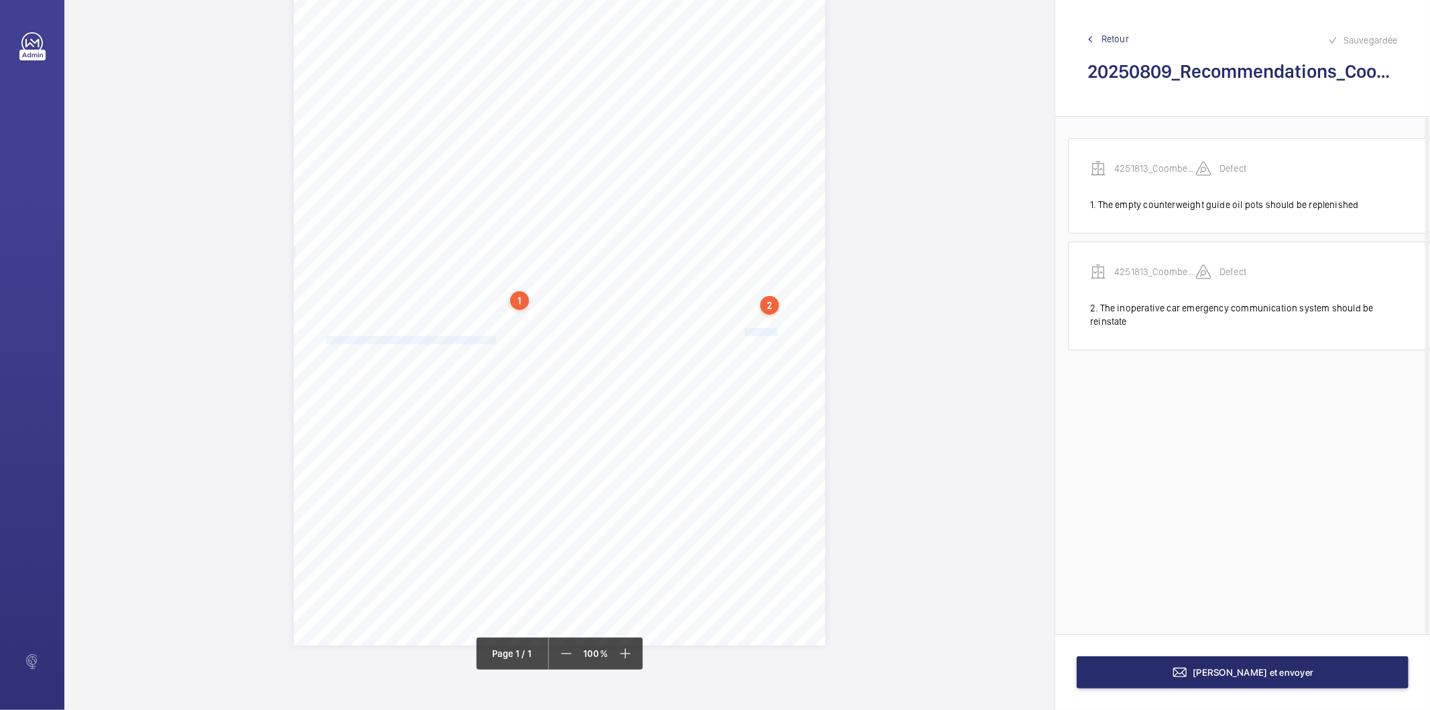
drag, startPoint x: 742, startPoint y: 331, endPoint x: 495, endPoint y: 339, distance: 246.9
click at [495, 339] on div "Report Id 4251813_Coombe Hill House_1-21091483621_1-9P88GRR 100797181CPO REPORT…" at bounding box center [560, 269] width 532 height 752
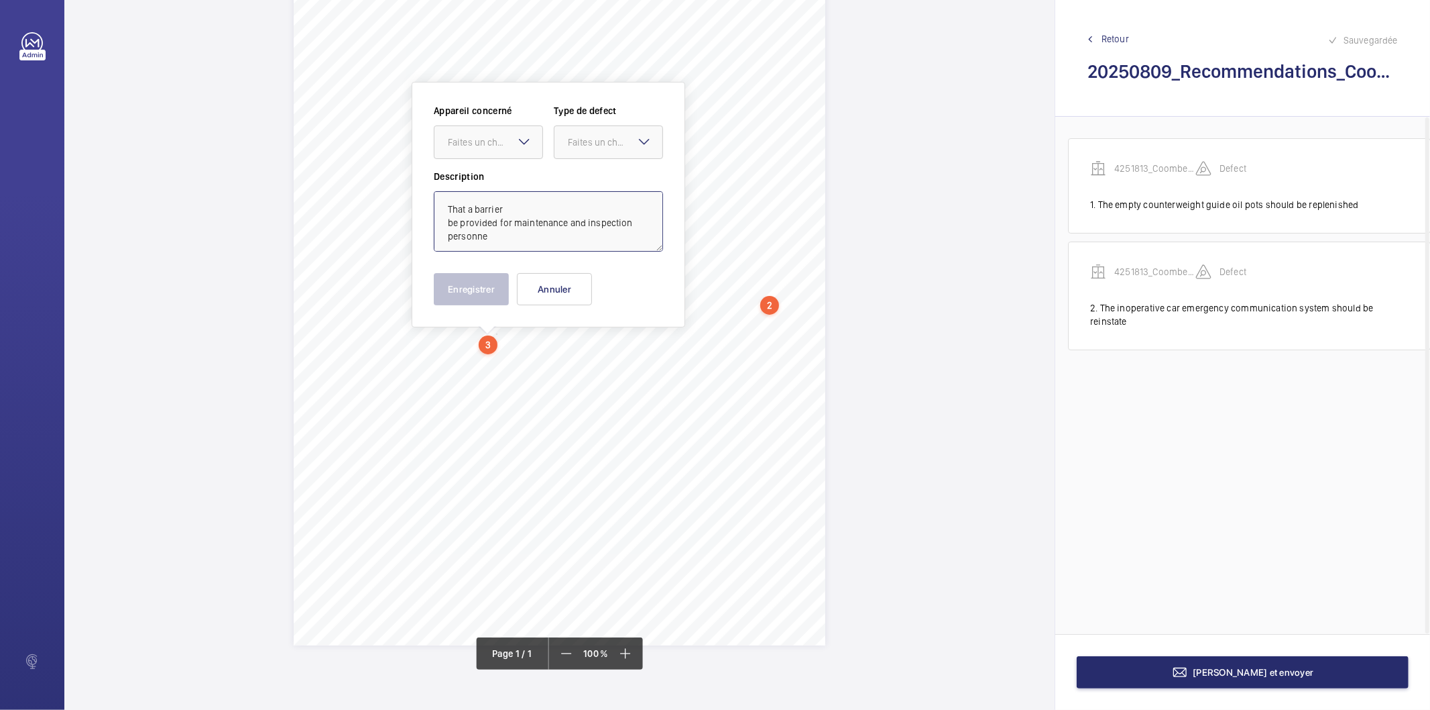
click at [499, 233] on textarea "That a barrier be provided for maintenance and inspection personne" at bounding box center [548, 221] width 229 height 60
click at [478, 132] on div at bounding box center [489, 142] width 108 height 32
click at [467, 180] on span "4251813_Coombe Hill House_1-21091483621_1-9P88GRR 100797181CPO" at bounding box center [488, 182] width 81 height 13
click at [609, 116] on label "Type de defect" at bounding box center [608, 110] width 109 height 13
click at [602, 142] on div "Faites un choix" at bounding box center [615, 141] width 95 height 13
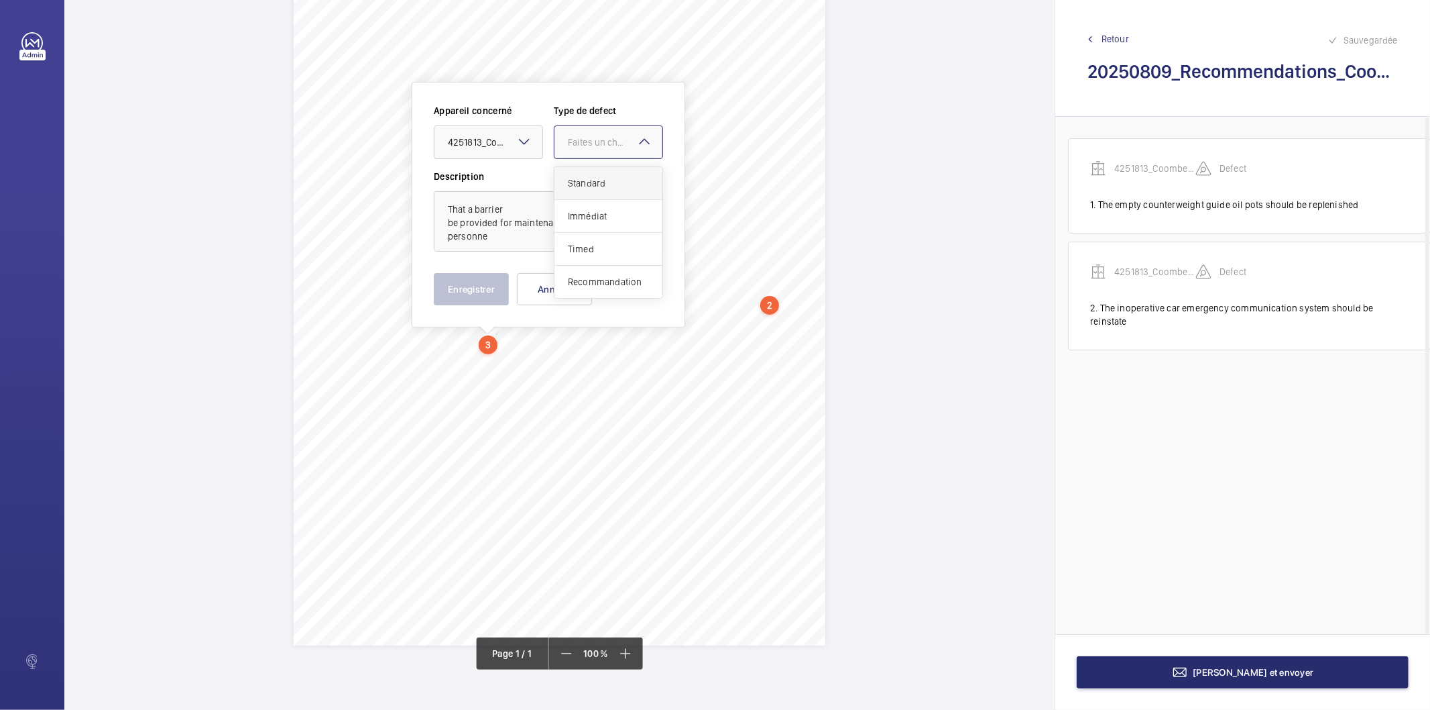
click at [599, 178] on span "Standard" at bounding box center [608, 182] width 81 height 13
click at [479, 285] on button "Enregistrer" at bounding box center [471, 289] width 75 height 32
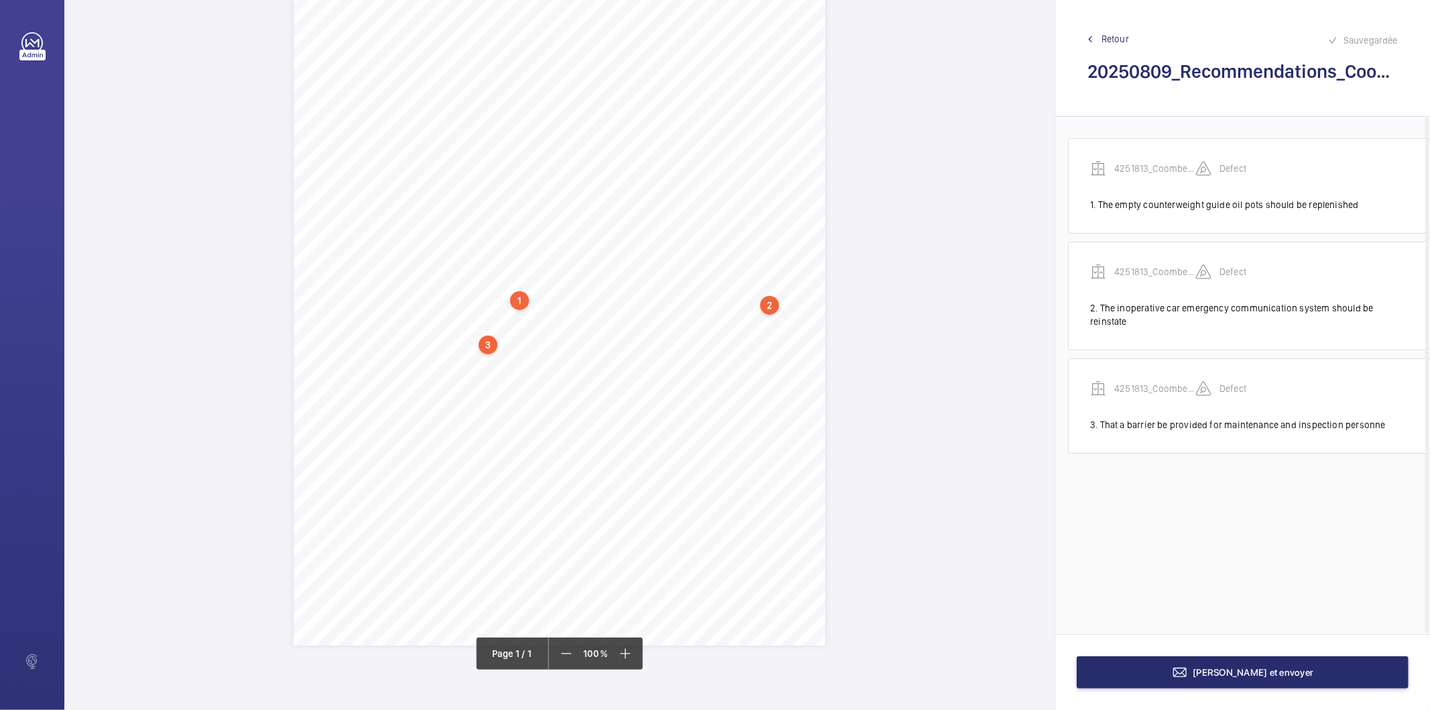
click at [490, 339] on div "3" at bounding box center [488, 344] width 19 height 19
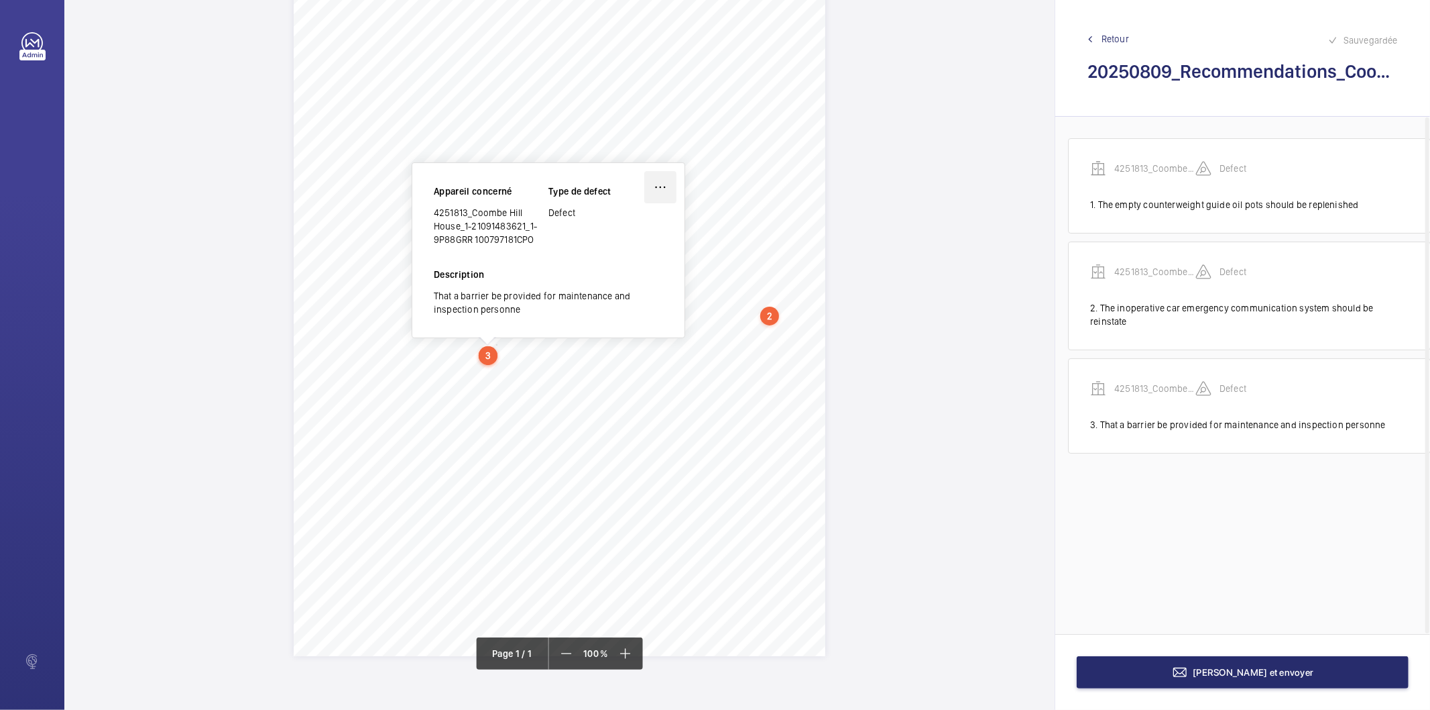
click at [661, 186] on wm-front-icon-button at bounding box center [660, 187] width 32 height 32
click at [639, 228] on div "Modifier" at bounding box center [623, 227] width 106 height 24
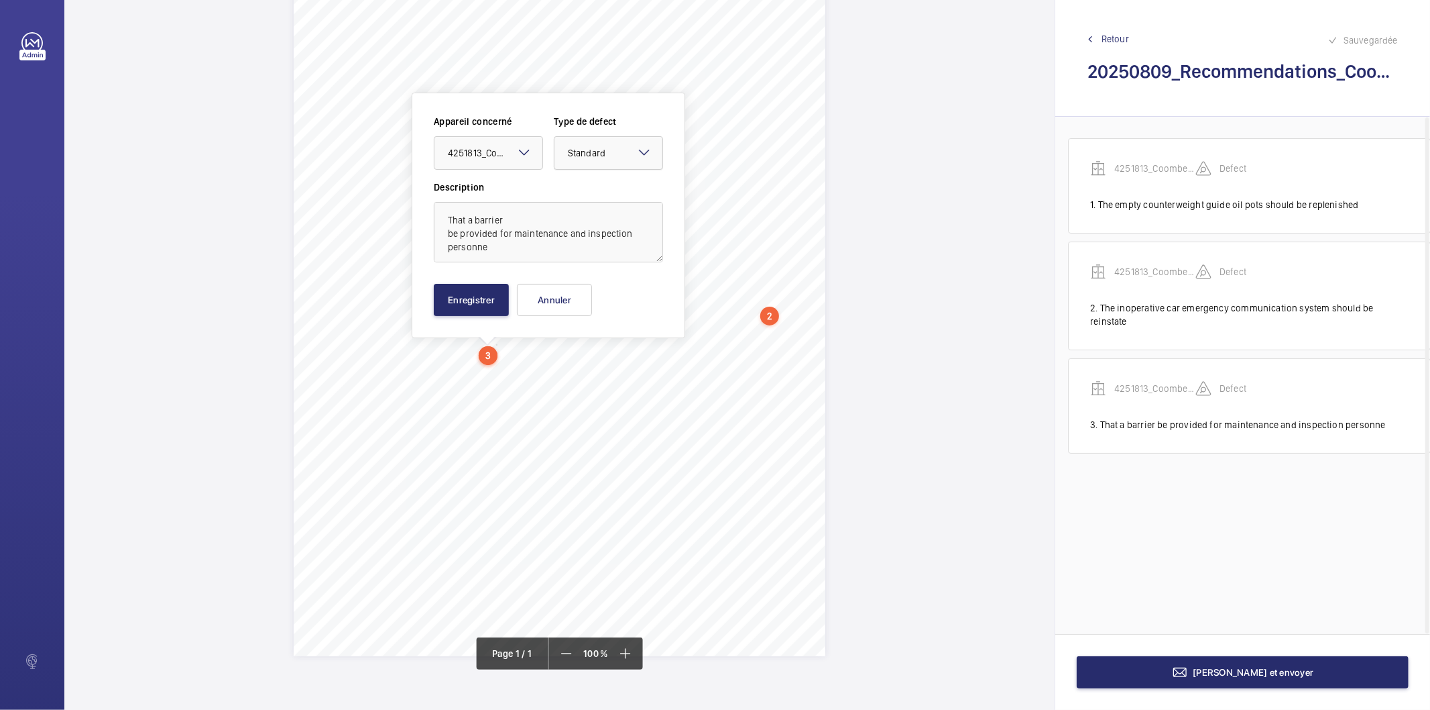
click at [638, 155] on mat-icon at bounding box center [644, 152] width 16 height 16
click at [587, 288] on span "Recommandation" at bounding box center [608, 292] width 81 height 13
click at [499, 302] on button "Enregistrer" at bounding box center [471, 300] width 75 height 32
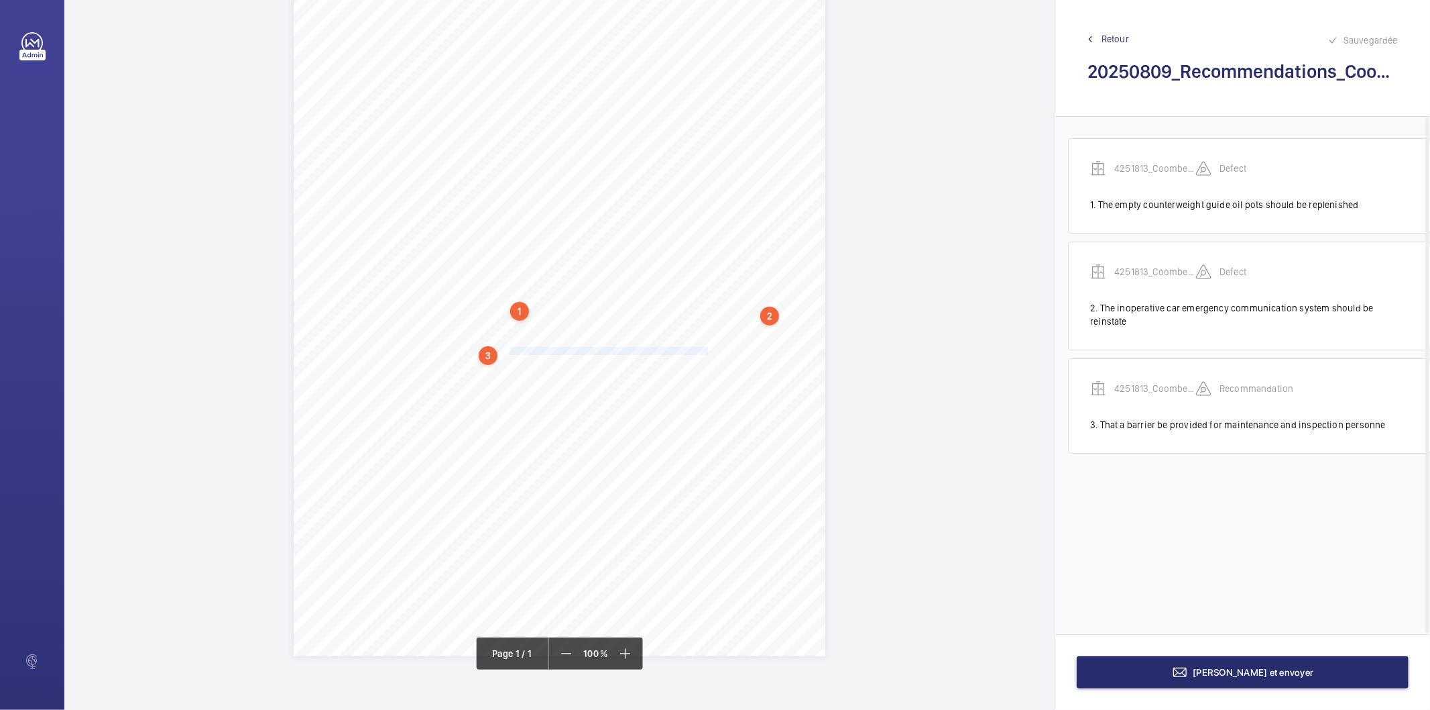
drag, startPoint x: 507, startPoint y: 351, endPoint x: 705, endPoint y: 350, distance: 197.8
click at [705, 350] on span "be provided for maintenance and inspection personnel. 2. That a shaft screen be…" at bounding box center [550, 350] width 448 height 7
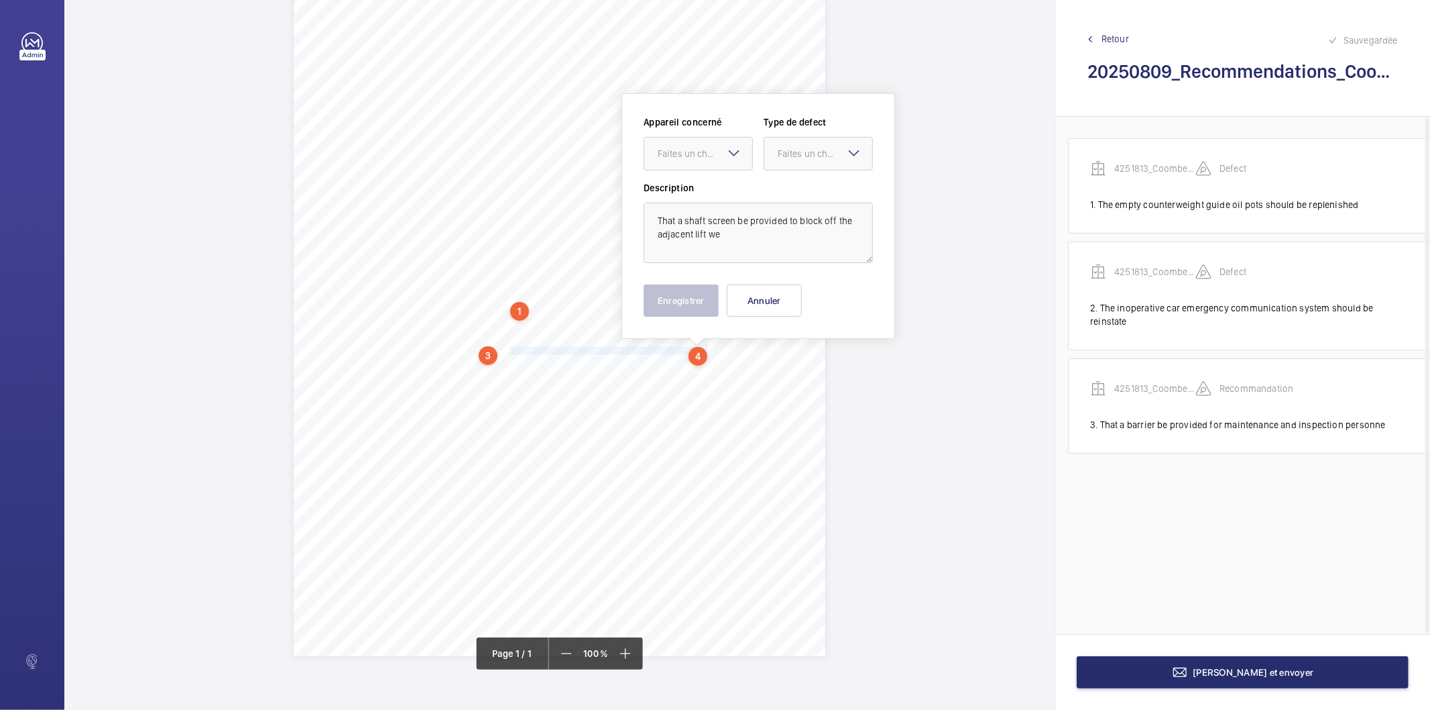
scroll to position [129, 0]
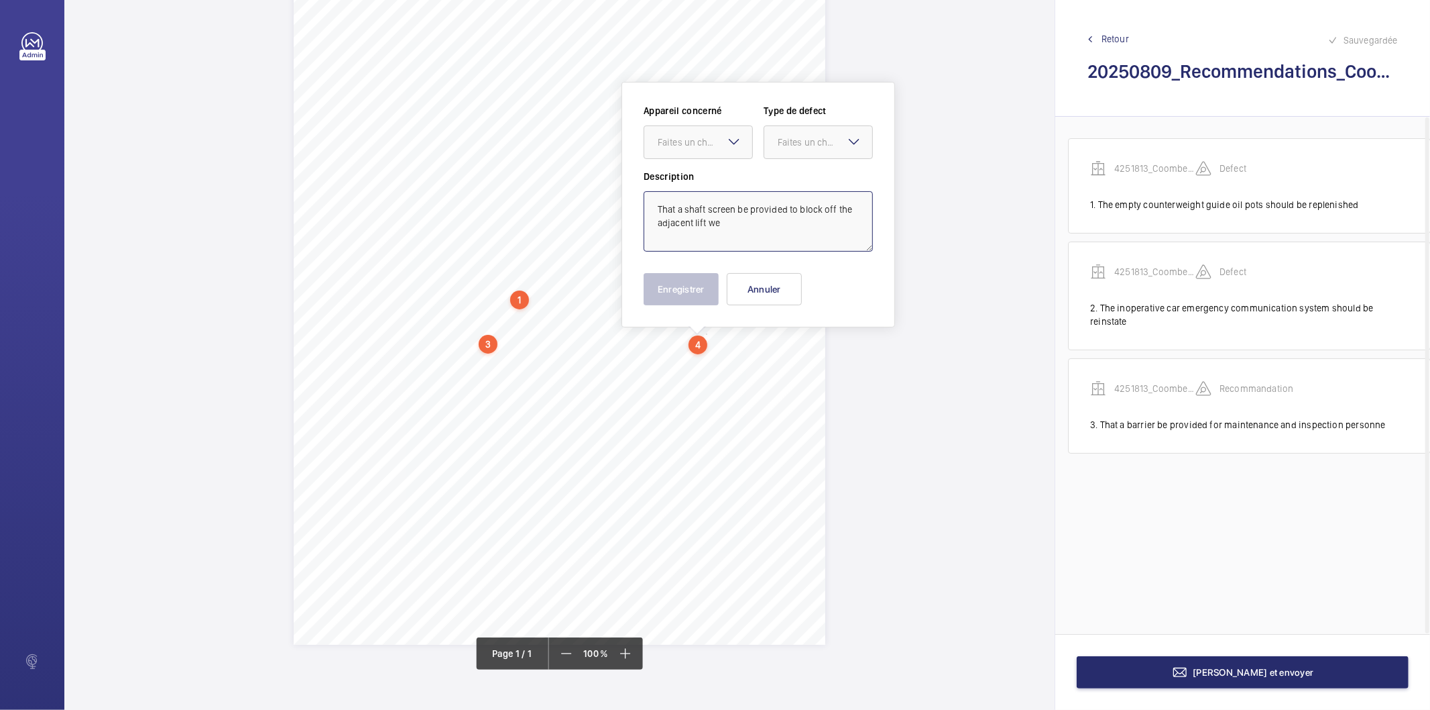
click at [754, 229] on textarea "That a shaft screen be provided to block off the adjacent lift we" at bounding box center [758, 221] width 229 height 60
click at [705, 139] on div "Faites un choix" at bounding box center [705, 141] width 95 height 13
click at [706, 181] on span "4251813_Coombe Hill House_1-21091483621_1-9P88GRR 100797181CPO" at bounding box center [698, 182] width 81 height 13
click at [799, 143] on div "Faites un choix" at bounding box center [825, 141] width 95 height 13
drag, startPoint x: 800, startPoint y: 282, endPoint x: 768, endPoint y: 285, distance: 32.3
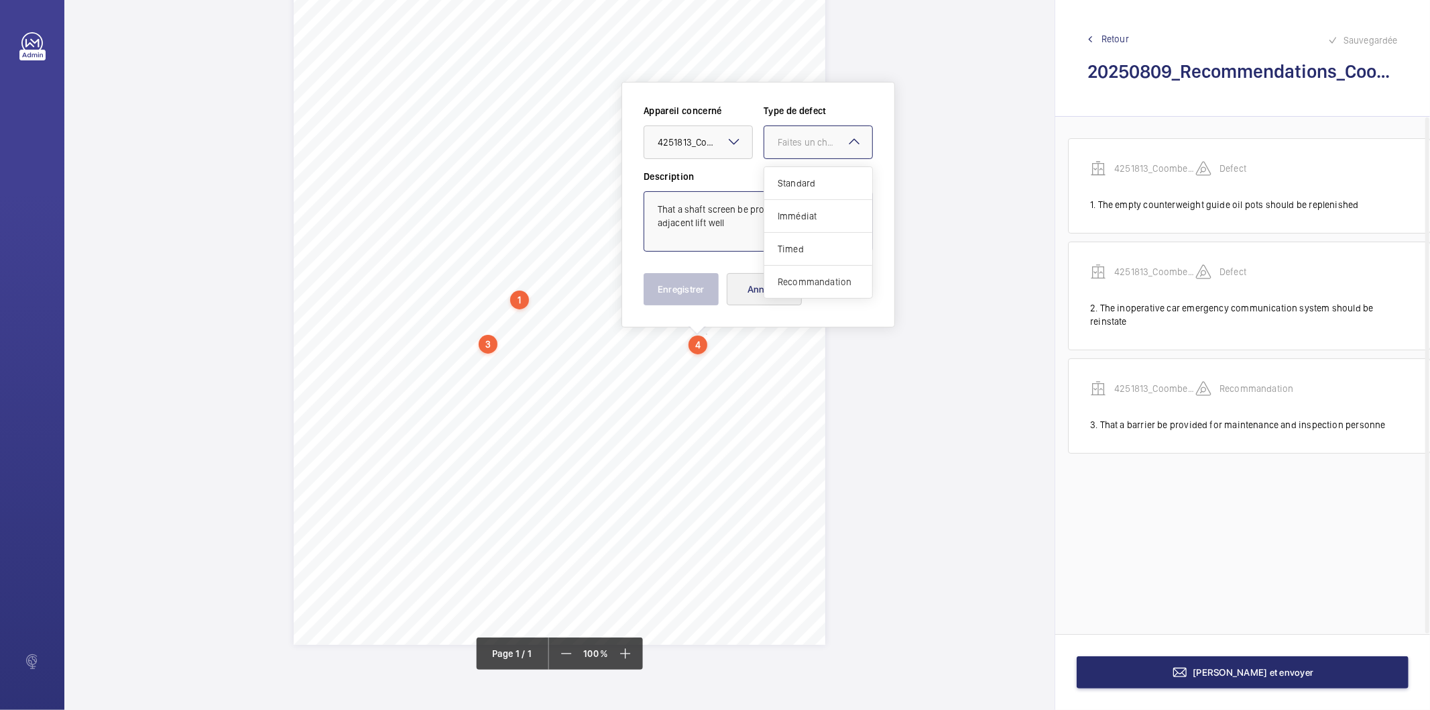
click at [791, 282] on span "Recommandation" at bounding box center [818, 281] width 81 height 13
type textarea "That a shaft screen be provided to block off the adjacent lift well"
click at [693, 293] on button "Enregistrer" at bounding box center [681, 289] width 75 height 32
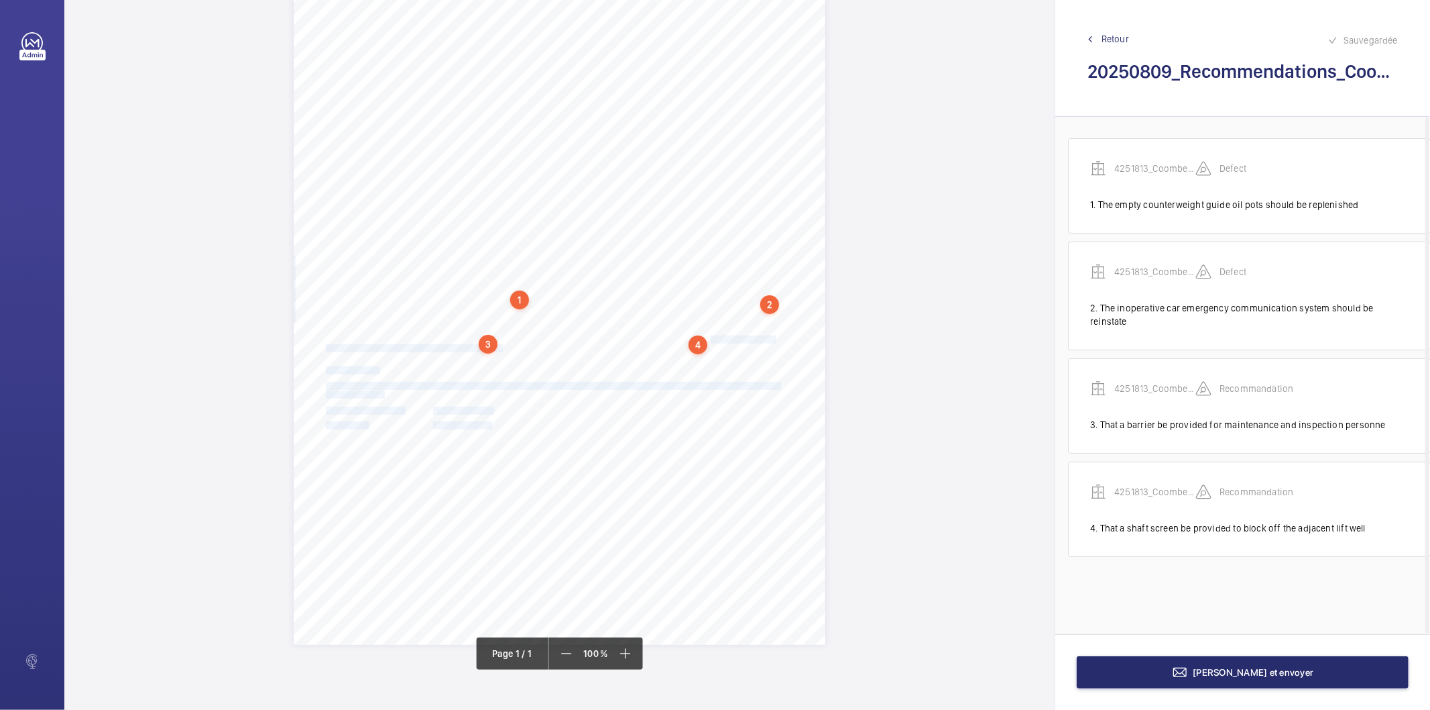
drag, startPoint x: 709, startPoint y: 338, endPoint x: 512, endPoint y: 345, distance: 197.3
click at [512, 345] on div "Report Id 4251813_Coombe Hill House_1-21091483621_1-9P88GRR 100797181CPO REPORT…" at bounding box center [560, 268] width 532 height 752
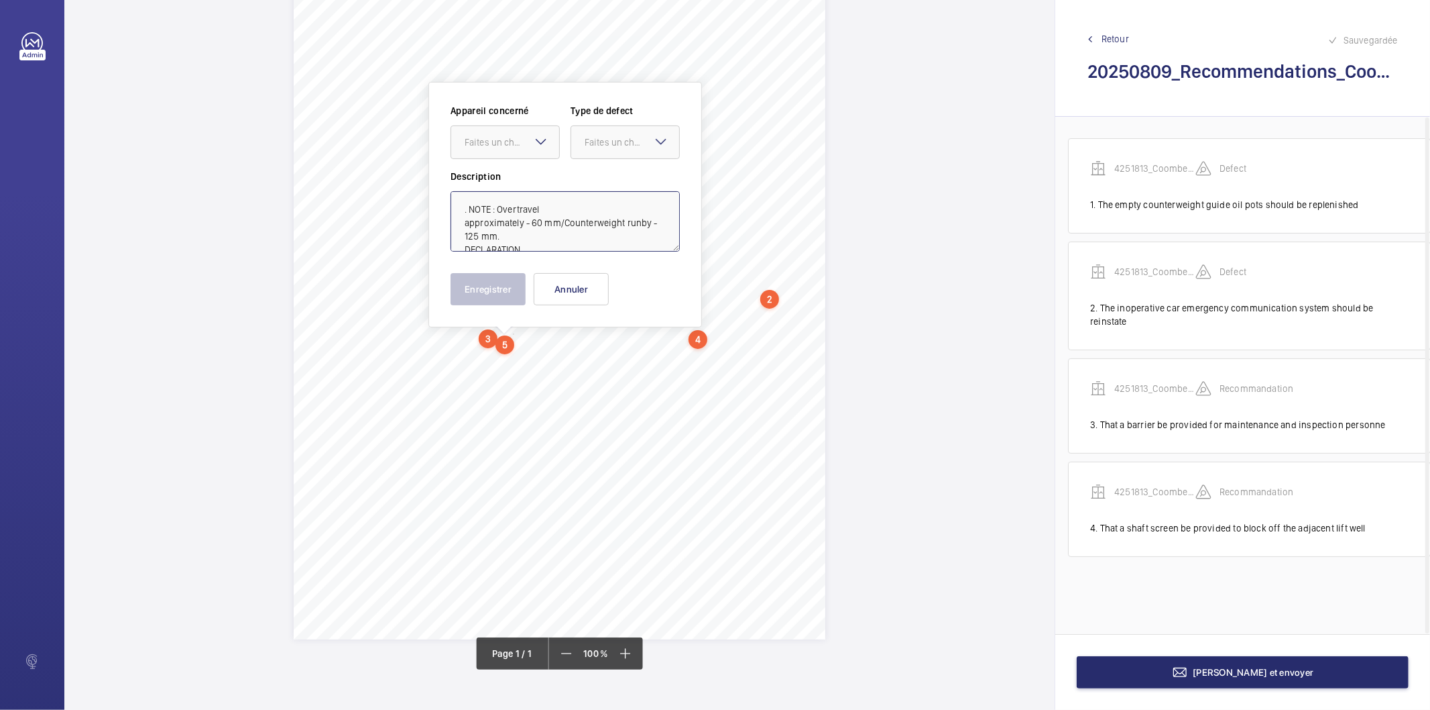
scroll to position [123, 0]
drag, startPoint x: 515, startPoint y: 241, endPoint x: 534, endPoint y: 384, distance: 144.1
click at [534, 384] on div "Report Id 4251813_Coombe Hill House_1-21091483621_1-9P88GRR 100797181CPO REPORT…" at bounding box center [559, 355] width 991 height 710
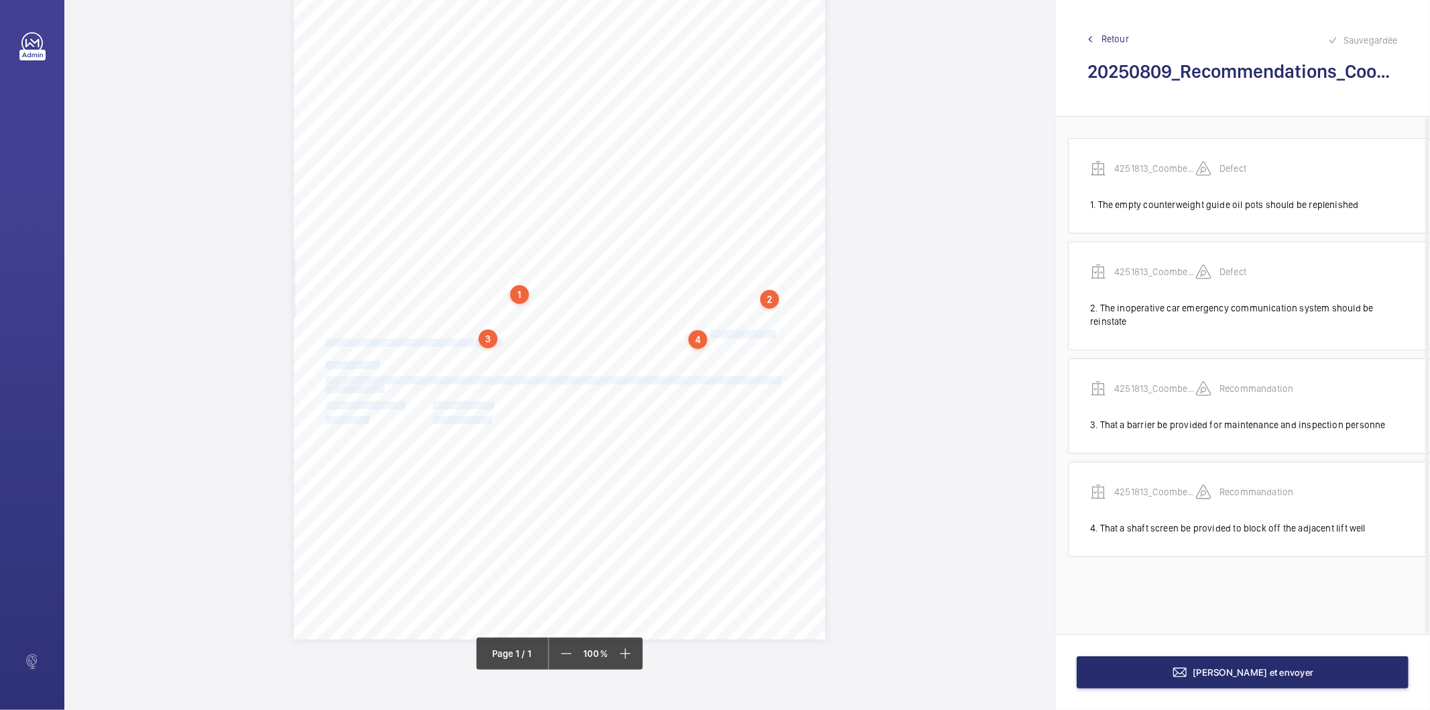
drag, startPoint x: 709, startPoint y: 337, endPoint x: 645, endPoint y: 347, distance: 64.5
click at [645, 347] on div "Report Id 4251813_Coombe Hill House_1-21091483621_1-9P88GRR 100797181CPO REPORT…" at bounding box center [560, 263] width 532 height 752
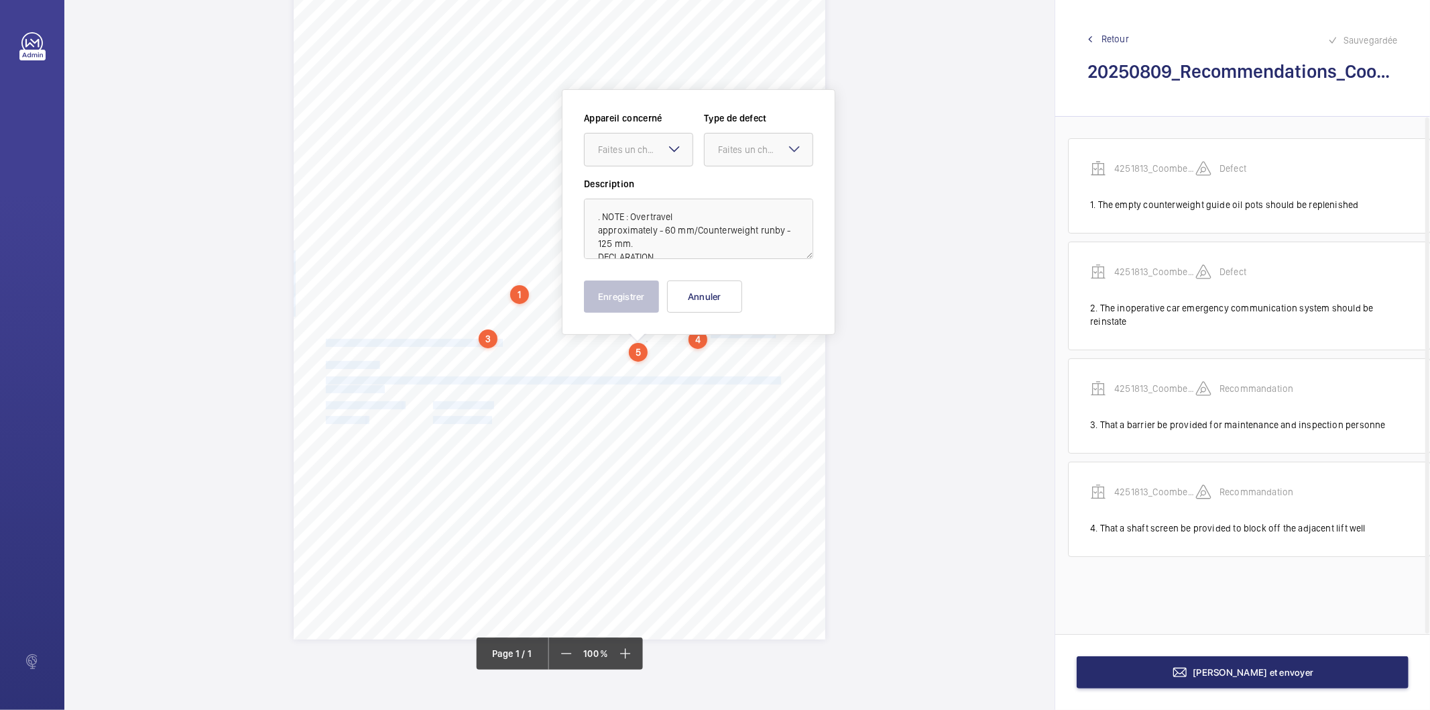
scroll to position [142, 0]
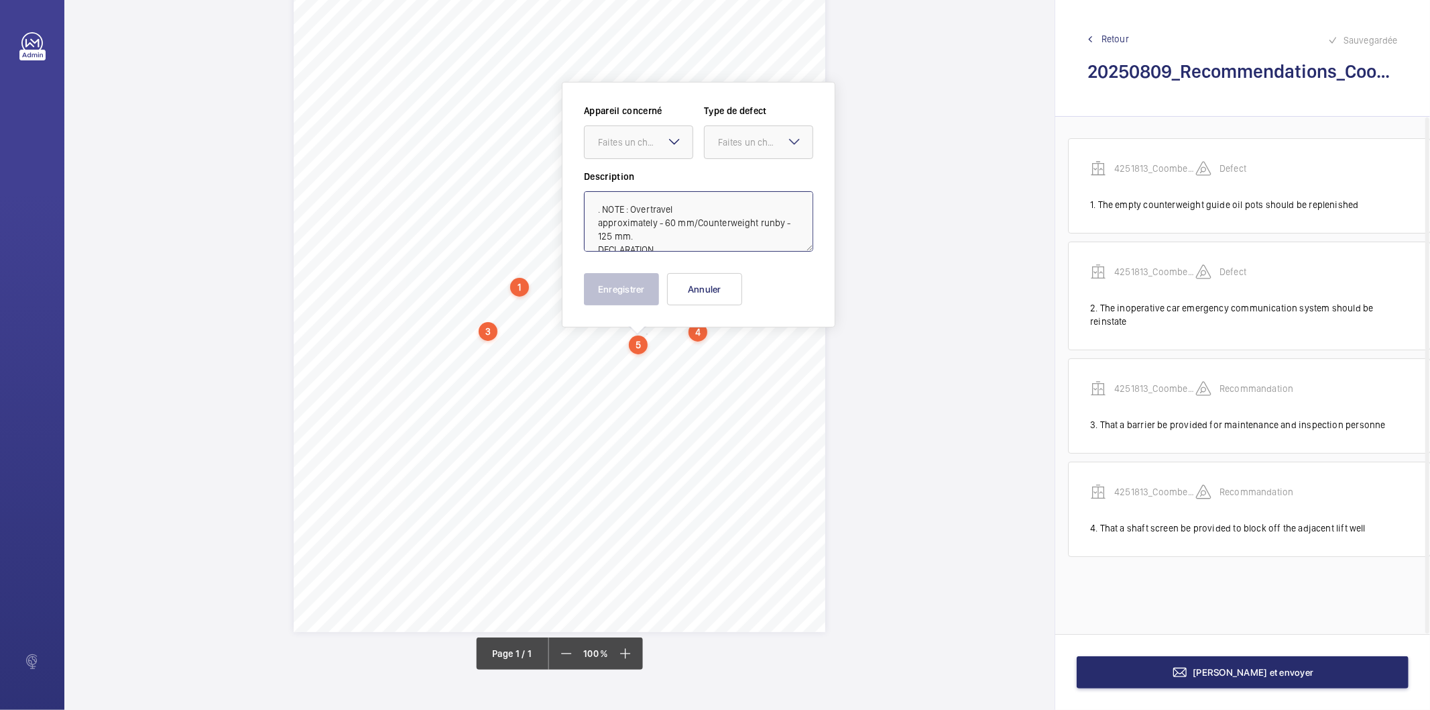
click at [651, 224] on textarea ". NOTE : Overtravel approximately - 60 mm/Counterweight runby - 125 mm. DECLARA…" at bounding box center [698, 221] width 229 height 60
drag, startPoint x: 604, startPoint y: 203, endPoint x: 587, endPoint y: 206, distance: 17.0
click at [587, 206] on textarea ". NOTE : Overtravel approximately - 60 mm/Counterweight runby - 125 mm. DECLARA…" at bounding box center [698, 221] width 229 height 60
click at [655, 296] on div "Appareil concerné Faites un choix Type de defect Faites un choix Description NO…" at bounding box center [698, 204] width 229 height 201
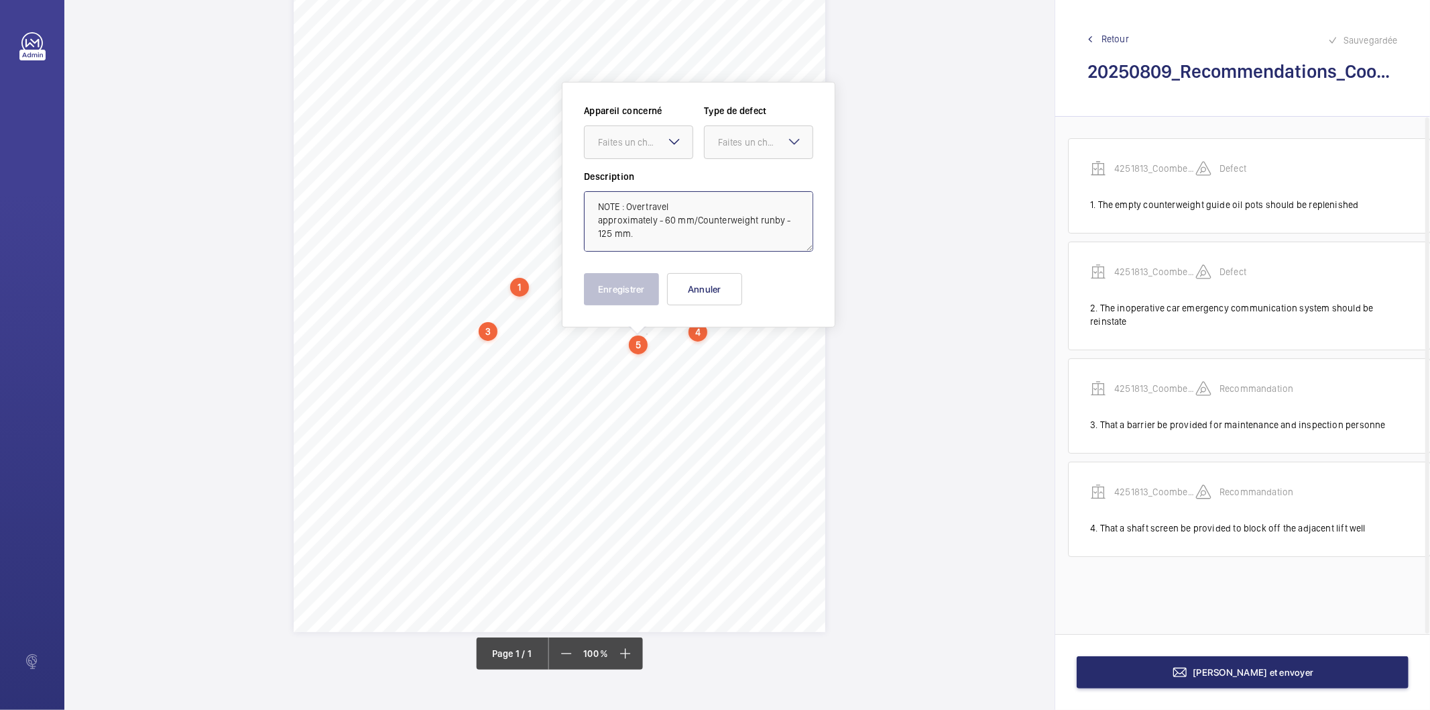
drag, startPoint x: 655, startPoint y: 152, endPoint x: 648, endPoint y: 165, distance: 14.4
click at [654, 152] on div at bounding box center [639, 142] width 108 height 32
click at [638, 188] on span "4251813_Coombe Hill House_1-21091483621_1-9P88GRR 100797181CPO" at bounding box center [638, 182] width 81 height 13
drag, startPoint x: 722, startPoint y: 146, endPoint x: 725, endPoint y: 159, distance: 13.2
click at [722, 149] on div "Faites un choix" at bounding box center [759, 141] width 108 height 13
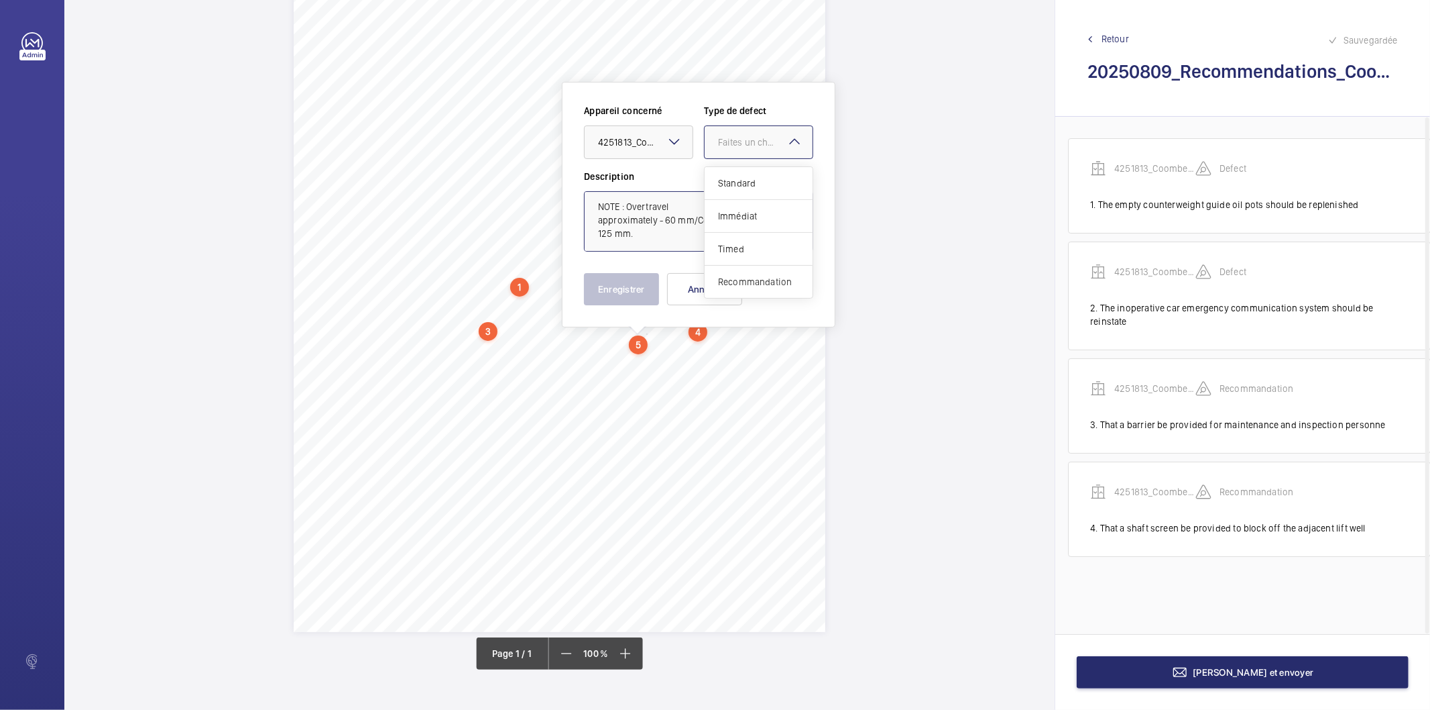
drag, startPoint x: 740, startPoint y: 278, endPoint x: 645, endPoint y: 290, distance: 96.0
click at [736, 280] on span "Recommandation" at bounding box center [758, 281] width 81 height 13
type textarea "NOTE : Overtravel approximately - 60 mm/Counterweight runby - 125 mm."
click at [645, 290] on button "Enregistrer" at bounding box center [621, 289] width 75 height 32
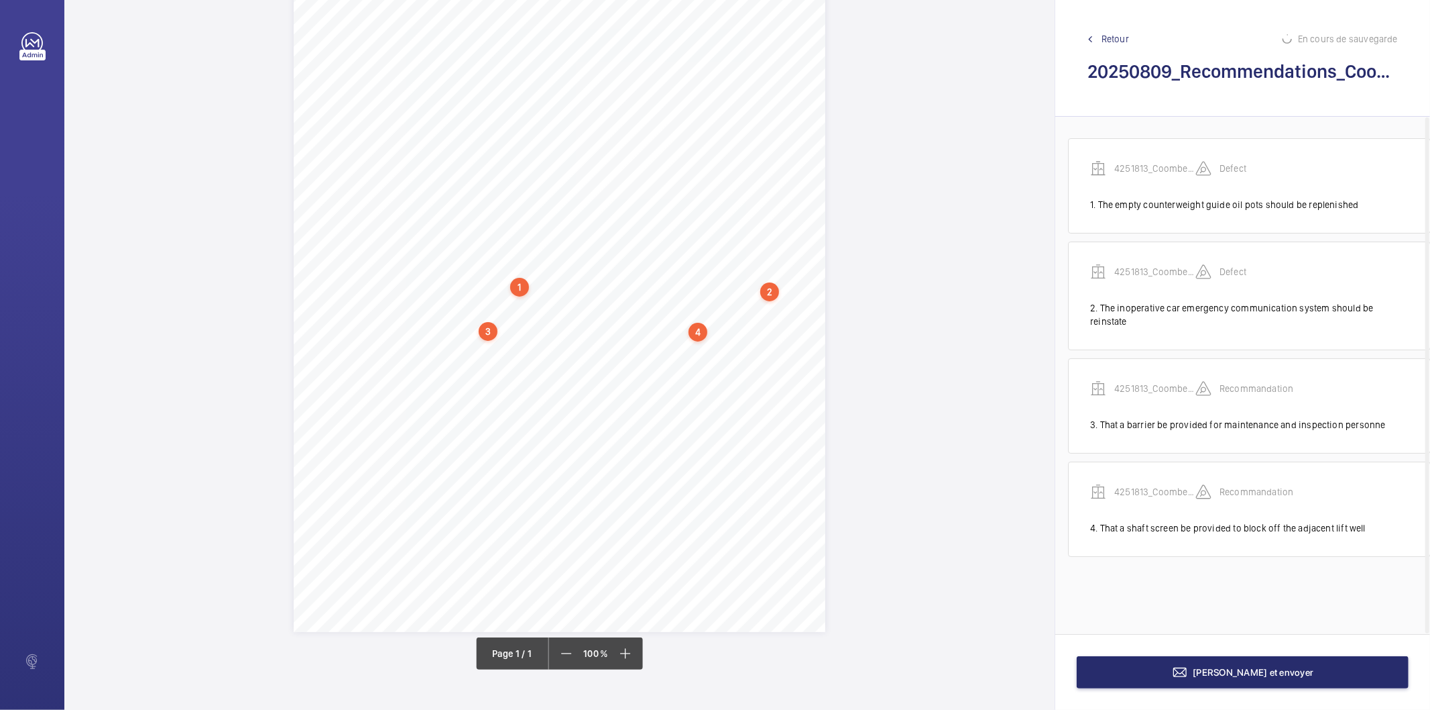
scroll to position [34, 9]
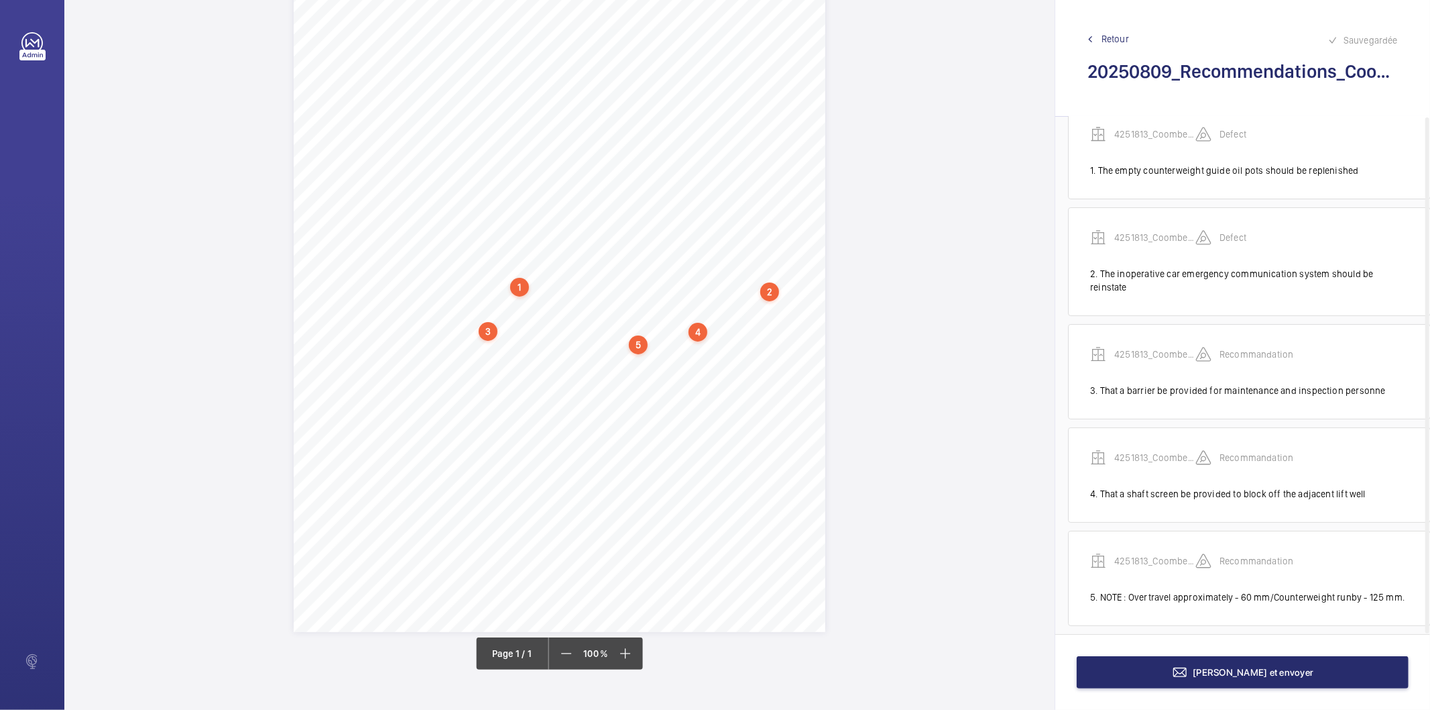
click at [639, 345] on div "5" at bounding box center [638, 344] width 19 height 19
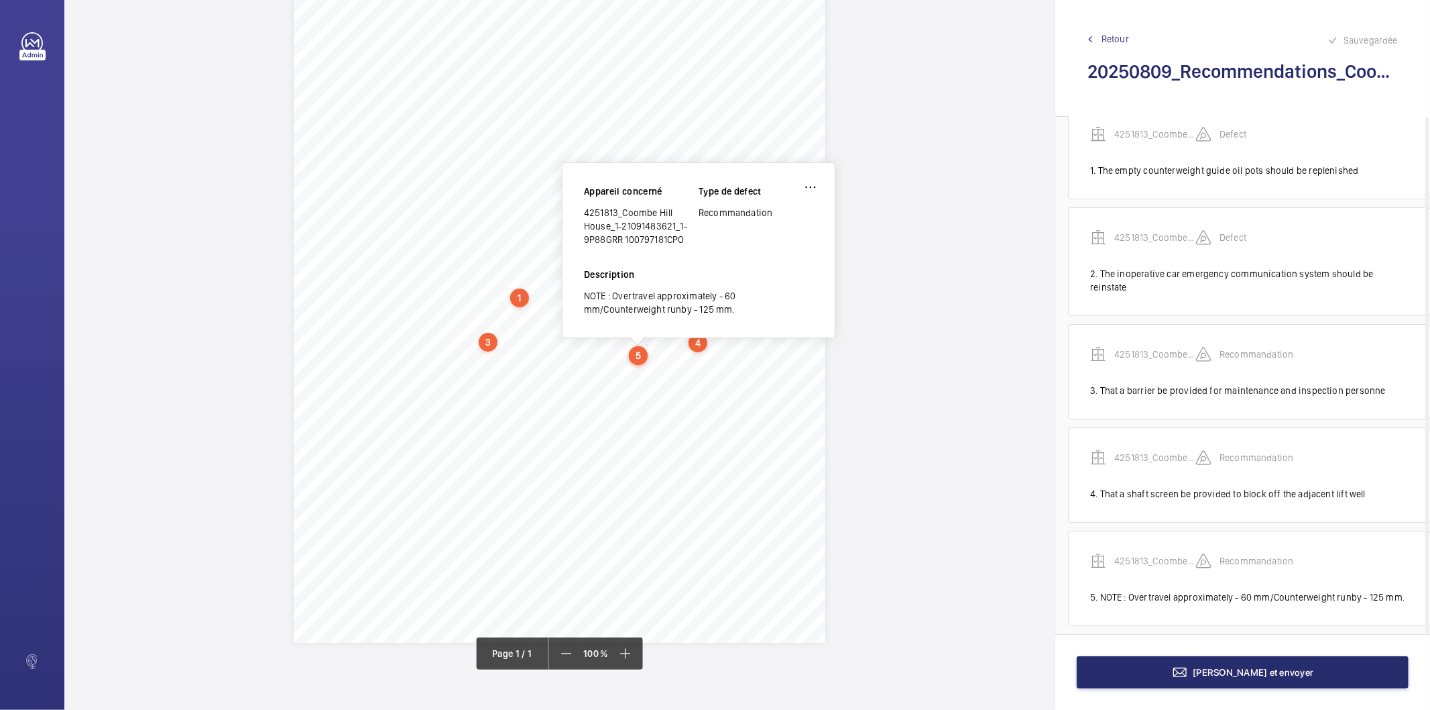
click at [671, 229] on div "4251813_Coombe Hill House_1-21091483621_1-9P88GRR 100797181CPO" at bounding box center [641, 226] width 115 height 40
copy div "4251813_Coombe Hill House_1-21091483621_1-9P88GRR 100797181CPO"
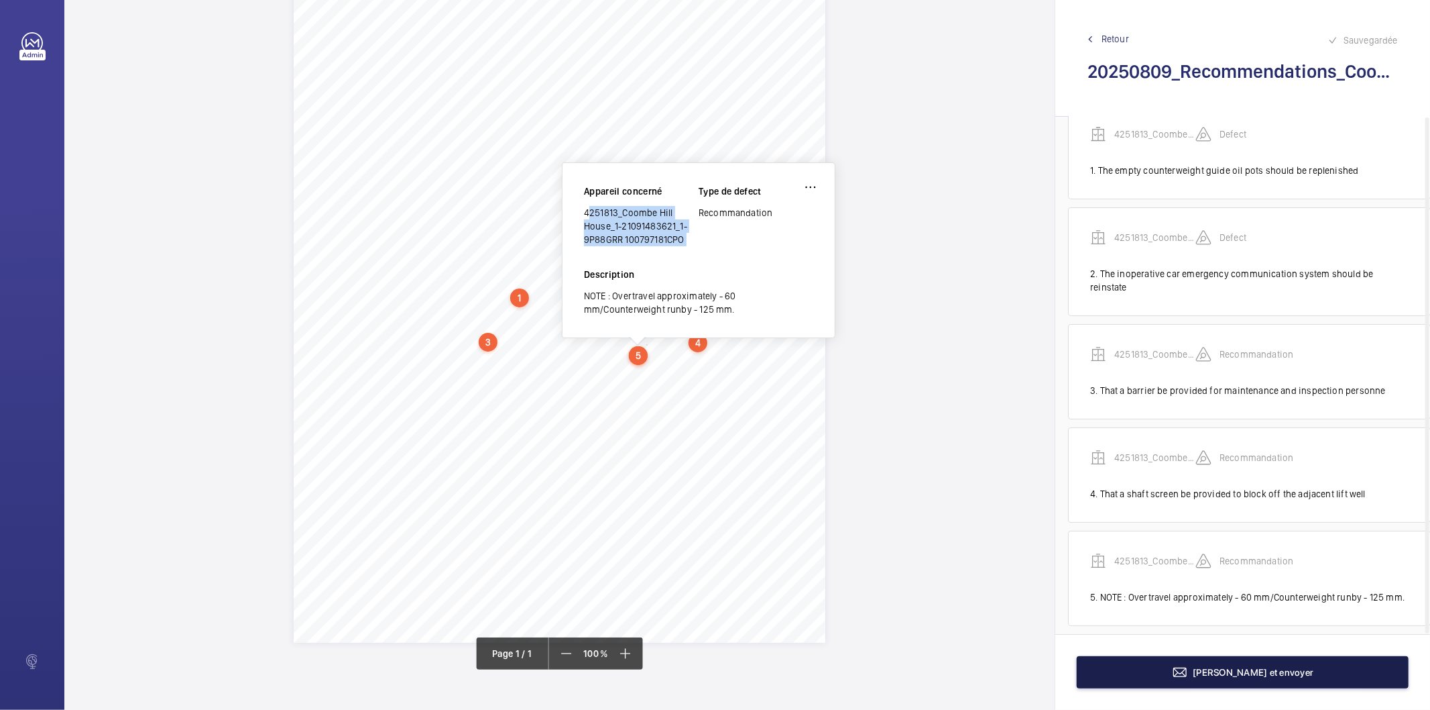
click at [1157, 669] on button "[PERSON_NAME] et envoyer" at bounding box center [1243, 672] width 332 height 32
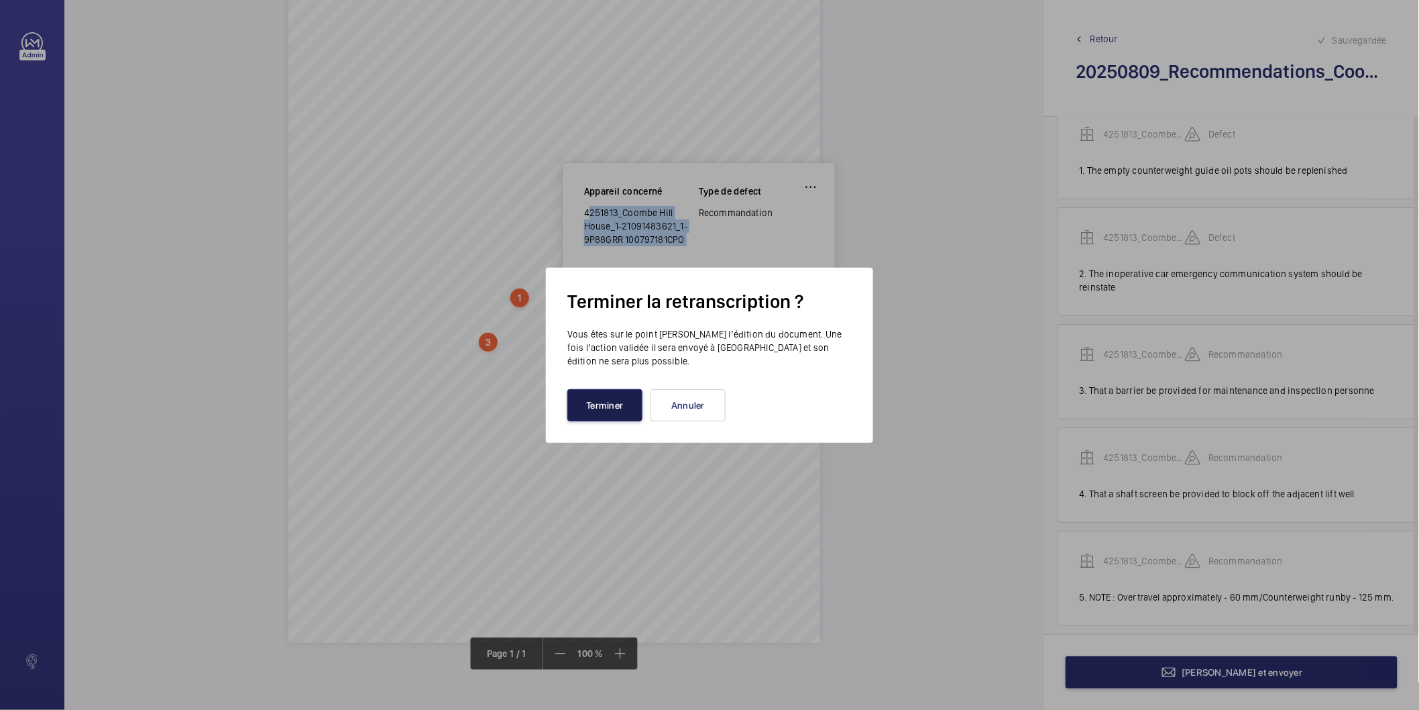
click at [615, 412] on button "Terminer" at bounding box center [604, 405] width 75 height 32
